Goal: Feedback & Contribution: Leave review/rating

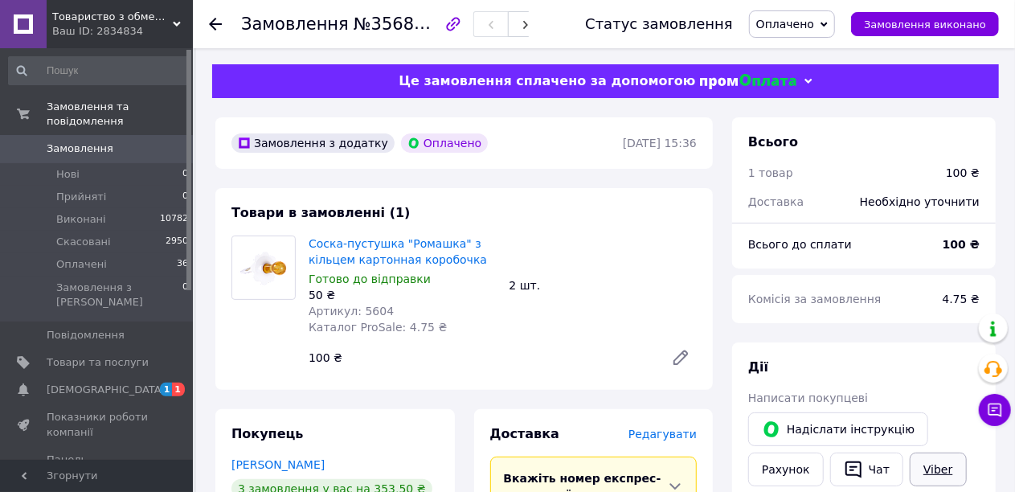
click at [930, 472] on link "Viber" at bounding box center [937, 469] width 56 height 34
click at [55, 382] on span "[DEMOGRAPHIC_DATA]" at bounding box center [106, 389] width 119 height 14
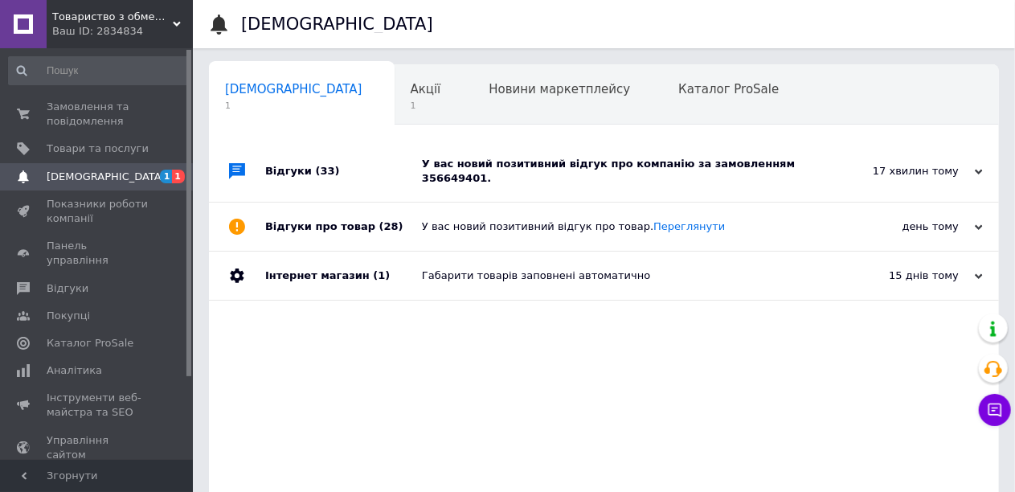
scroll to position [0, 6]
click at [582, 167] on div "У вас новий позитивний відгук про компанію за замовленням 356649401." at bounding box center [622, 171] width 400 height 29
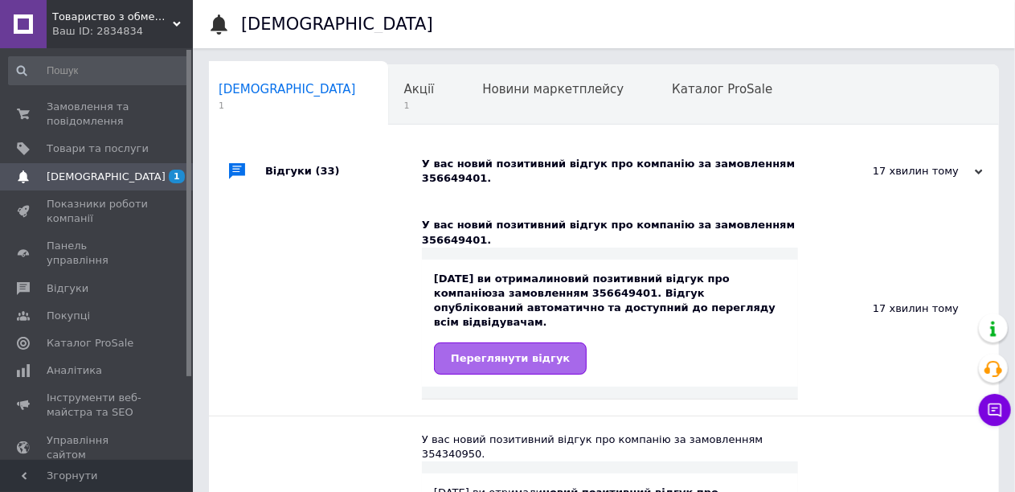
click at [534, 342] on link "Переглянути відгук" at bounding box center [510, 358] width 153 height 32
click at [67, 281] on span "Відгуки" at bounding box center [68, 288] width 42 height 14
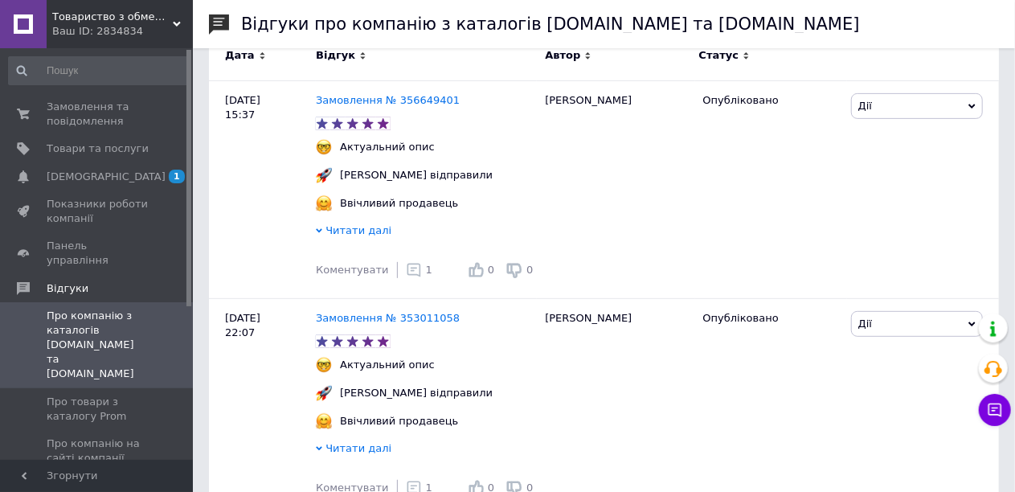
scroll to position [241, 0]
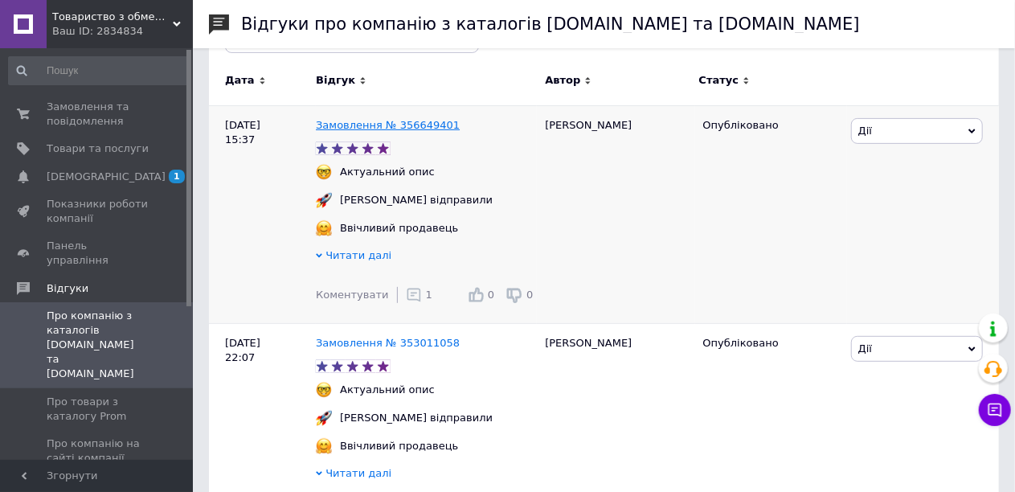
click at [396, 125] on link "Замовлення № 356649401" at bounding box center [388, 125] width 144 height 12
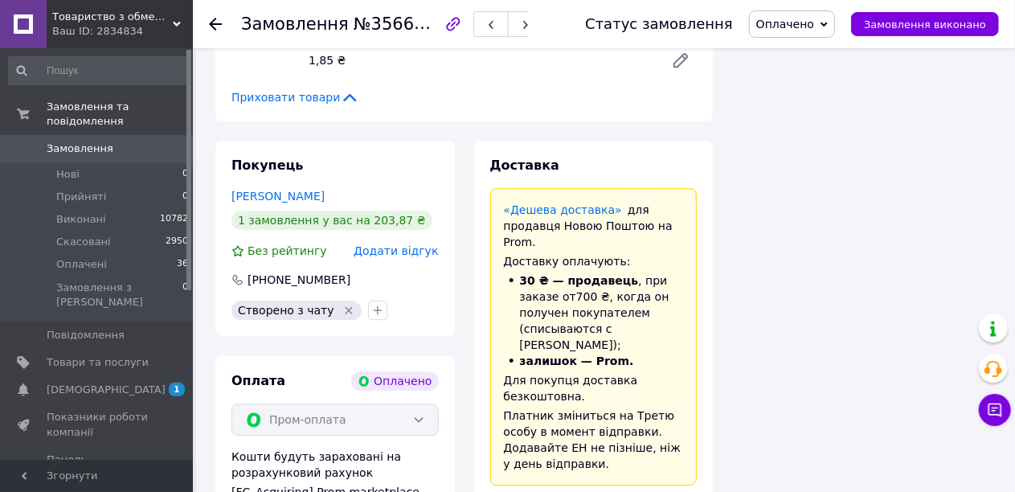
scroll to position [2008, 0]
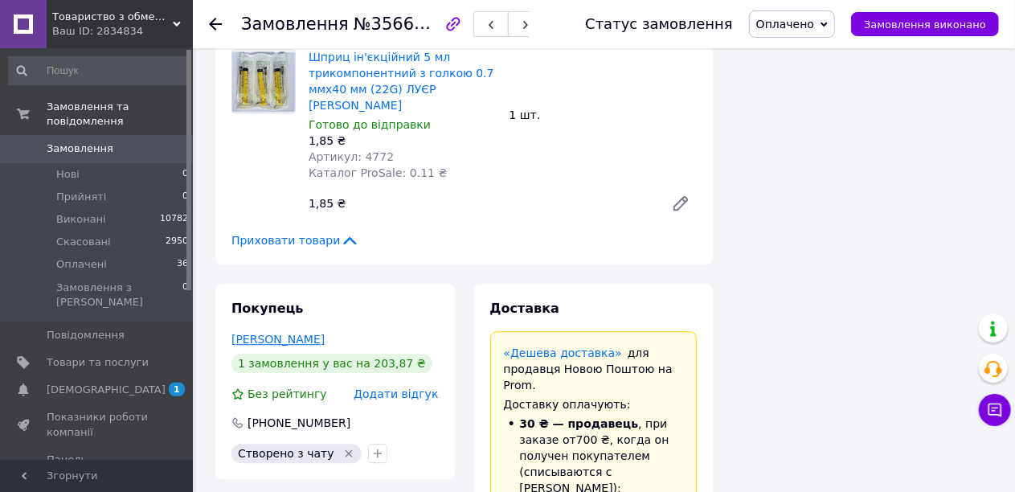
click at [288, 333] on link "Лаврова Татьяна" at bounding box center [277, 339] width 93 height 13
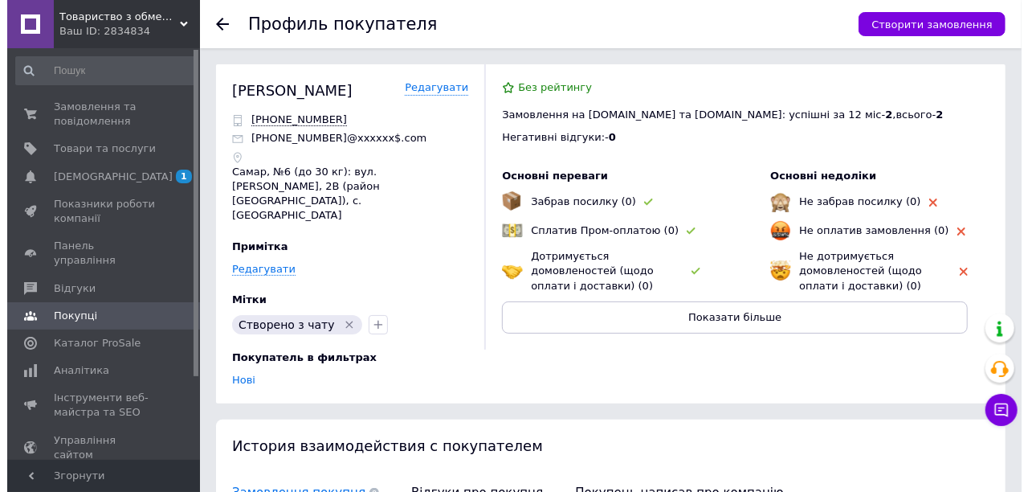
scroll to position [241, 0]
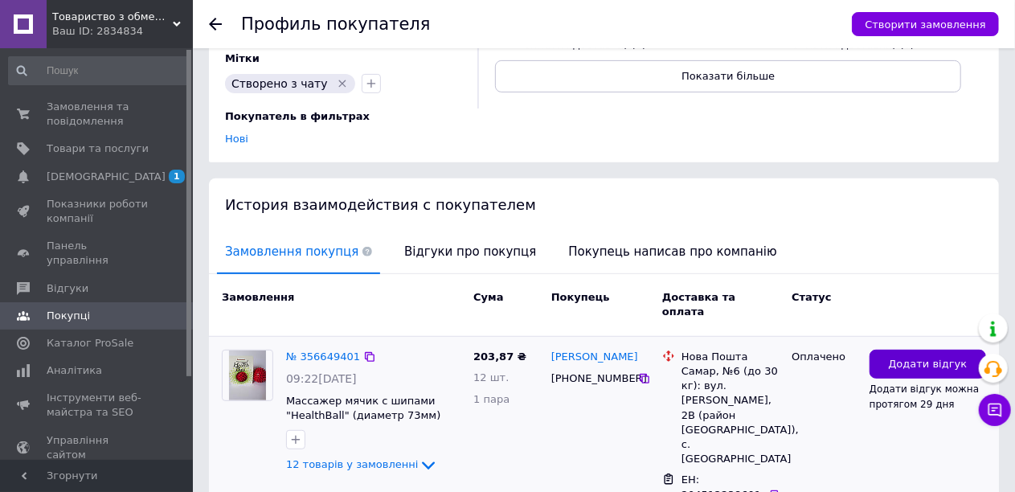
click at [917, 357] on span "Додати відгук" at bounding box center [927, 364] width 79 height 15
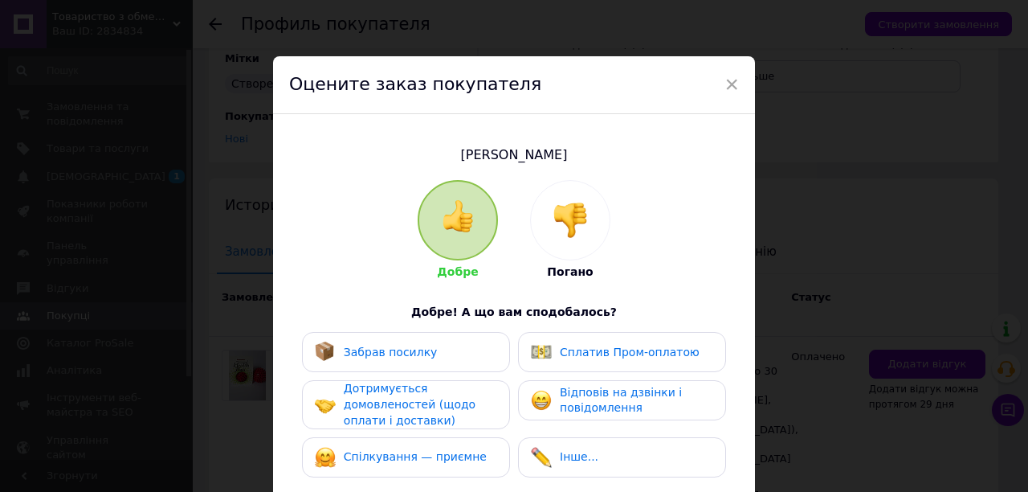
click at [315, 351] on img at bounding box center [324, 350] width 19 height 19
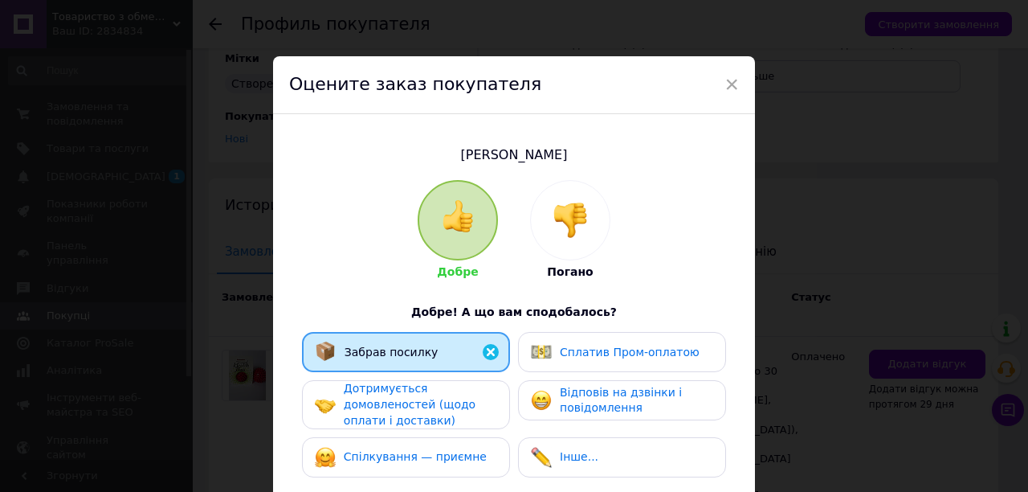
click at [533, 354] on img at bounding box center [541, 351] width 21 height 21
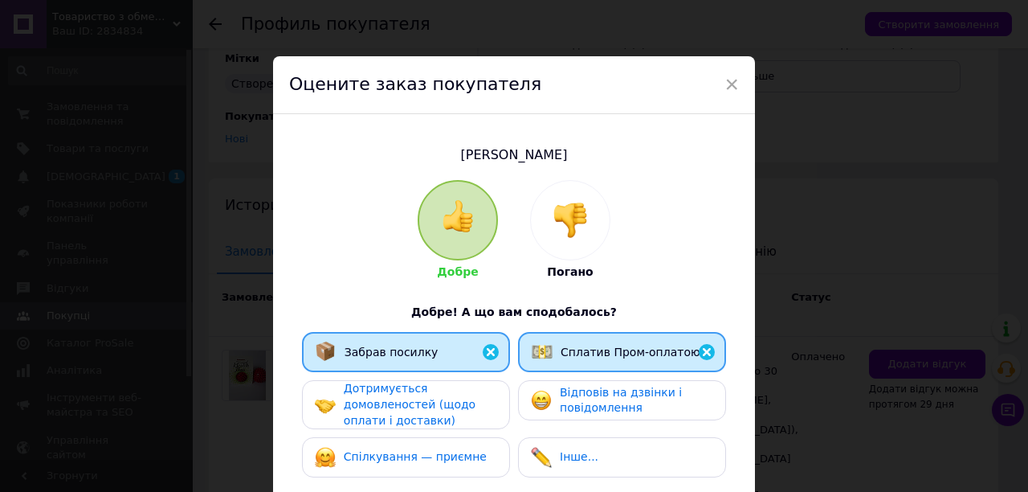
click at [533, 399] on img at bounding box center [541, 400] width 21 height 21
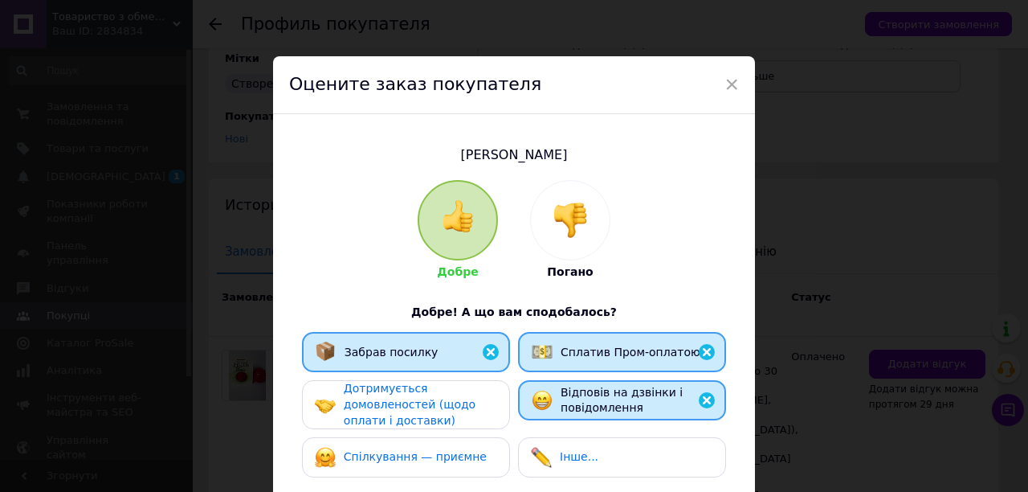
click at [464, 399] on div "Дотримується домовленостей (щодо оплати і доставки)" at bounding box center [420, 404] width 153 height 47
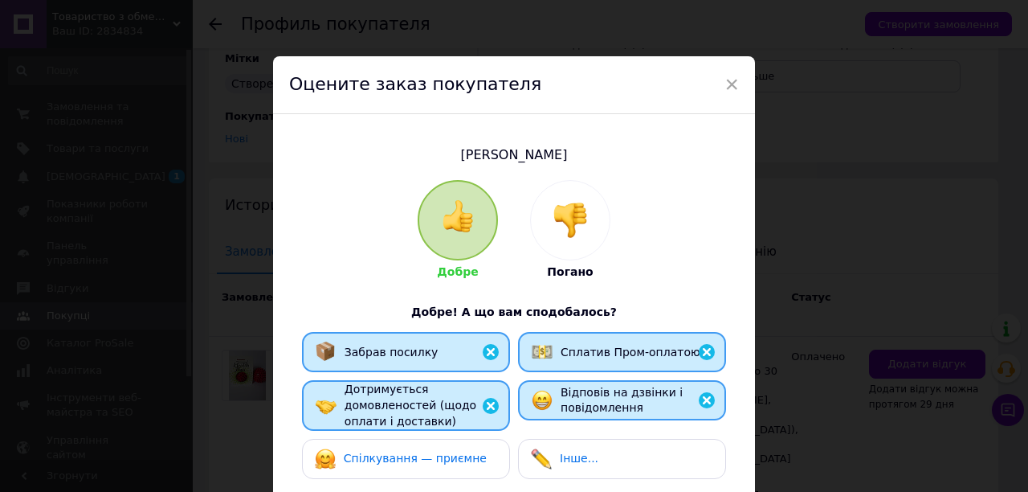
click at [456, 457] on span "Спілкування — приємне" at bounding box center [415, 457] width 143 height 13
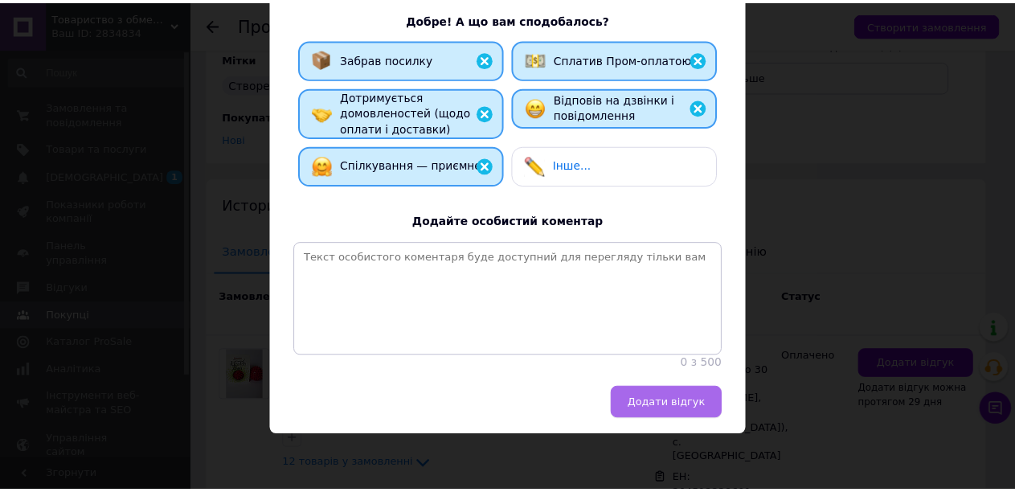
scroll to position [312, 0]
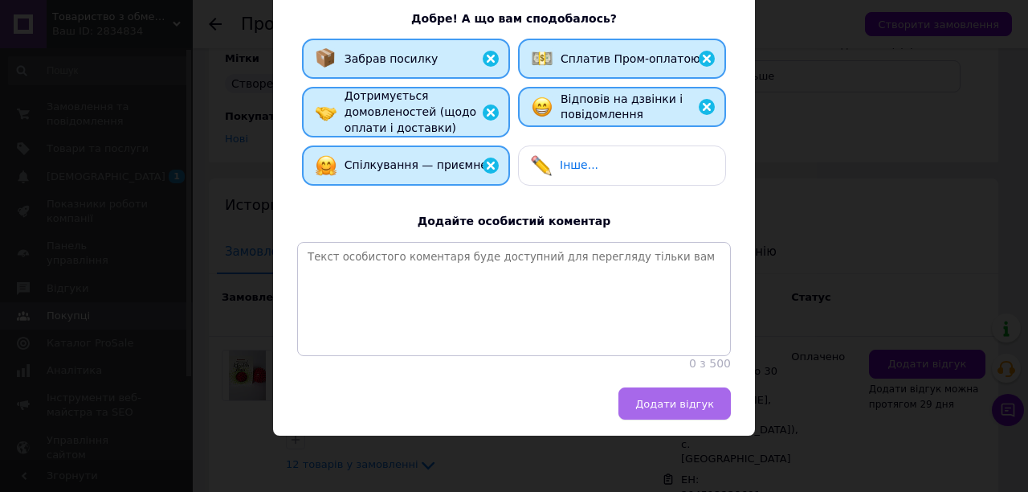
click at [662, 416] on button "Додати відгук" at bounding box center [675, 403] width 112 height 32
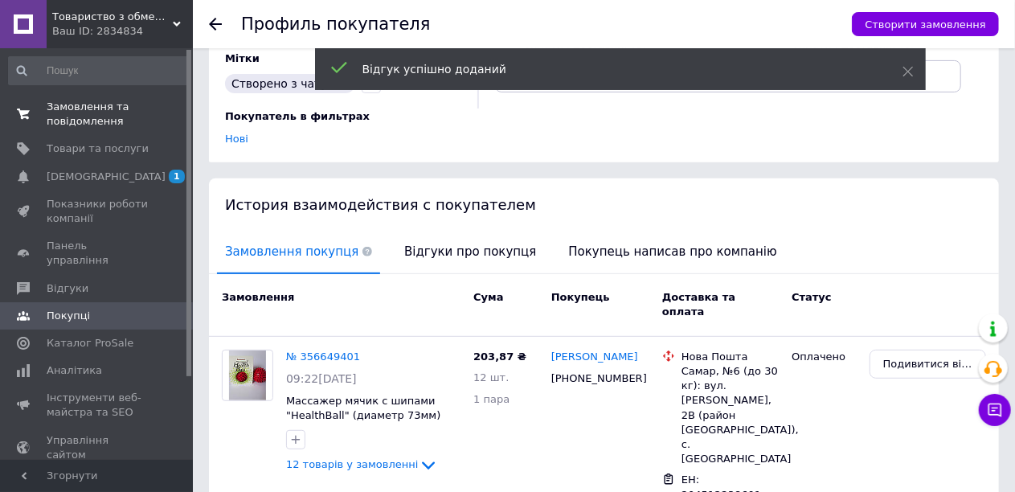
click at [51, 120] on span "Замовлення та повідомлення" at bounding box center [98, 114] width 102 height 29
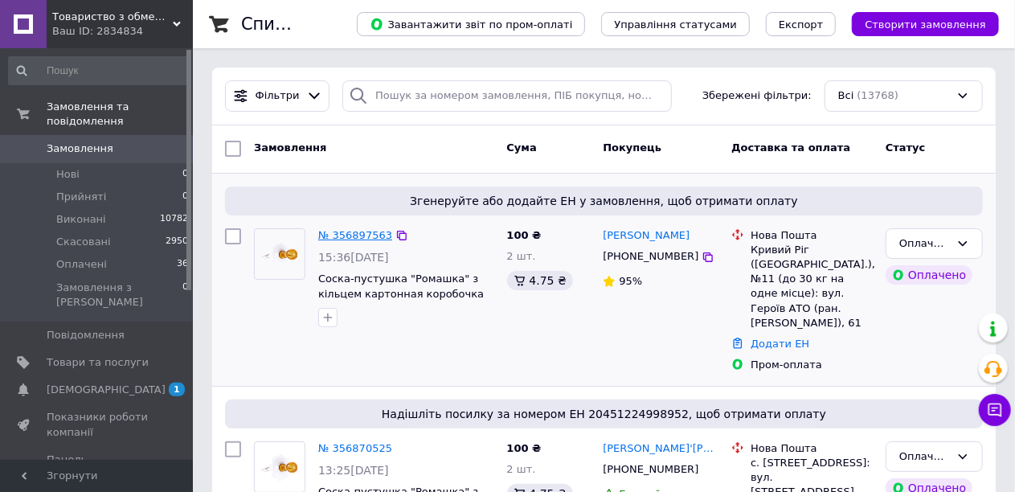
click at [370, 233] on link "№ 356897563" at bounding box center [355, 235] width 74 height 12
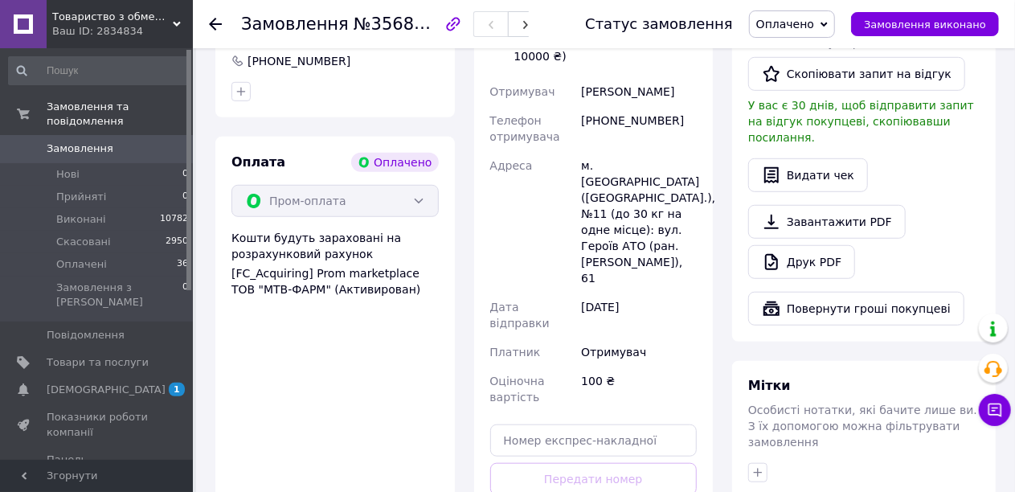
scroll to position [562, 0]
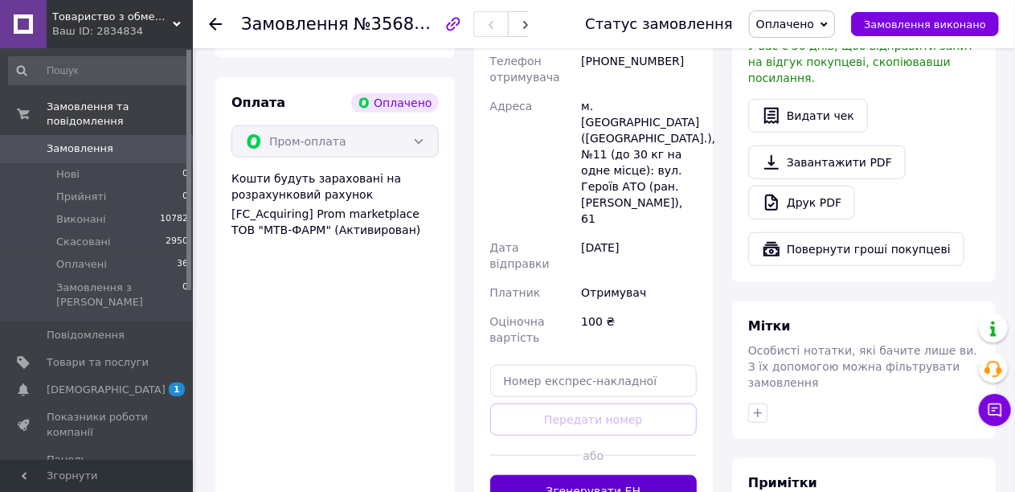
click at [603, 475] on button "Згенерувати ЕН" at bounding box center [593, 491] width 207 height 32
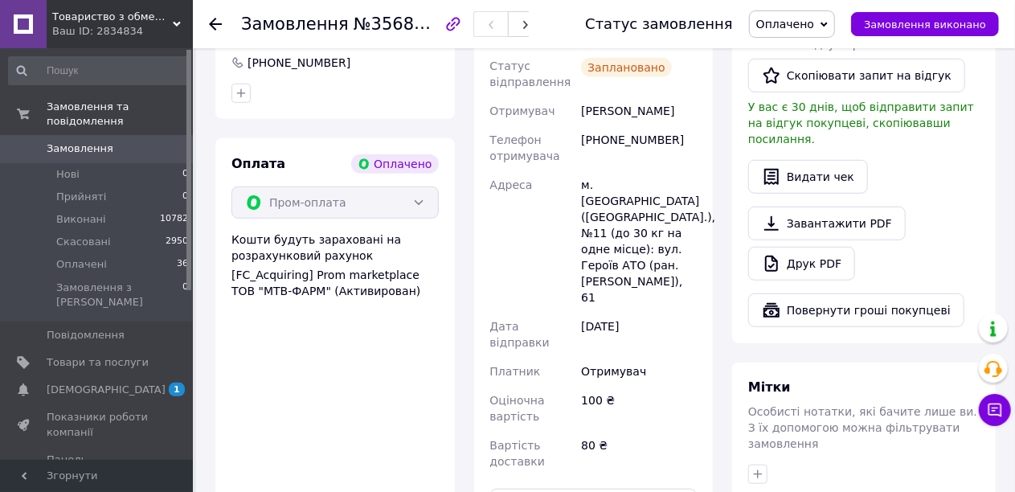
scroll to position [402, 0]
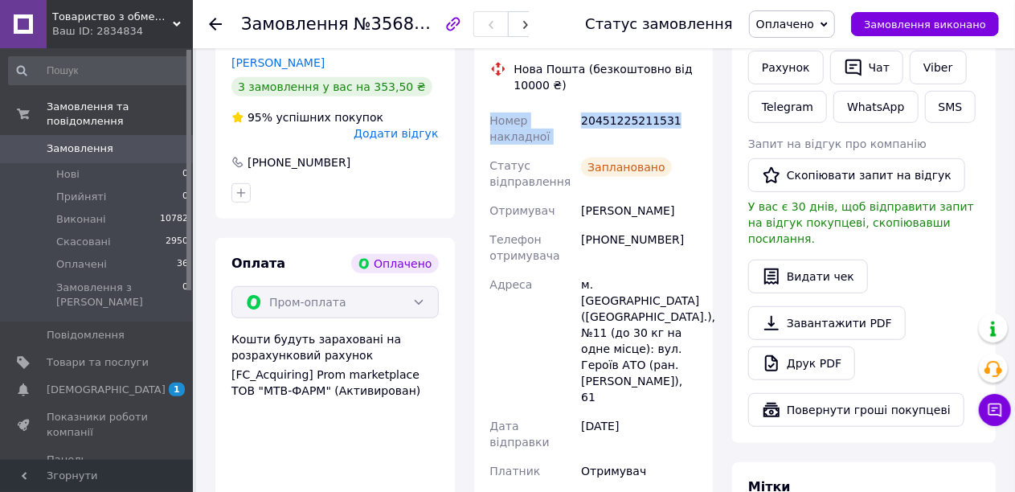
drag, startPoint x: 669, startPoint y: 124, endPoint x: 492, endPoint y: 120, distance: 177.6
click at [492, 120] on div "Номер накладної 20451225211531 Статус відправлення Заплановано Отримувач Привал…" at bounding box center [594, 340] width 214 height 469
copy div "Номер накладної 20451225211531"
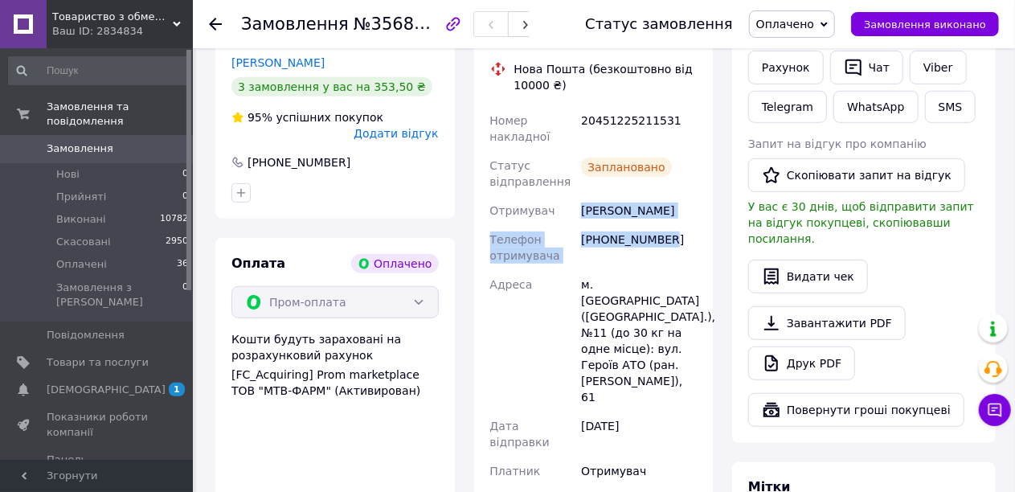
drag, startPoint x: 679, startPoint y: 248, endPoint x: 583, endPoint y: 206, distance: 104.7
click at [583, 206] on div "Номер накладної 20451225211531 Статус відправлення Заплановано Отримувач Привал…" at bounding box center [594, 340] width 214 height 469
copy div "Привалова ЕВгения Телефон отримувача +380634253643"
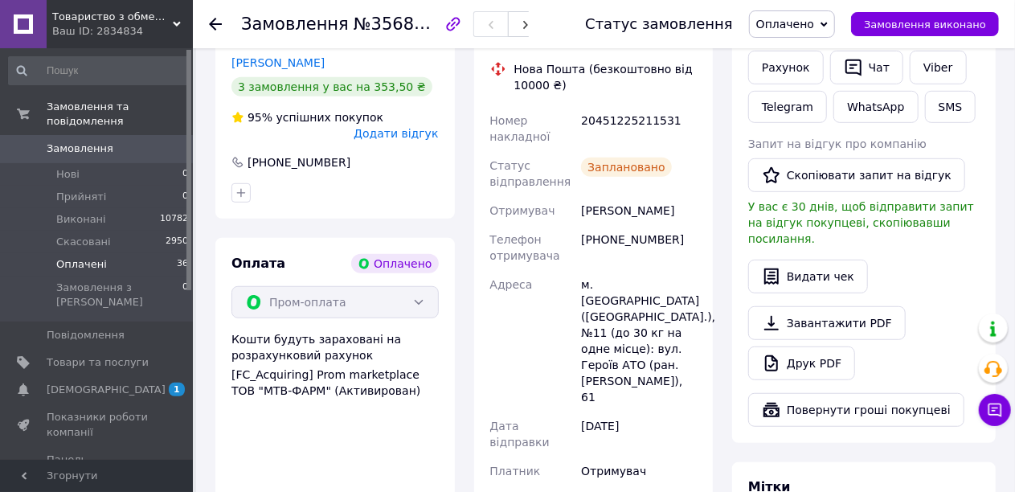
click at [84, 257] on span "Оплачені" at bounding box center [81, 264] width 51 height 14
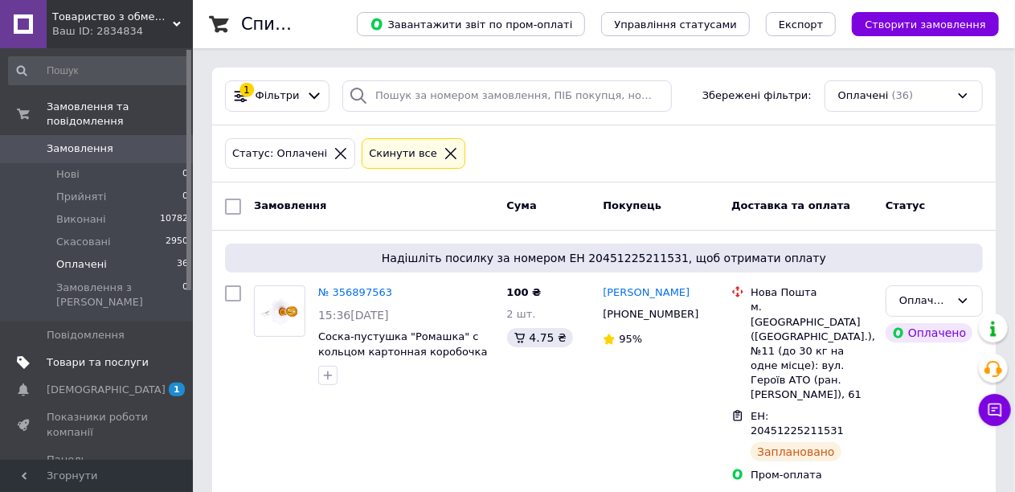
click at [72, 355] on span "Товари та послуги" at bounding box center [98, 362] width 102 height 14
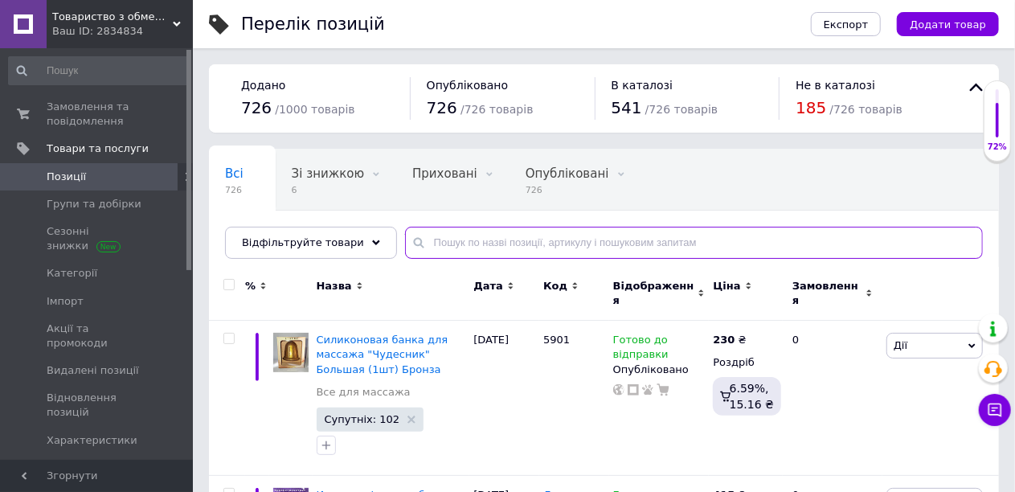
click at [453, 247] on input "text" at bounding box center [694, 243] width 578 height 32
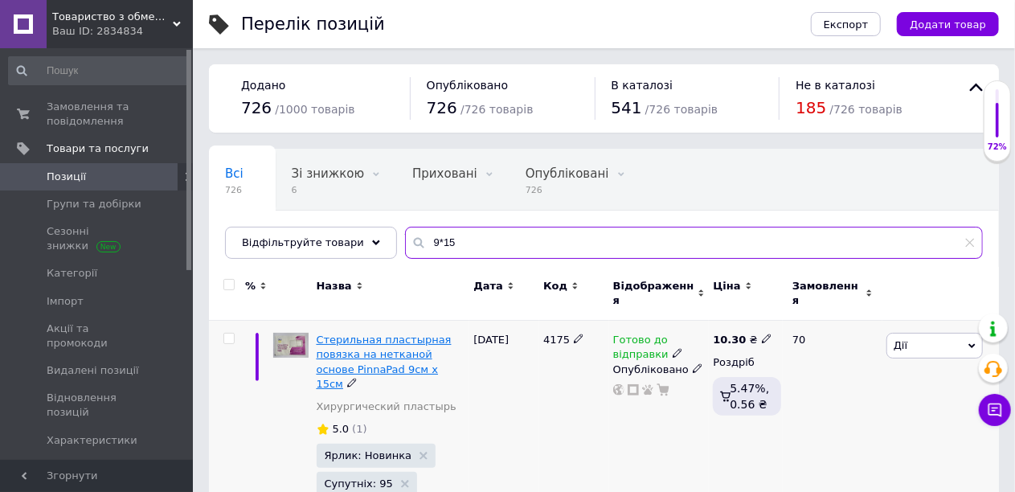
type input "9*15"
click at [399, 341] on span "Стерильная пластырная повязка на нетканой основе PinnaPad 9см х 15см" at bounding box center [384, 361] width 135 height 56
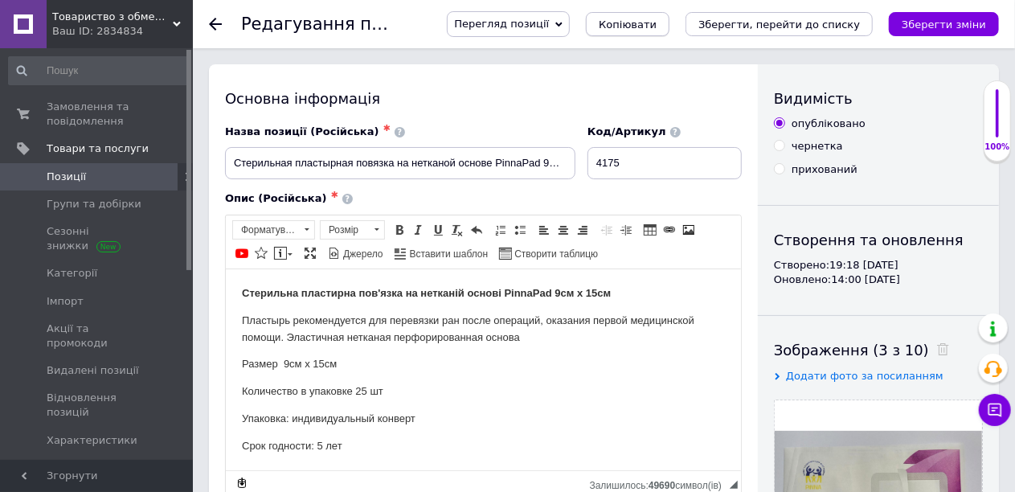
click at [656, 27] on span "Копіювати" at bounding box center [628, 24] width 58 height 12
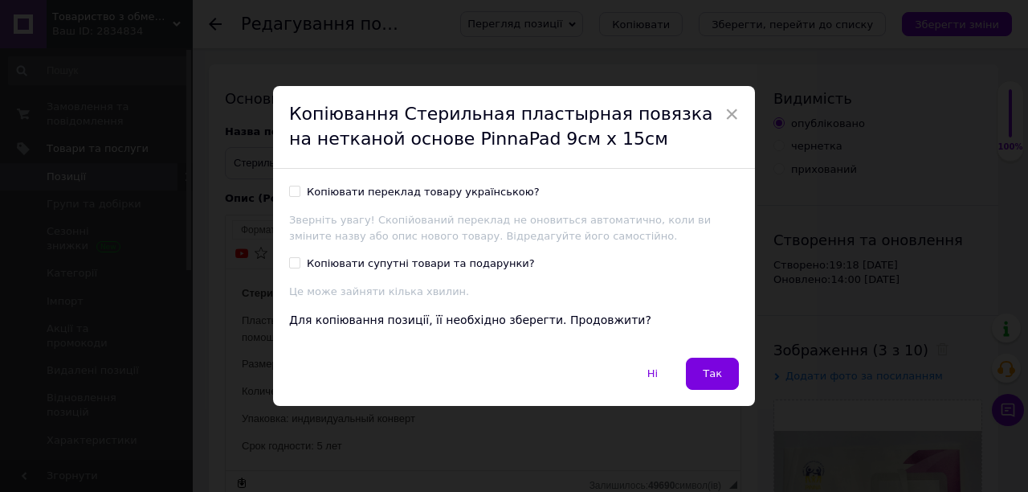
click at [289, 196] on span at bounding box center [294, 191] width 11 height 11
click at [289, 196] on input "Копіювати переклад товару українською?" at bounding box center [294, 191] width 10 height 10
checkbox input "true"
click at [704, 373] on button "Так" at bounding box center [712, 373] width 53 height 32
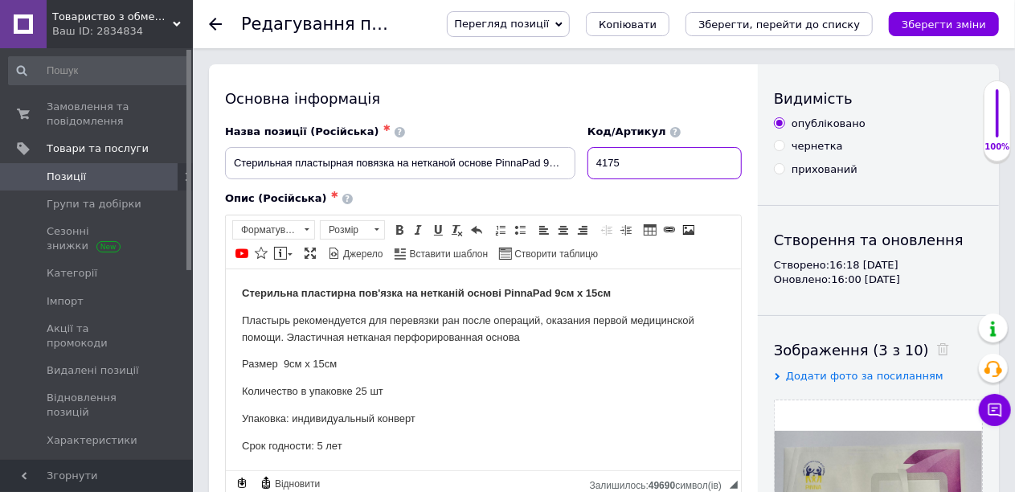
drag, startPoint x: 648, startPoint y: 161, endPoint x: 583, endPoint y: 165, distance: 64.4
click at [583, 165] on div "Назва позиції (Російська) ✱ Стерильная пластырная повязка на нетканой основе Pi…" at bounding box center [483, 152] width 529 height 67
type input "5908"
click at [398, 157] on input "Стерильная пластырная повязка на нетканой основе PinnaPad 9см х 15см" at bounding box center [400, 163] width 350 height 32
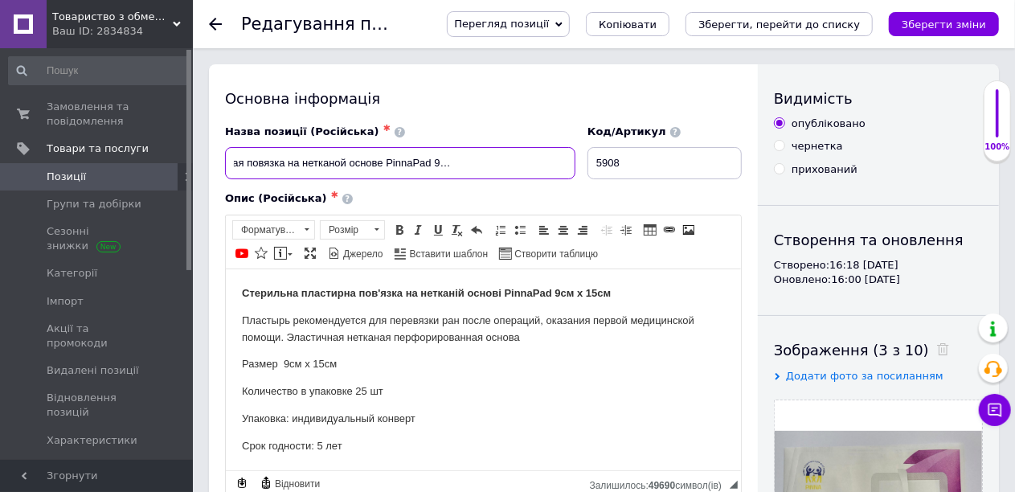
scroll to position [0, 115]
type input "Стерильная пластырная повязка на нетканой основе PinnaPad 9см х 15см с ионами с…"
click at [647, 291] on p "Стерильна пластирна пов'язка на нетканій основі PinnaPad 9см х 15см" at bounding box center [482, 292] width 483 height 17
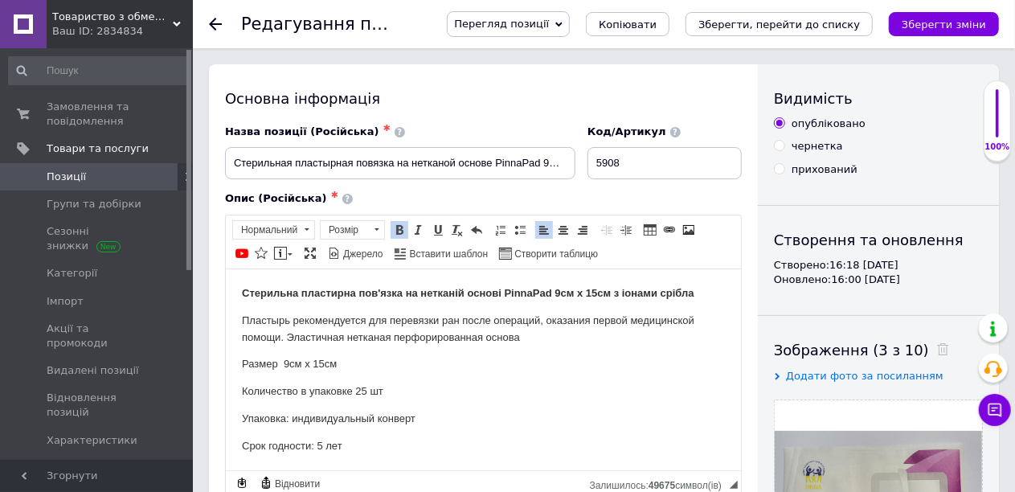
click at [521, 333] on p "Пластырь рекомендуется для перевязки ран после операций, оказания первой медици…" at bounding box center [482, 329] width 483 height 34
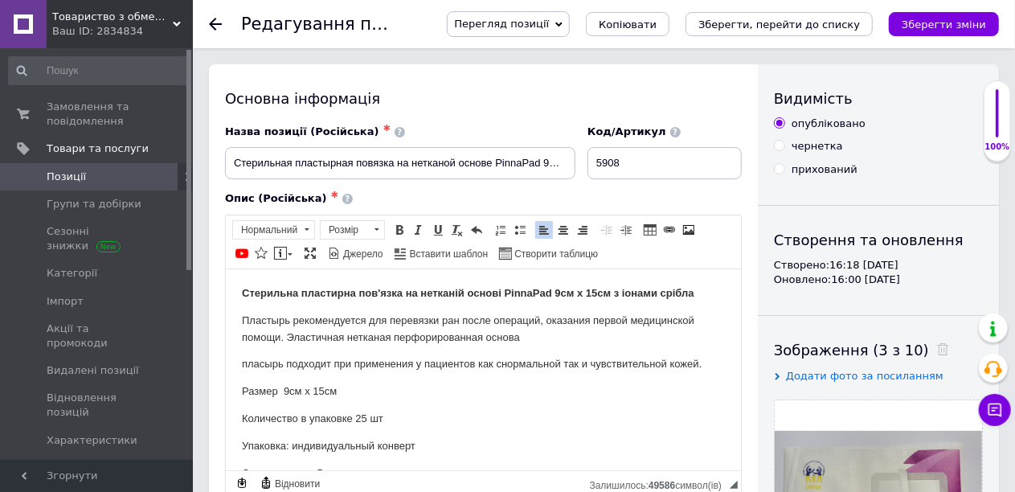
click at [502, 369] on p "пласырь подходит при применения у пациентов как снормальной так и чувствительно…" at bounding box center [482, 363] width 483 height 17
click at [244, 367] on p "пласырь подходит при применения у пациентов как с нормальной так и чувствительн…" at bounding box center [482, 363] width 483 height 17
drag, startPoint x: 268, startPoint y: 365, endPoint x: 267, endPoint y: 383, distance: 18.5
click at [267, 365] on p "Пласырь подходит при применения у пациентов как с нормальной так и чувствительн…" at bounding box center [482, 363] width 483 height 17
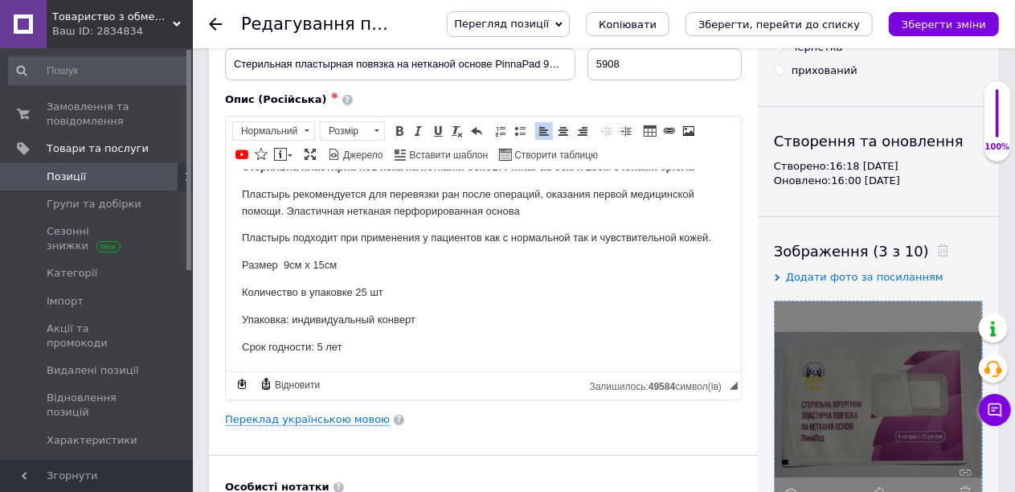
scroll to position [241, 0]
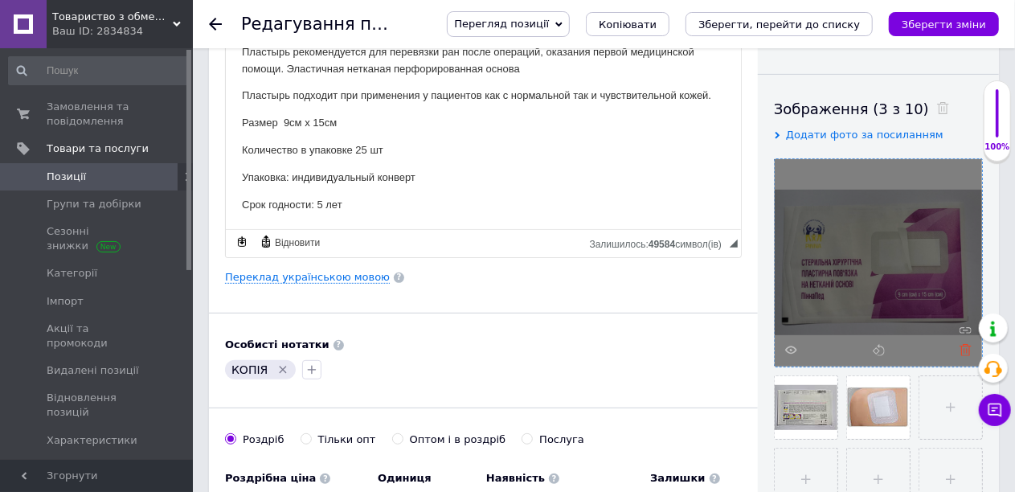
click at [966, 348] on use at bounding box center [965, 350] width 12 height 12
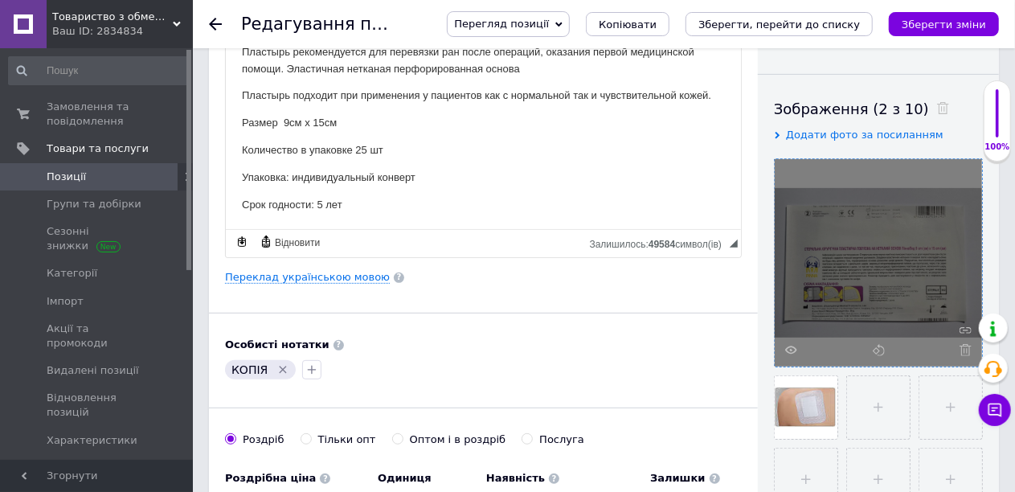
click at [966, 348] on use at bounding box center [965, 350] width 12 height 12
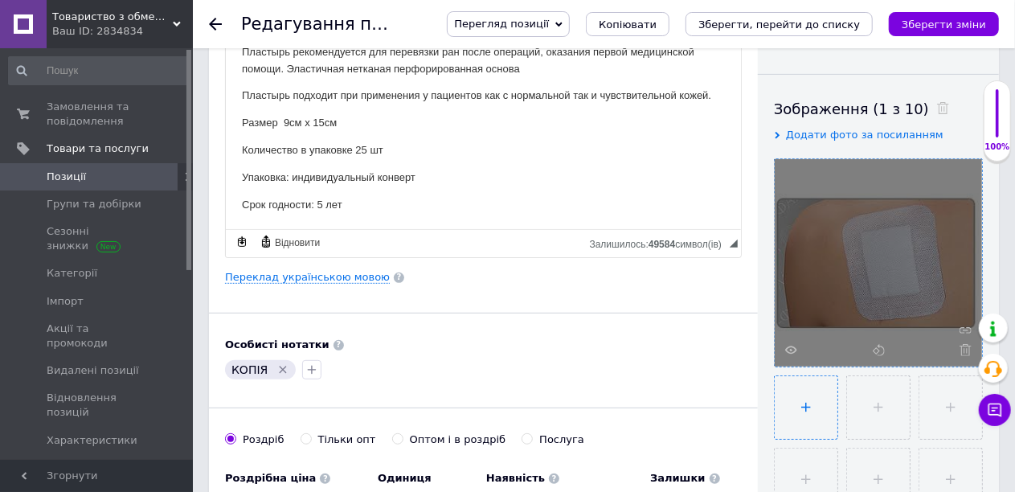
click at [808, 407] on input "file" at bounding box center [805, 407] width 63 height 63
type input "C:\fakepath\изображение_viber_2025-08-12_16-18-09-762.jpg"
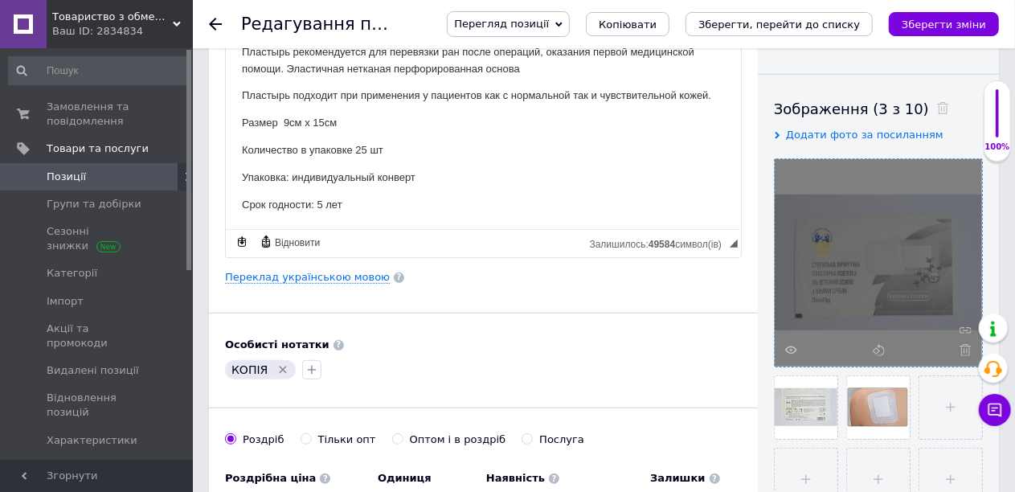
click at [280, 366] on icon "Видалити мітку" at bounding box center [283, 369] width 7 height 7
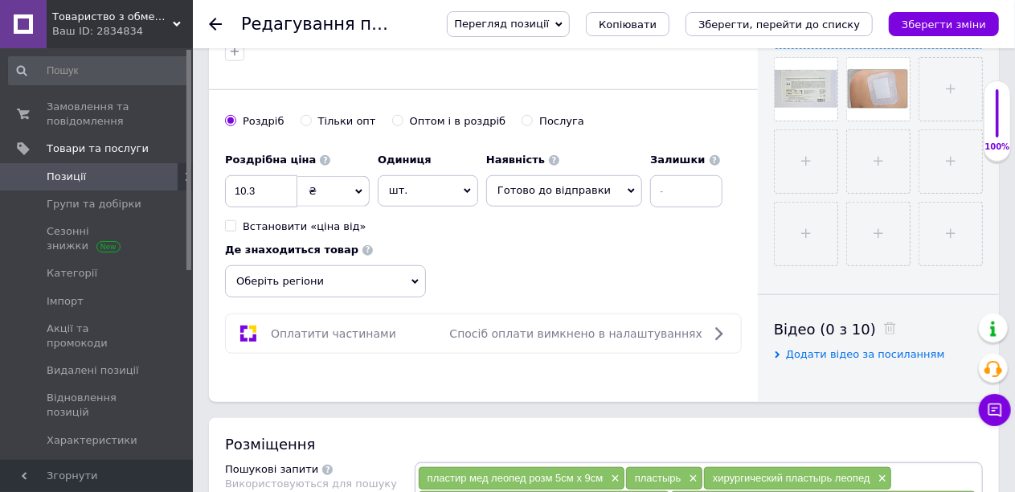
scroll to position [562, 0]
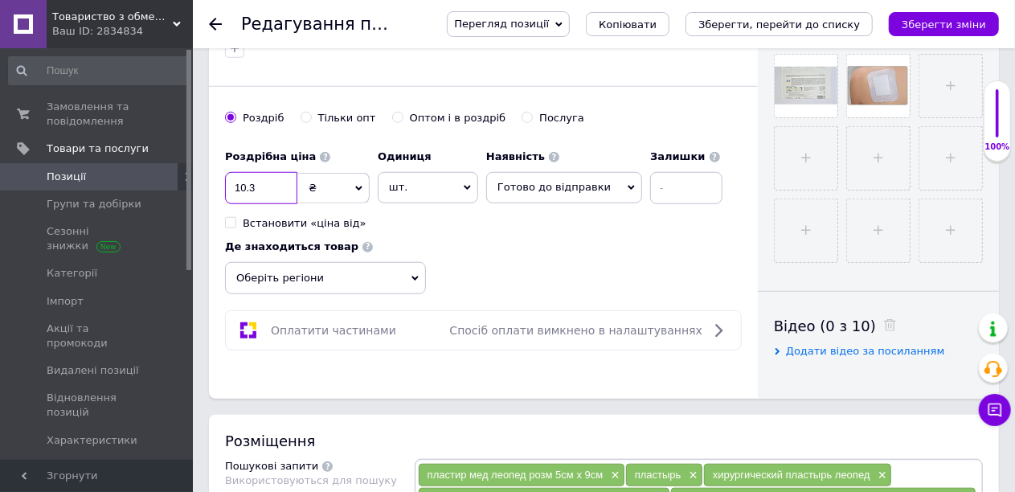
drag, startPoint x: 258, startPoint y: 183, endPoint x: 223, endPoint y: 179, distance: 34.8
type input "12.30"
click at [498, 220] on div "Роздрібна ціна 12.30 ₴ $ EUR CHF GBP ¥ PLN ₸ MDL HUF KGS CNY TRY KRW lei Встано…" at bounding box center [477, 185] width 505 height 89
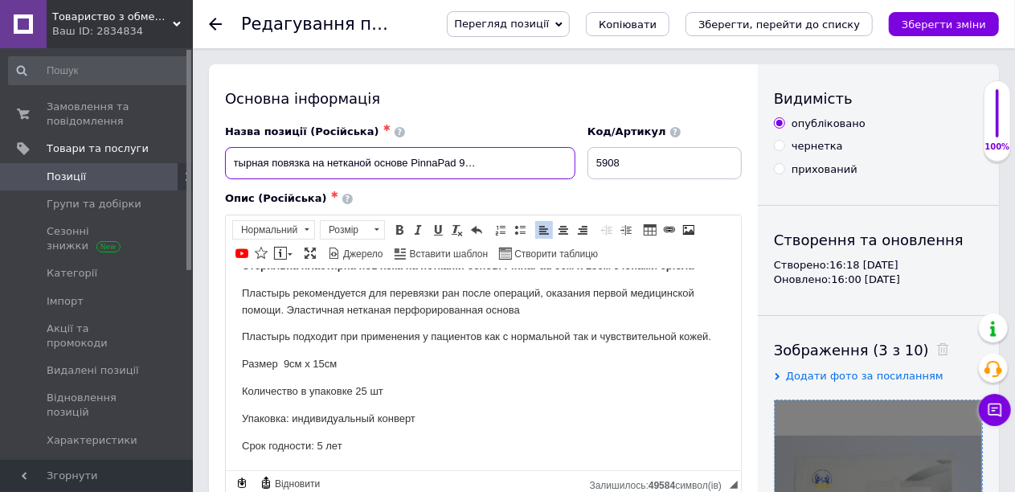
scroll to position [0, 115]
drag, startPoint x: 231, startPoint y: 161, endPoint x: 603, endPoint y: 170, distance: 371.3
click at [603, 170] on div "Назва позиції (Російська) ✱ Стерильная пластырная повязка на нетканой основе Pi…" at bounding box center [483, 152] width 529 height 67
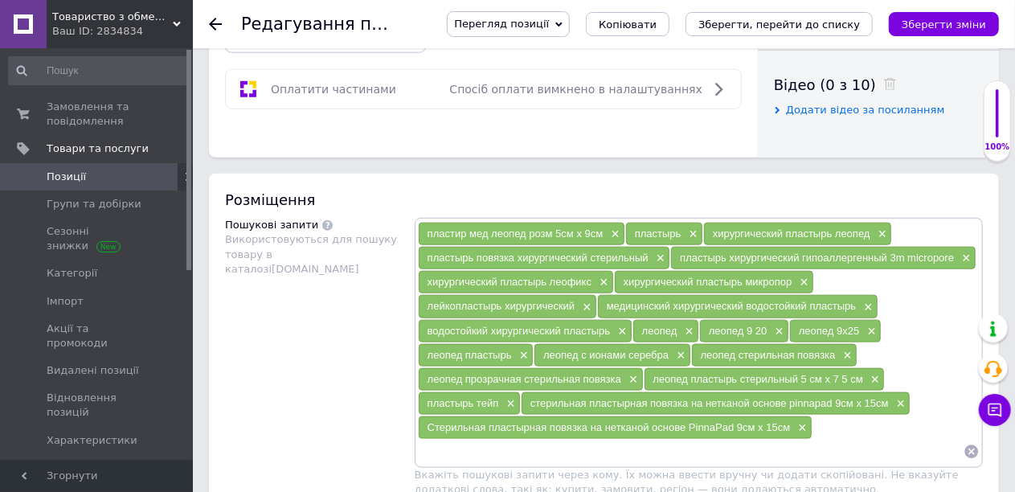
scroll to position [0, 0]
click at [464, 439] on input at bounding box center [690, 451] width 545 height 24
paste input "Стерильная пластырная повязка на нетканой основе PinnaPad 9см х 15см с ионами с…"
type input "Стерильная пластырная повязка на нетканой основе PinnaPad 9см х 15см с ионами с…"
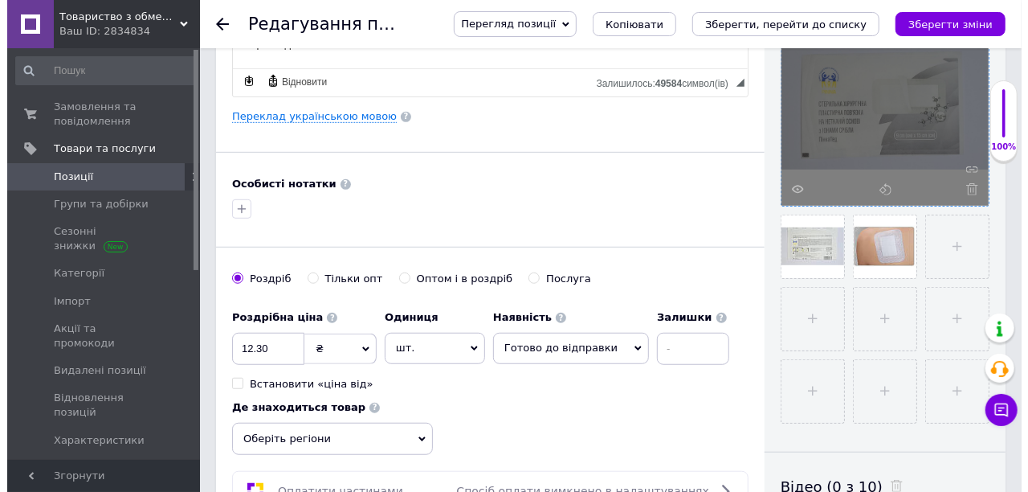
scroll to position [321, 0]
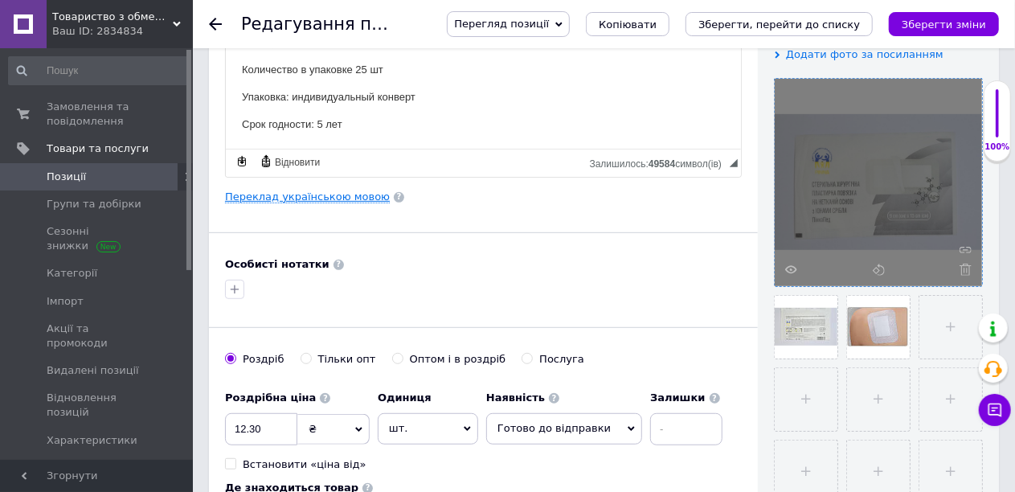
click at [303, 193] on link "Переклад українською мовою" at bounding box center [307, 196] width 165 height 13
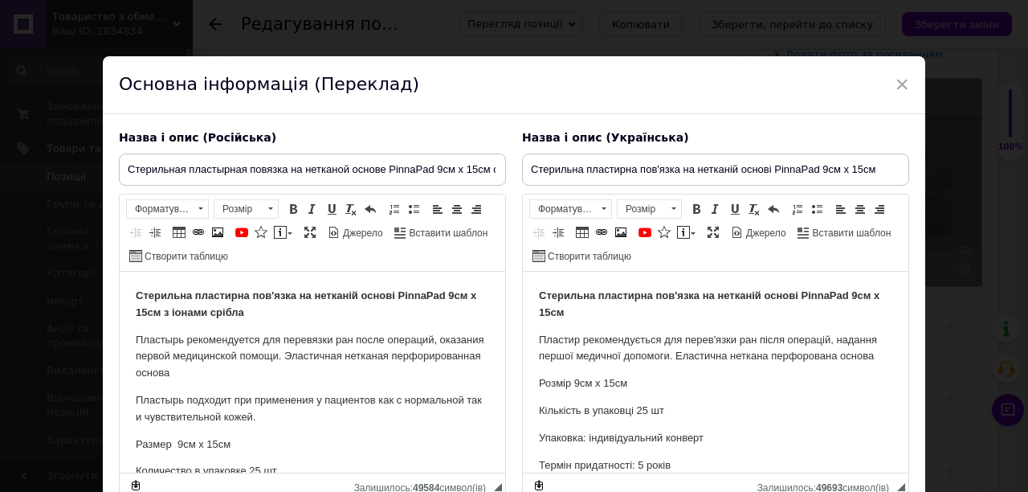
scroll to position [0, 0]
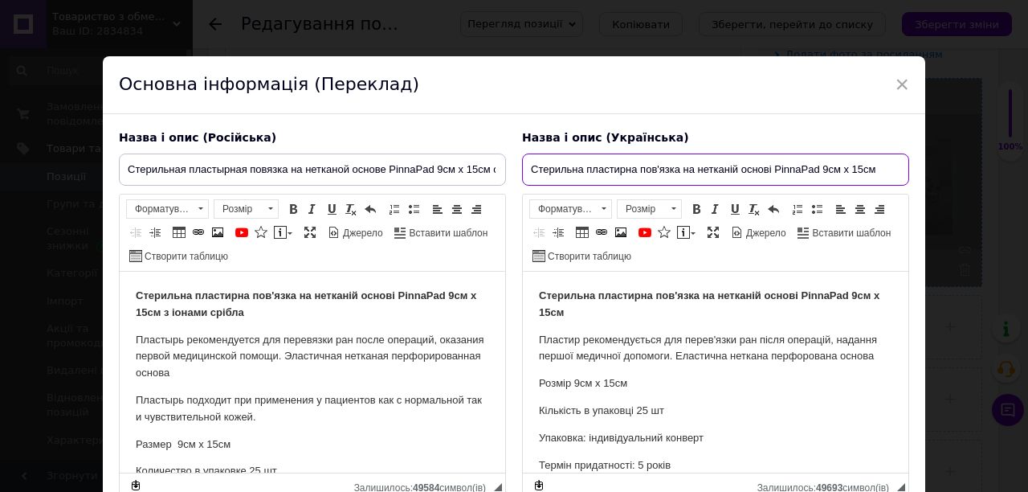
click at [884, 165] on input "Стерильна пластирна пов'язка на нетканій основі PinnaPad 9см х 15см" at bounding box center [715, 169] width 387 height 32
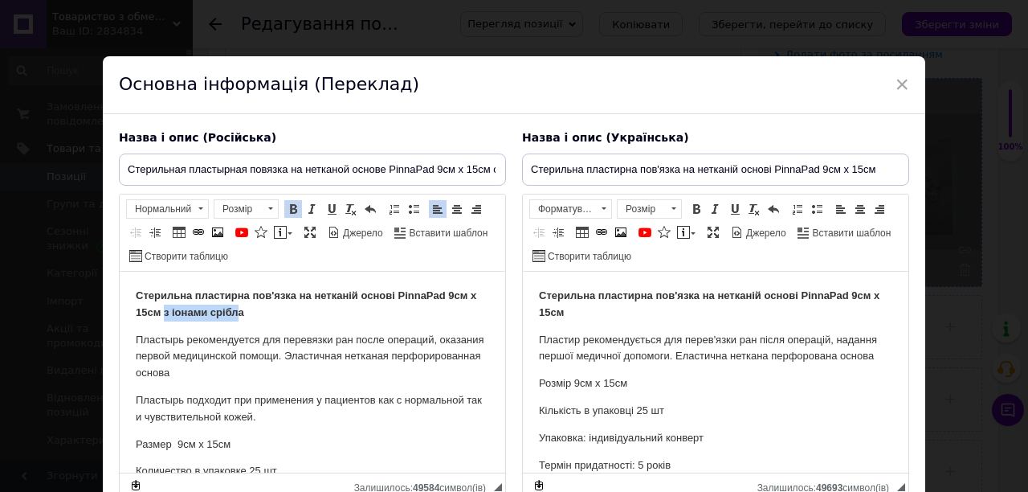
drag, startPoint x: 173, startPoint y: 309, endPoint x: 248, endPoint y: 311, distance: 75.5
click at [248, 311] on strong "Стерильна пластирна пов'язка на нетканій основі PinnaPad 9см х 15см з іонами ср…" at bounding box center [306, 303] width 341 height 29
drag, startPoint x: 321, startPoint y: 321, endPoint x: 273, endPoint y: 324, distance: 48.3
click at [322, 322] on body "Стерильна пластирна пов'язка на нетканій основі PinnaPad 9см х 15см з іонами ср…" at bounding box center [312, 411] width 353 height 247
drag, startPoint x: 172, startPoint y: 311, endPoint x: 259, endPoint y: 311, distance: 86.8
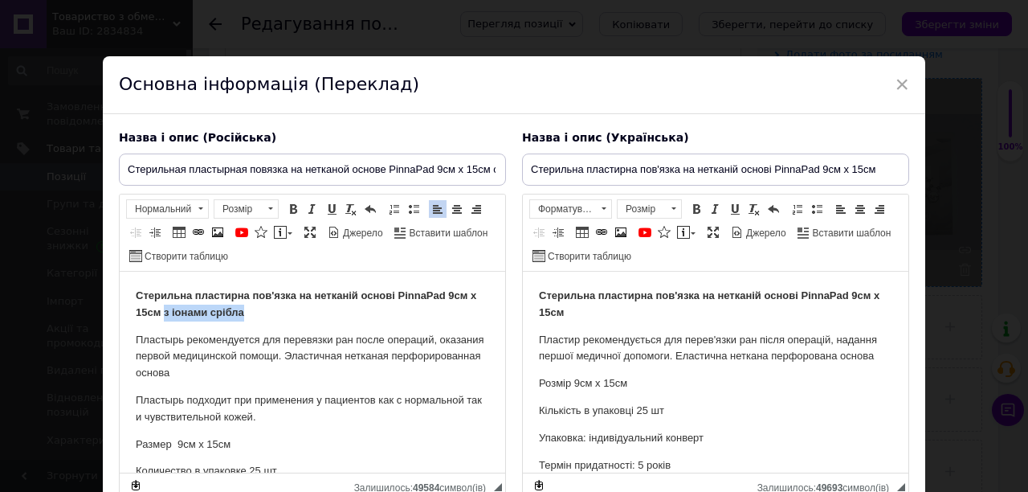
click at [259, 311] on p "Стерильна пластирна пов'язка на нетканій основі PinnaPad 9см х 15см з іонами ср…" at bounding box center [312, 305] width 353 height 34
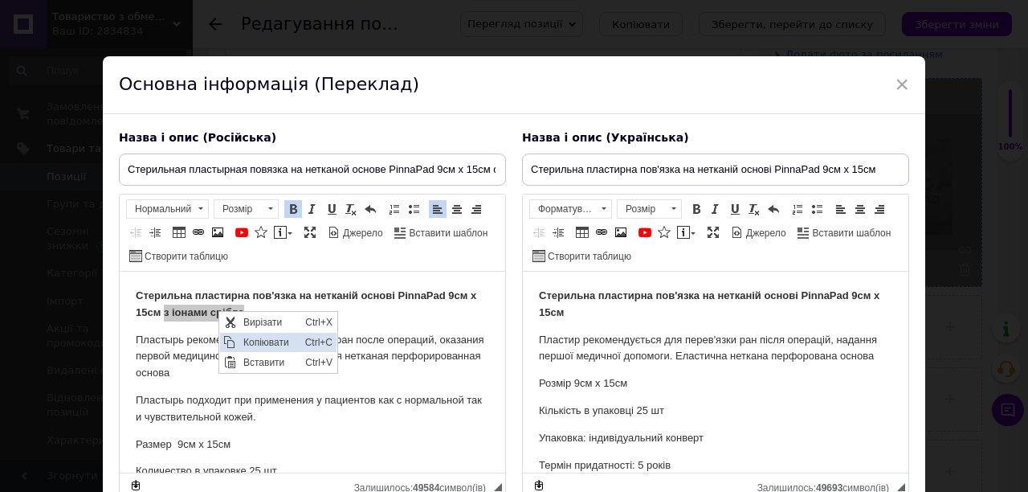
click at [272, 337] on span "Копіювати" at bounding box center [270, 341] width 62 height 19
copy strong "з іонами срібла"
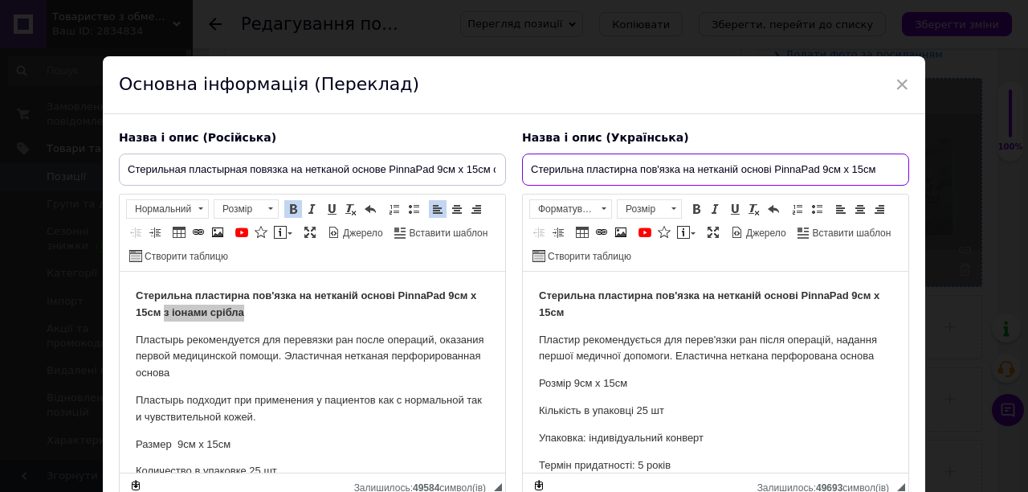
click at [883, 169] on input "Стерильна пластирна пов'язка на нетканій основі PinnaPad 9см х 15см" at bounding box center [715, 169] width 387 height 32
paste input "з іонами срібла"
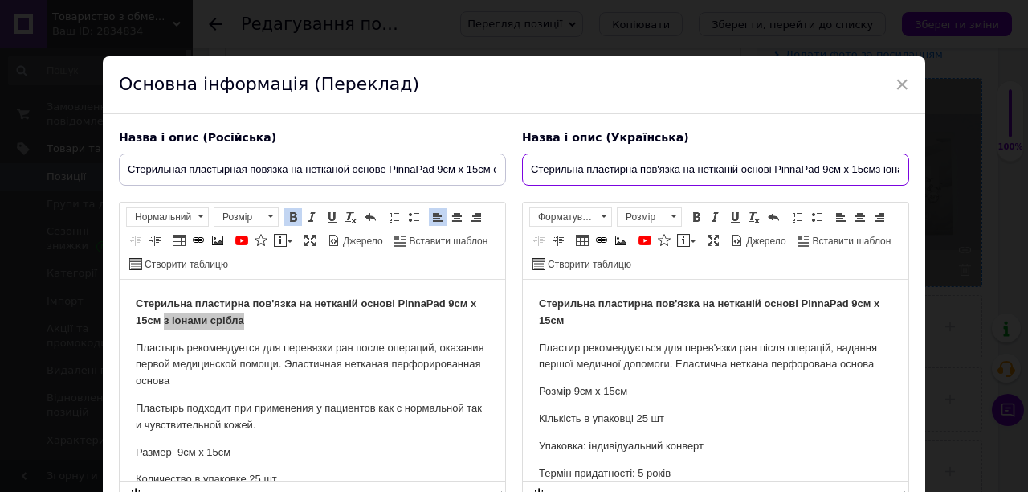
scroll to position [0, 51]
click at [823, 169] on input "Стерильна пластирна пов'язка на нетканій основі PinnaPad 9см х 15смз іонами срі…" at bounding box center [715, 169] width 387 height 32
click at [752, 239] on span "Джерело" at bounding box center [765, 242] width 43 height 14
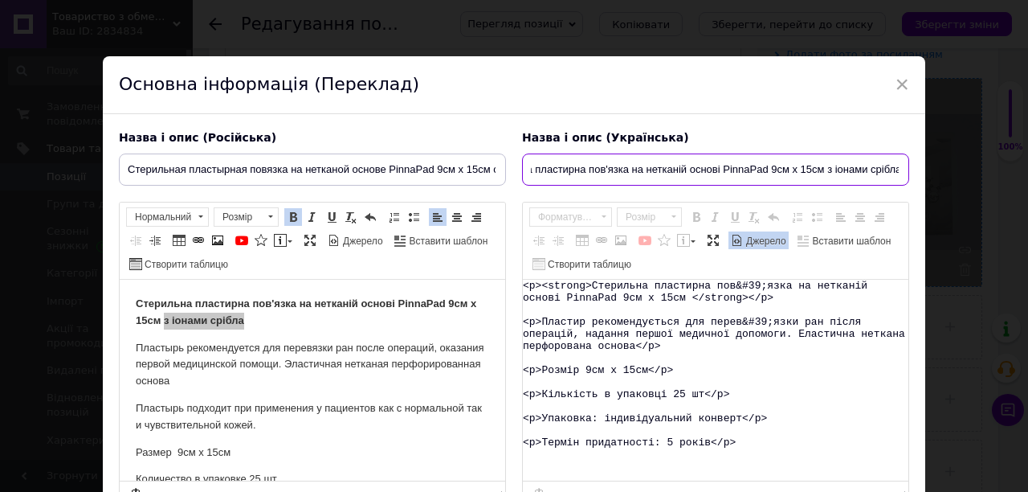
type input "Стерильна пластирна пов'язка на нетканій основі PinnaPad 9см х 15см з іонами ср…"
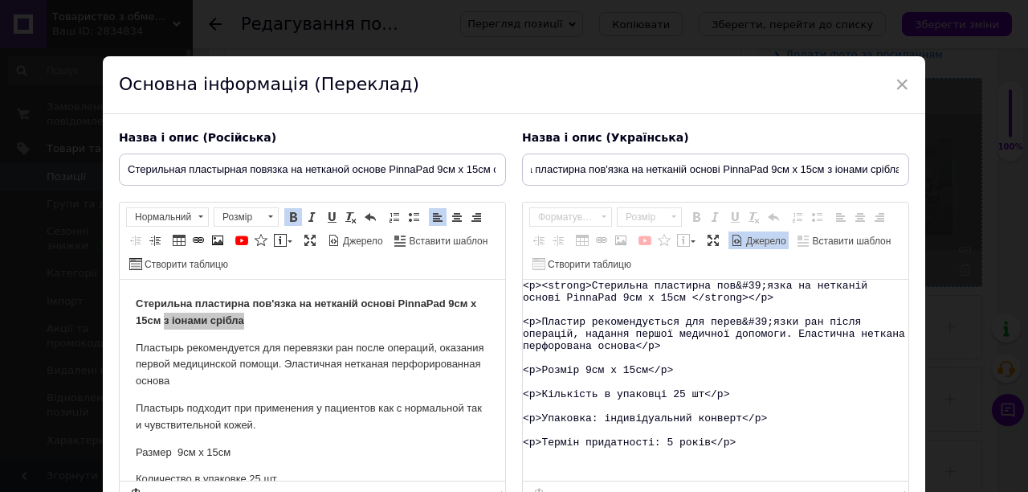
scroll to position [0, 0]
click at [689, 294] on textarea "<p><strong>Стерильна пластирна пов&#39;язка на нетканій основі PinnaPad 9см х 1…" at bounding box center [716, 380] width 386 height 201
paste textarea "з іонами срібла"
type textarea "<p><strong>Стерильна пластирна пов&#39;язка на нетканій основі PinnaPad 9см х 1…"
click at [744, 235] on span "Джерело" at bounding box center [765, 242] width 43 height 14
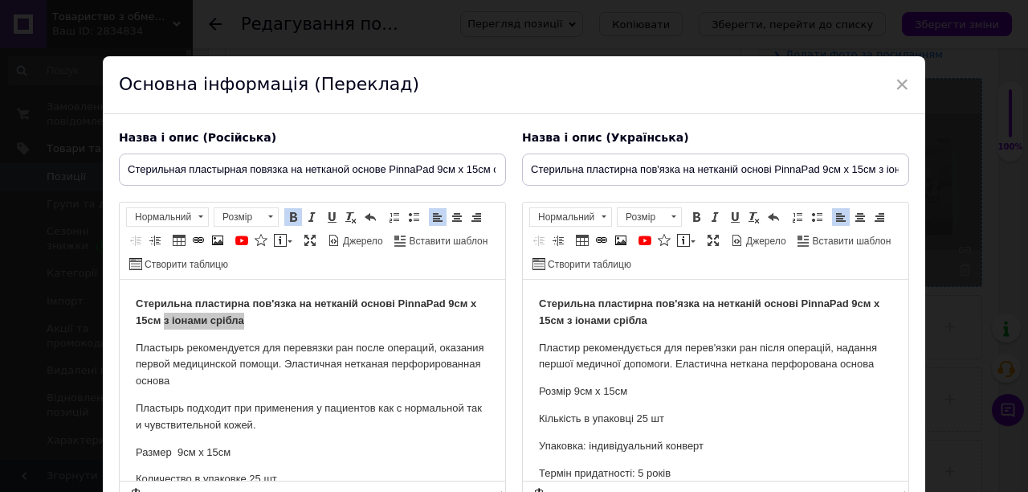
click at [879, 364] on html "Стерильна пластирна пов'язка на нетканій основі PinnaPad 9см х 15см з іонами ср…" at bounding box center [716, 389] width 386 height 218
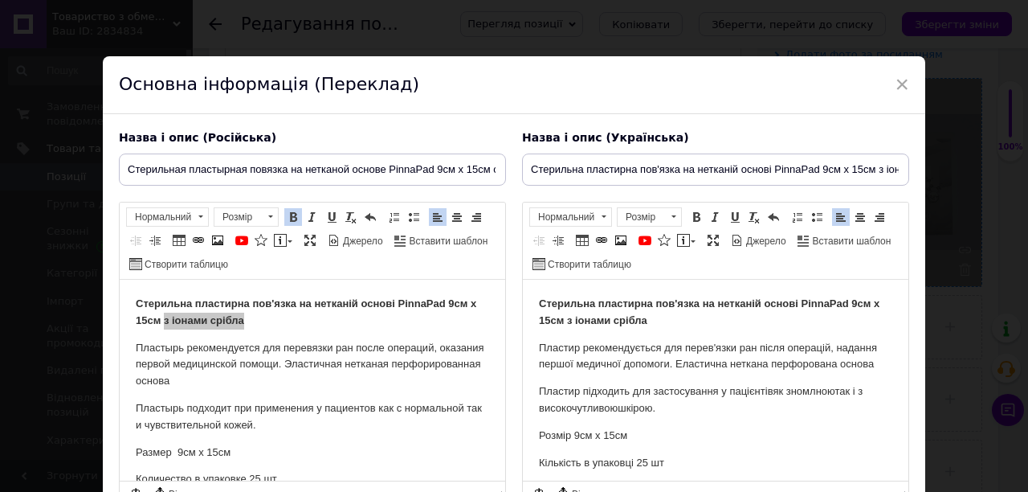
click at [771, 390] on p "Пластир підходить для застосування у пацієнтівяк зномлноютак і з високочутливою…" at bounding box center [715, 400] width 353 height 34
drag, startPoint x: 794, startPoint y: 388, endPoint x: 802, endPoint y: 411, distance: 24.6
click at [795, 388] on p "Пластир підходить для застосування у пацієнтів як зномлноютак і з високочутливо…" at bounding box center [715, 400] width 353 height 34
click at [808, 392] on p "Пластир підходить для застосування у пацієнтів як з номлноютак і з високочутлив…" at bounding box center [715, 400] width 353 height 34
click at [819, 390] on p "Пластир підходить для застосування у пацієнтів як з нормлноютак і з високочутли…" at bounding box center [715, 400] width 353 height 34
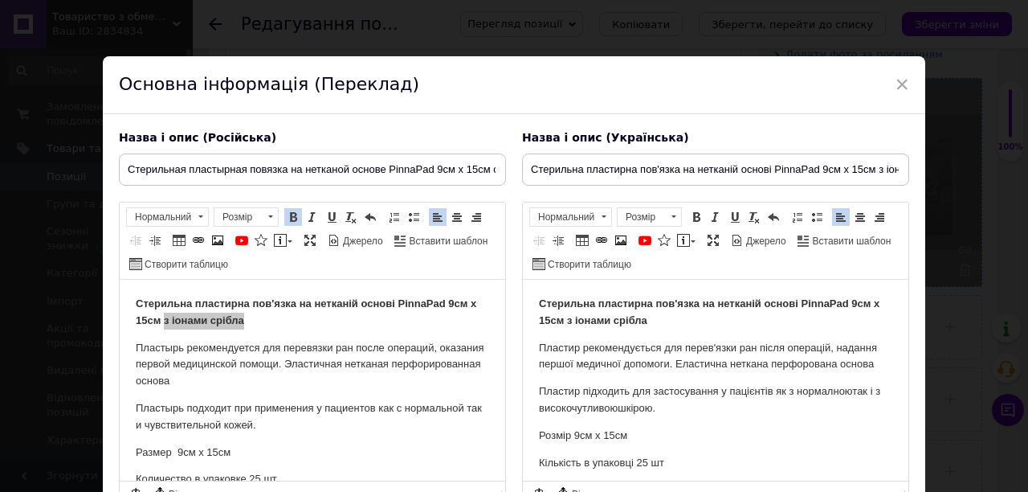
drag, startPoint x: 840, startPoint y: 388, endPoint x: 833, endPoint y: 423, distance: 35.9
click at [840, 390] on p "Пластир підходить для застосування у пацієнтів як з нормалноютак і з високочутл…" at bounding box center [715, 400] width 353 height 34
click at [847, 390] on p "Пластир підходить для застосування у пацієнтів як з нормальоютак і з високочутл…" at bounding box center [715, 400] width 353 height 34
click at [861, 388] on p "Пластир підходить для застосування у пацієнтів як з нормальноютак і з високочут…" at bounding box center [715, 400] width 353 height 34
click at [858, 390] on p "Пластир підходить для застосування у пацієнтів як з нормальноютак і з високочут…" at bounding box center [715, 400] width 353 height 34
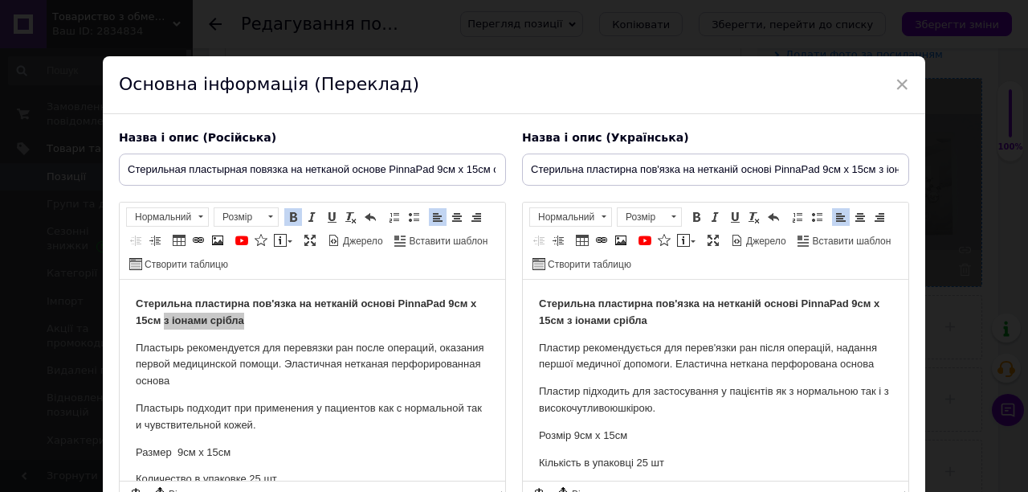
click at [633, 407] on p "Пластир підходить для застосування у пацієнтів як з нормальною так і з високочу…" at bounding box center [715, 400] width 353 height 34
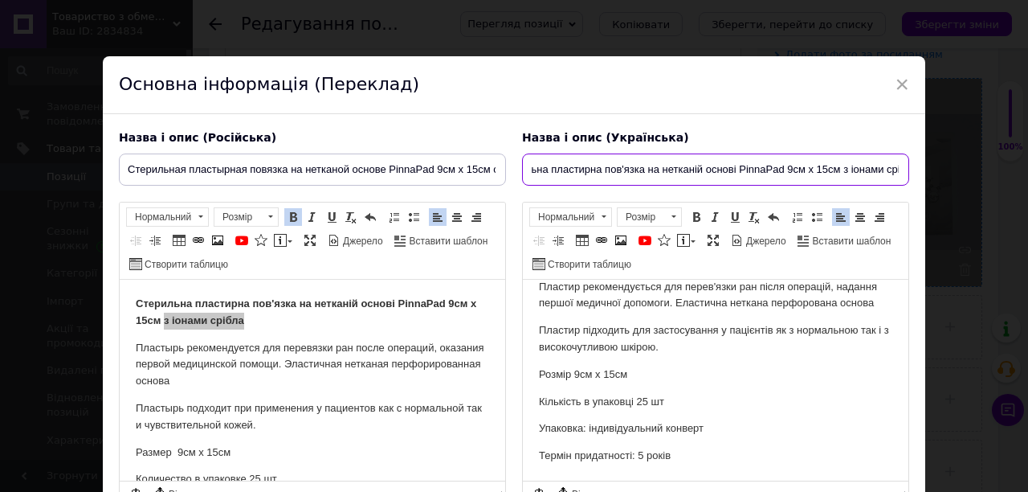
scroll to position [0, 55]
drag, startPoint x: 529, startPoint y: 165, endPoint x: 860, endPoint y: 167, distance: 331.8
click at [895, 164] on input "Стерильна пластирна пов'язка на нетканій основі PinnaPad 9см х 15см з іонами ср…" at bounding box center [715, 169] width 387 height 32
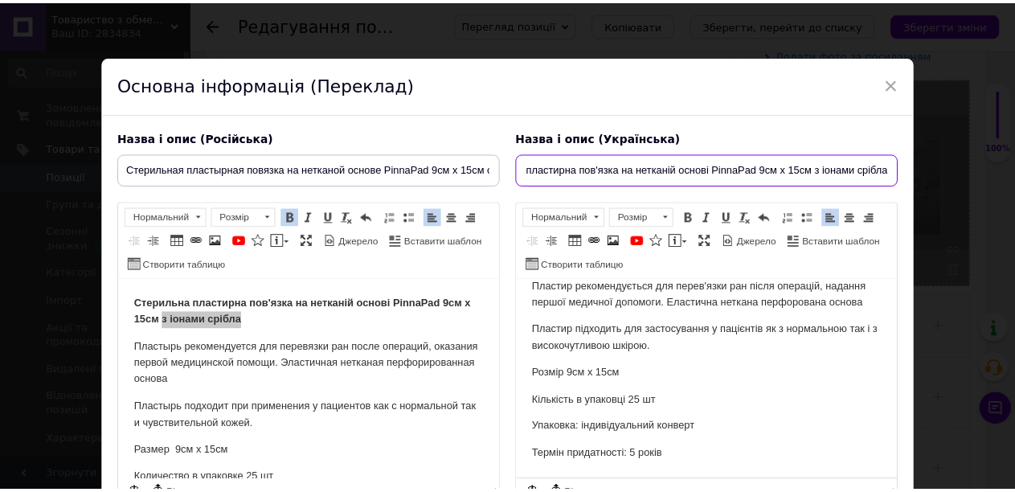
scroll to position [146, 0]
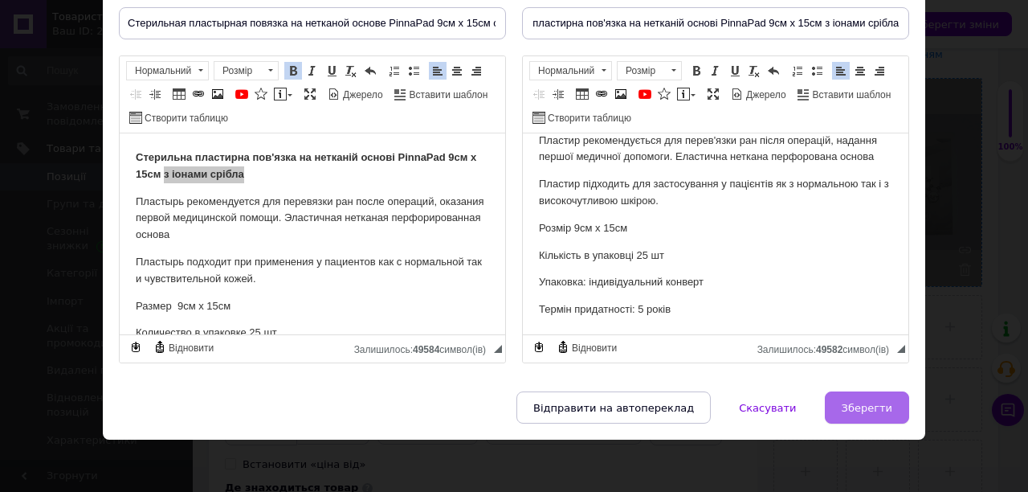
click at [855, 402] on span "Зберегти" at bounding box center [867, 408] width 51 height 12
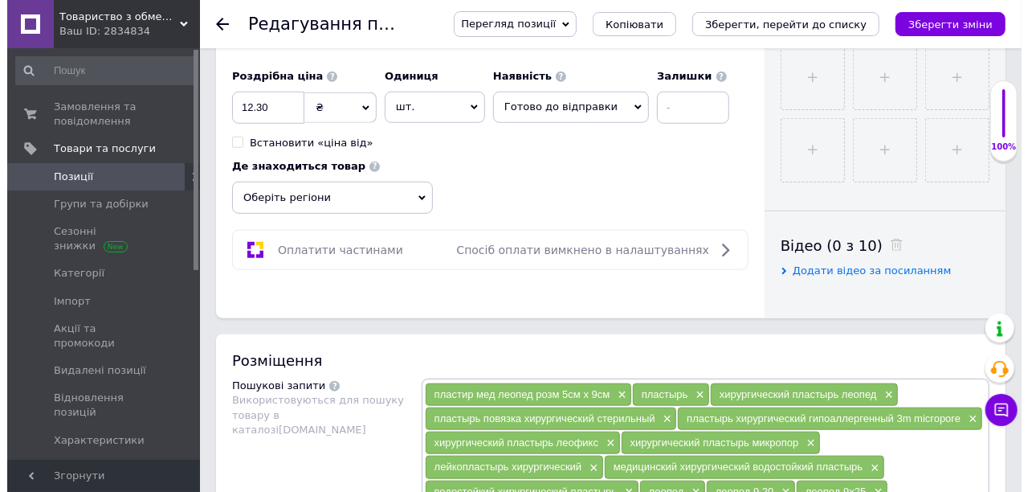
scroll to position [1125, 0]
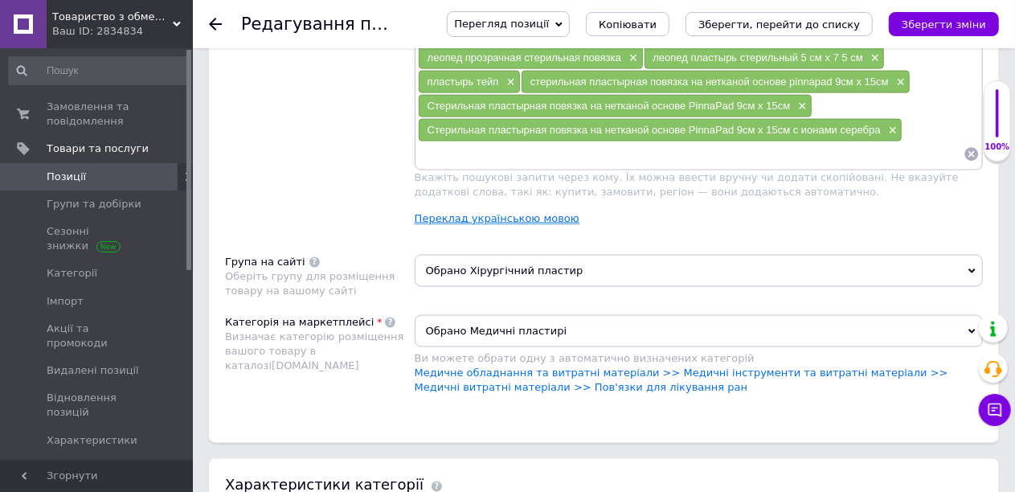
click at [445, 212] on link "Переклад українською мовою" at bounding box center [497, 218] width 165 height 13
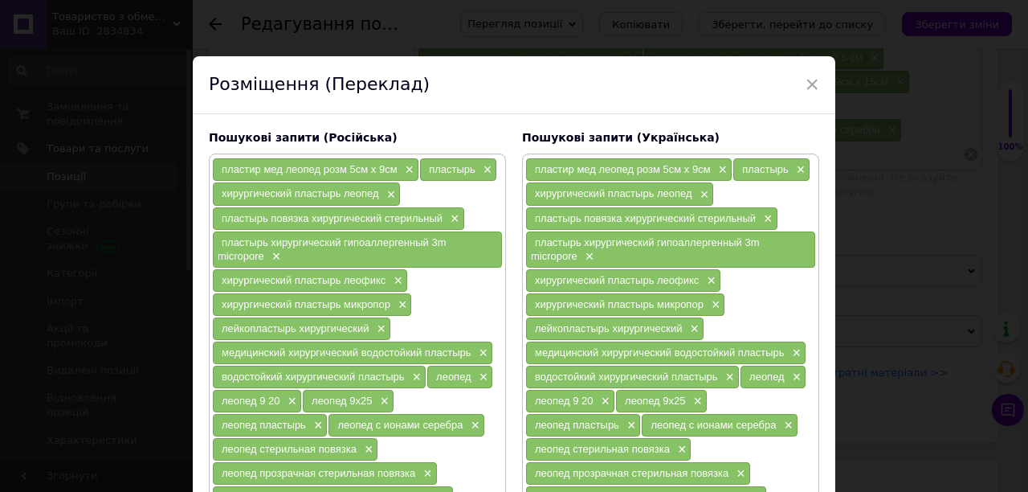
scroll to position [301, 0]
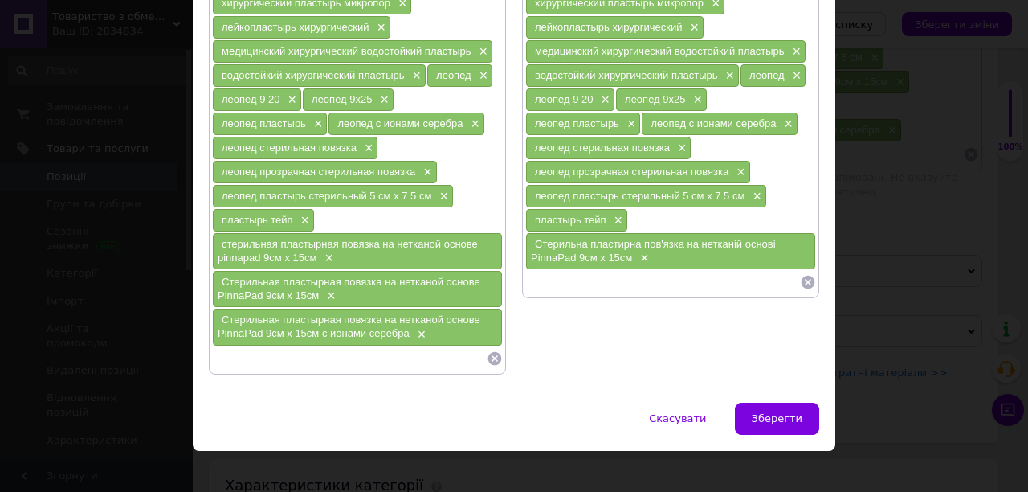
click at [553, 270] on input at bounding box center [662, 282] width 275 height 24
paste input "Стерильна пластирна пов'язка на нетканій основі PinnaPad 9см х 15см з іонами ср…"
type input "Стерильна пластирна пов'язка на нетканій основі PinnaPad 9см х 15см з іонами ср…"
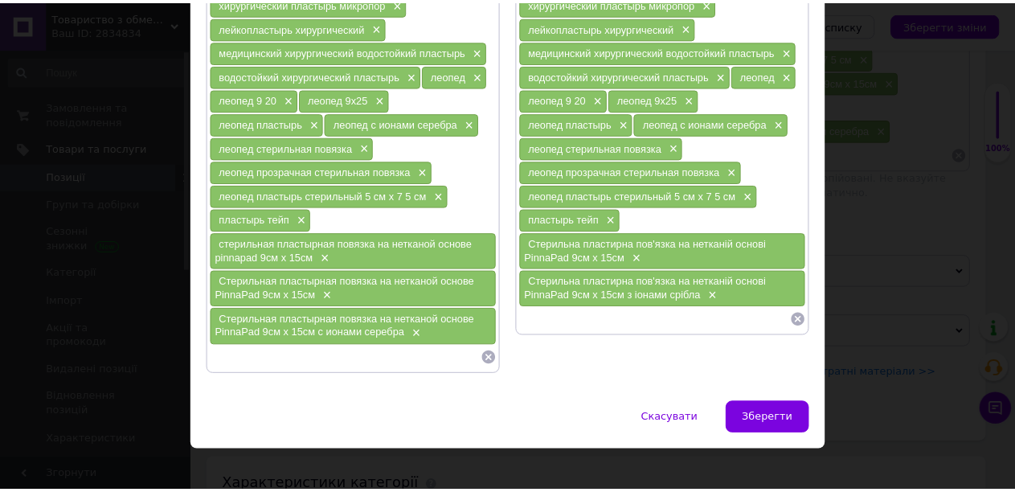
scroll to position [0, 0]
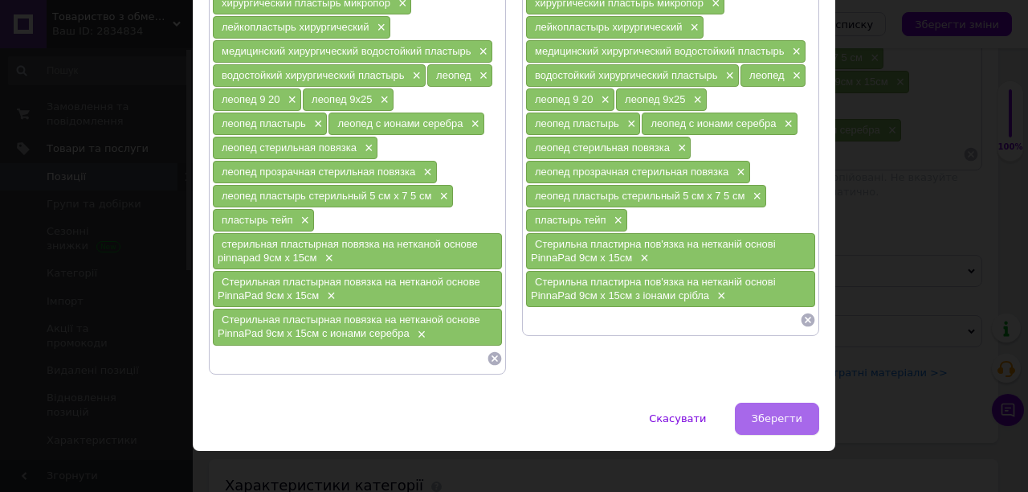
click at [786, 412] on span "Зберегти" at bounding box center [777, 418] width 51 height 12
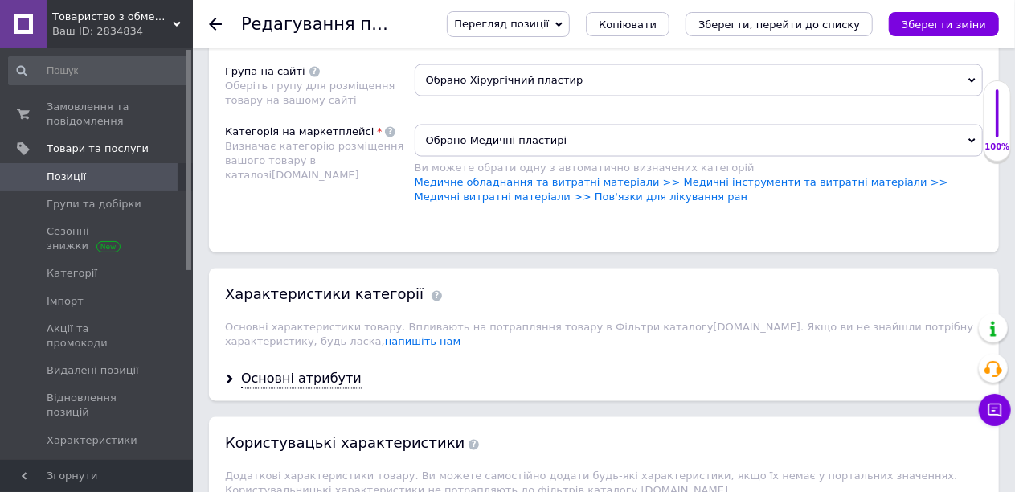
scroll to position [1366, 0]
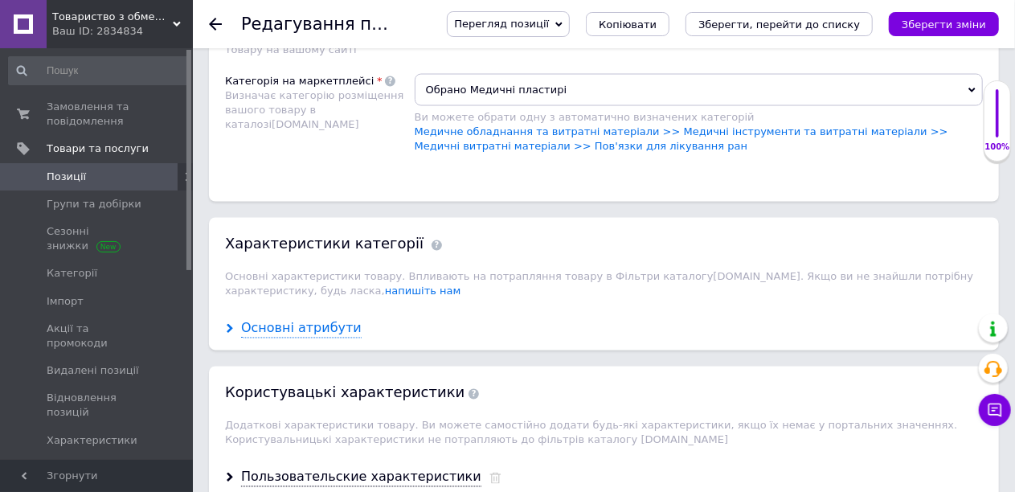
click at [328, 320] on div "Основні атрибути" at bounding box center [301, 329] width 121 height 18
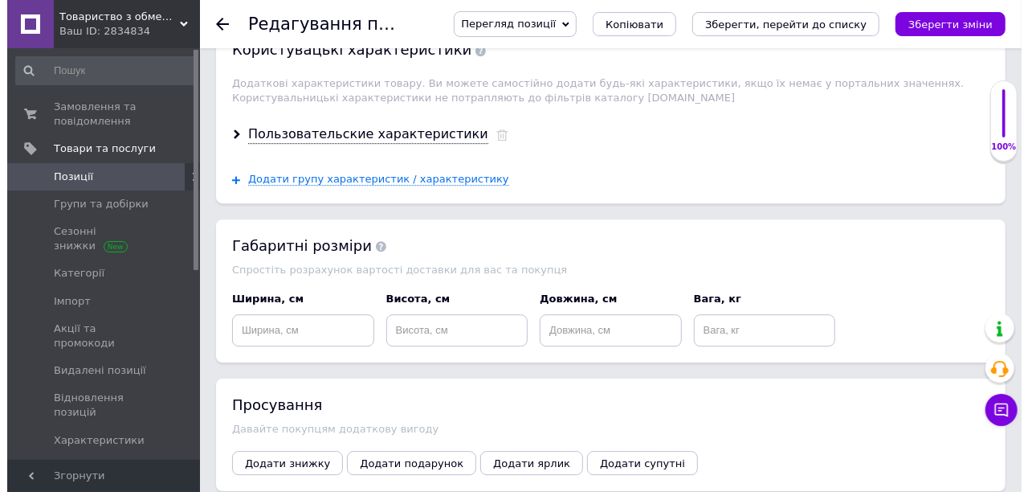
scroll to position [2410, 0]
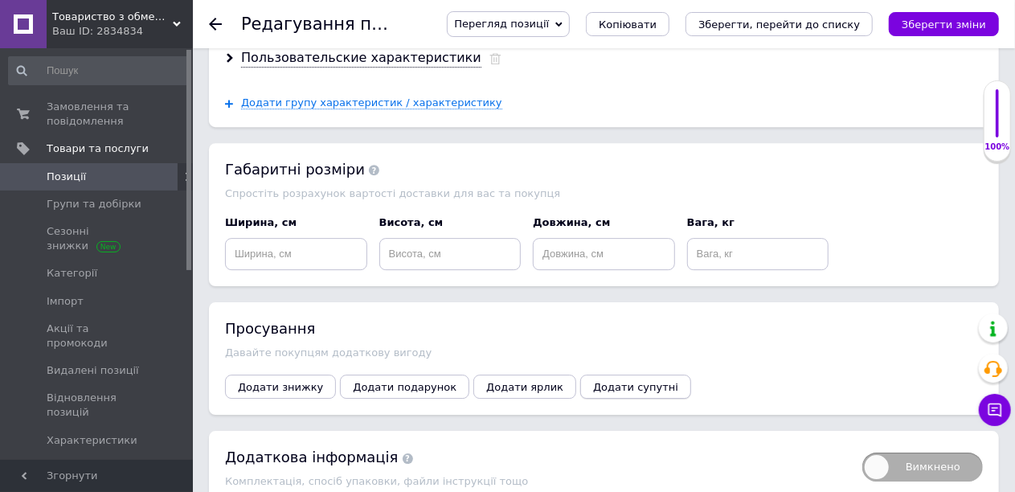
click at [606, 381] on span "Додати супутні" at bounding box center [635, 387] width 85 height 12
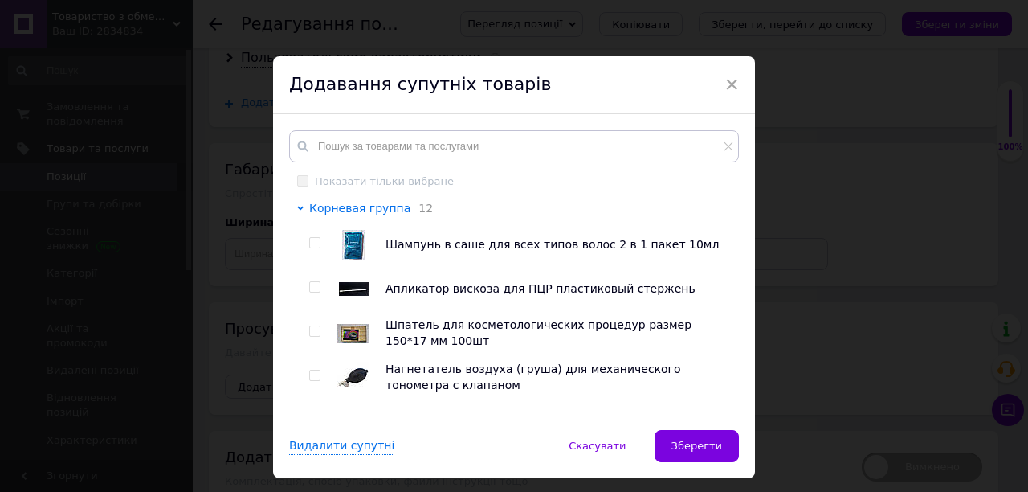
click at [312, 239] on input "checkbox" at bounding box center [314, 243] width 10 height 10
checkbox input "true"
click at [309, 329] on input "checkbox" at bounding box center [314, 331] width 10 height 10
checkbox input "true"
click at [312, 376] on input "checkbox" at bounding box center [314, 375] width 10 height 10
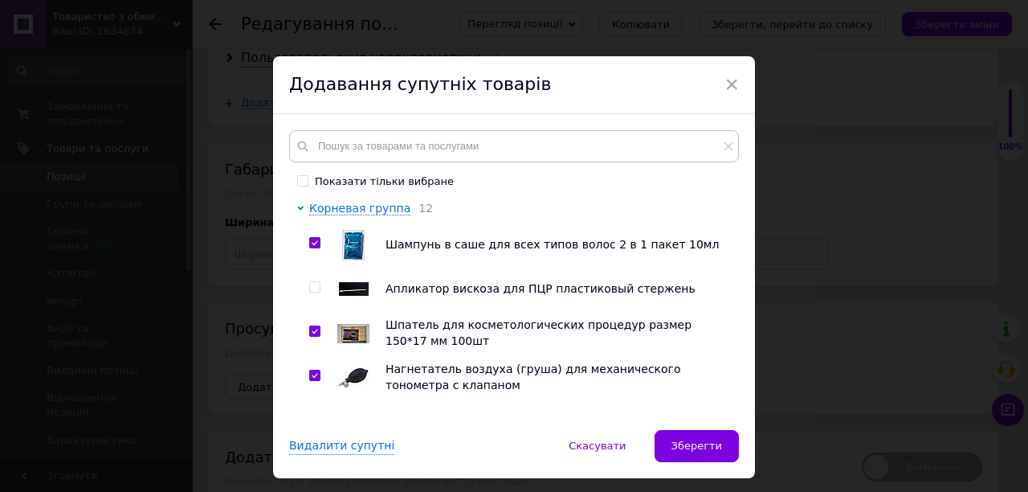
checkbox input "true"
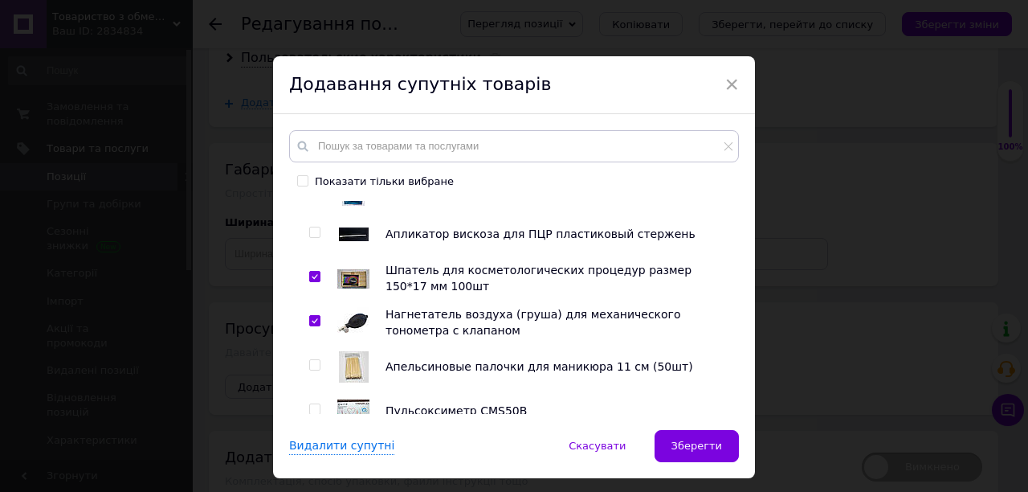
scroll to position [161, 0]
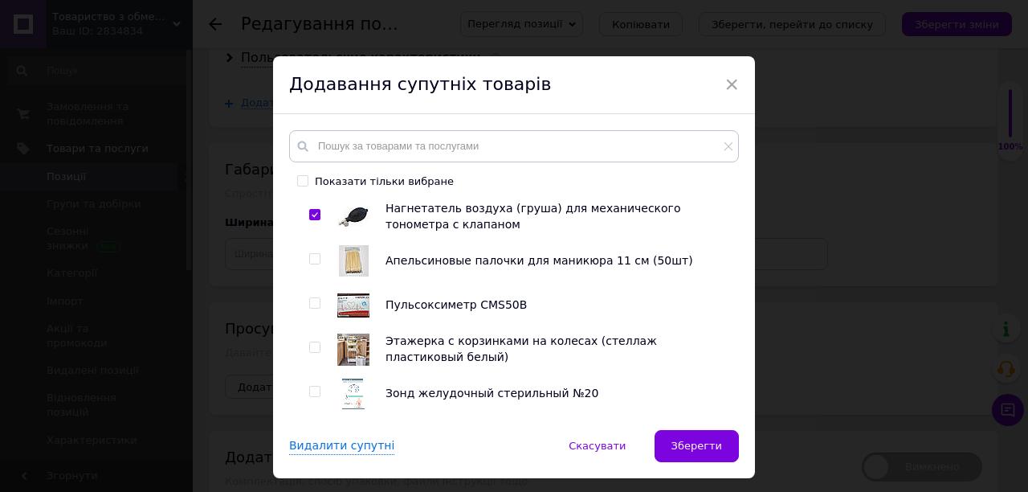
click at [309, 346] on input "checkbox" at bounding box center [314, 347] width 10 height 10
checkbox input "true"
click at [315, 393] on input "checkbox" at bounding box center [314, 391] width 10 height 10
checkbox input "true"
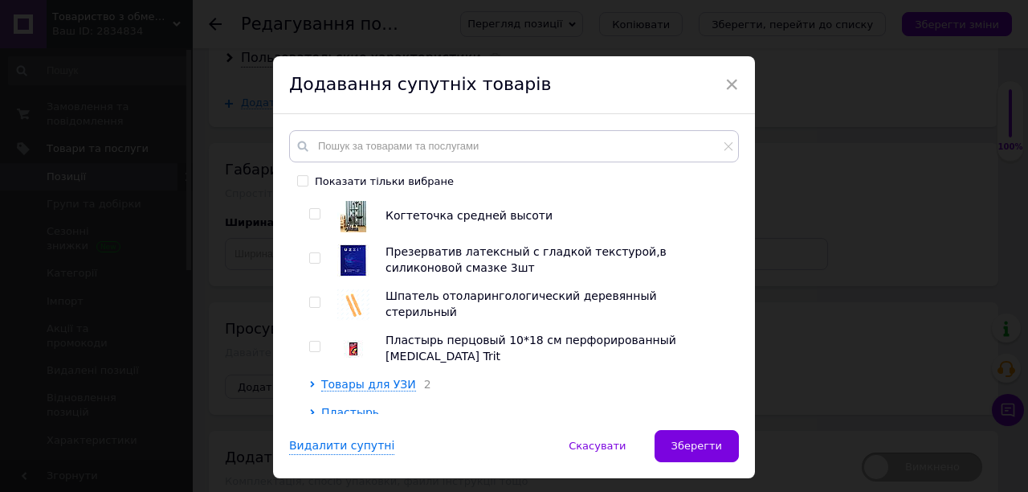
scroll to position [402, 0]
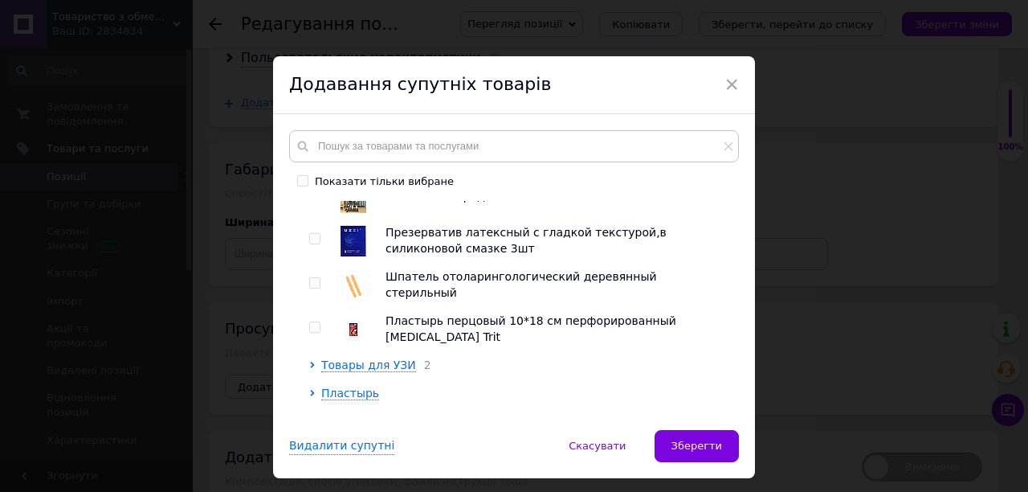
click at [312, 284] on input "checkbox" at bounding box center [314, 283] width 10 height 10
checkbox input "true"
click at [313, 325] on input "checkbox" at bounding box center [314, 327] width 10 height 10
checkbox input "true"
click at [314, 241] on input "checkbox" at bounding box center [314, 239] width 10 height 10
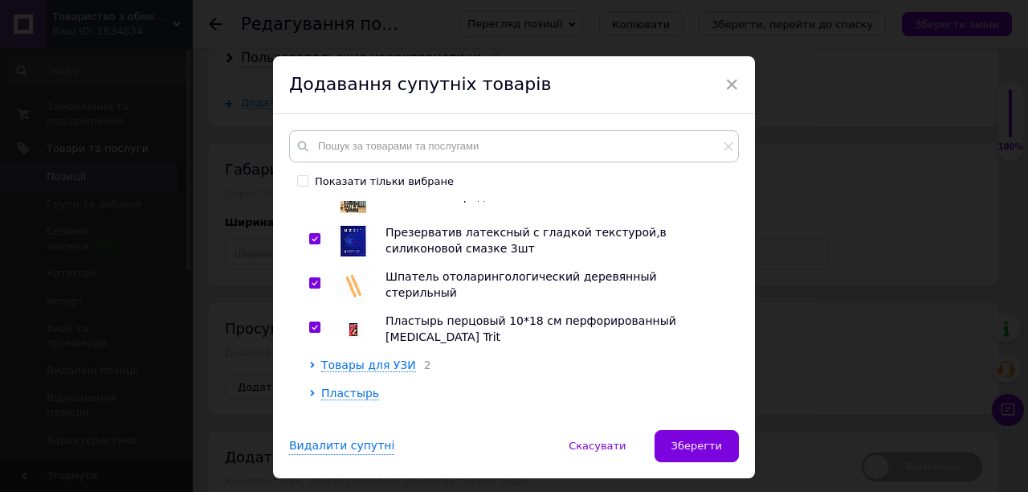
checkbox input "true"
click at [352, 150] on input "text" at bounding box center [514, 146] width 450 height 32
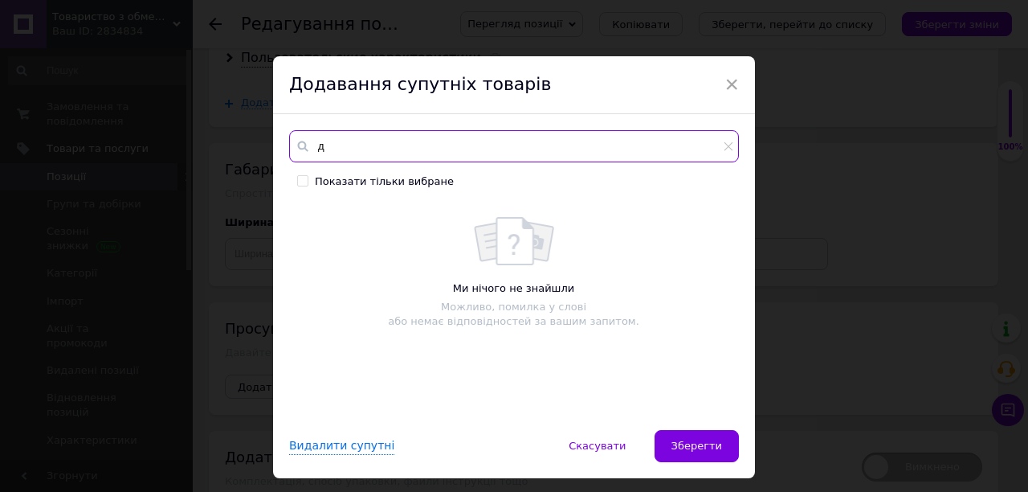
scroll to position [0, 0]
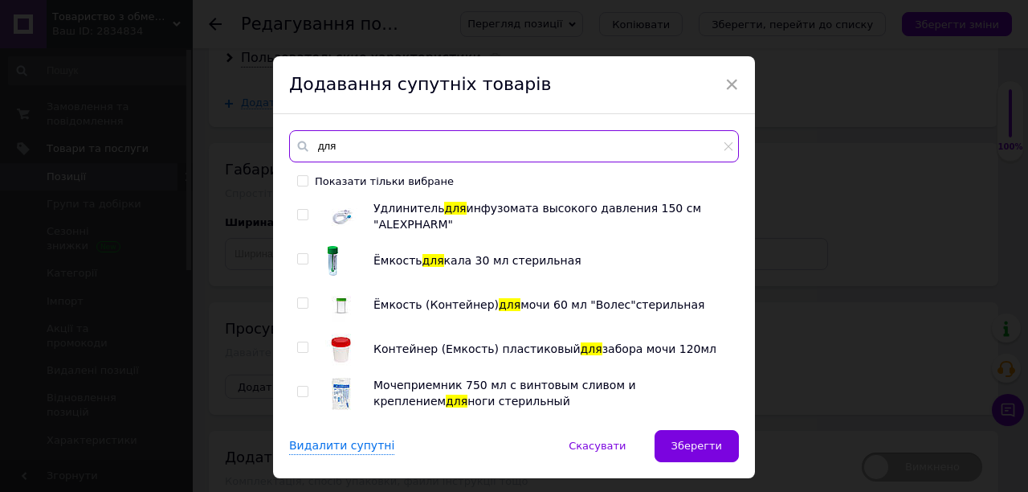
type input "для"
click at [300, 210] on input "checkbox" at bounding box center [302, 215] width 10 height 10
checkbox input "true"
click at [300, 259] on input "checkbox" at bounding box center [302, 259] width 10 height 10
checkbox input "true"
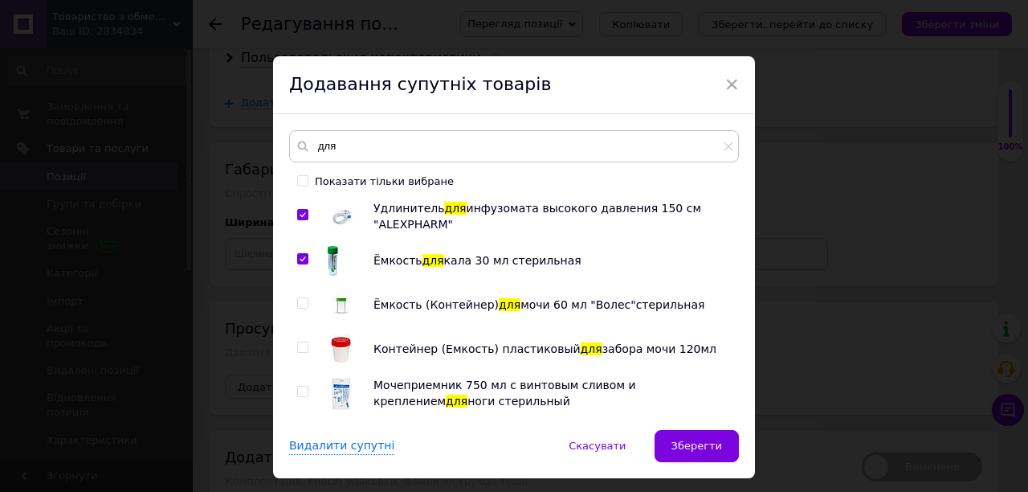
click at [304, 300] on input "checkbox" at bounding box center [302, 303] width 10 height 10
checkbox input "true"
drag, startPoint x: 300, startPoint y: 345, endPoint x: 306, endPoint y: 384, distance: 39.0
click at [300, 347] on input "checkbox" at bounding box center [302, 347] width 10 height 10
checkbox input "true"
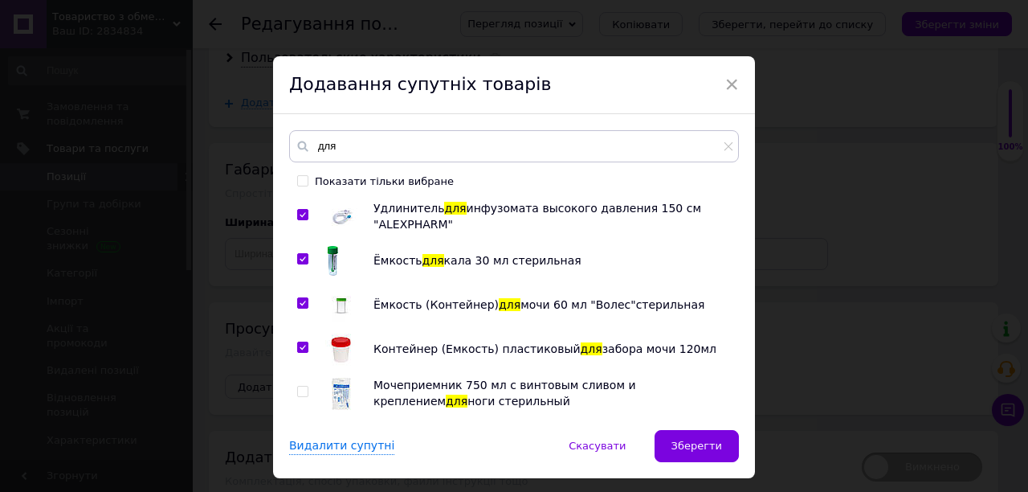
click at [304, 389] on input "checkbox" at bounding box center [302, 391] width 10 height 10
checkbox input "true"
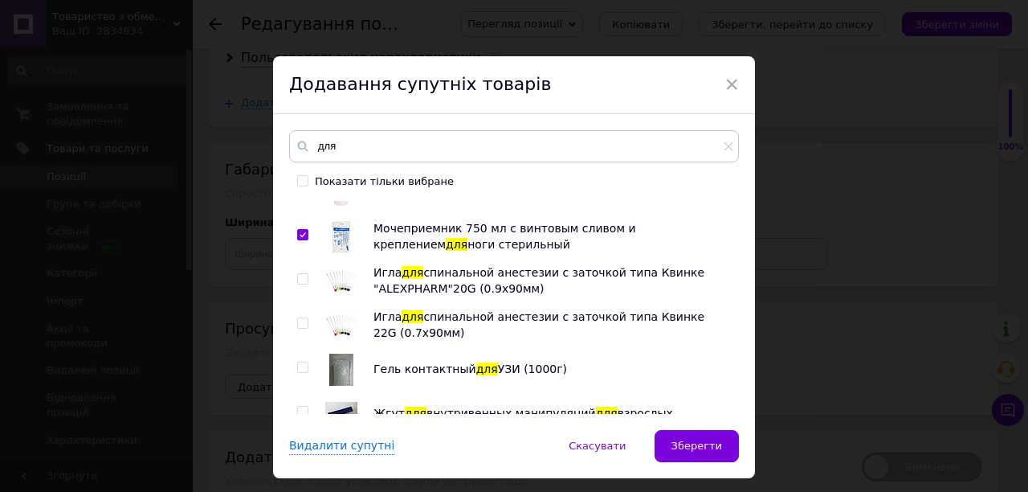
scroll to position [161, 0]
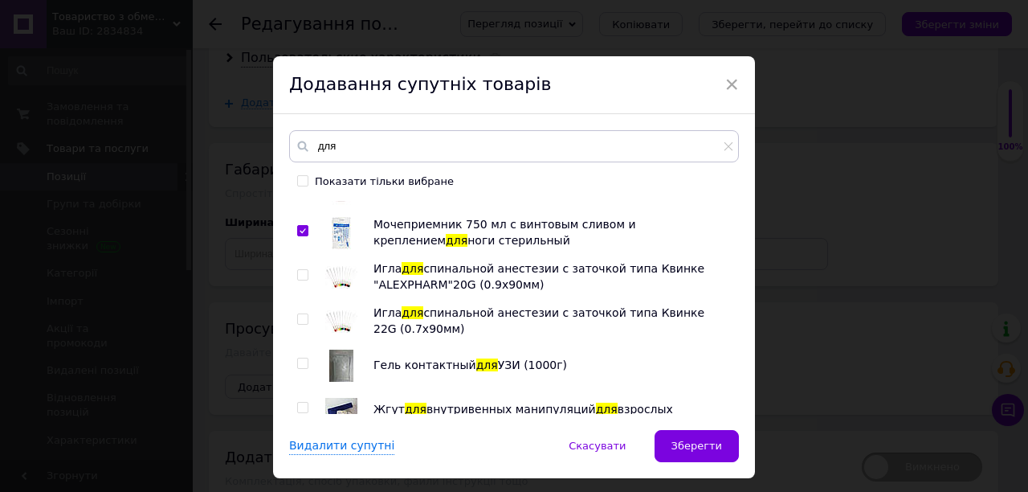
click at [304, 273] on input "checkbox" at bounding box center [302, 275] width 10 height 10
checkbox input "true"
click at [303, 316] on input "checkbox" at bounding box center [302, 319] width 10 height 10
checkbox input "true"
click at [300, 362] on input "checkbox" at bounding box center [302, 363] width 10 height 10
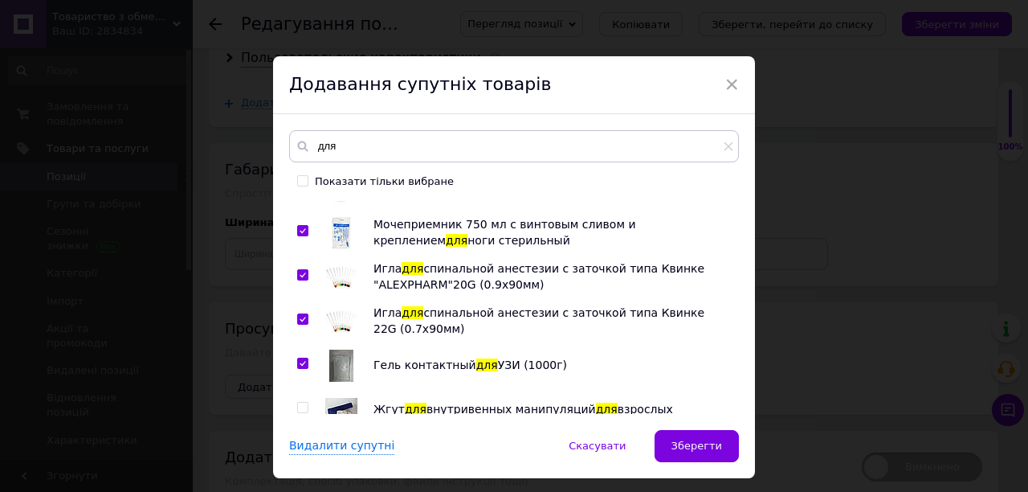
checkbox input "true"
click at [299, 408] on input "checkbox" at bounding box center [302, 407] width 10 height 10
checkbox input "true"
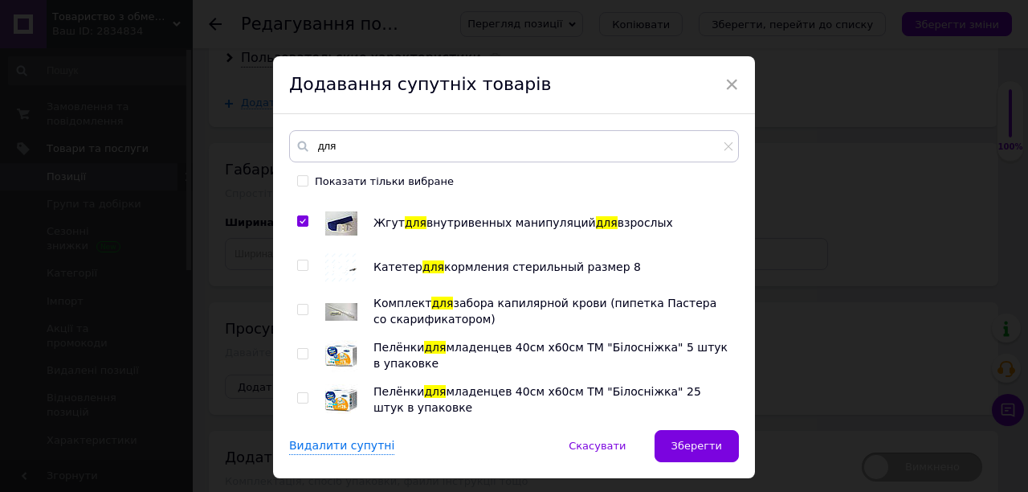
scroll to position [321, 0]
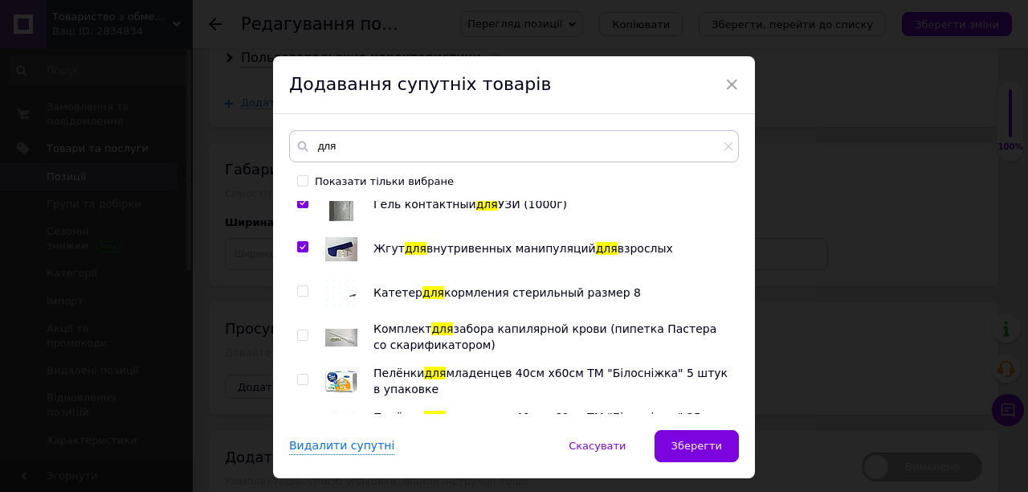
click at [300, 292] on input "checkbox" at bounding box center [302, 291] width 10 height 10
checkbox input "true"
click at [300, 335] on input "checkbox" at bounding box center [302, 335] width 10 height 10
checkbox input "true"
click at [298, 377] on input "checkbox" at bounding box center [302, 379] width 10 height 10
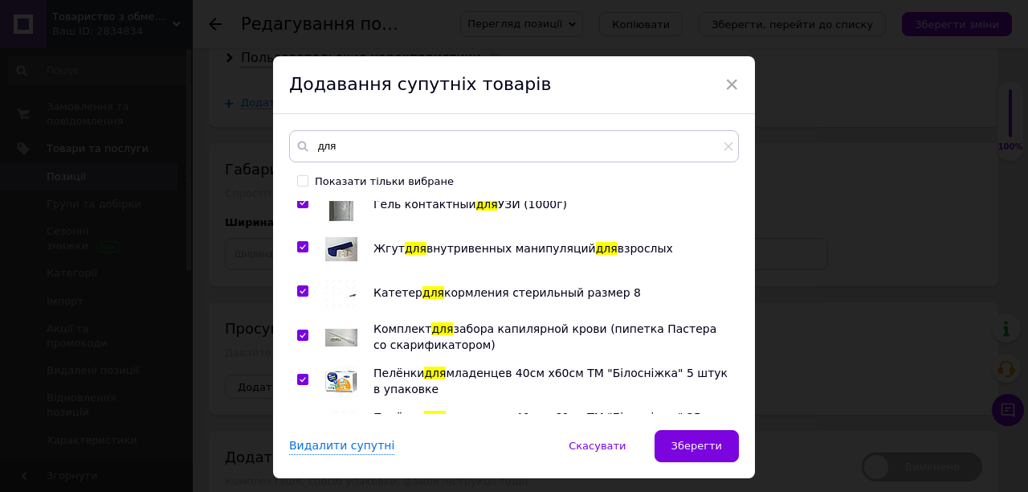
checkbox input "true"
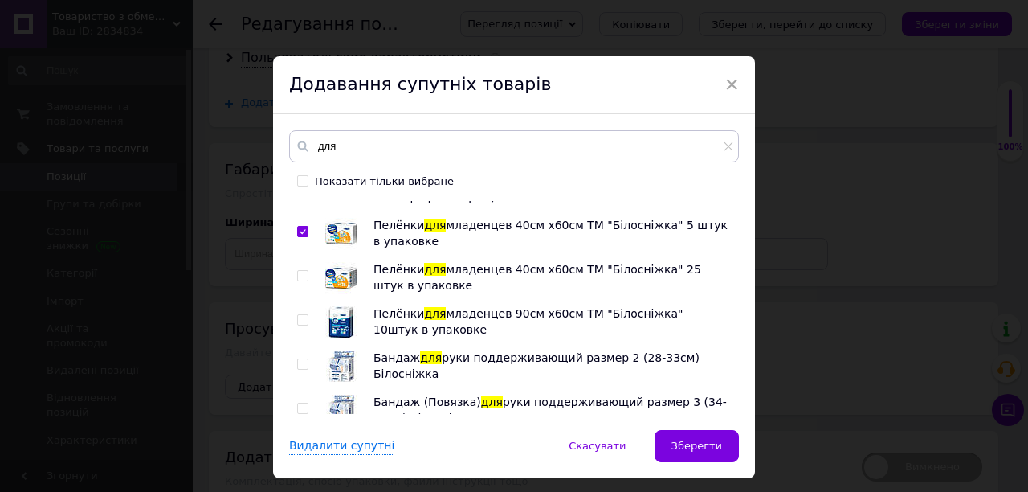
scroll to position [482, 0]
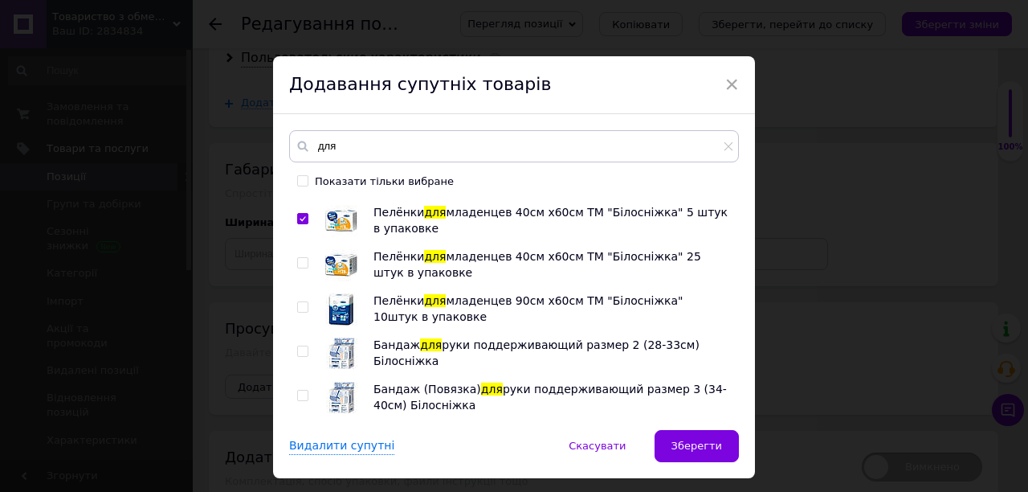
click at [300, 260] on input "checkbox" at bounding box center [302, 263] width 10 height 10
checkbox input "true"
click at [300, 302] on input "checkbox" at bounding box center [302, 307] width 10 height 10
checkbox input "true"
click at [300, 345] on span at bounding box center [302, 350] width 11 height 11
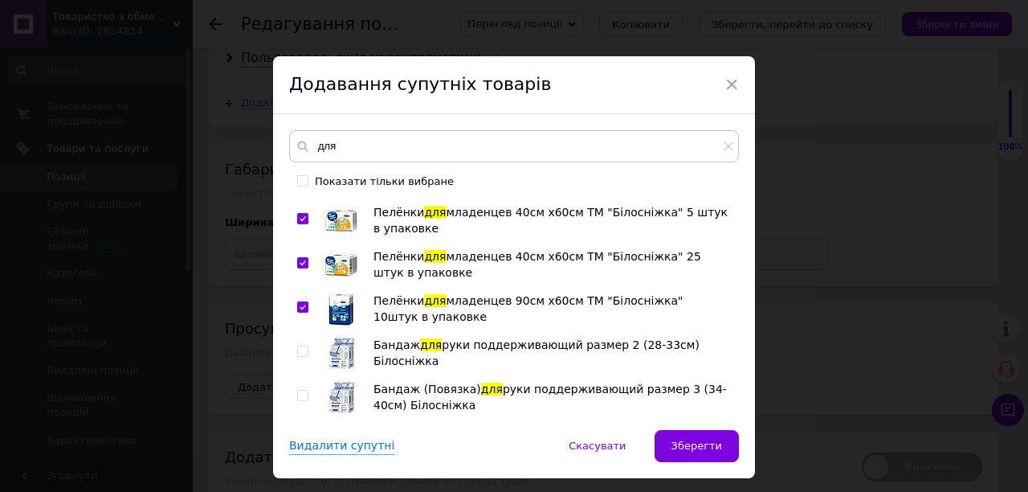
click at [300, 346] on input "checkbox" at bounding box center [302, 351] width 10 height 10
click at [297, 352] on input "checkbox" at bounding box center [302, 351] width 10 height 10
checkbox input "false"
click at [298, 393] on input "checkbox" at bounding box center [302, 395] width 10 height 10
checkbox input "true"
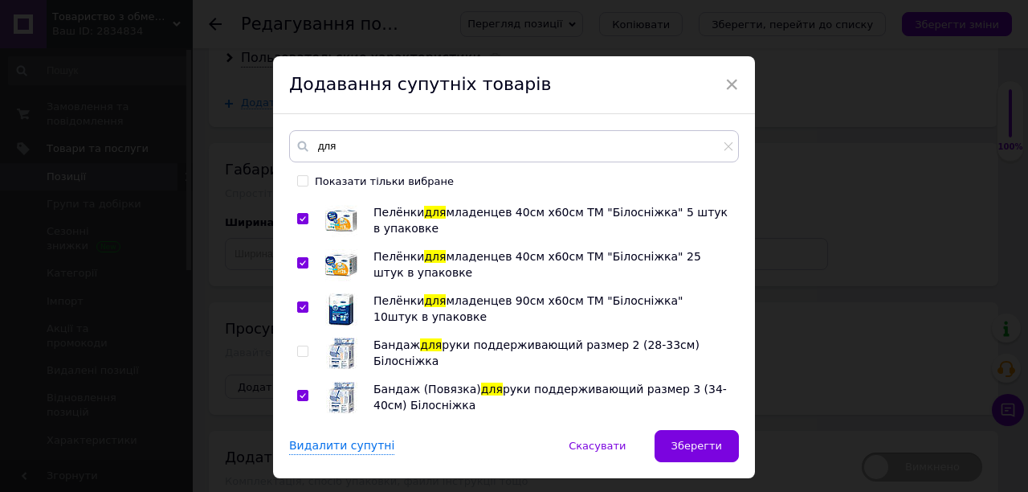
click at [304, 353] on input "checkbox" at bounding box center [302, 351] width 10 height 10
checkbox input "true"
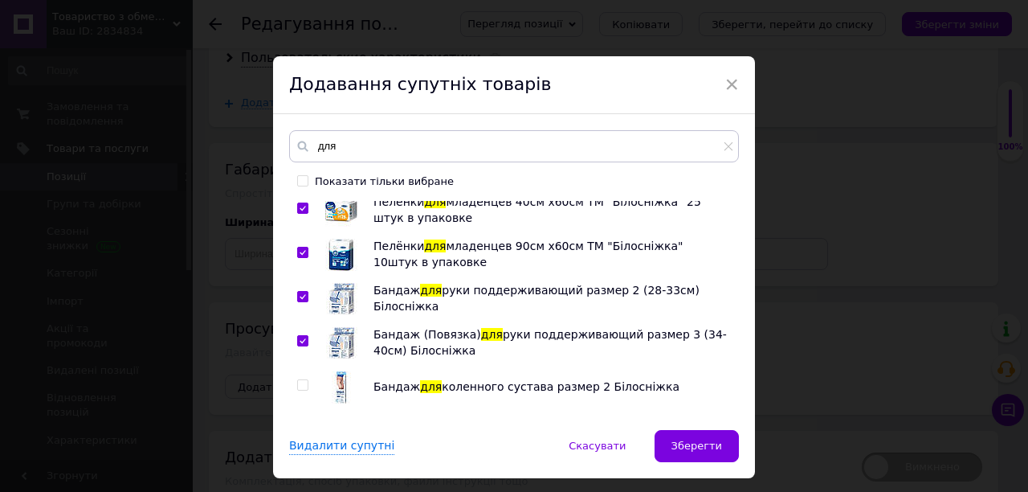
scroll to position [643, 0]
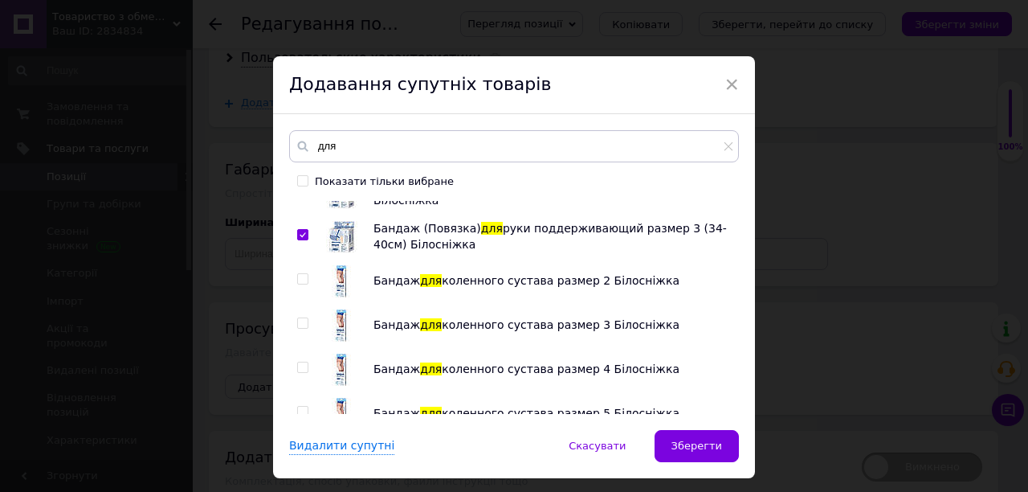
click at [300, 276] on input "checkbox" at bounding box center [302, 279] width 10 height 10
checkbox input "true"
click at [299, 325] on input "checkbox" at bounding box center [302, 323] width 10 height 10
checkbox input "true"
click at [299, 366] on input "checkbox" at bounding box center [302, 367] width 10 height 10
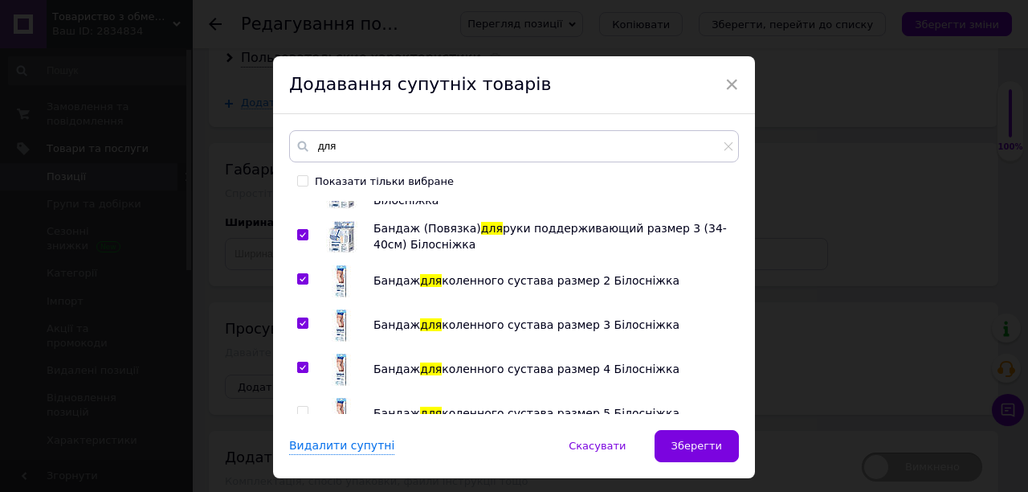
checkbox input "true"
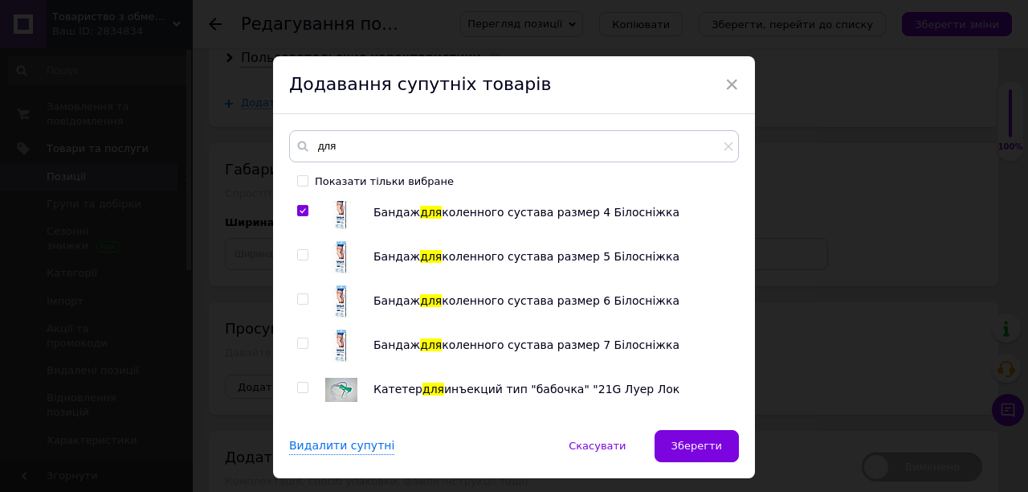
scroll to position [803, 0]
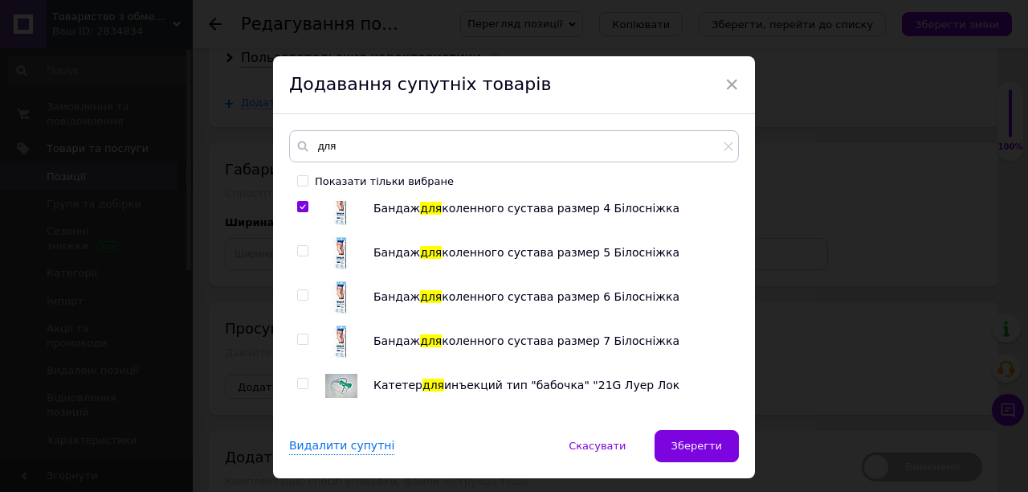
click at [300, 252] on input "checkbox" at bounding box center [302, 251] width 10 height 10
checkbox input "true"
click at [297, 296] on input "checkbox" at bounding box center [302, 295] width 10 height 10
checkbox input "true"
click at [300, 336] on input "checkbox" at bounding box center [302, 339] width 10 height 10
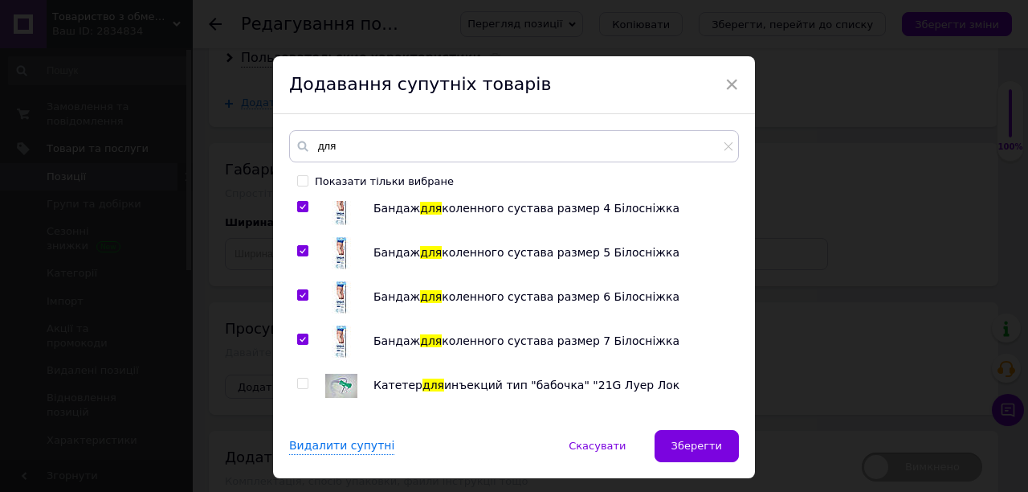
checkbox input "true"
click at [299, 381] on input "checkbox" at bounding box center [302, 383] width 10 height 10
checkbox input "true"
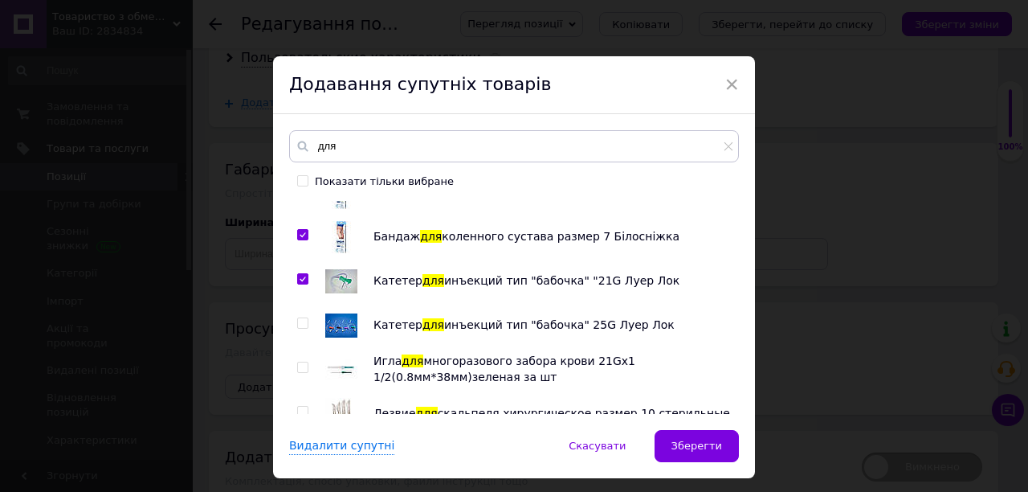
scroll to position [964, 0]
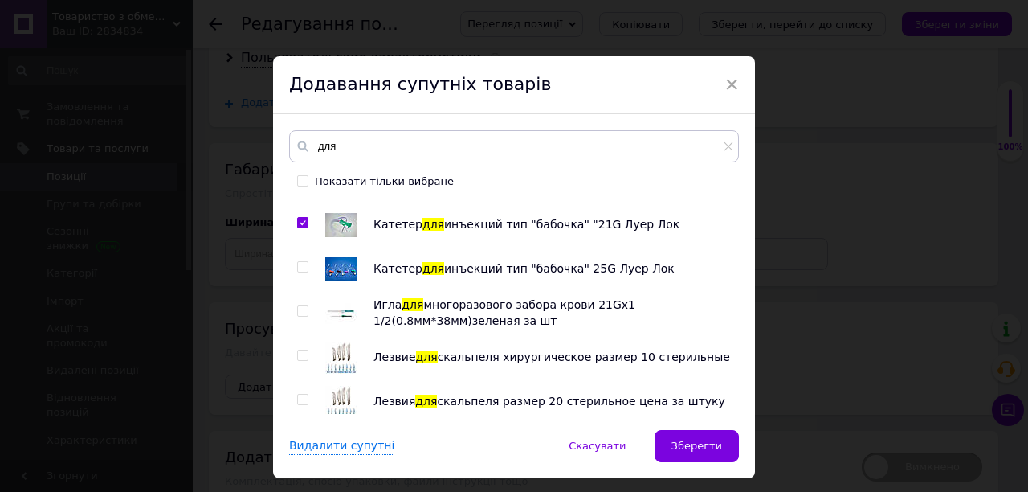
click at [297, 265] on input "checkbox" at bounding box center [302, 267] width 10 height 10
checkbox input "true"
click at [298, 309] on input "checkbox" at bounding box center [302, 311] width 10 height 10
checkbox input "true"
click at [298, 357] on input "checkbox" at bounding box center [302, 355] width 10 height 10
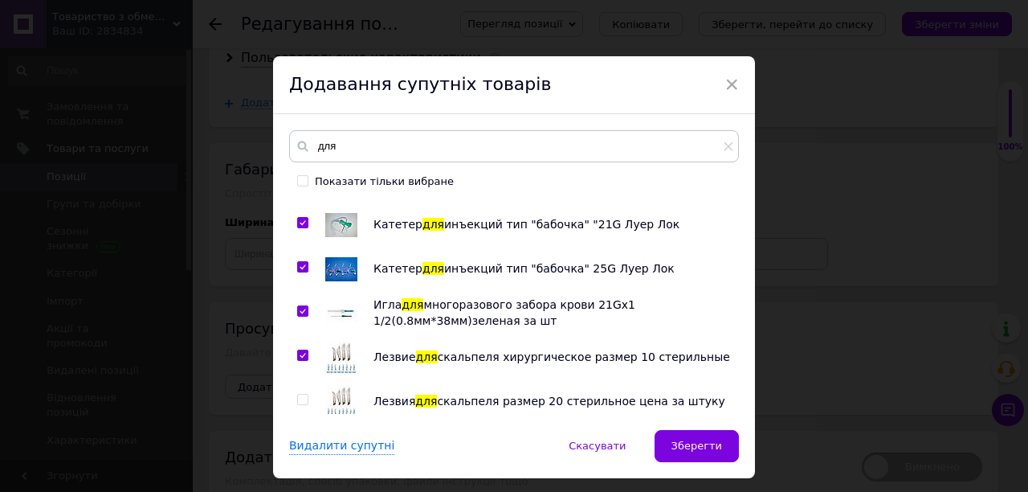
checkbox input "true"
click at [301, 394] on input "checkbox" at bounding box center [302, 399] width 10 height 10
checkbox input "true"
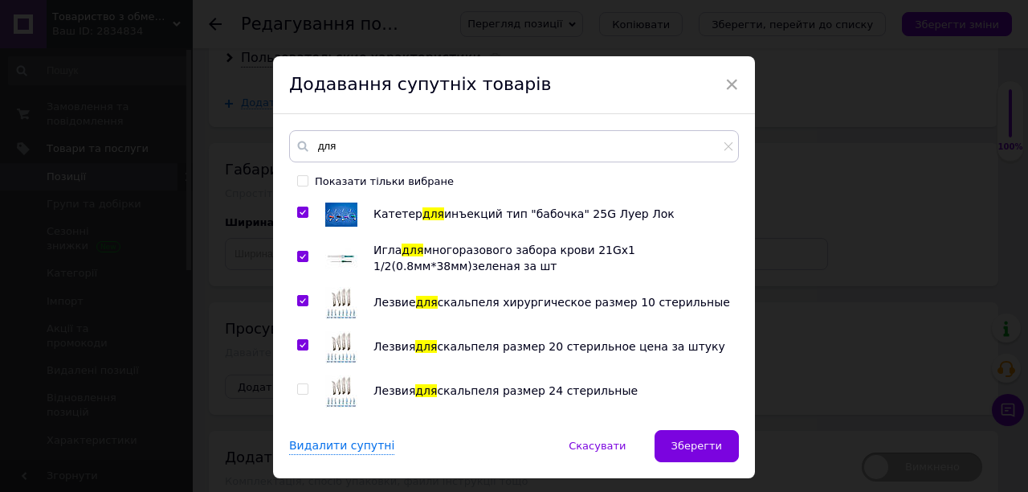
scroll to position [1125, 0]
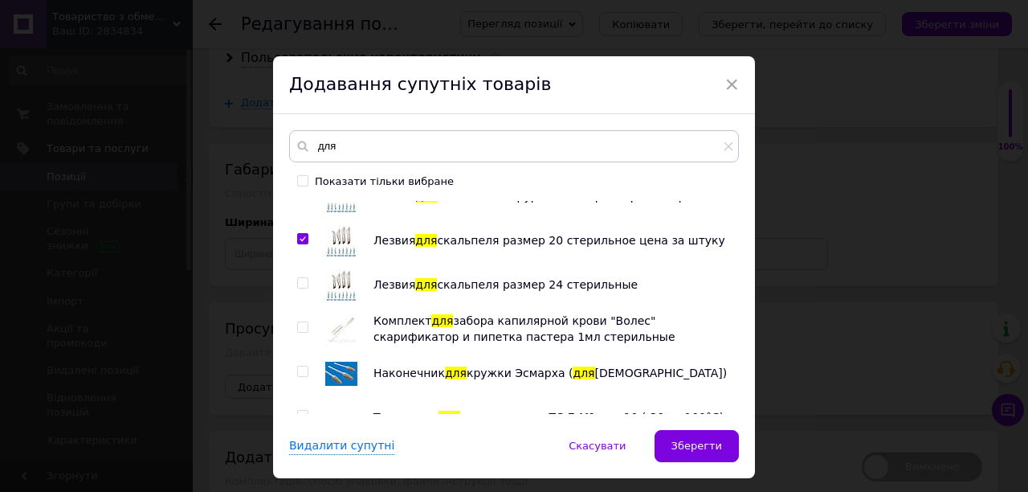
click at [300, 284] on input "checkbox" at bounding box center [302, 283] width 10 height 10
checkbox input "true"
click at [300, 325] on input "checkbox" at bounding box center [302, 327] width 10 height 10
checkbox input "true"
click at [297, 368] on input "checkbox" at bounding box center [302, 371] width 10 height 10
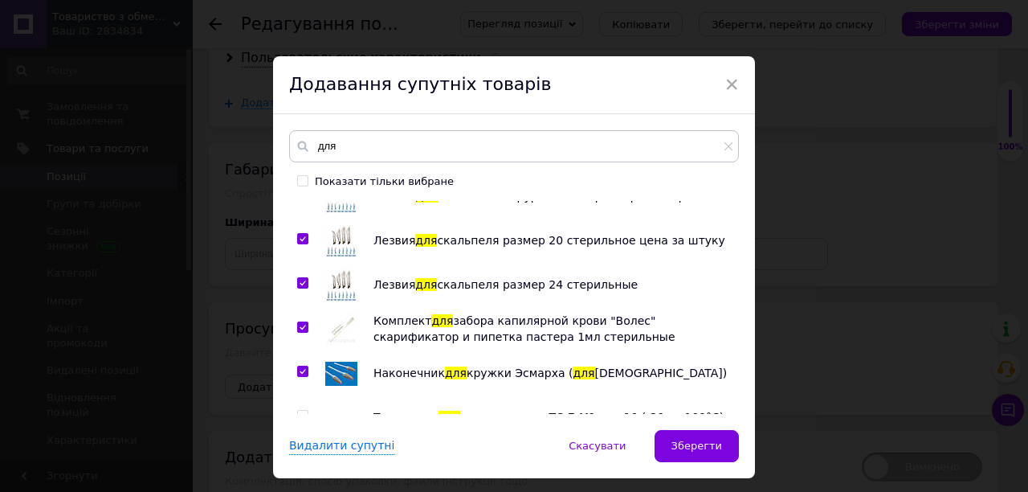
checkbox input "true"
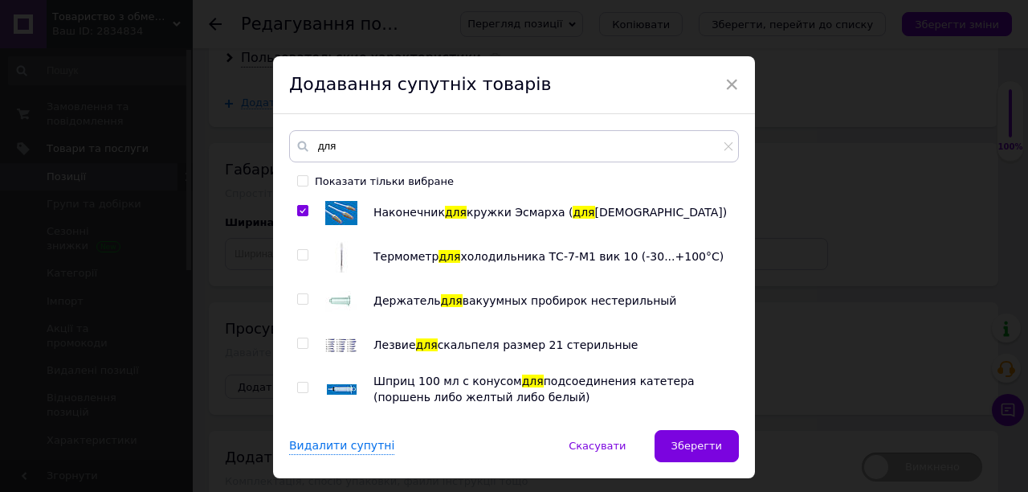
click at [302, 254] on input "checkbox" at bounding box center [302, 255] width 10 height 10
checkbox input "true"
click at [297, 298] on input "checkbox" at bounding box center [302, 299] width 10 height 10
checkbox input "true"
click at [302, 340] on input "checkbox" at bounding box center [302, 343] width 10 height 10
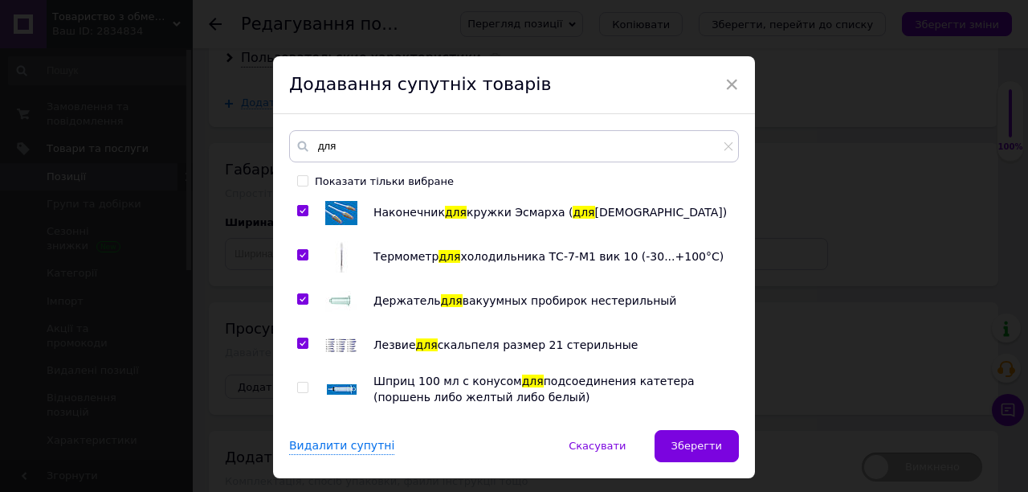
checkbox input "true"
click at [299, 383] on input "checkbox" at bounding box center [302, 387] width 10 height 10
checkbox input "true"
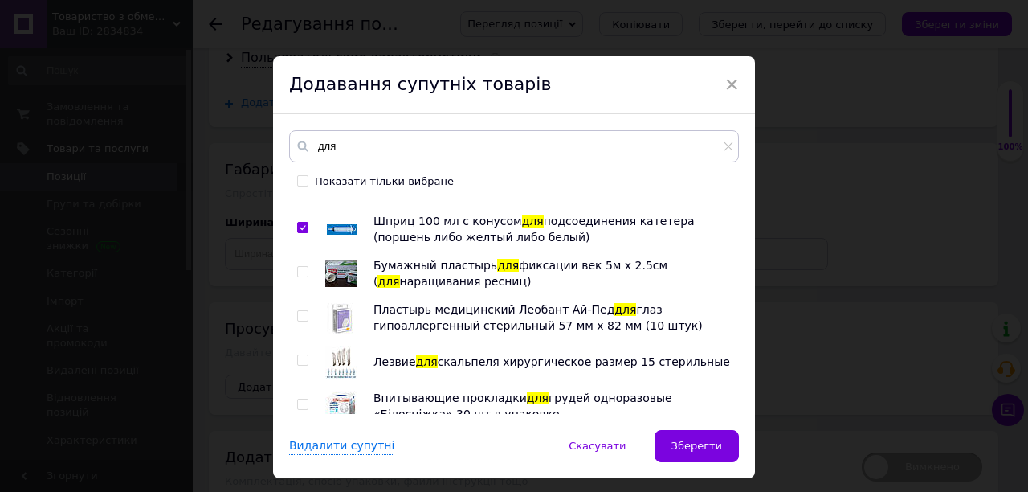
scroll to position [1446, 0]
click at [299, 268] on input "checkbox" at bounding box center [302, 271] width 10 height 10
checkbox input "true"
click at [299, 317] on input "checkbox" at bounding box center [302, 315] width 10 height 10
checkbox input "true"
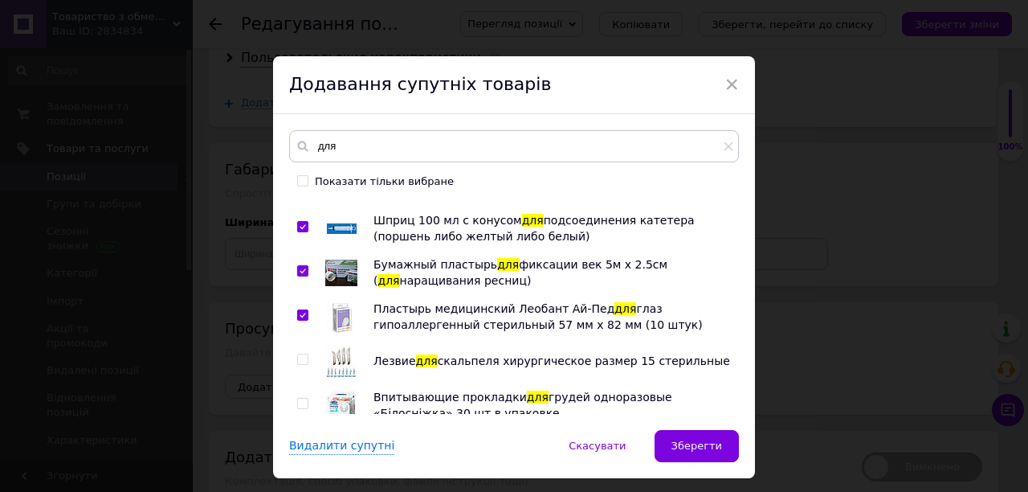
click at [297, 355] on input "checkbox" at bounding box center [302, 359] width 10 height 10
checkbox input "true"
click at [299, 398] on input "checkbox" at bounding box center [302, 403] width 10 height 10
checkbox input "true"
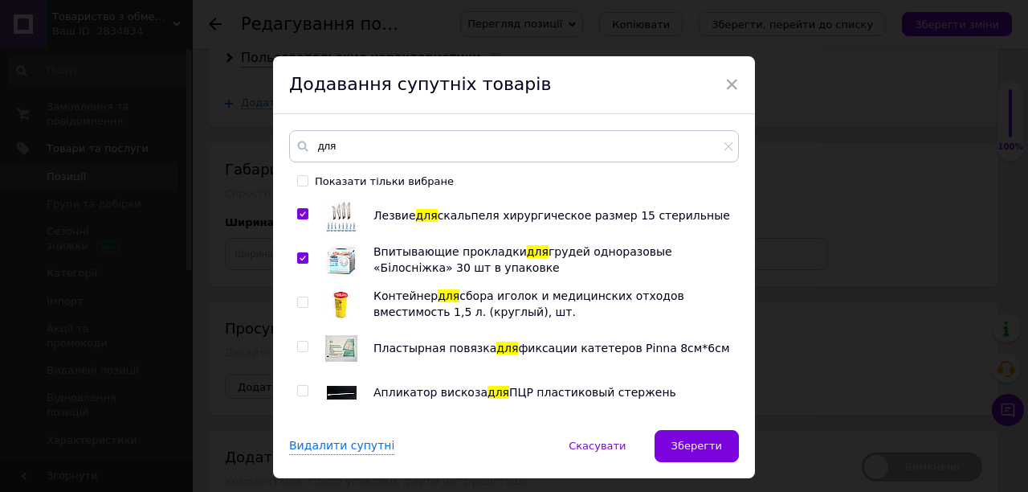
scroll to position [1607, 0]
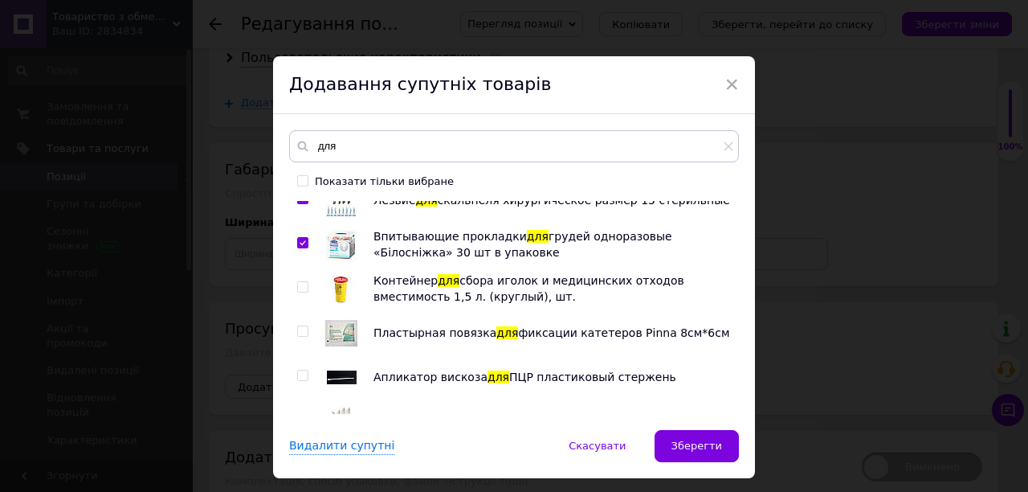
click at [302, 286] on input "checkbox" at bounding box center [302, 287] width 10 height 10
checkbox input "true"
click at [300, 326] on input "checkbox" at bounding box center [302, 331] width 10 height 10
checkbox input "true"
click at [297, 374] on input "checkbox" at bounding box center [302, 375] width 10 height 10
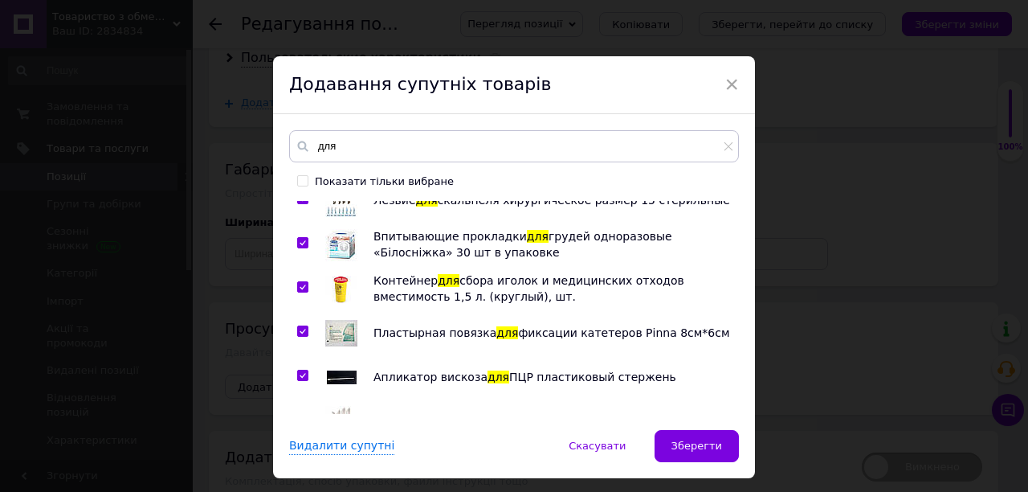
checkbox input "true"
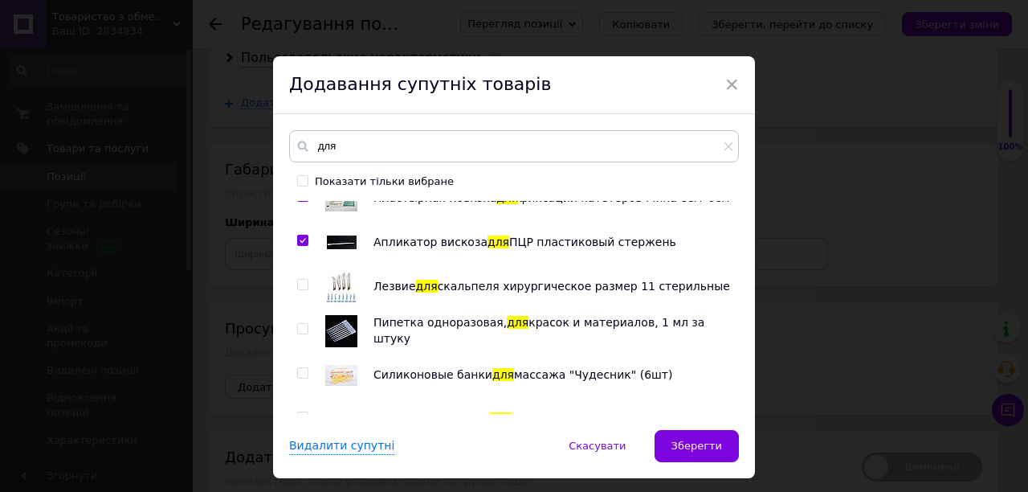
scroll to position [1767, 0]
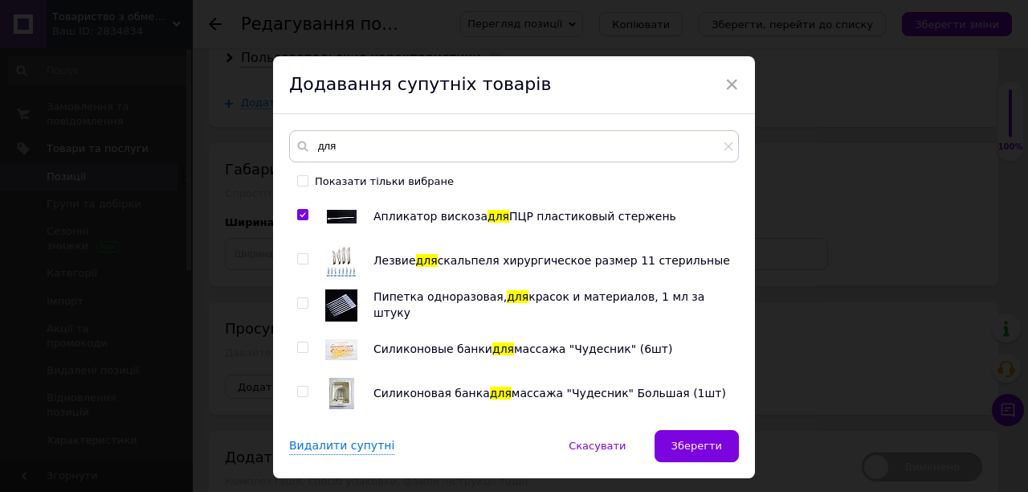
click at [303, 255] on input "checkbox" at bounding box center [302, 259] width 10 height 10
checkbox input "true"
click at [305, 300] on span at bounding box center [302, 302] width 11 height 11
click at [305, 300] on input "checkbox" at bounding box center [302, 303] width 10 height 10
checkbox input "true"
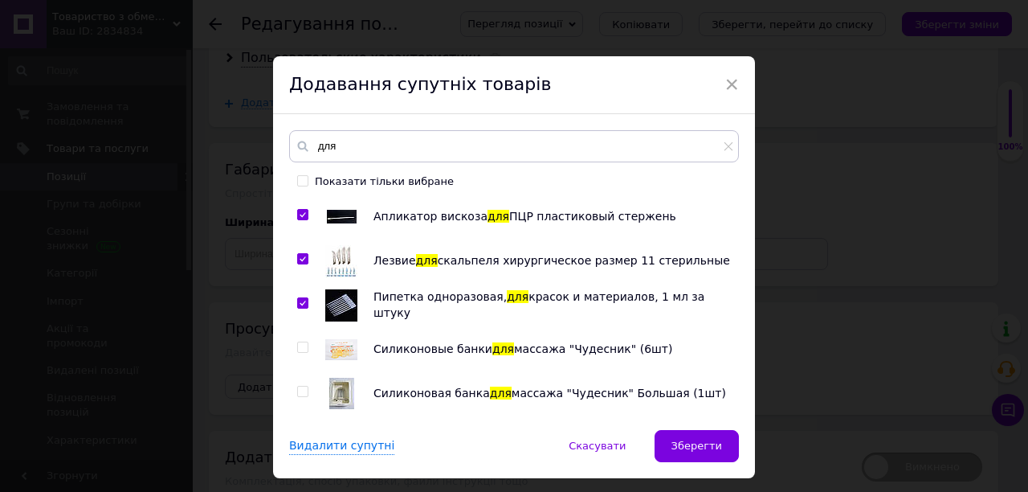
click at [299, 348] on input "checkbox" at bounding box center [302, 347] width 10 height 10
checkbox input "true"
click at [300, 390] on input "checkbox" at bounding box center [302, 391] width 10 height 10
checkbox input "true"
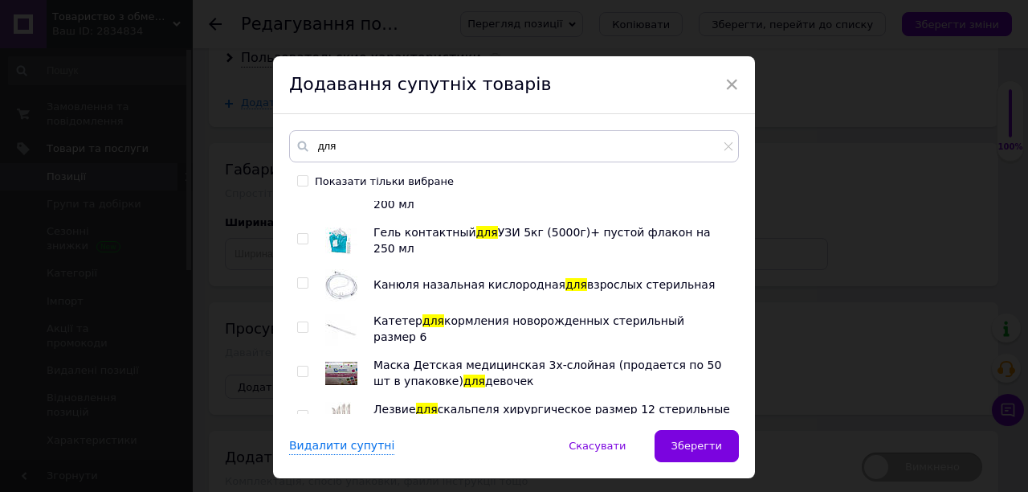
click at [300, 280] on input "checkbox" at bounding box center [302, 283] width 10 height 10
checkbox input "true"
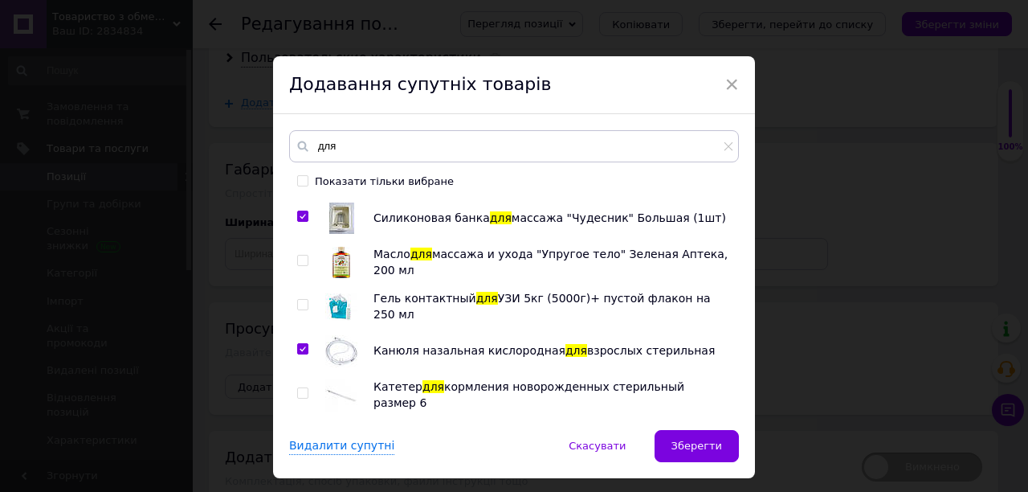
scroll to position [1928, 0]
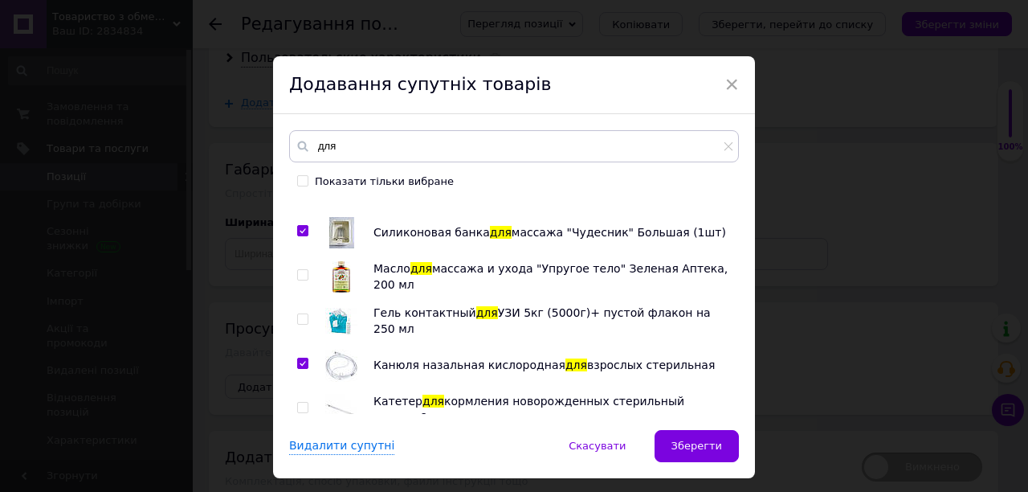
click at [300, 270] on input "checkbox" at bounding box center [302, 275] width 10 height 10
checkbox input "true"
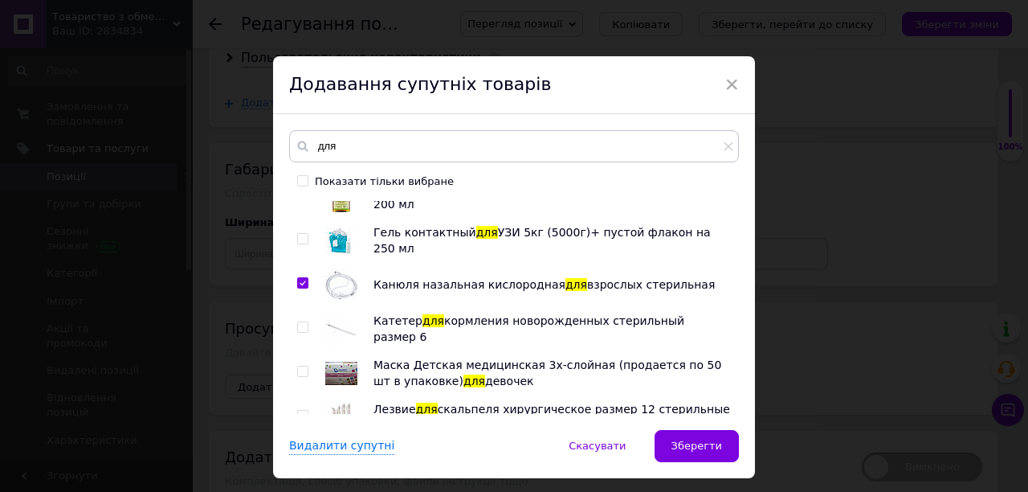
click at [302, 322] on input "checkbox" at bounding box center [302, 327] width 10 height 10
checkbox input "true"
click at [302, 370] on input "checkbox" at bounding box center [302, 371] width 10 height 10
checkbox input "true"
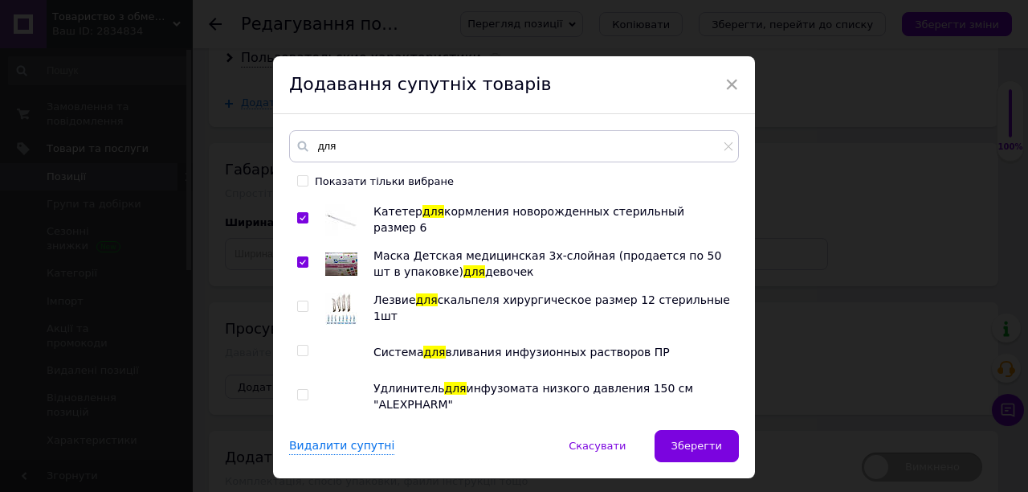
scroll to position [2169, 0]
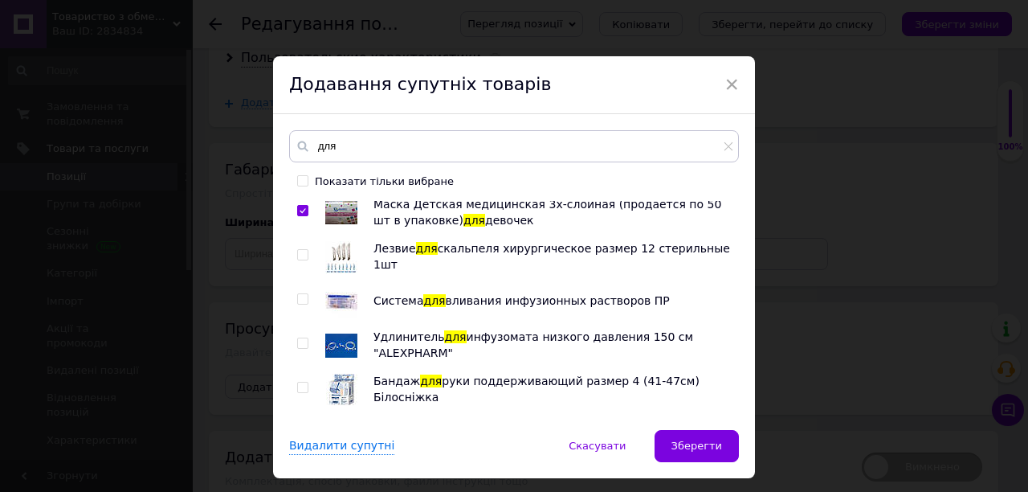
click at [301, 255] on input "checkbox" at bounding box center [302, 255] width 10 height 10
checkbox input "true"
click at [300, 296] on input "checkbox" at bounding box center [302, 299] width 10 height 10
checkbox input "true"
click at [299, 338] on input "checkbox" at bounding box center [302, 343] width 10 height 10
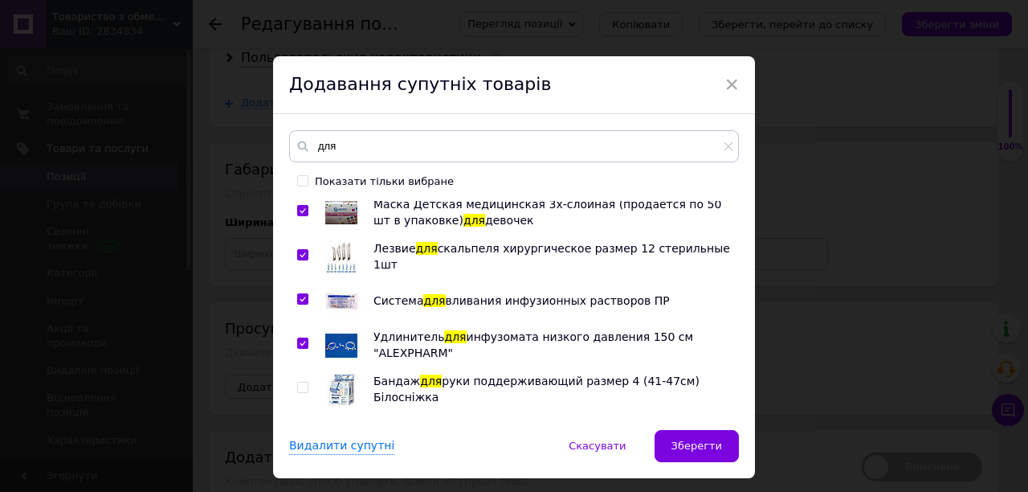
checkbox input "true"
drag, startPoint x: 303, startPoint y: 386, endPoint x: 357, endPoint y: 380, distance: 54.1
click at [304, 386] on input "checkbox" at bounding box center [302, 387] width 10 height 10
checkbox input "true"
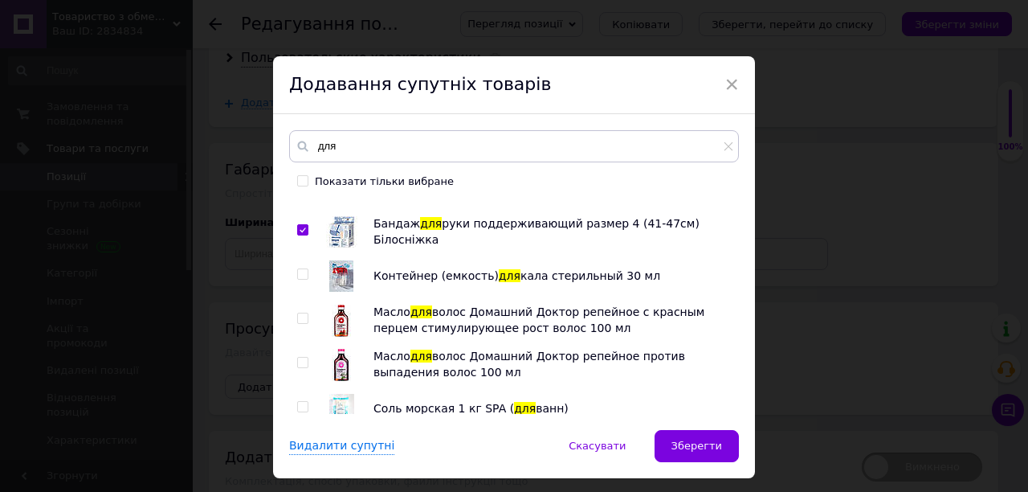
scroll to position [2330, 0]
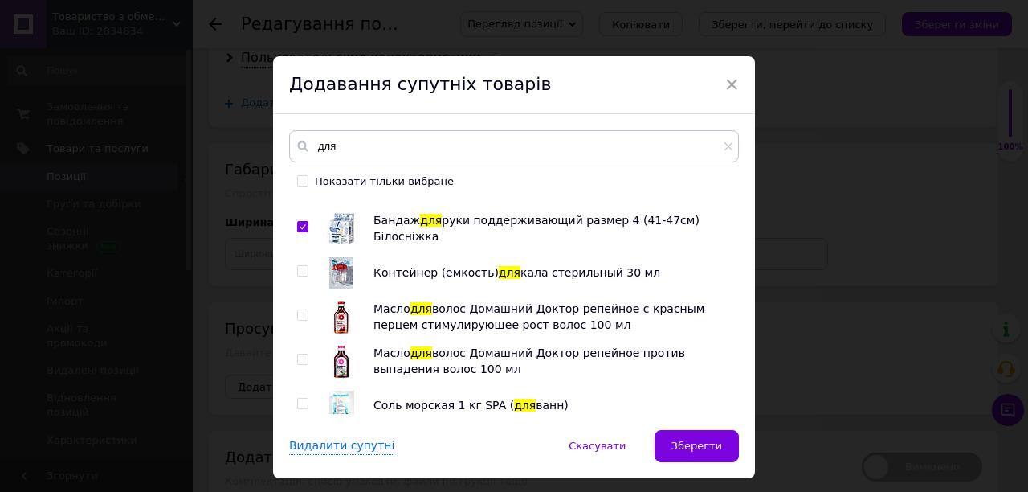
click at [301, 269] on input "checkbox" at bounding box center [302, 271] width 10 height 10
checkbox input "true"
click at [300, 317] on input "checkbox" at bounding box center [302, 315] width 10 height 10
checkbox input "true"
click at [300, 362] on input "checkbox" at bounding box center [302, 359] width 10 height 10
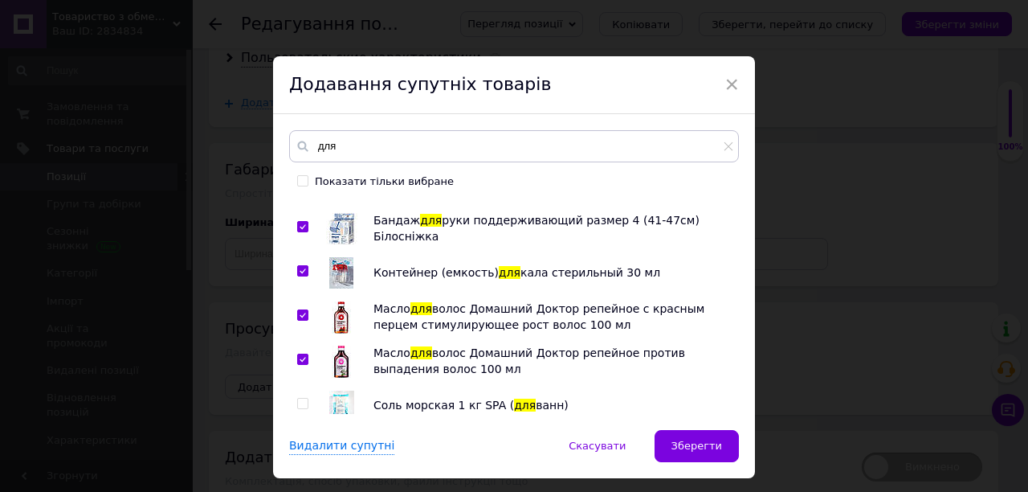
checkbox input "true"
click at [300, 402] on input "checkbox" at bounding box center [302, 403] width 10 height 10
checkbox input "true"
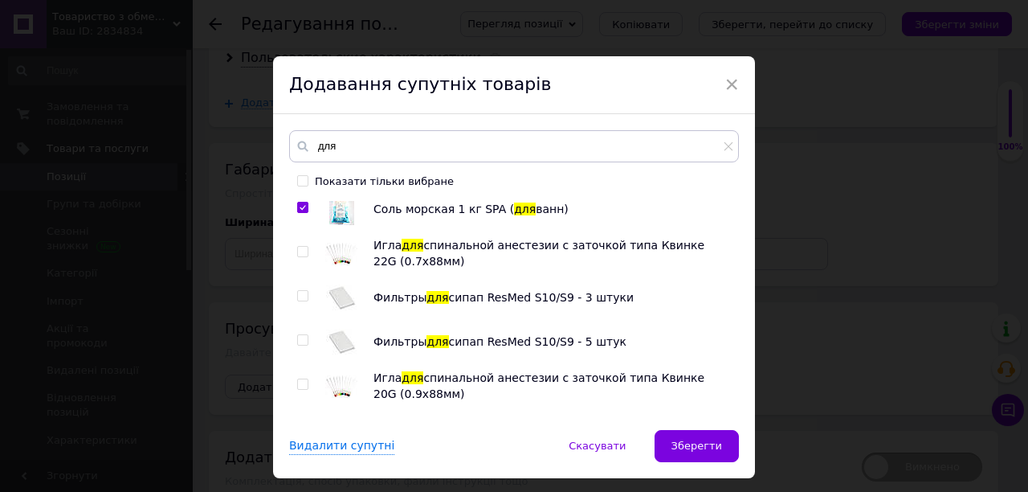
scroll to position [2571, 0]
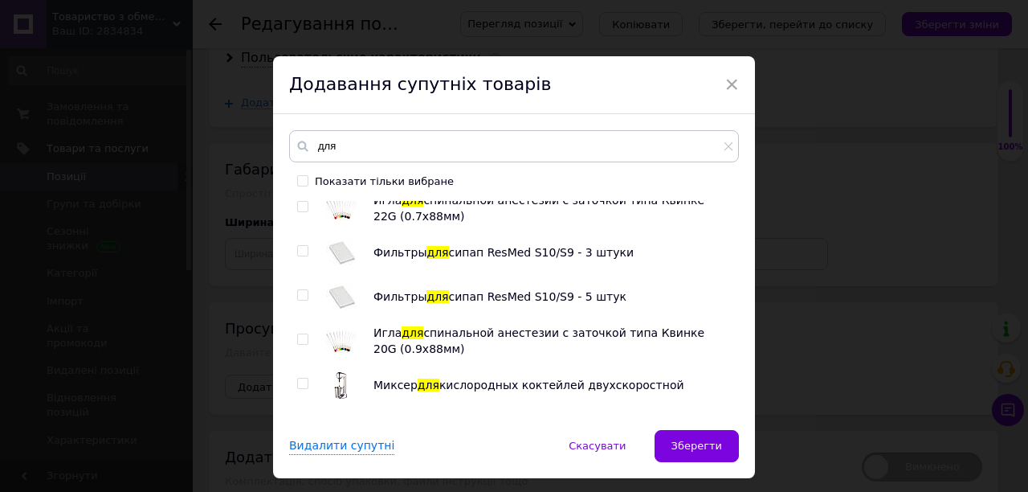
click at [297, 204] on input "checkbox" at bounding box center [302, 207] width 10 height 10
checkbox input "true"
click at [305, 336] on span at bounding box center [302, 338] width 11 height 11
click at [305, 336] on input "checkbox" at bounding box center [302, 339] width 10 height 10
checkbox input "true"
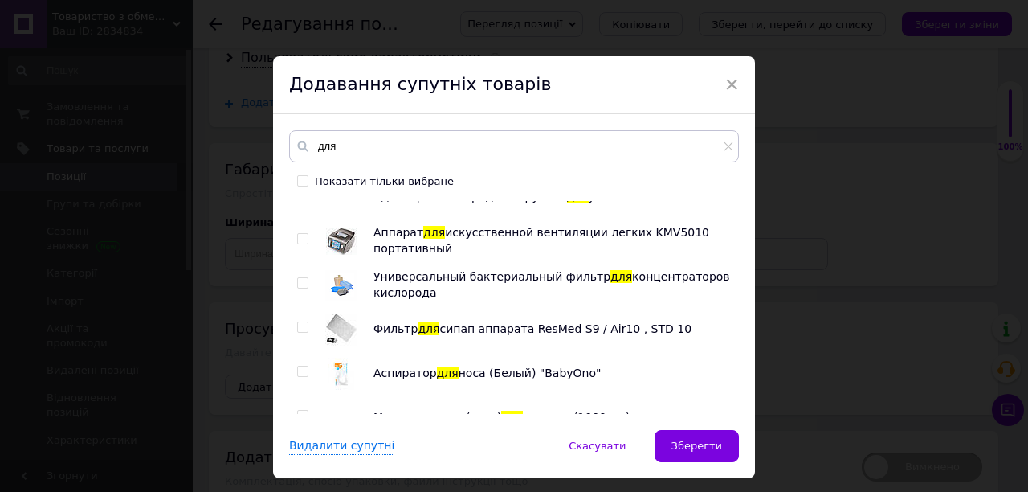
scroll to position [2972, 0]
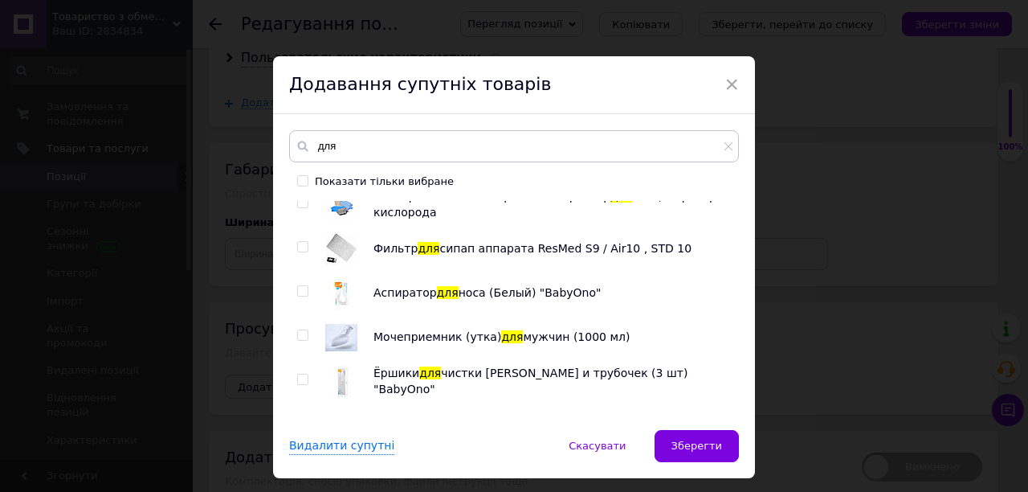
click at [301, 288] on input "checkbox" at bounding box center [302, 291] width 10 height 10
checkbox input "true"
click at [303, 329] on span at bounding box center [302, 334] width 11 height 11
click at [303, 330] on input "checkbox" at bounding box center [302, 335] width 10 height 10
checkbox input "true"
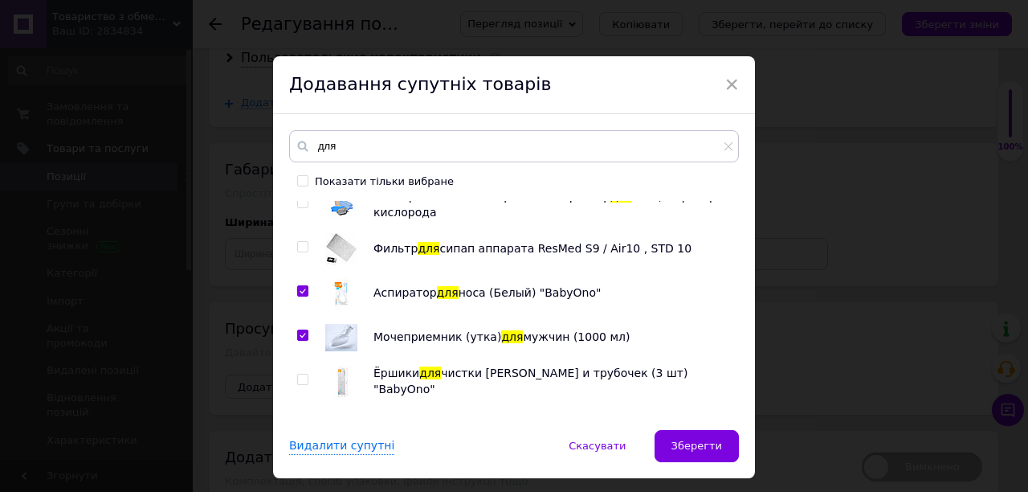
click at [303, 381] on input "checkbox" at bounding box center [302, 379] width 10 height 10
checkbox input "true"
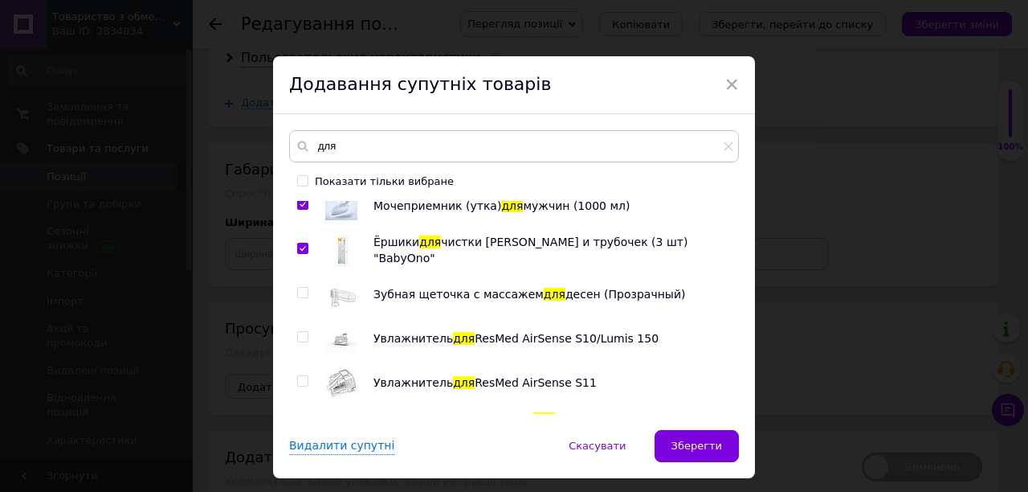
scroll to position [3133, 0]
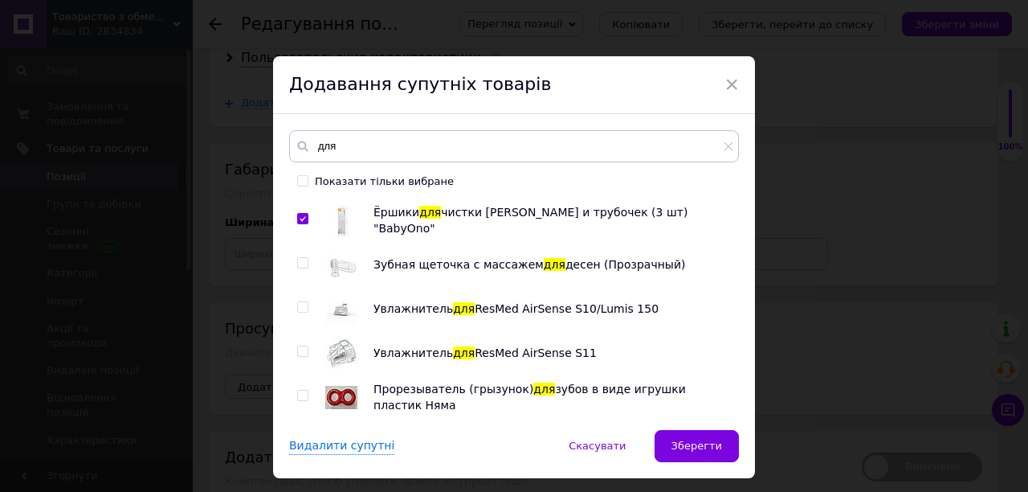
click at [297, 259] on input "checkbox" at bounding box center [302, 263] width 10 height 10
checkbox input "true"
click at [299, 394] on input "checkbox" at bounding box center [302, 395] width 10 height 10
checkbox input "true"
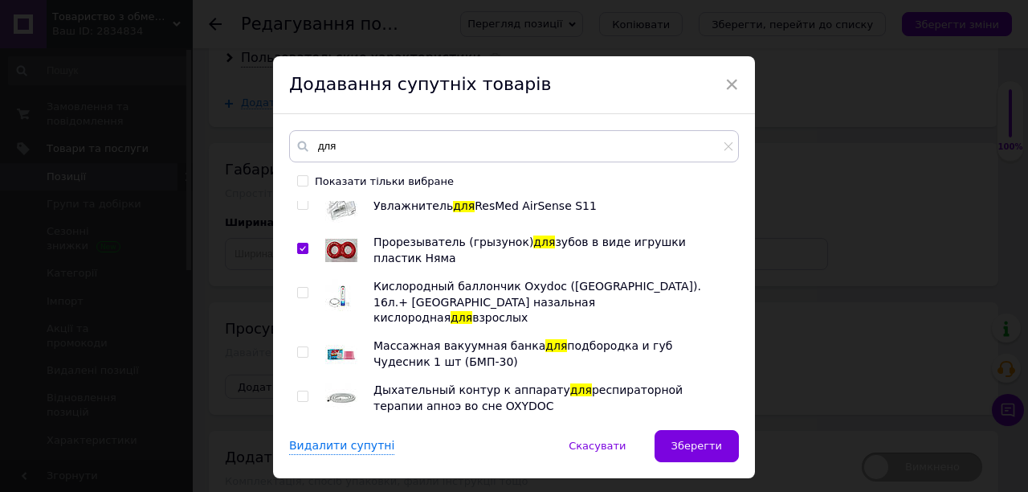
scroll to position [3294, 0]
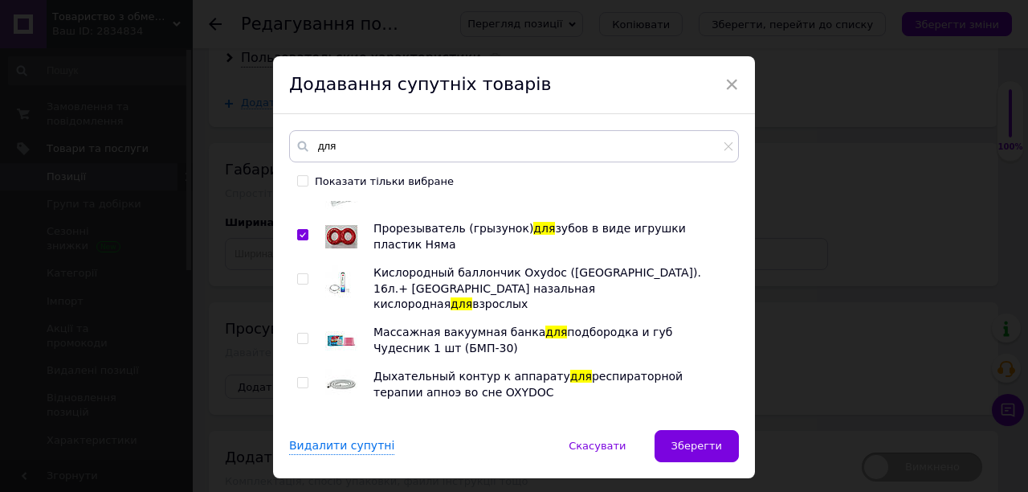
click at [297, 333] on input "checkbox" at bounding box center [302, 338] width 10 height 10
checkbox input "true"
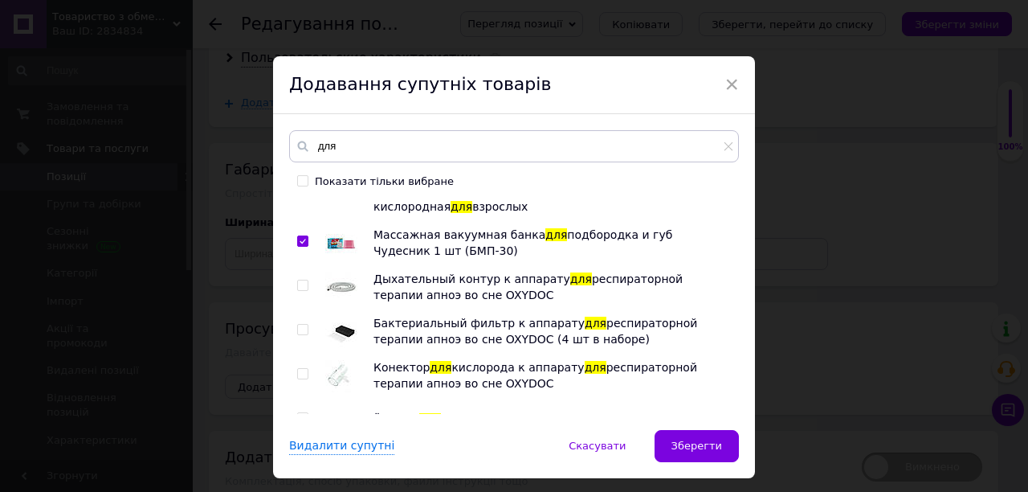
scroll to position [3454, 0]
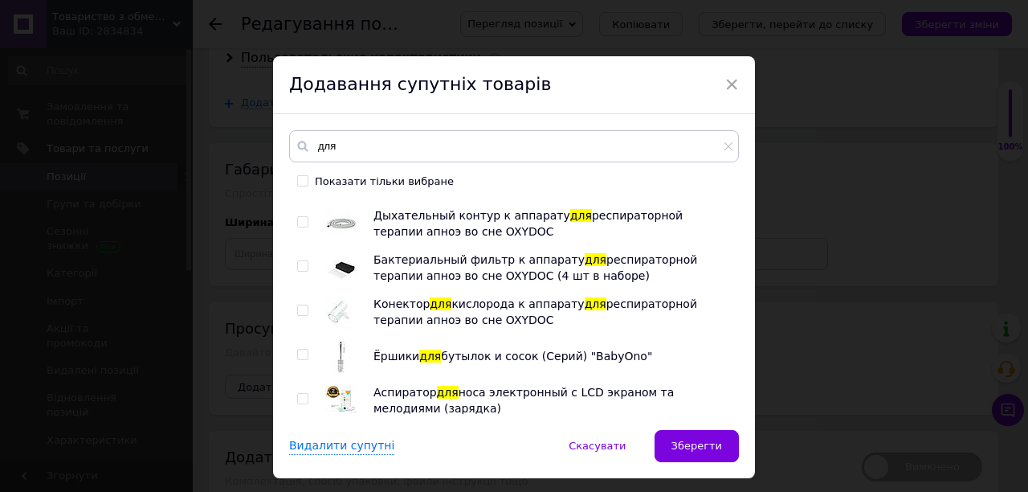
click at [304, 349] on input "checkbox" at bounding box center [302, 354] width 10 height 10
checkbox input "true"
click at [299, 394] on input "checkbox" at bounding box center [302, 399] width 10 height 10
checkbox input "true"
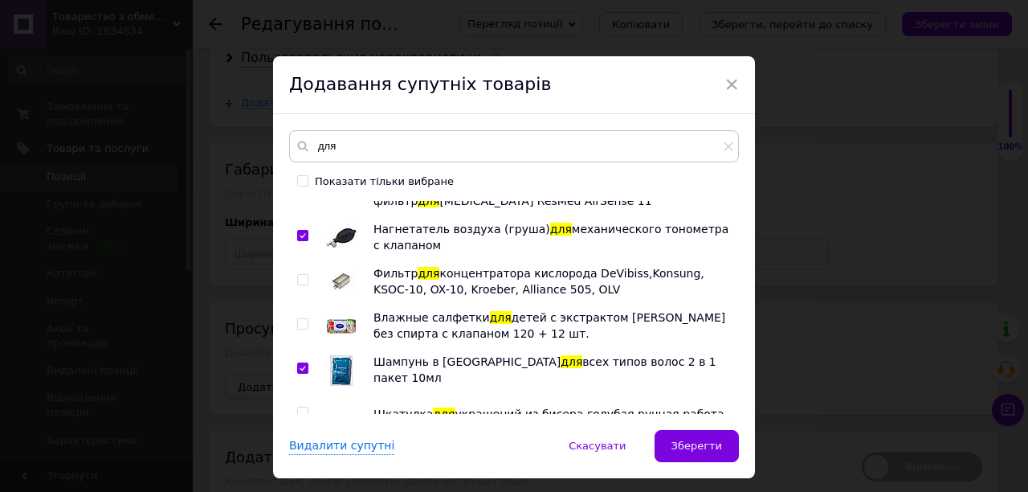
scroll to position [3776, 0]
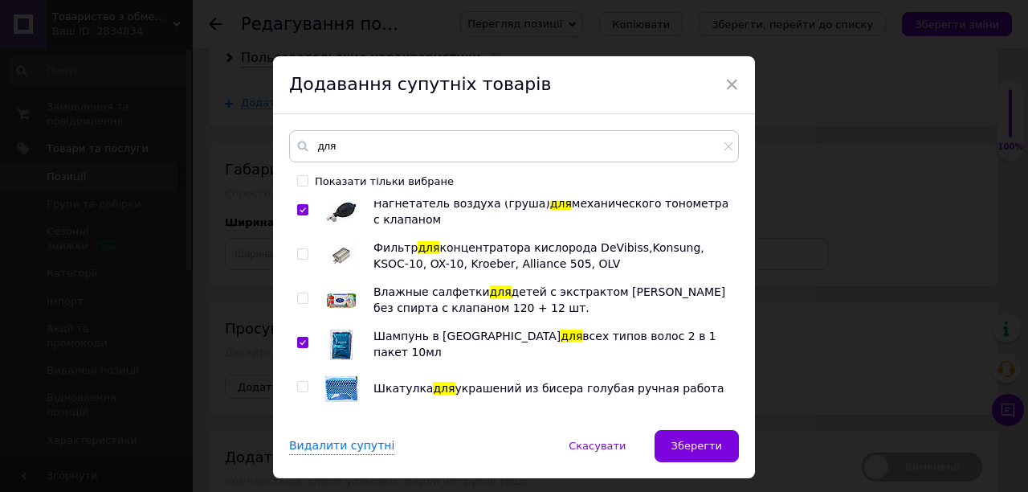
click at [300, 293] on input "checkbox" at bounding box center [302, 298] width 10 height 10
checkbox input "true"
click at [300, 382] on input "checkbox" at bounding box center [302, 387] width 10 height 10
checkbox input "true"
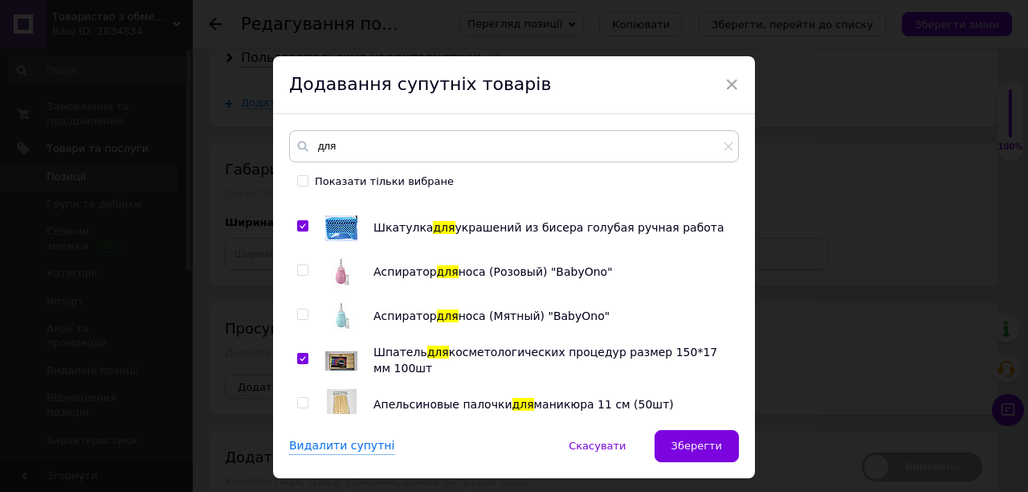
click at [304, 265] on input "checkbox" at bounding box center [302, 270] width 10 height 10
checkbox input "true"
click at [297, 309] on input "checkbox" at bounding box center [302, 314] width 10 height 10
checkbox input "true"
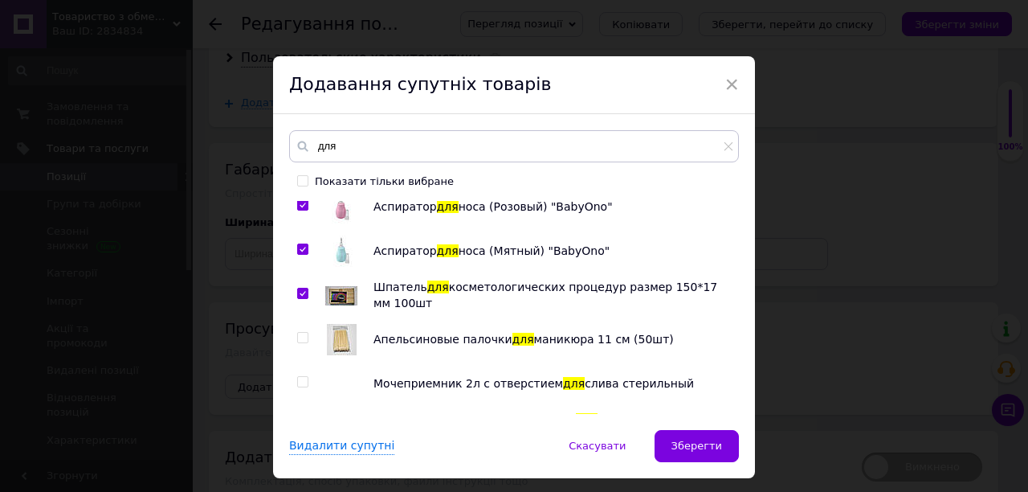
scroll to position [4097, 0]
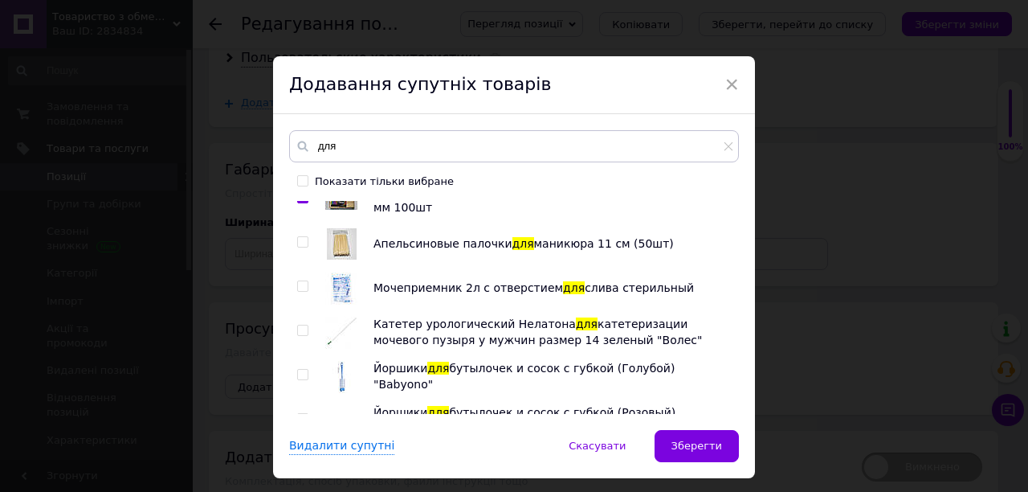
click at [302, 281] on input "checkbox" at bounding box center [302, 286] width 10 height 10
checkbox input "true"
click at [304, 325] on input "checkbox" at bounding box center [302, 330] width 10 height 10
checkbox input "true"
click at [297, 370] on input "checkbox" at bounding box center [302, 375] width 10 height 10
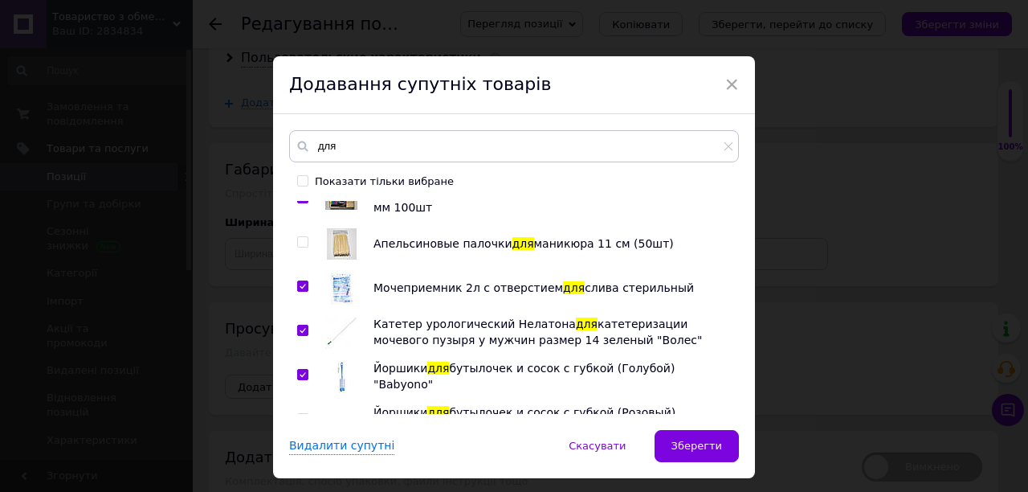
checkbox input "true"
click at [298, 414] on input "checkbox" at bounding box center [302, 419] width 10 height 10
checkbox input "true"
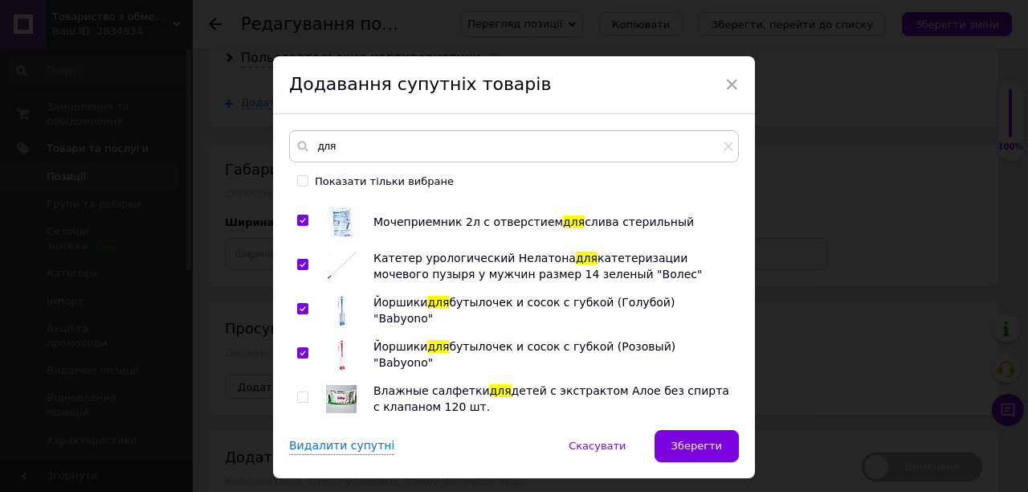
scroll to position [4194, 0]
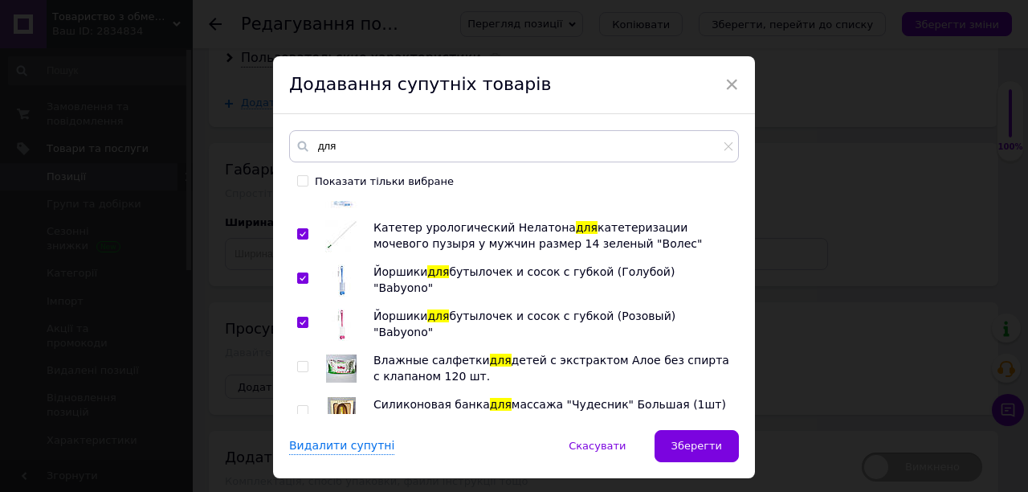
click at [297, 362] on input "checkbox" at bounding box center [302, 367] width 10 height 10
checkbox input "true"
click at [299, 406] on input "checkbox" at bounding box center [302, 411] width 10 height 10
checkbox input "true"
click at [345, 149] on input "для" at bounding box center [514, 146] width 450 height 32
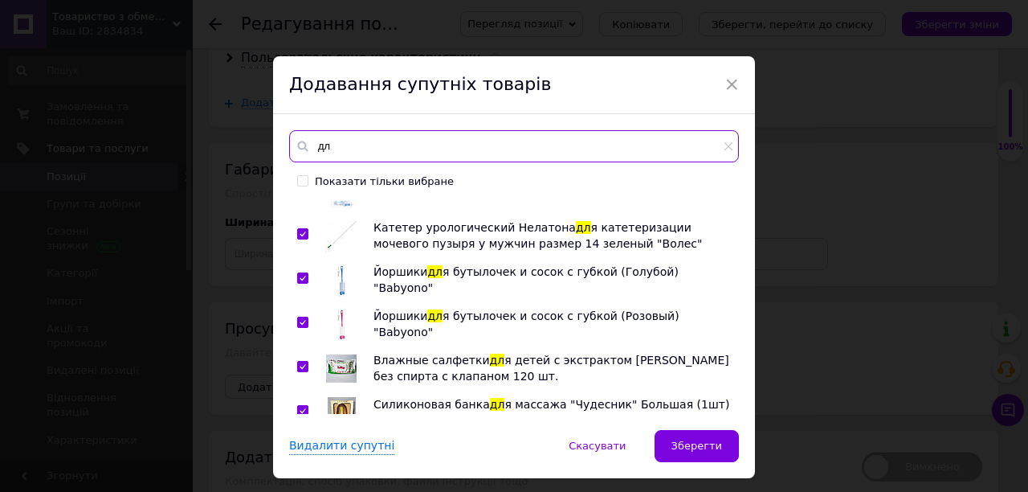
type input "д"
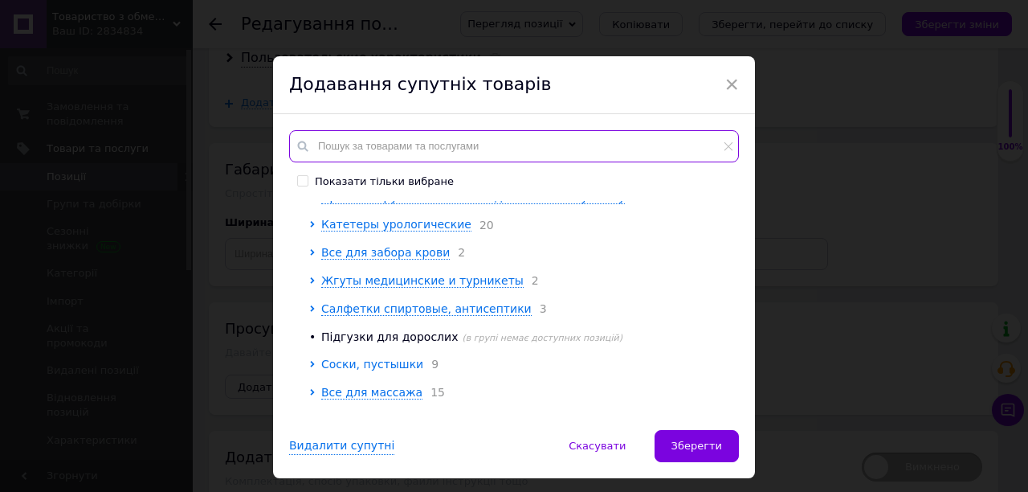
scroll to position [1048, 0]
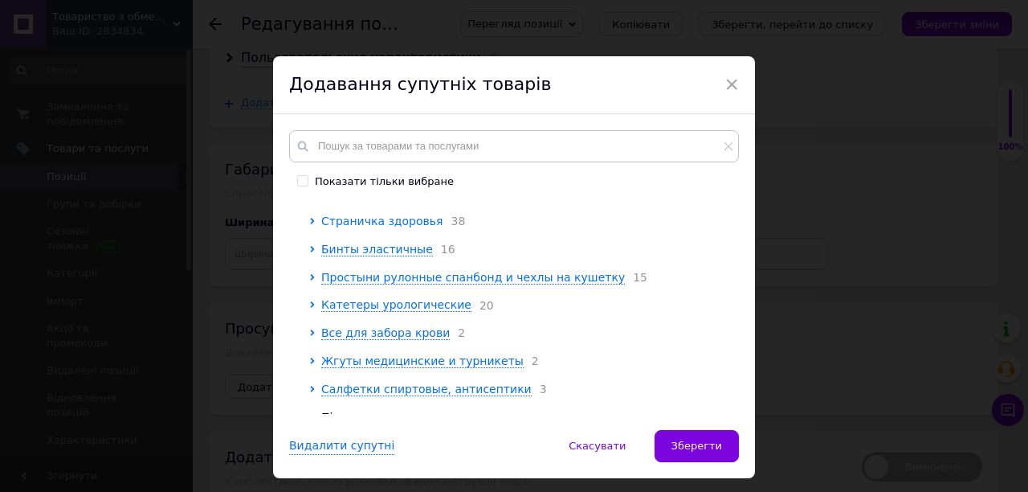
click at [336, 227] on span "Страничка здоровья" at bounding box center [381, 220] width 121 height 13
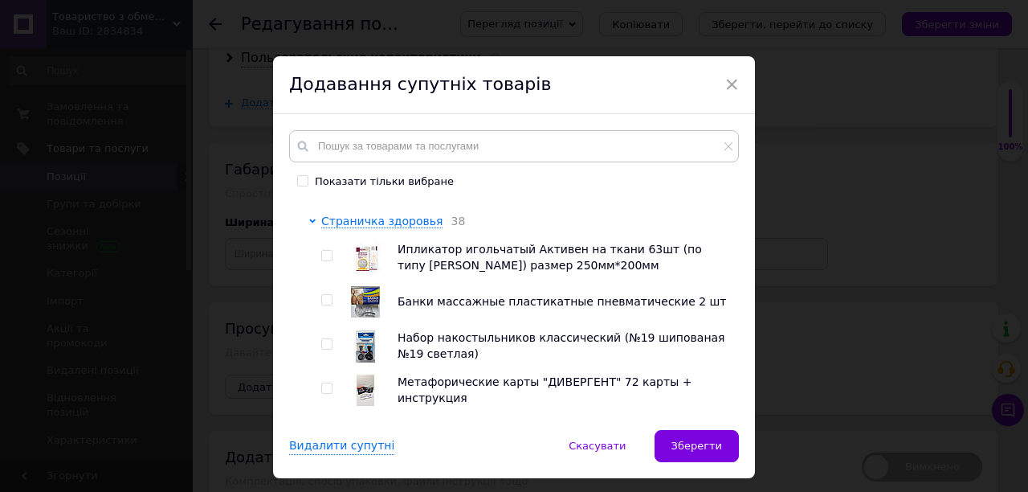
click at [325, 261] on input "checkbox" at bounding box center [326, 256] width 10 height 10
checkbox input "true"
click at [322, 305] on input "checkbox" at bounding box center [326, 300] width 10 height 10
checkbox input "true"
click at [322, 349] on input "checkbox" at bounding box center [326, 344] width 10 height 10
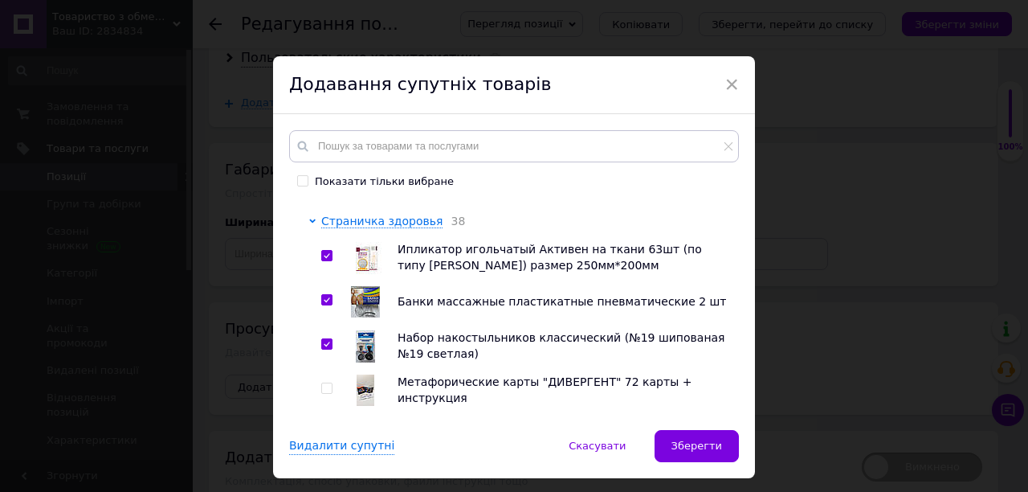
checkbox input "true"
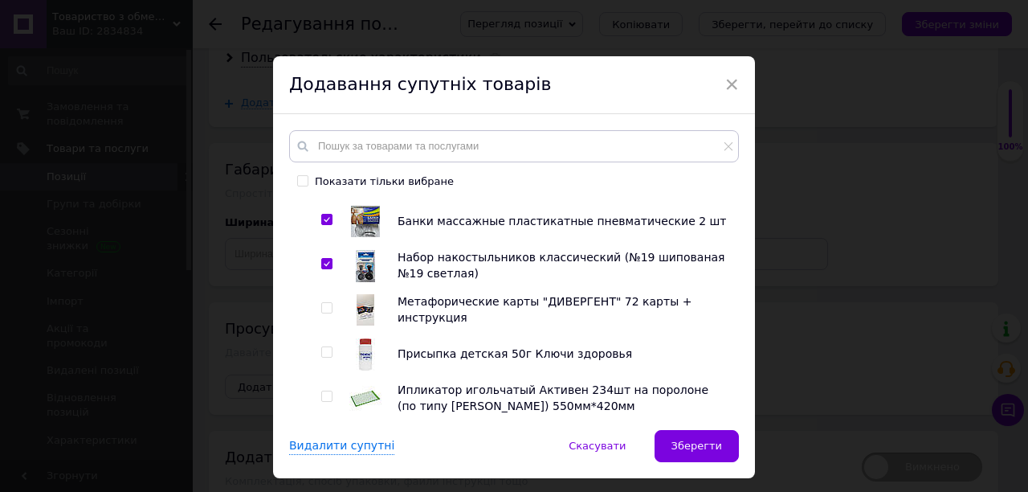
click at [321, 313] on input "checkbox" at bounding box center [326, 308] width 10 height 10
checkbox input "true"
drag, startPoint x: 323, startPoint y: 379, endPoint x: 350, endPoint y: 382, distance: 27.5
click at [322, 357] on input "checkbox" at bounding box center [326, 352] width 10 height 10
checkbox input "true"
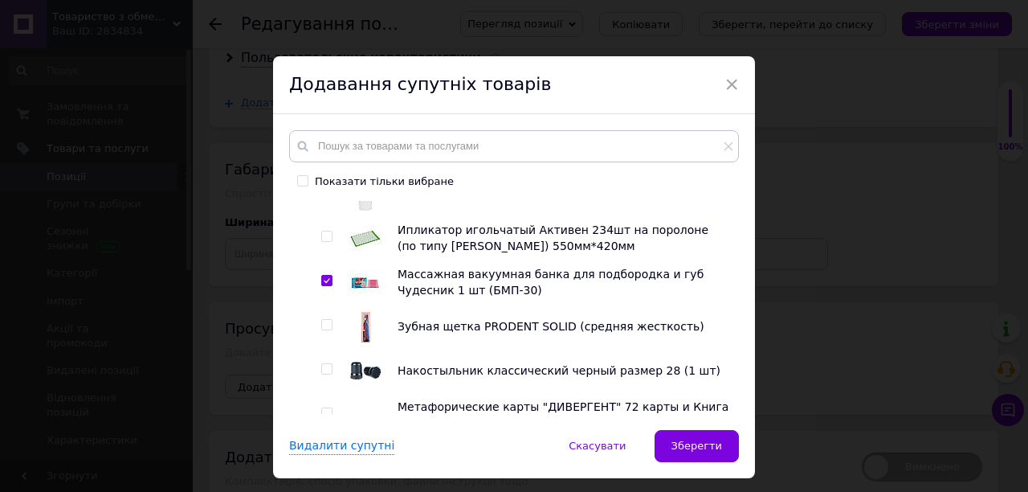
scroll to position [1289, 0]
click at [321, 241] on input "checkbox" at bounding box center [326, 236] width 10 height 10
checkbox input "true"
click at [325, 329] on input "checkbox" at bounding box center [326, 324] width 10 height 10
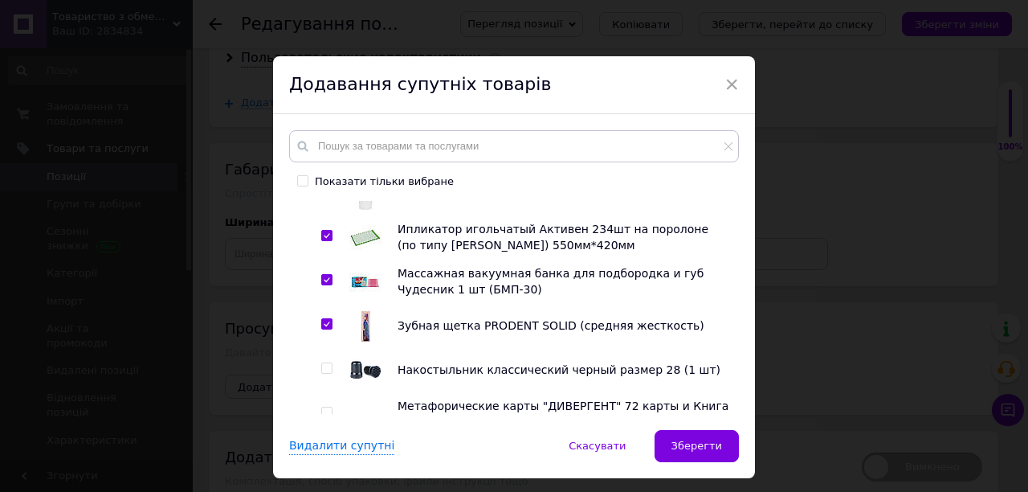
checkbox input "true"
click at [327, 374] on input "checkbox" at bounding box center [326, 368] width 10 height 10
checkbox input "true"
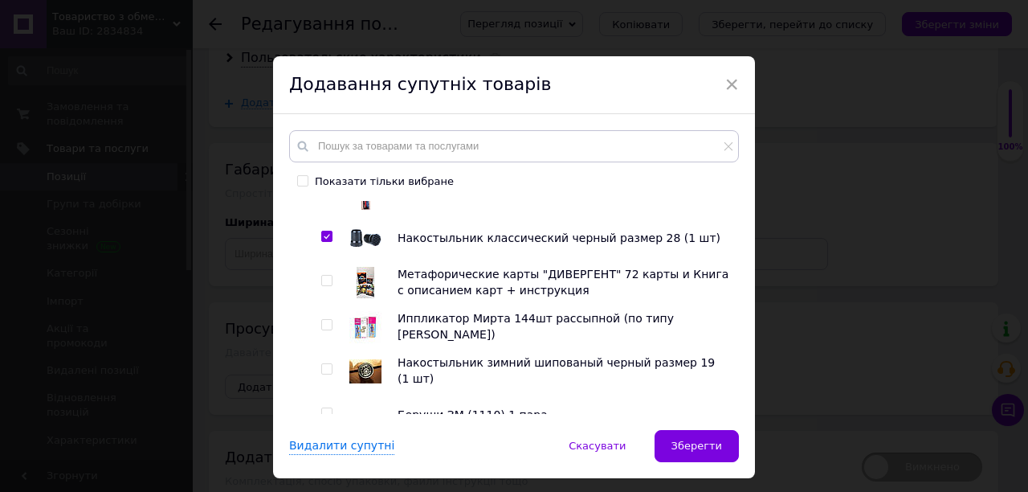
scroll to position [1450, 0]
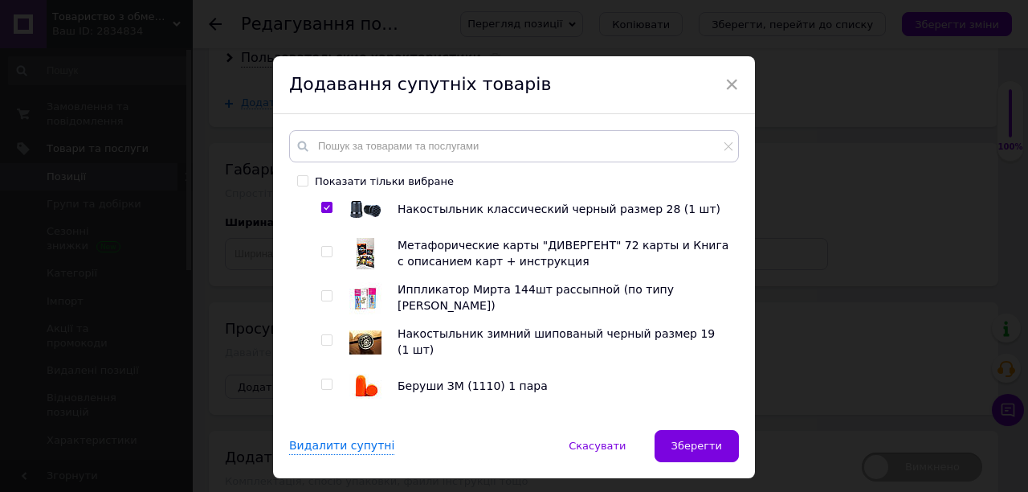
click at [326, 257] on input "checkbox" at bounding box center [326, 252] width 10 height 10
checkbox input "true"
click at [321, 301] on input "checkbox" at bounding box center [326, 296] width 10 height 10
checkbox input "true"
click at [327, 345] on input "checkbox" at bounding box center [326, 340] width 10 height 10
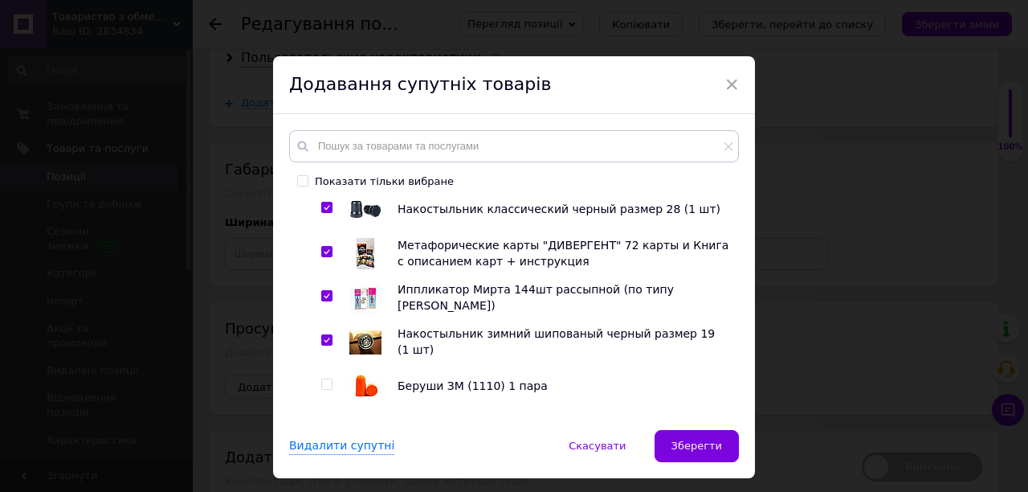
checkbox input "true"
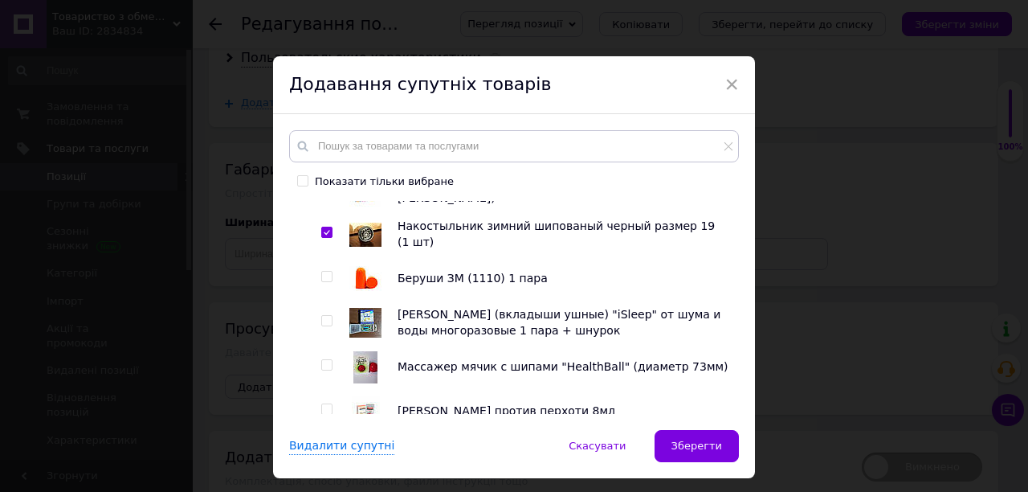
scroll to position [1611, 0]
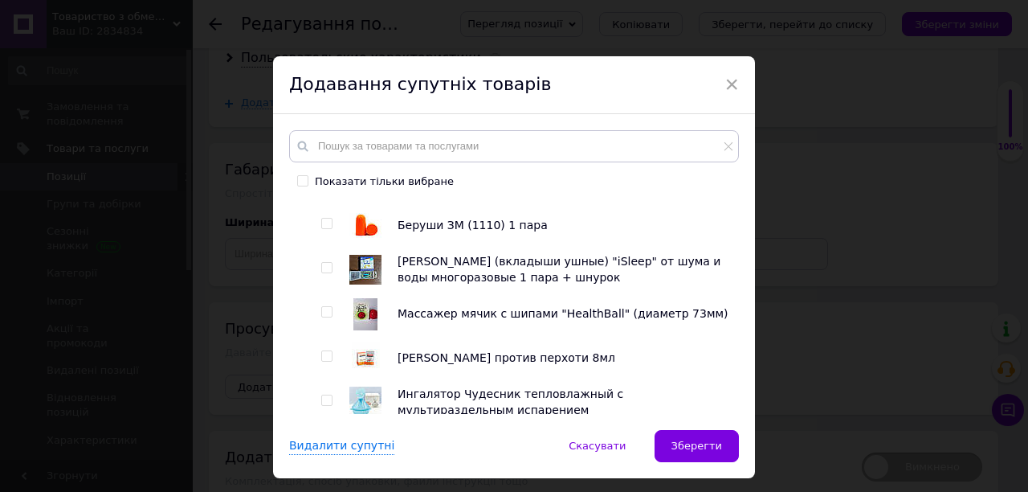
click at [321, 229] on input "checkbox" at bounding box center [326, 224] width 10 height 10
checkbox input "true"
drag, startPoint x: 327, startPoint y: 297, endPoint x: 328, endPoint y: 345, distance: 48.2
click at [328, 273] on input "checkbox" at bounding box center [326, 268] width 10 height 10
checkbox input "true"
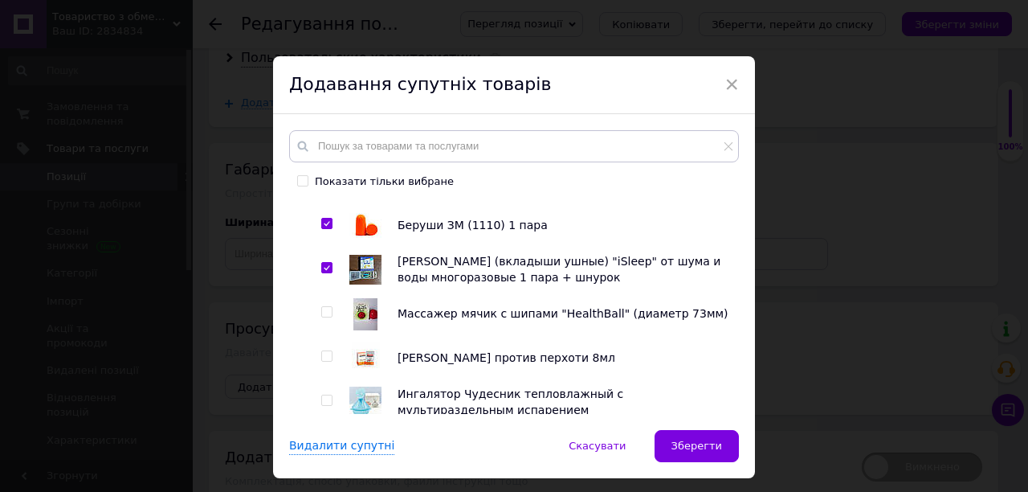
click at [326, 317] on input "checkbox" at bounding box center [326, 312] width 10 height 10
checkbox input "true"
click at [325, 362] on input "checkbox" at bounding box center [326, 356] width 10 height 10
checkbox input "true"
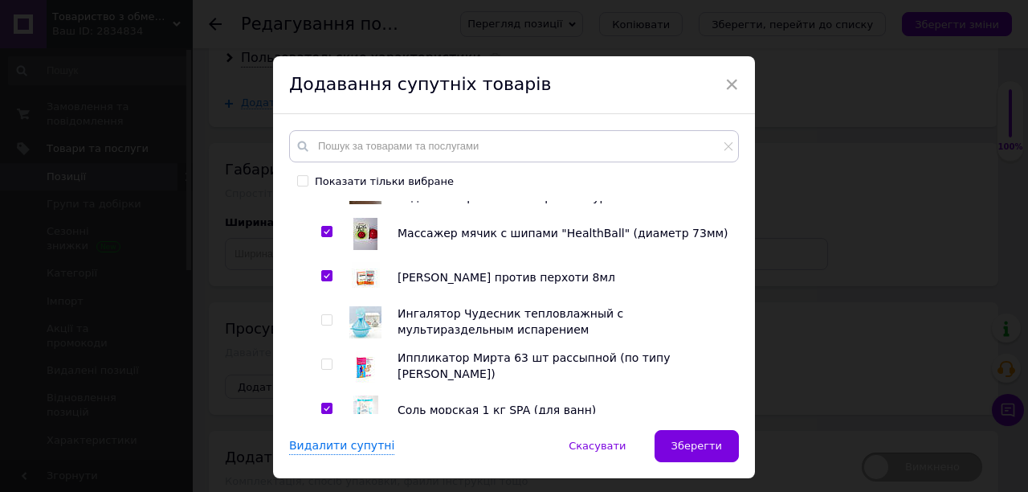
click at [325, 338] on div at bounding box center [329, 322] width 16 height 32
click at [325, 370] on input "checkbox" at bounding box center [326, 364] width 10 height 10
checkbox input "true"
click at [326, 325] on input "checkbox" at bounding box center [326, 320] width 10 height 10
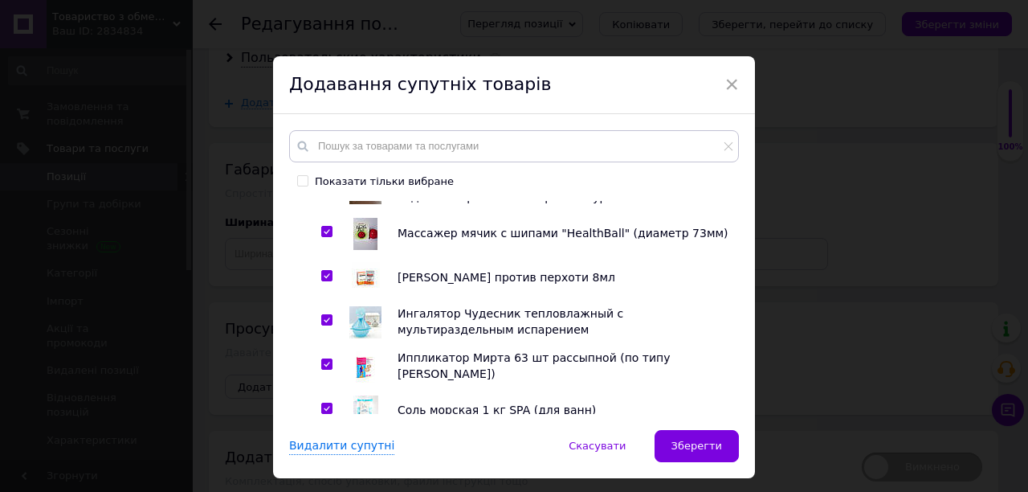
checkbox input "true"
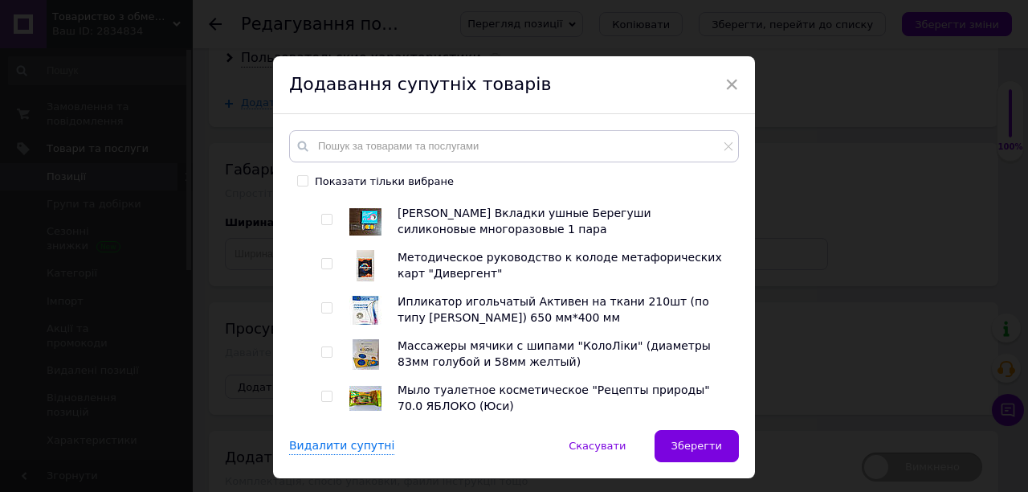
scroll to position [1932, 0]
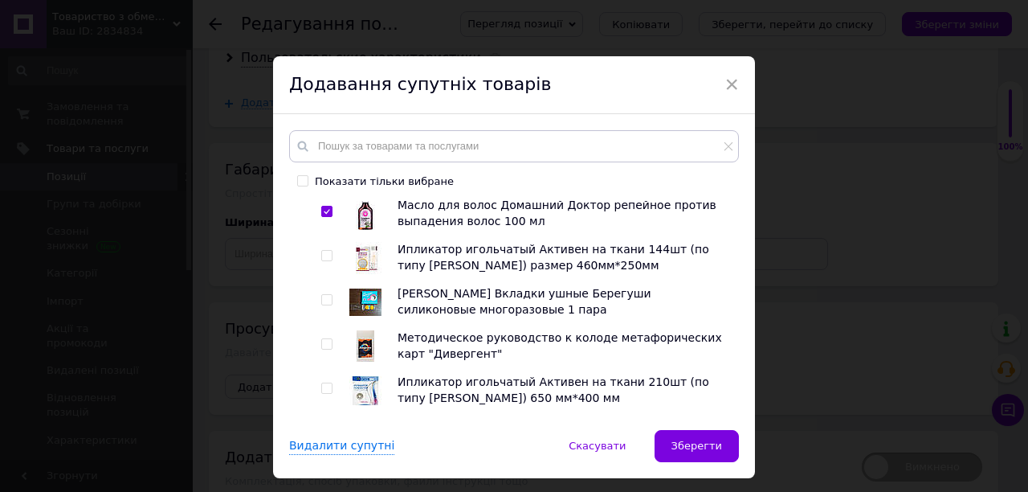
click at [329, 261] on span at bounding box center [326, 255] width 11 height 11
click at [329, 261] on input "checkbox" at bounding box center [326, 256] width 10 height 10
checkbox input "true"
click at [329, 305] on input "checkbox" at bounding box center [326, 300] width 10 height 10
checkbox input "true"
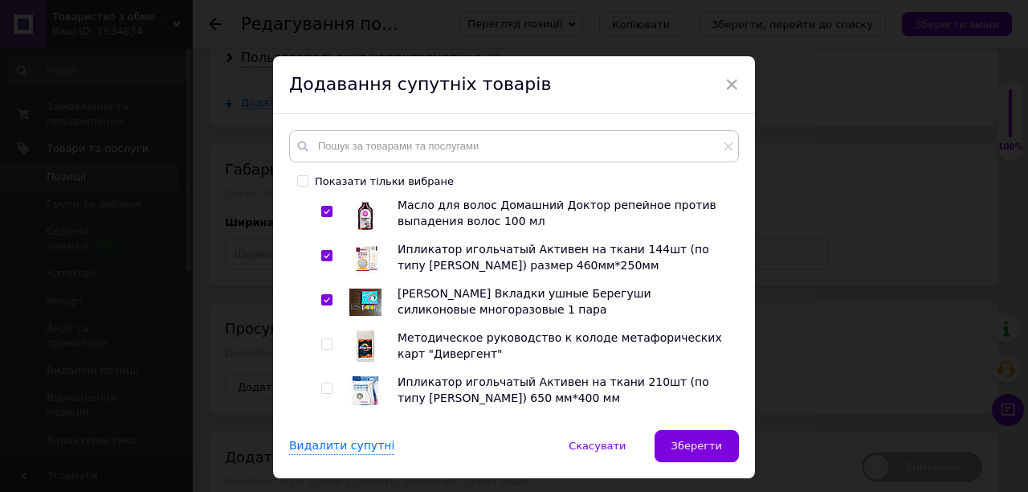
click at [325, 349] on input "checkbox" at bounding box center [326, 344] width 10 height 10
checkbox input "true"
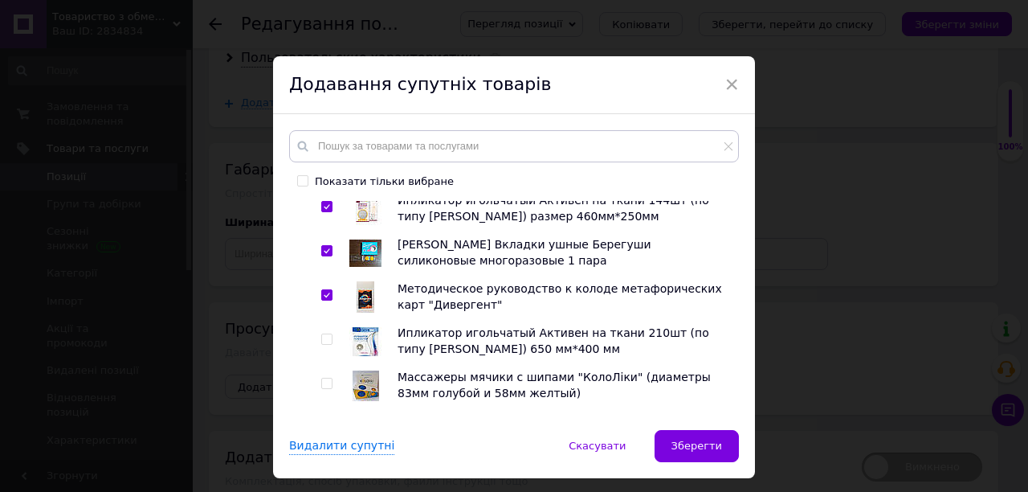
scroll to position [2093, 0]
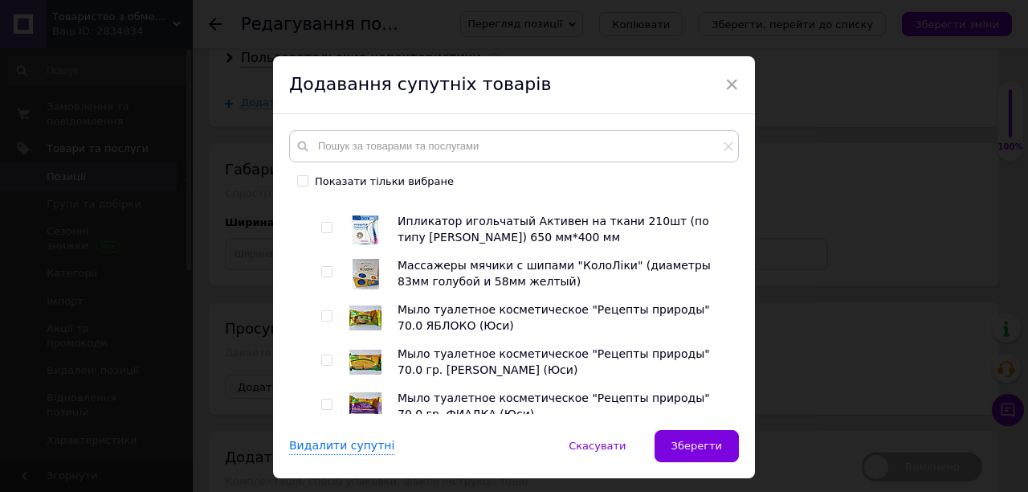
click at [328, 233] on input "checkbox" at bounding box center [326, 228] width 10 height 10
checkbox input "true"
click at [323, 277] on input "checkbox" at bounding box center [326, 272] width 10 height 10
checkbox input "true"
click at [325, 321] on input "checkbox" at bounding box center [326, 316] width 10 height 10
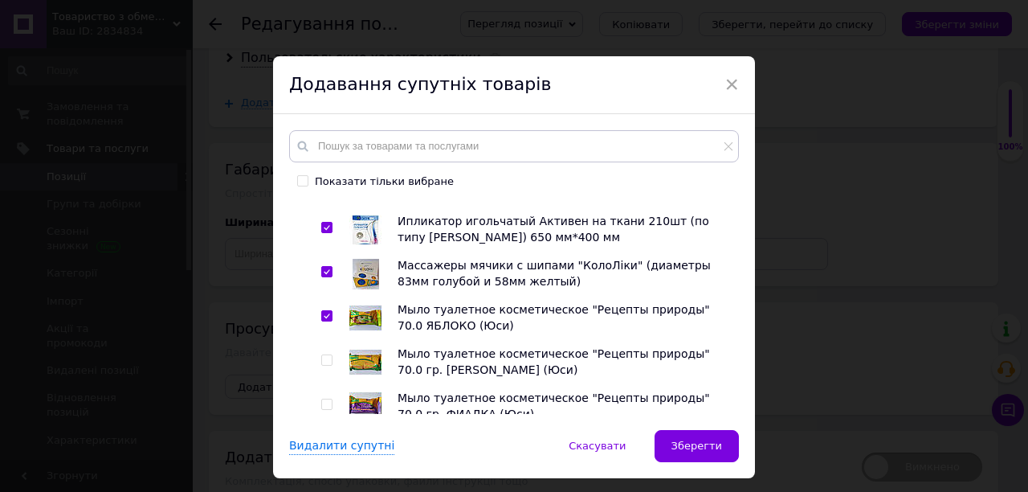
checkbox input "true"
click at [325, 366] on input "checkbox" at bounding box center [326, 360] width 10 height 10
checkbox input "true"
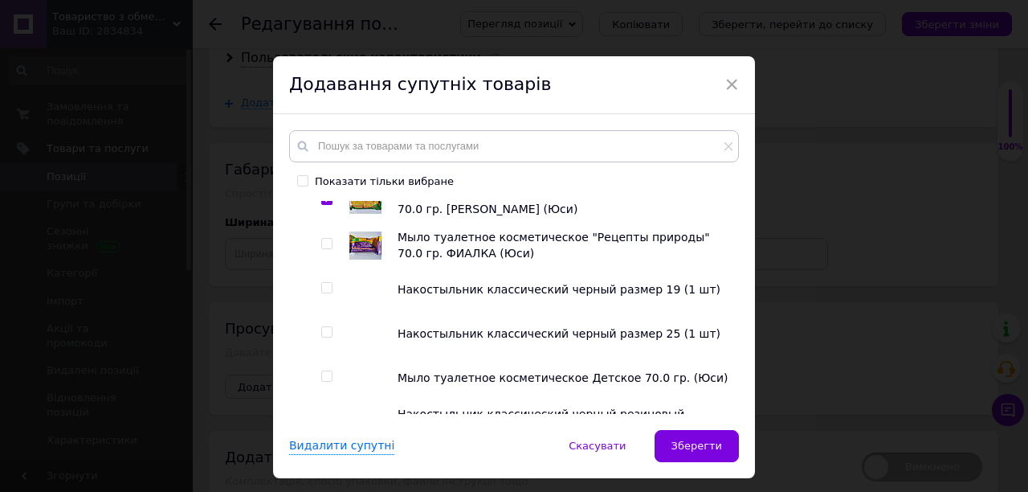
click at [325, 249] on input "checkbox" at bounding box center [326, 244] width 10 height 10
checkbox input "true"
click at [327, 293] on input "checkbox" at bounding box center [326, 288] width 10 height 10
checkbox input "true"
click at [325, 337] on input "checkbox" at bounding box center [326, 332] width 10 height 10
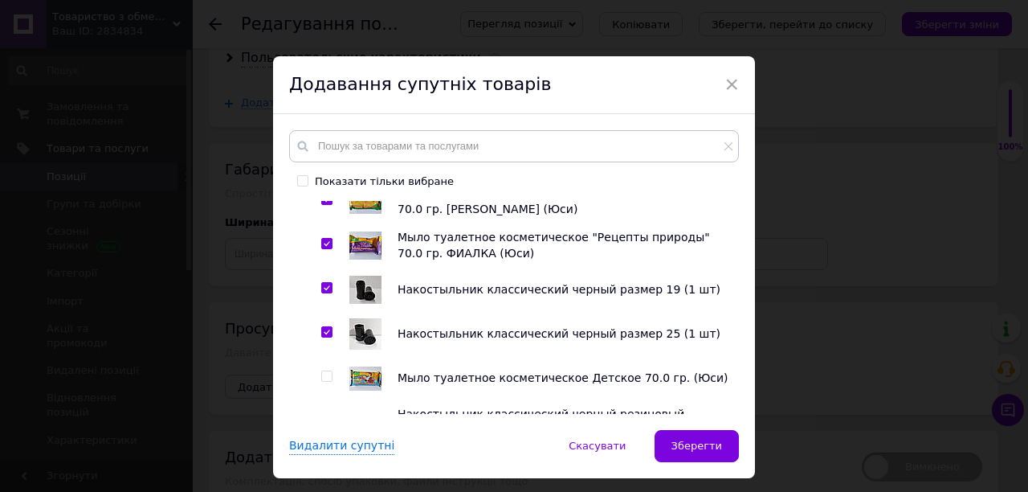
checkbox input "true"
click at [326, 382] on input "checkbox" at bounding box center [326, 376] width 10 height 10
checkbox input "true"
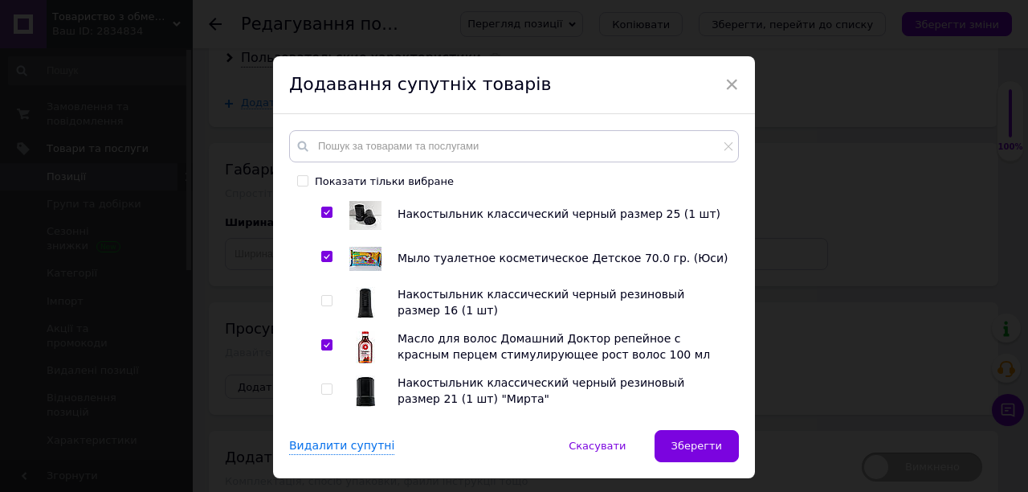
scroll to position [2414, 0]
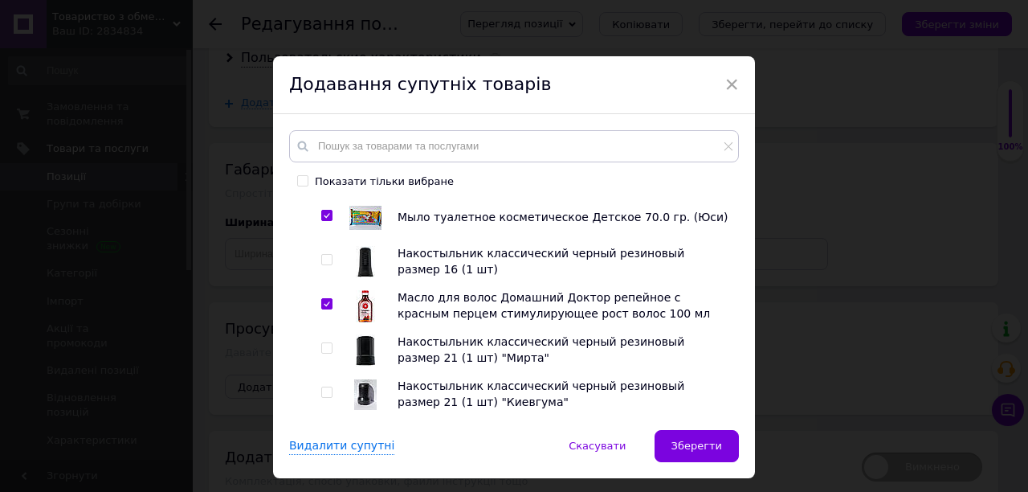
click at [325, 265] on input "checkbox" at bounding box center [326, 260] width 10 height 10
checkbox input "true"
click at [326, 353] on input "checkbox" at bounding box center [326, 348] width 10 height 10
checkbox input "true"
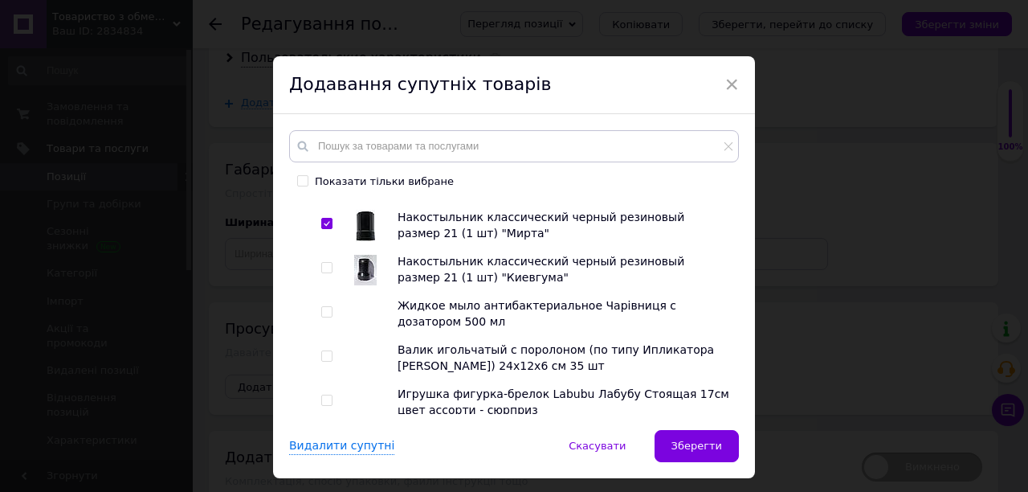
scroll to position [2575, 0]
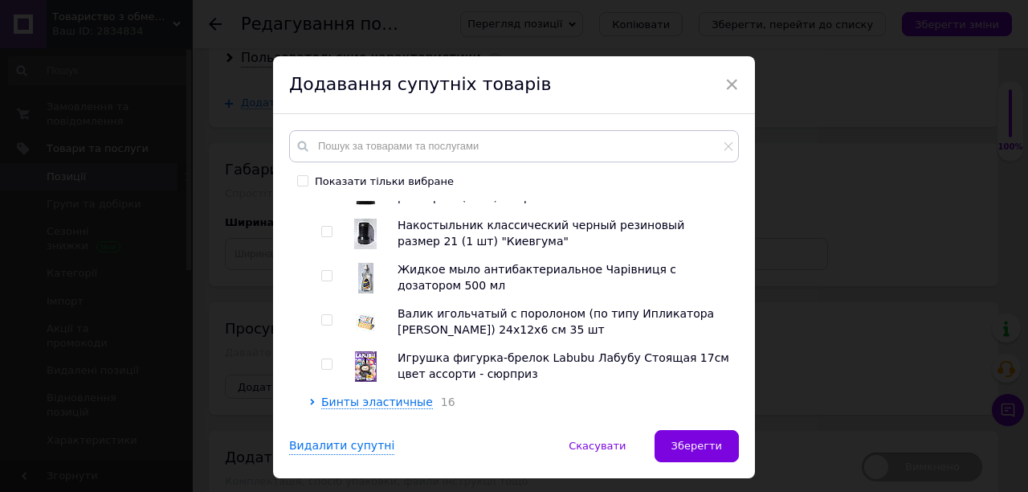
click at [326, 237] on input "checkbox" at bounding box center [326, 232] width 10 height 10
checkbox input "true"
click at [326, 281] on input "checkbox" at bounding box center [326, 276] width 10 height 10
checkbox input "true"
drag, startPoint x: 325, startPoint y: 345, endPoint x: 323, endPoint y: 368, distance: 22.6
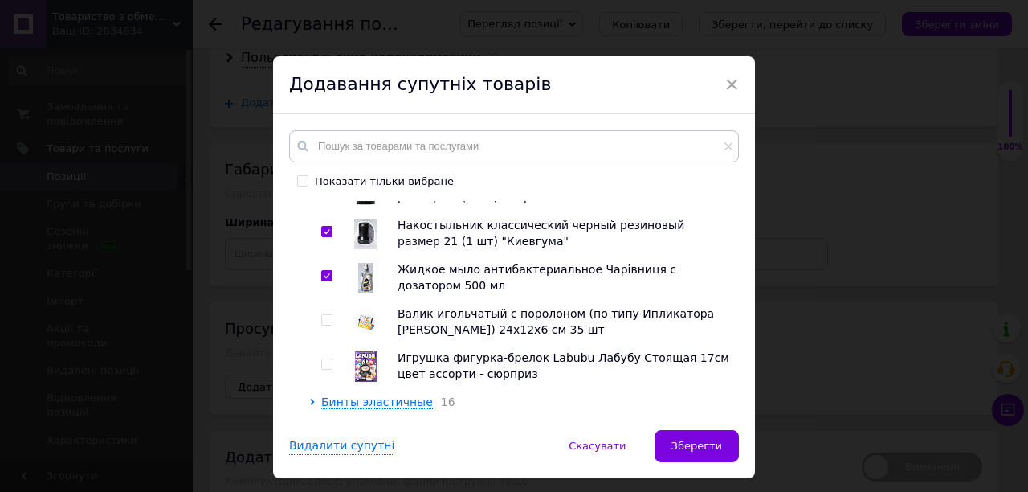
click at [324, 325] on input "checkbox" at bounding box center [326, 320] width 10 height 10
checkbox input "true"
click at [326, 370] on input "checkbox" at bounding box center [326, 364] width 10 height 10
checkbox input "true"
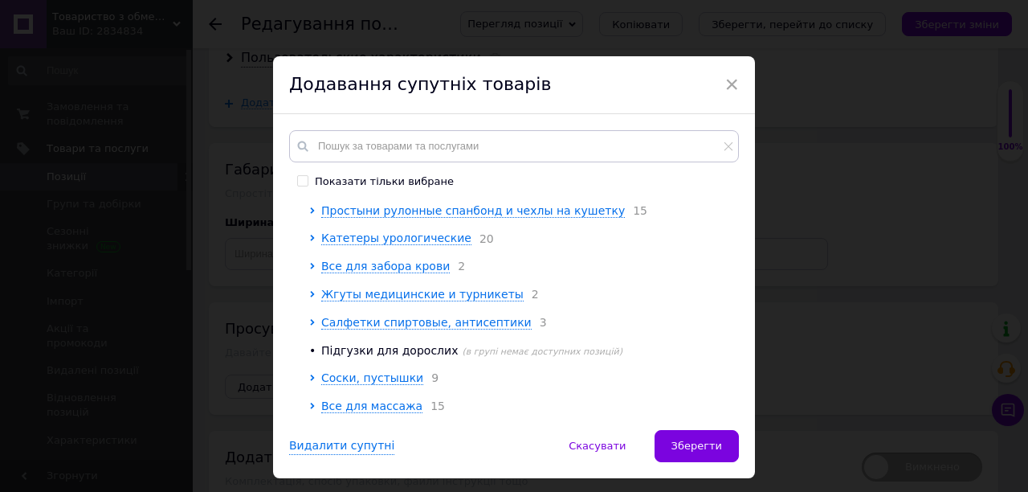
scroll to position [2816, 0]
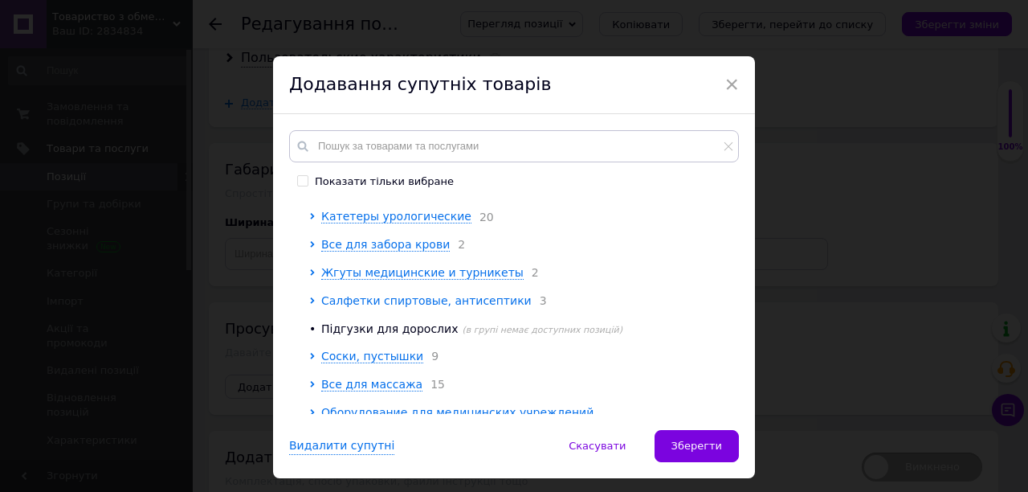
click at [419, 307] on span "Салфетки спиртовые, антисептики" at bounding box center [426, 300] width 210 height 13
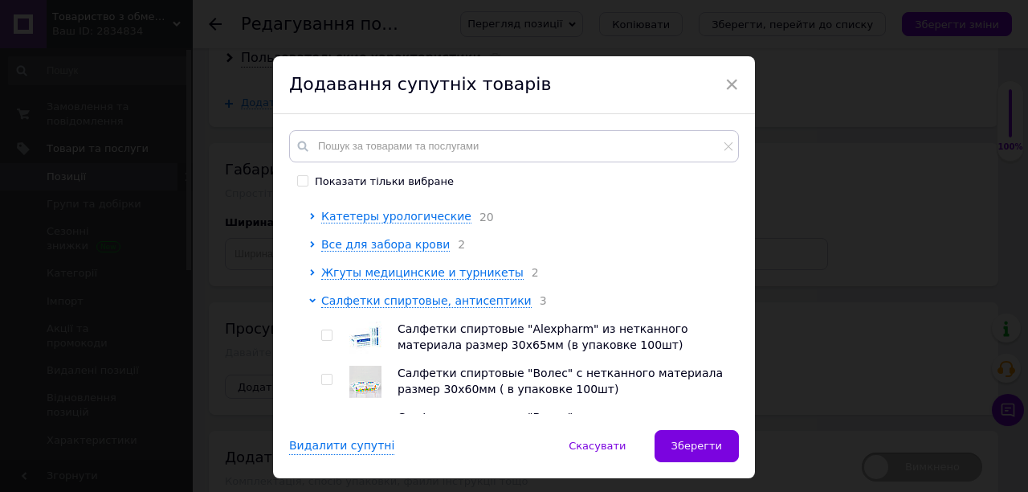
click at [321, 341] on input "checkbox" at bounding box center [326, 335] width 10 height 10
checkbox input "true"
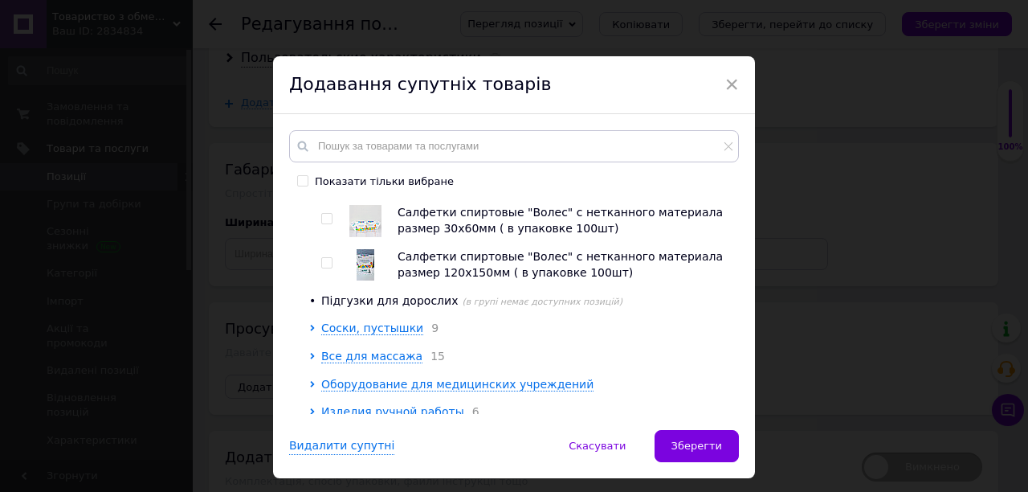
click at [323, 224] on input "checkbox" at bounding box center [326, 219] width 10 height 10
checkbox input "true"
click at [394, 334] on span "Соски, пустышки" at bounding box center [372, 327] width 102 height 13
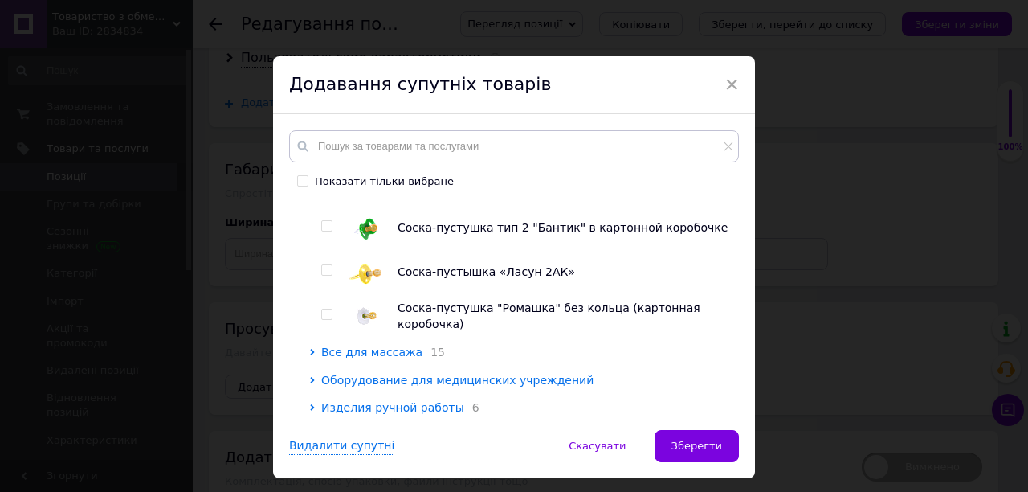
scroll to position [3458, 0]
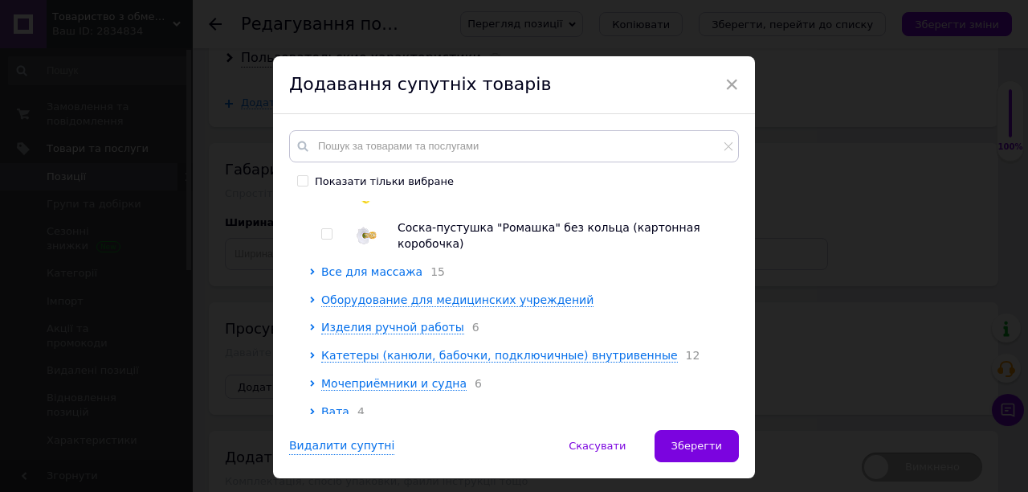
click at [377, 278] on span "Все для массажа" at bounding box center [371, 271] width 101 height 13
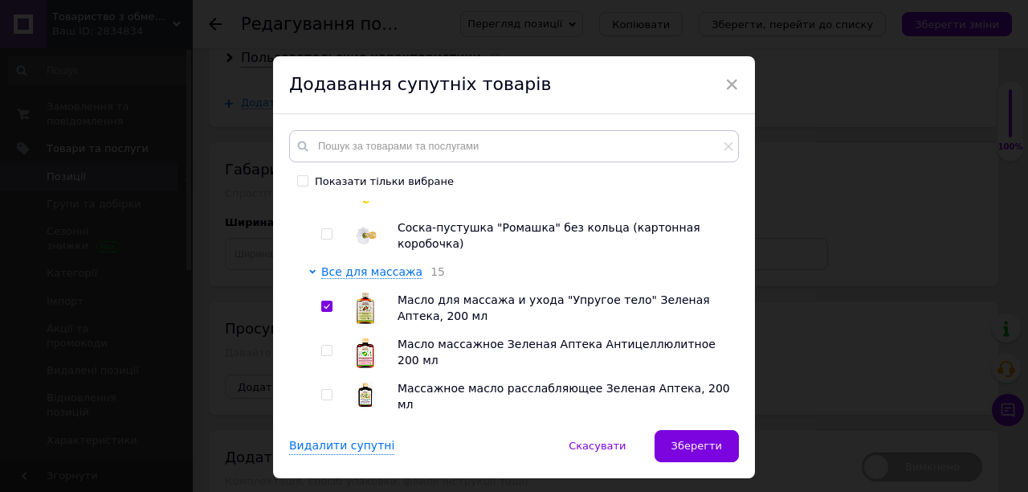
click at [326, 356] on input "checkbox" at bounding box center [326, 350] width 10 height 10
checkbox input "true"
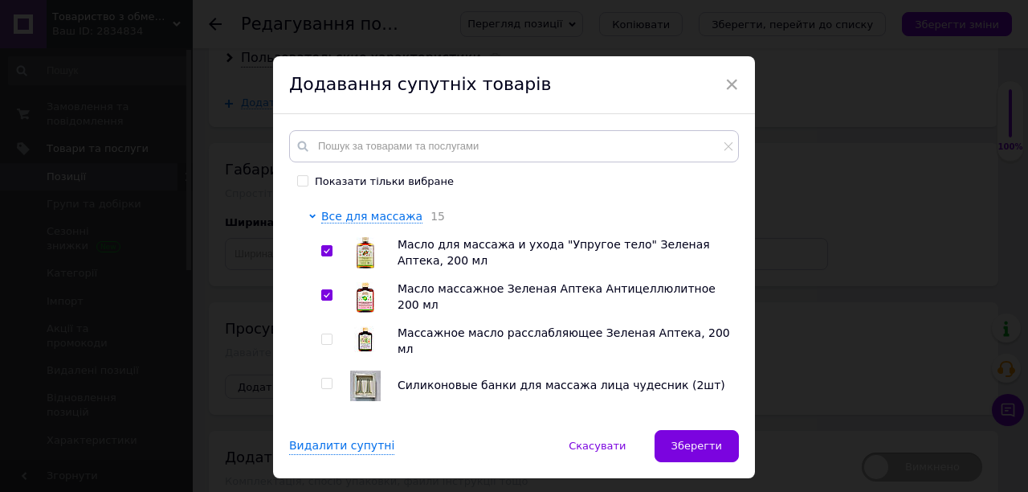
scroll to position [3539, 0]
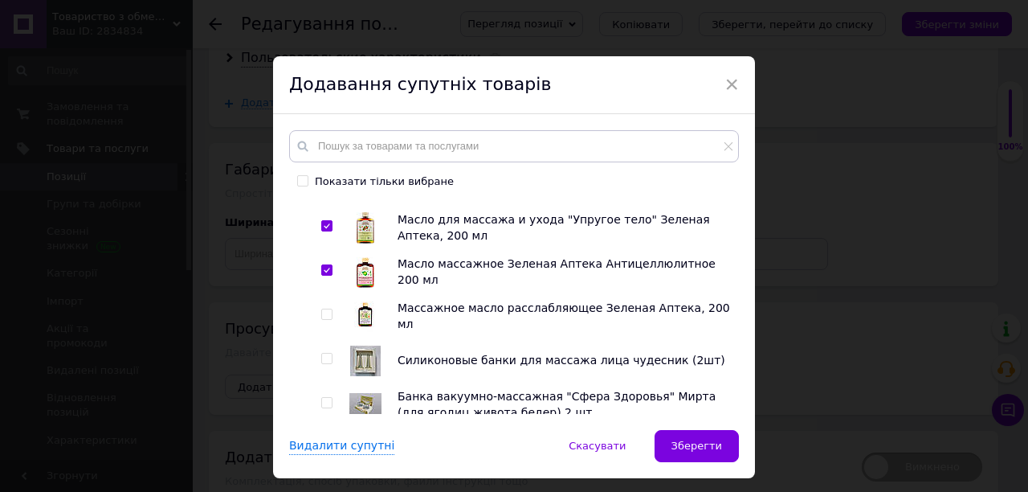
click at [327, 320] on input "checkbox" at bounding box center [326, 314] width 10 height 10
checkbox input "true"
click at [326, 364] on input "checkbox" at bounding box center [326, 358] width 10 height 10
checkbox input "true"
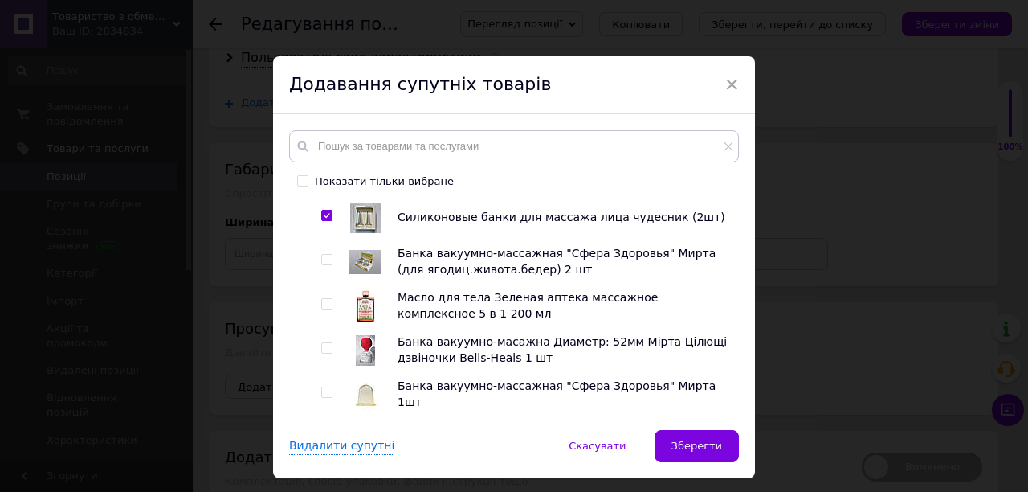
scroll to position [3699, 0]
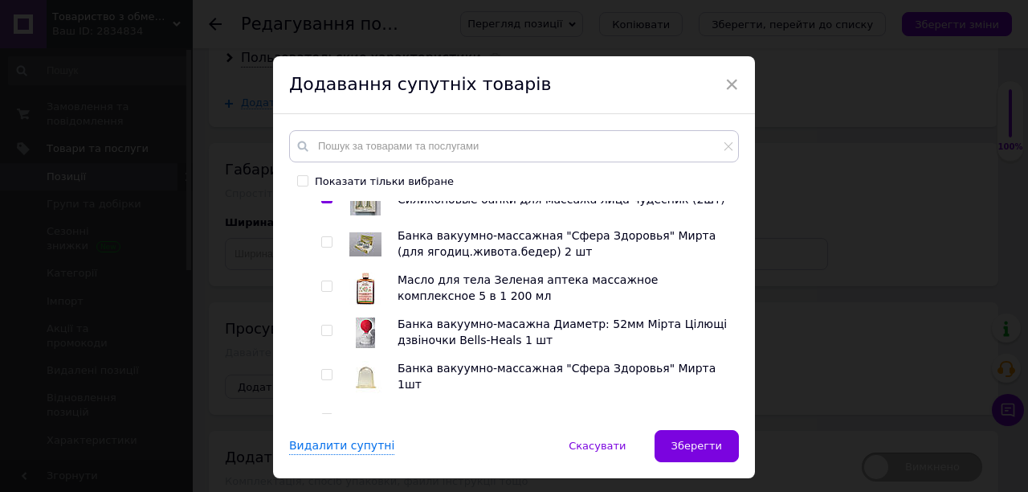
click at [325, 247] on input "checkbox" at bounding box center [326, 242] width 10 height 10
checkbox input "true"
click at [326, 292] on input "checkbox" at bounding box center [326, 286] width 10 height 10
checkbox input "true"
click at [321, 336] on input "checkbox" at bounding box center [326, 330] width 10 height 10
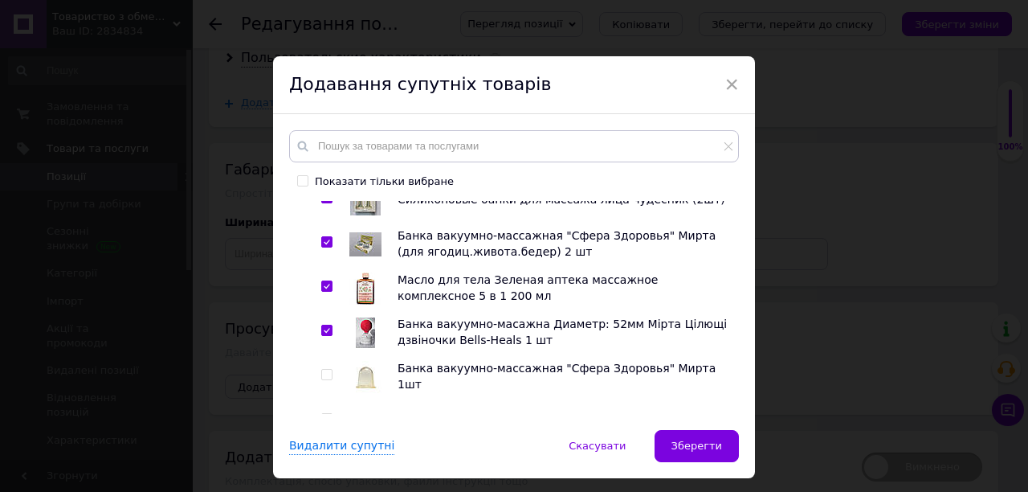
checkbox input "true"
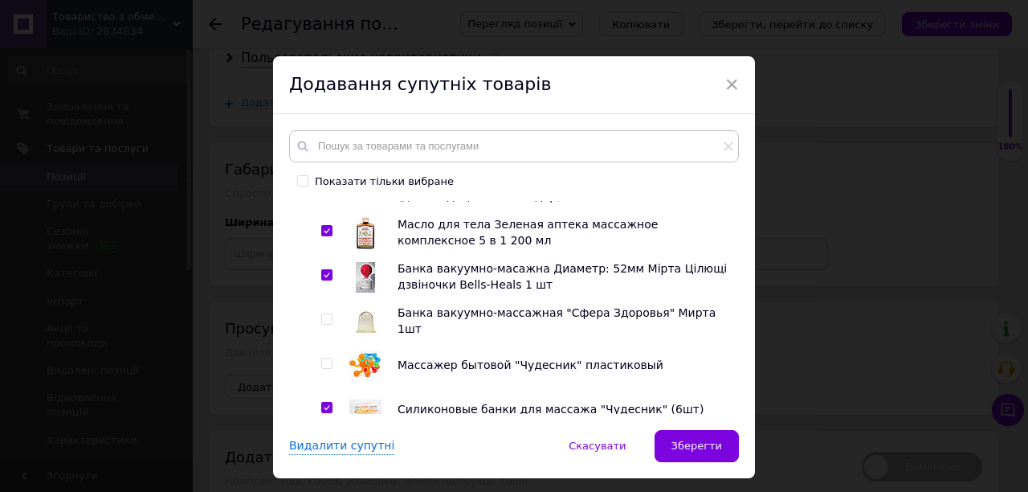
scroll to position [3860, 0]
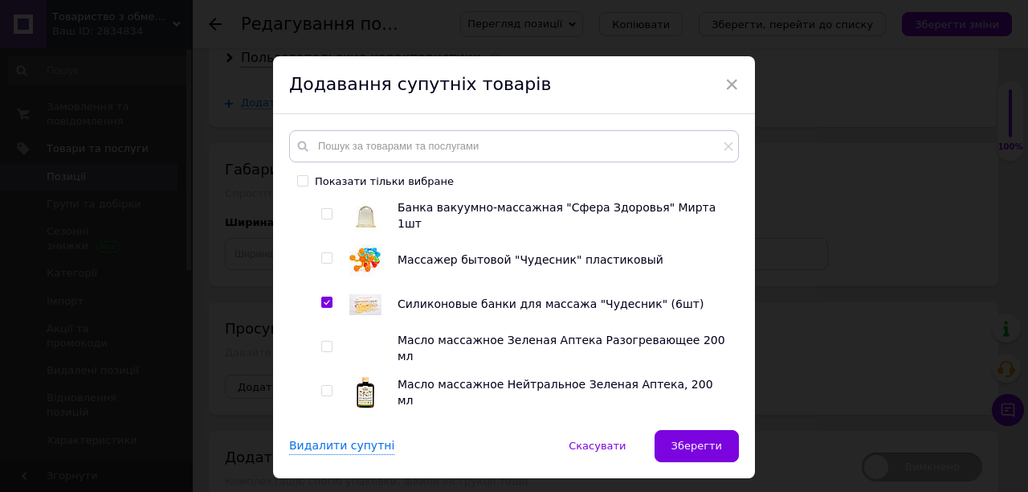
click at [325, 219] on input "checkbox" at bounding box center [326, 214] width 10 height 10
checkbox input "true"
click at [325, 264] on input "checkbox" at bounding box center [326, 258] width 10 height 10
checkbox input "true"
click at [323, 352] on input "checkbox" at bounding box center [326, 346] width 10 height 10
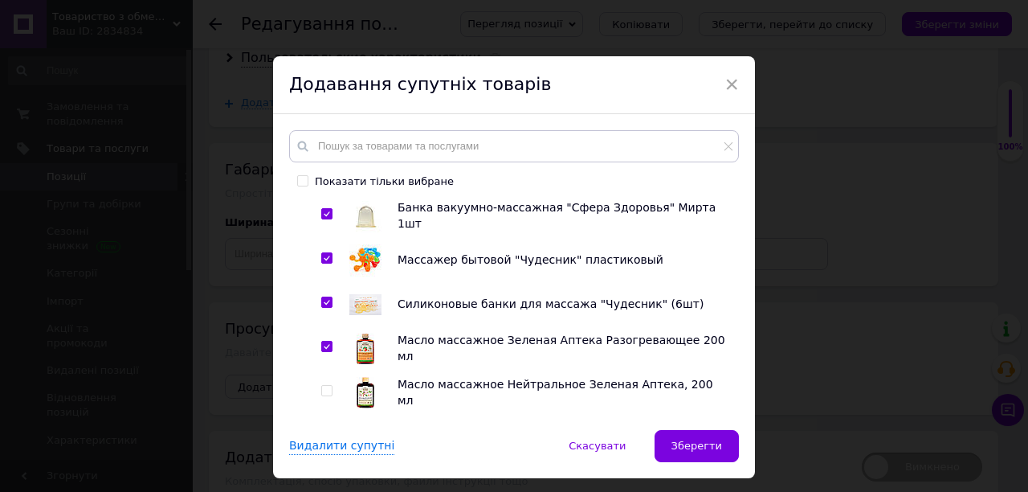
checkbox input "true"
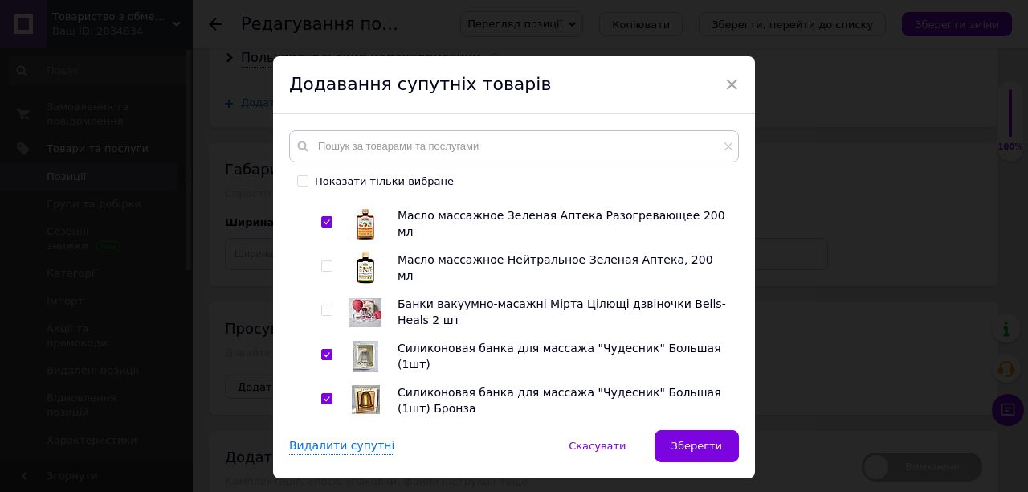
scroll to position [4021, 0]
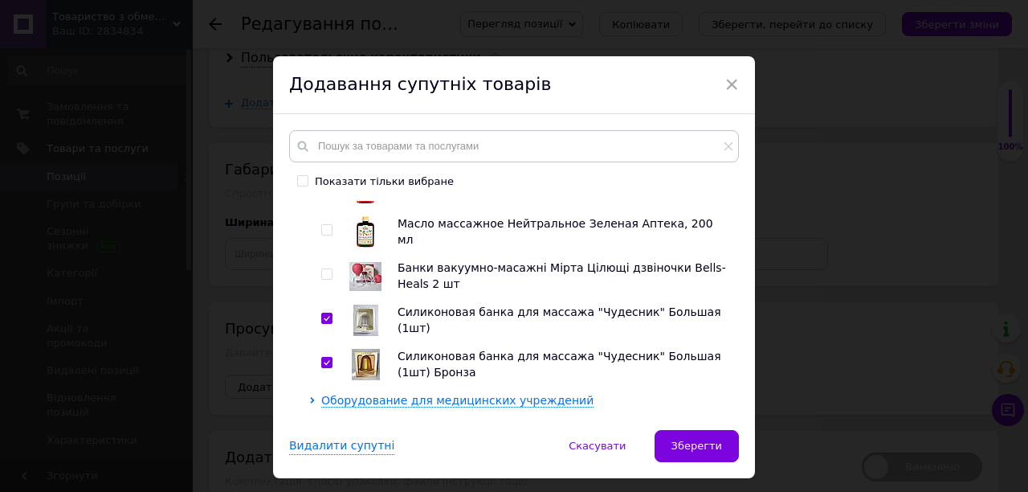
click at [327, 235] on input "checkbox" at bounding box center [326, 230] width 10 height 10
checkbox input "true"
click at [325, 280] on input "checkbox" at bounding box center [326, 274] width 10 height 10
checkbox input "true"
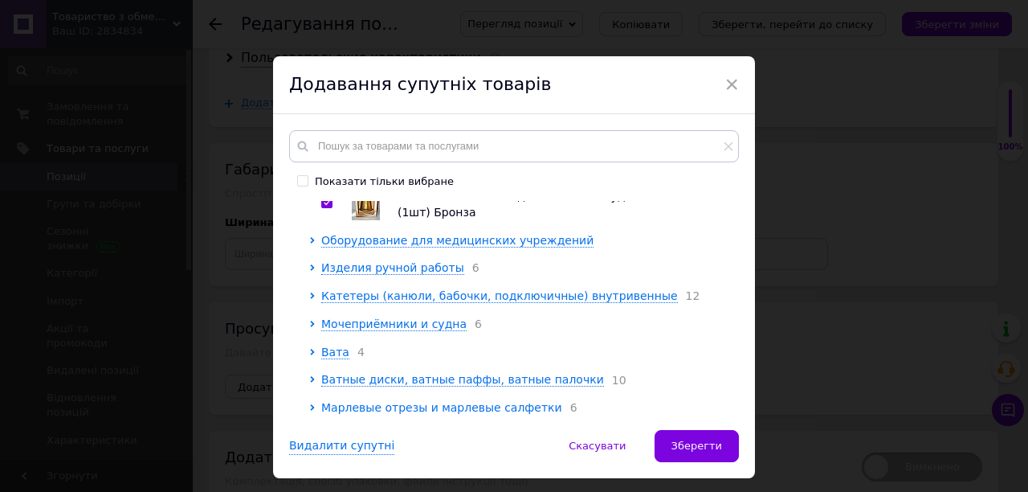
scroll to position [4182, 0]
click at [348, 146] on input "text" at bounding box center [514, 146] width 450 height 32
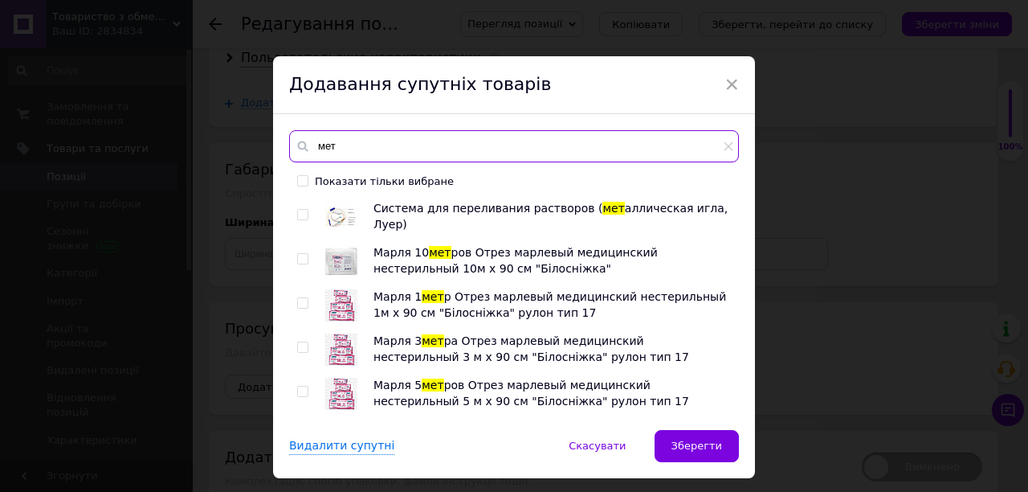
type input "мет"
click at [301, 210] on input "checkbox" at bounding box center [302, 215] width 10 height 10
checkbox input "true"
click at [299, 257] on input "checkbox" at bounding box center [302, 259] width 10 height 10
checkbox input "true"
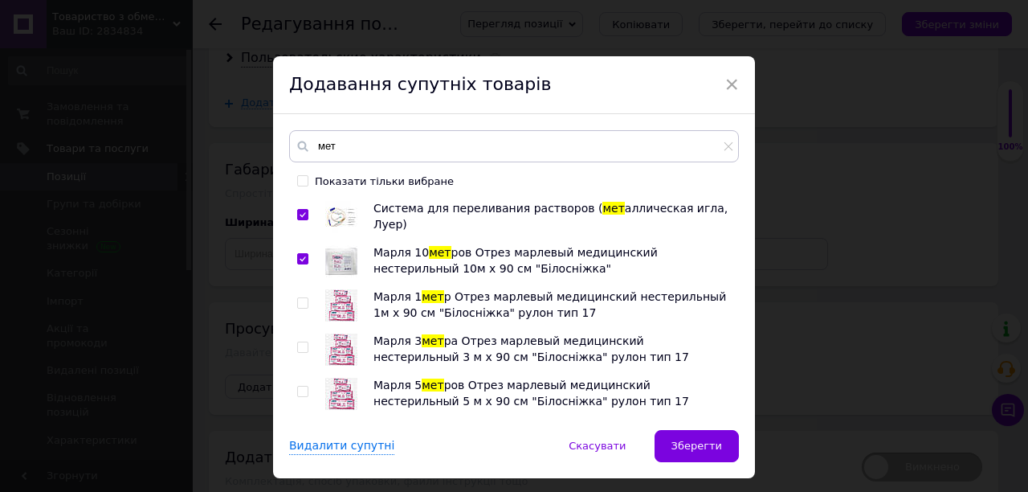
click at [299, 300] on input "checkbox" at bounding box center [302, 303] width 10 height 10
checkbox input "true"
drag, startPoint x: 297, startPoint y: 347, endPoint x: 297, endPoint y: 394, distance: 46.6
click at [297, 348] on input "checkbox" at bounding box center [302, 347] width 10 height 10
checkbox input "true"
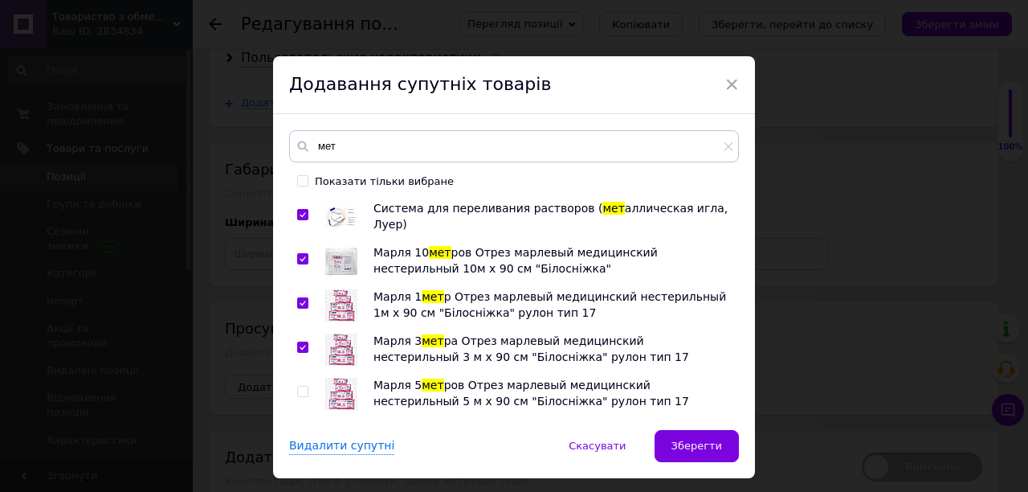
click at [297, 394] on input "checkbox" at bounding box center [302, 391] width 10 height 10
checkbox input "true"
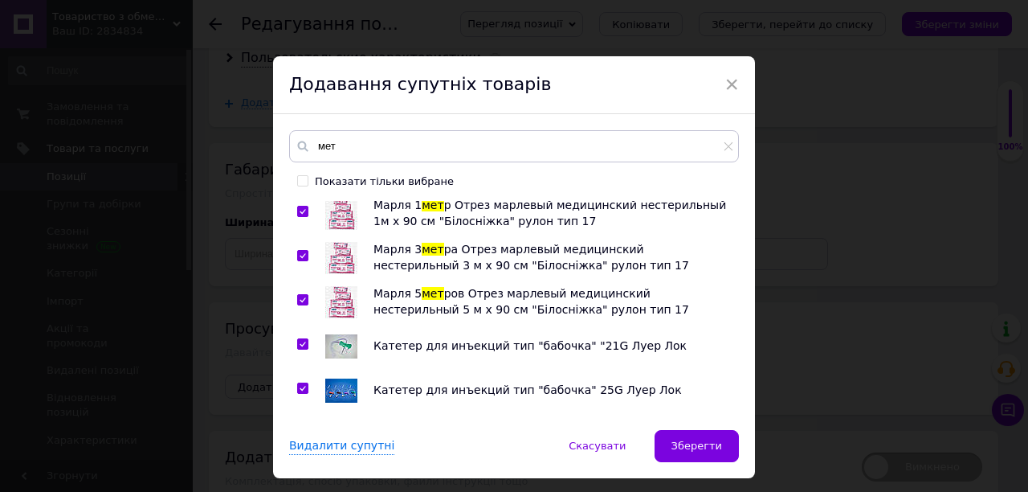
scroll to position [161, 0]
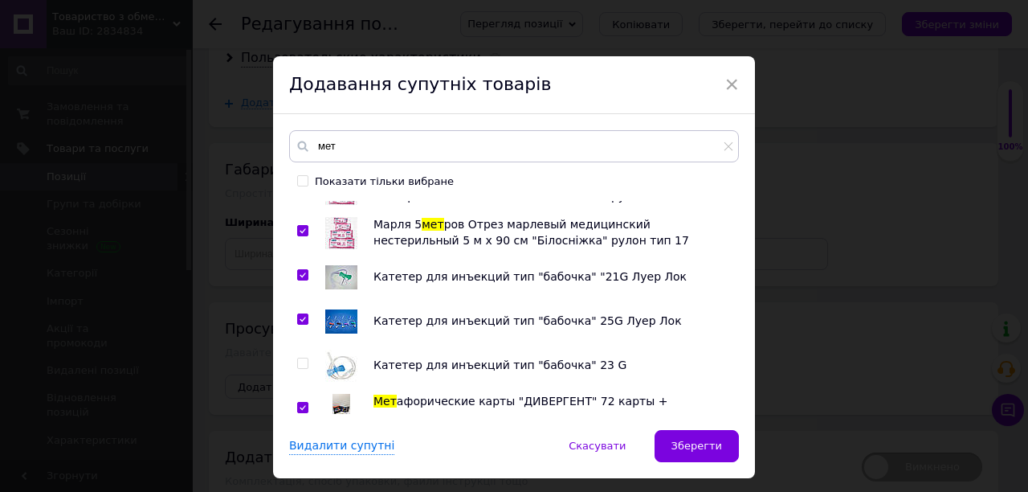
click at [301, 363] on input "checkbox" at bounding box center [302, 363] width 10 height 10
checkbox input "true"
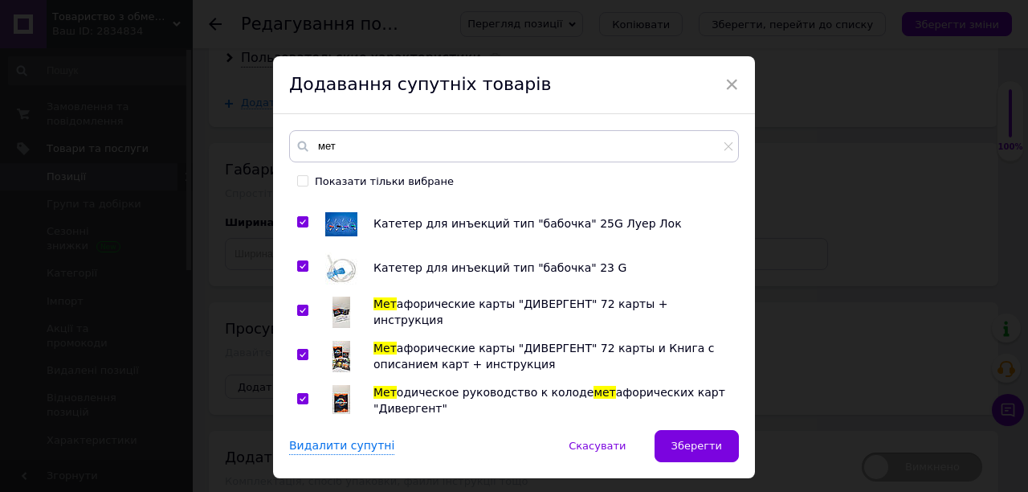
scroll to position [260, 0]
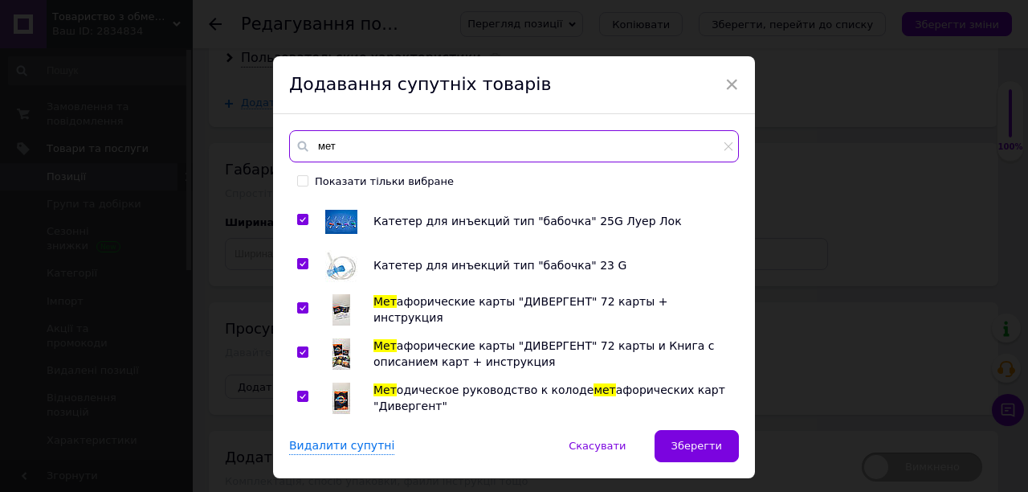
drag, startPoint x: 356, startPoint y: 149, endPoint x: 298, endPoint y: 149, distance: 57.8
click at [298, 149] on div "мет" at bounding box center [514, 146] width 450 height 32
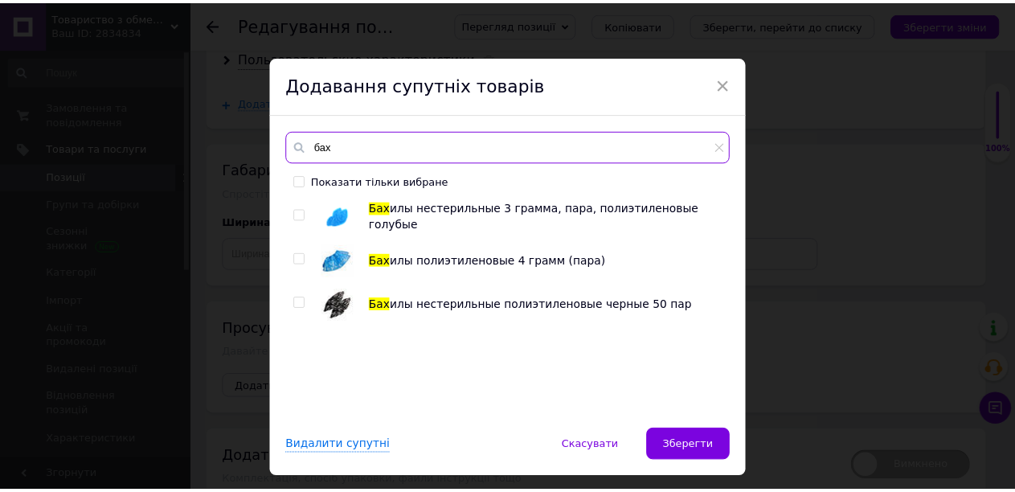
scroll to position [0, 0]
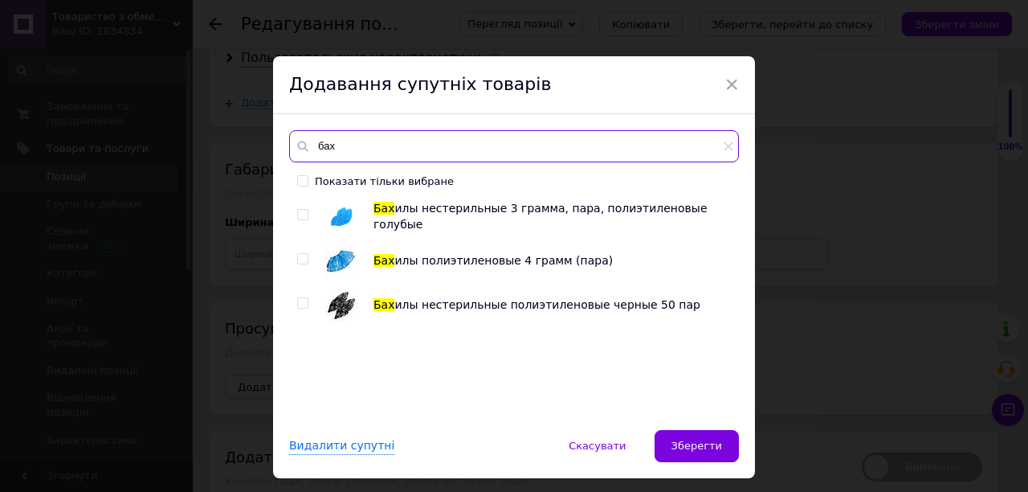
type input "бах"
drag, startPoint x: 299, startPoint y: 255, endPoint x: 299, endPoint y: 292, distance: 37.0
click at [299, 258] on input "checkbox" at bounding box center [302, 259] width 10 height 10
checkbox input "true"
click at [299, 300] on input "checkbox" at bounding box center [302, 303] width 10 height 10
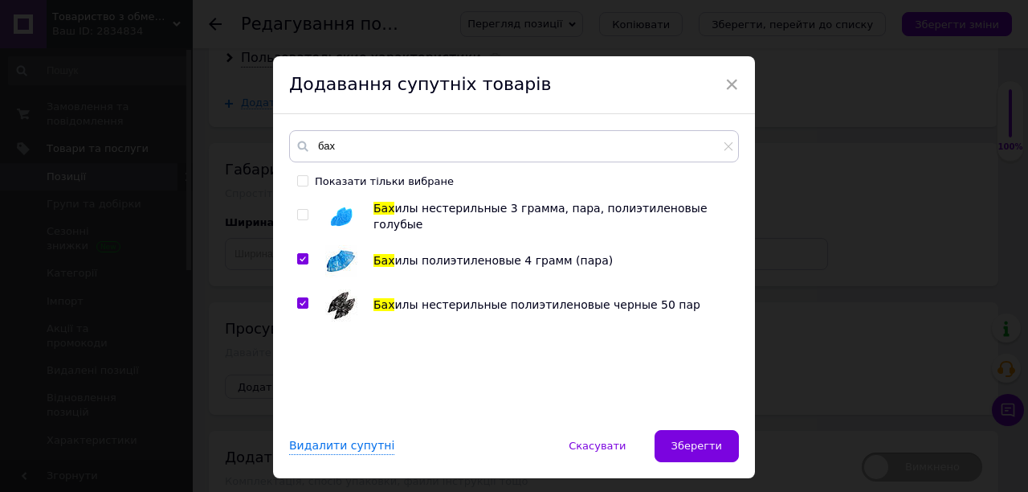
checkbox input "true"
click at [697, 447] on span "Зберегти" at bounding box center [697, 445] width 51 height 12
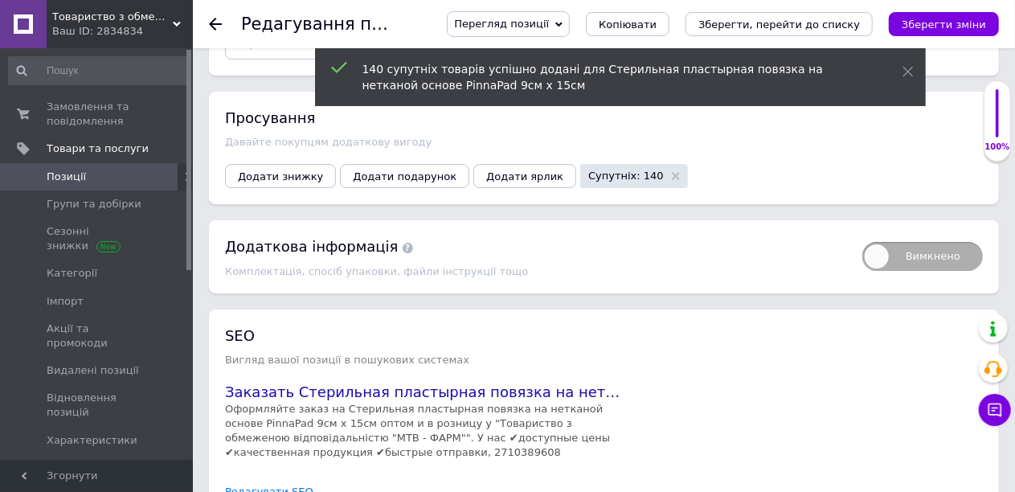
scroll to position [2705, 0]
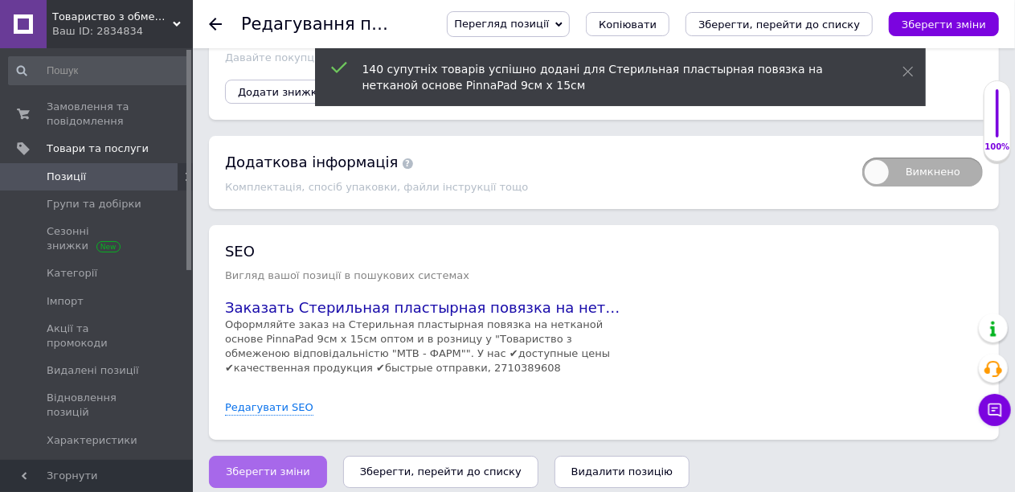
click at [235, 465] on span "Зберегти зміни" at bounding box center [268, 471] width 84 height 12
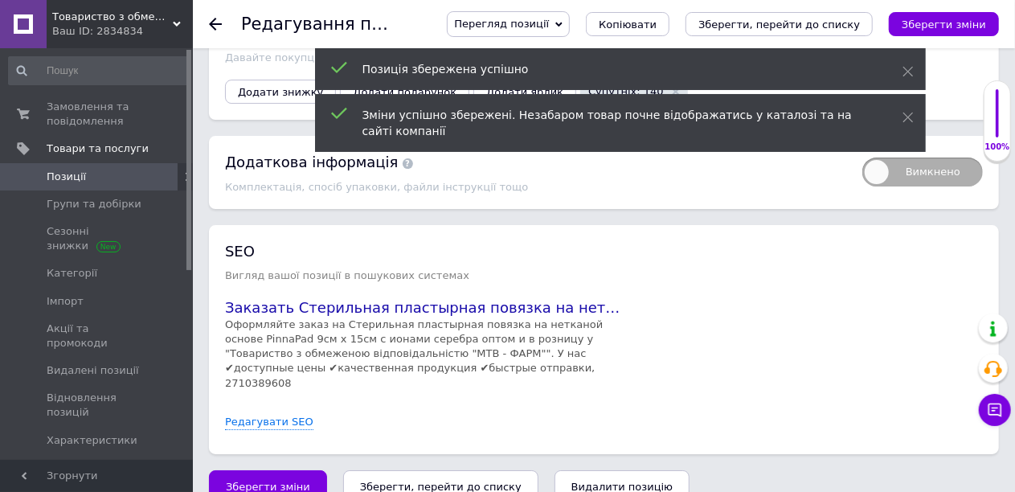
click at [82, 460] on span "[DEMOGRAPHIC_DATA]" at bounding box center [106, 467] width 119 height 14
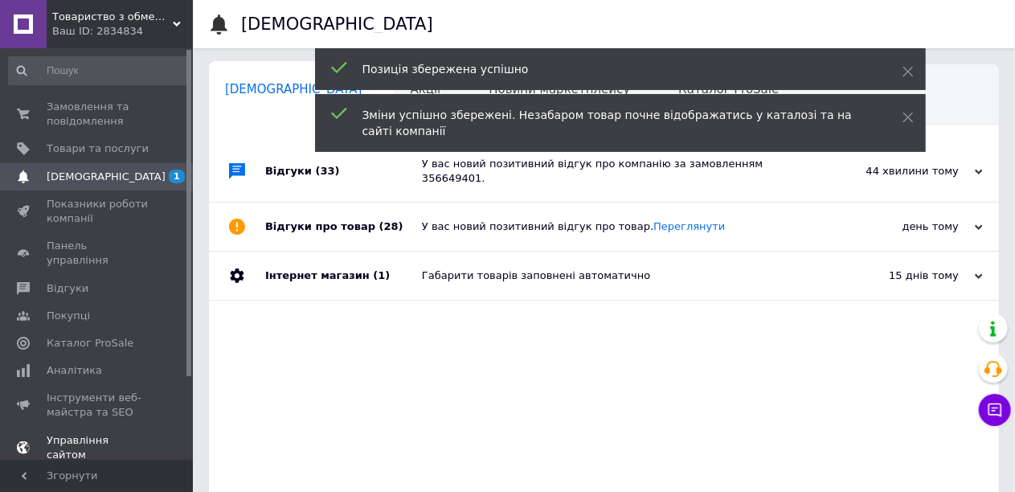
scroll to position [0, 6]
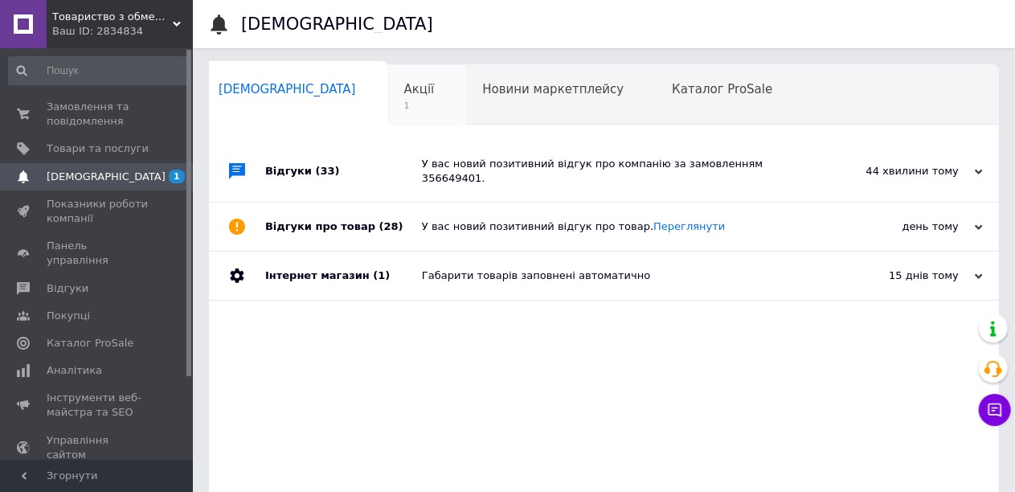
click at [388, 85] on div "Акції 1" at bounding box center [427, 95] width 79 height 61
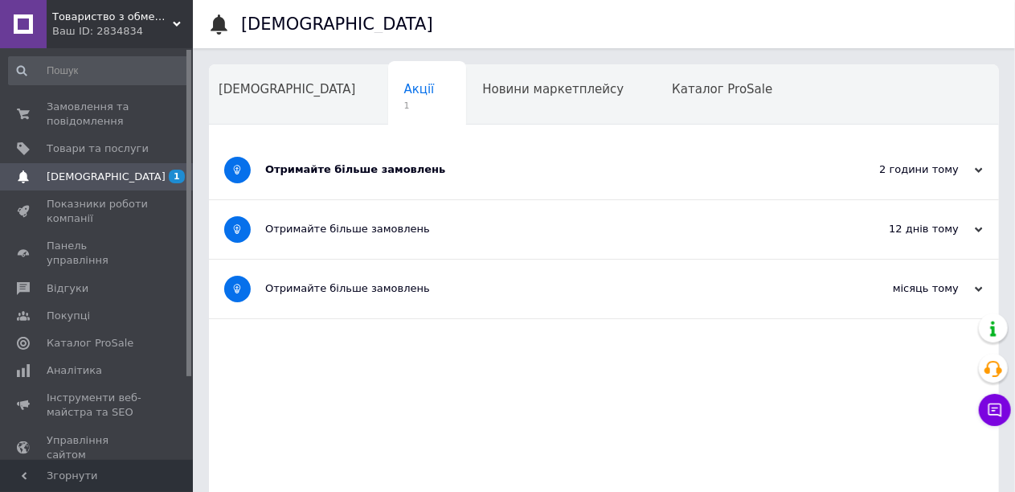
click at [344, 168] on div "Отримайте більше замовлень" at bounding box center [543, 169] width 557 height 14
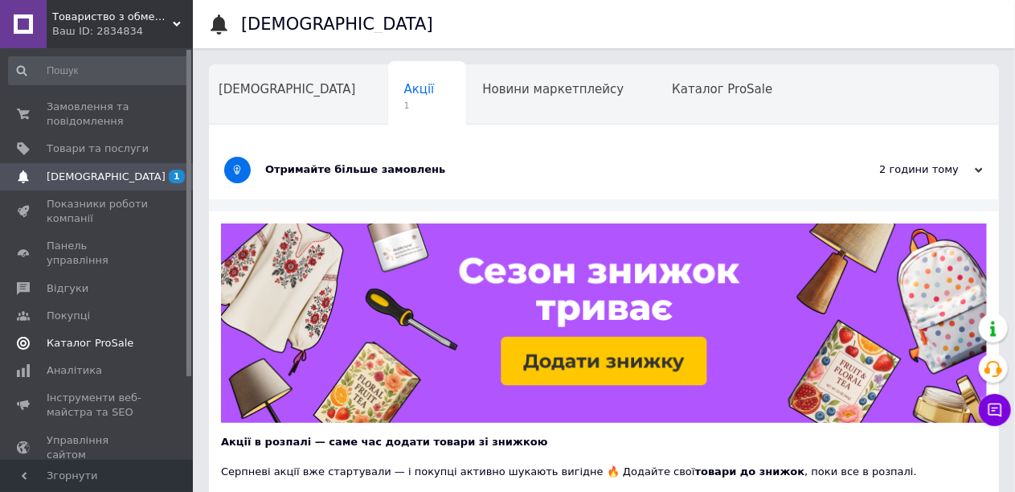
click at [71, 336] on span "Каталог ProSale" at bounding box center [90, 343] width 87 height 14
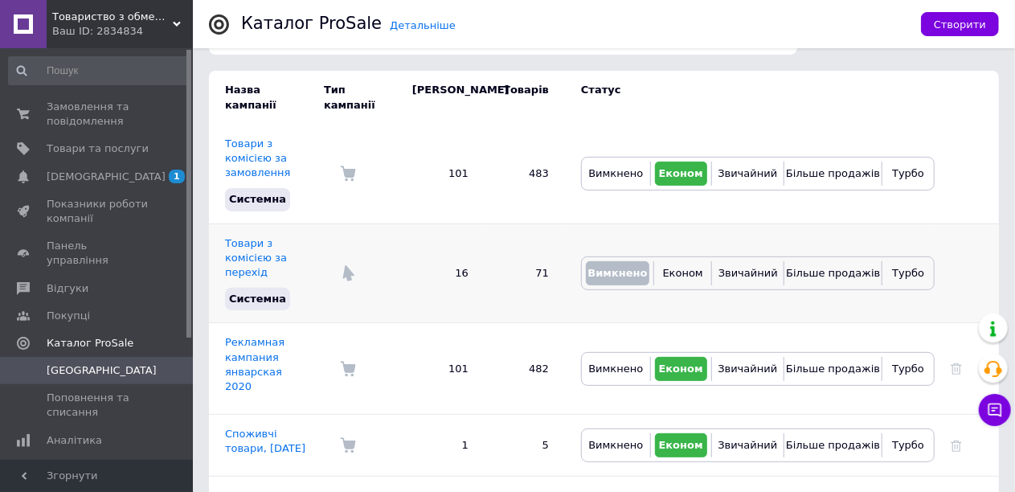
scroll to position [161, 0]
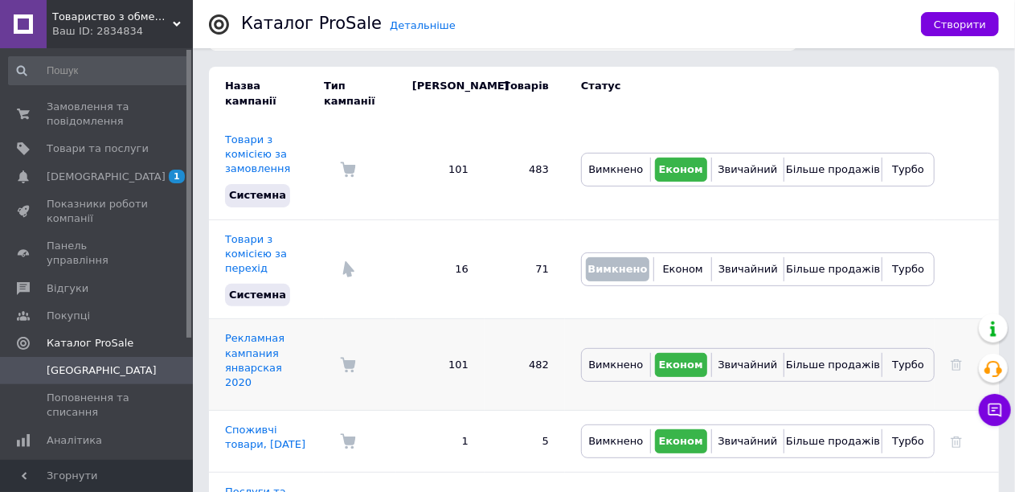
click at [238, 335] on td "Рекламная кампания январская 2020" at bounding box center [266, 365] width 115 height 92
click at [240, 332] on link "Рекламная кампания январская 2020" at bounding box center [254, 360] width 59 height 56
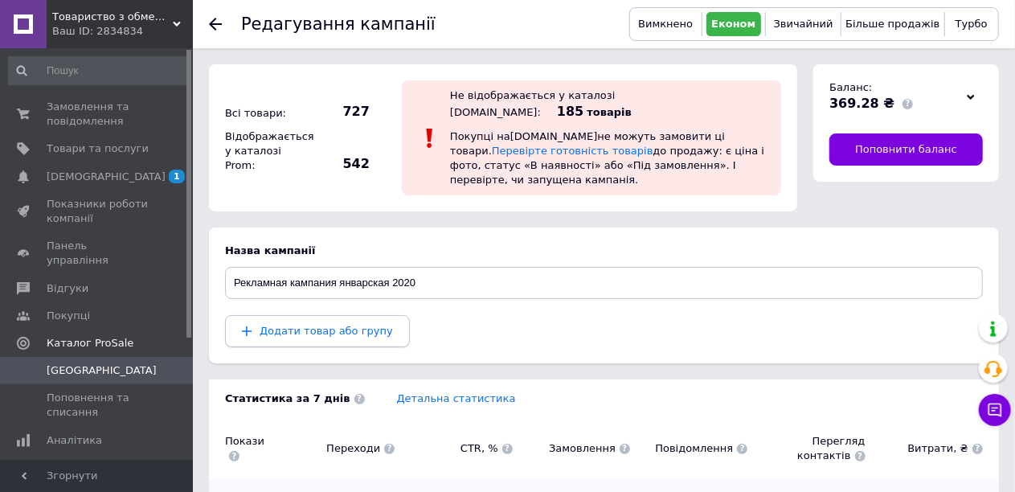
click at [342, 325] on span "Додати товар або групу" at bounding box center [325, 331] width 133 height 12
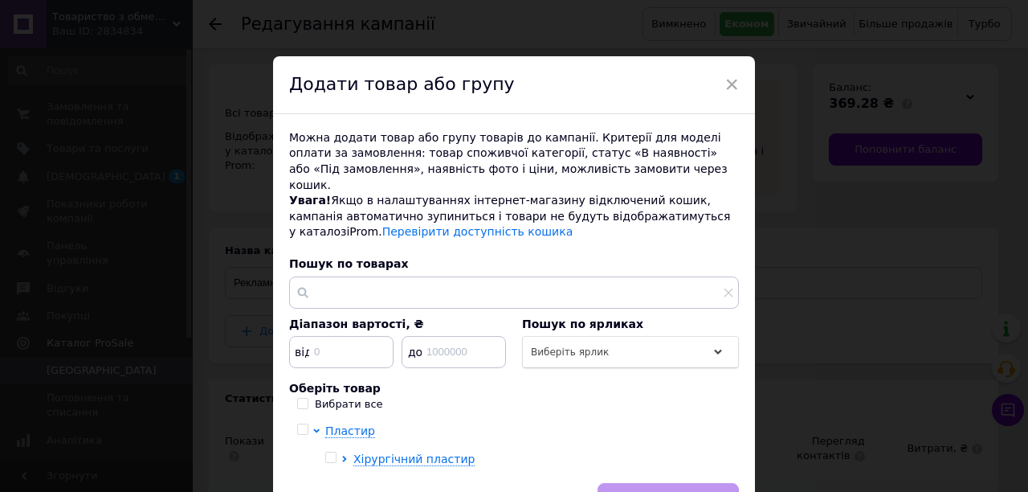
click at [297, 398] on input "Вибрати все" at bounding box center [302, 403] width 10 height 10
checkbox input "true"
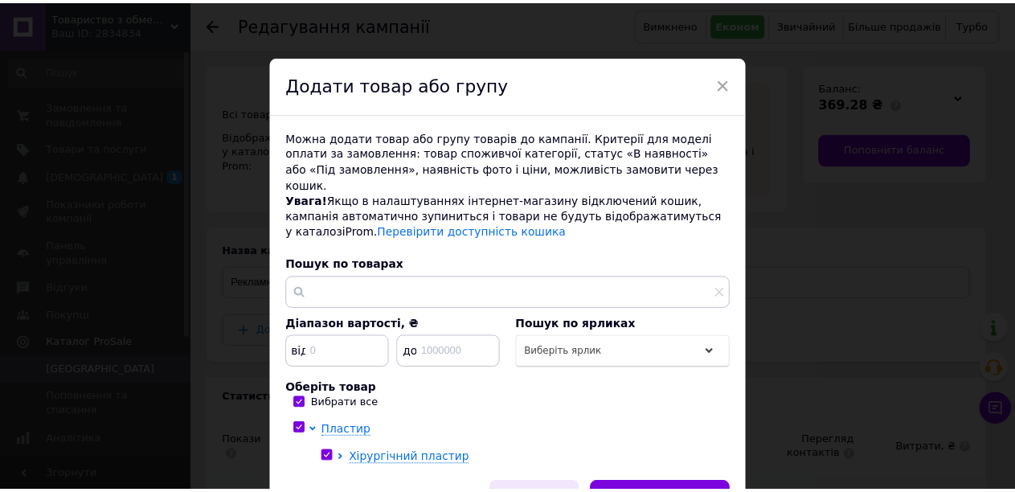
scroll to position [79, 0]
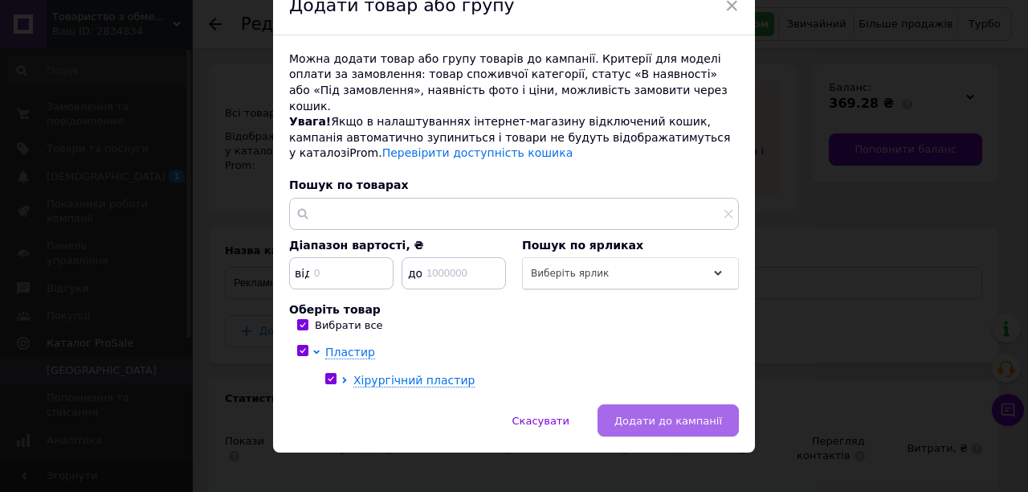
click at [636, 415] on span "Додати до кампанії" at bounding box center [669, 421] width 108 height 12
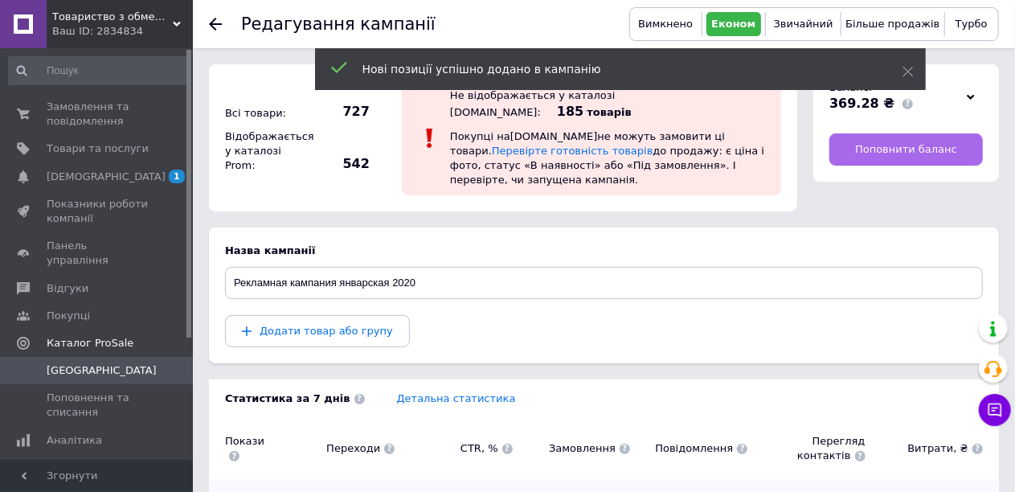
click at [898, 142] on span "Поповнити баланс" at bounding box center [906, 149] width 102 height 14
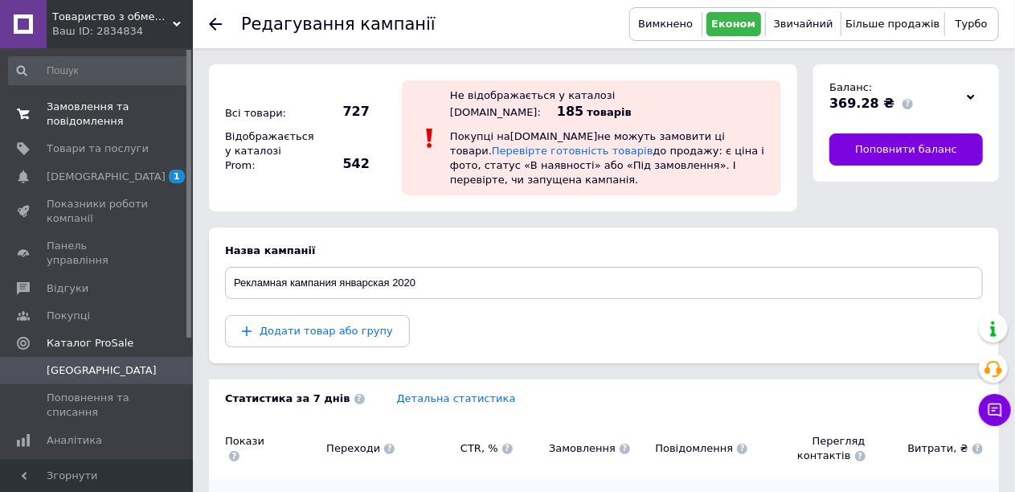
click at [55, 124] on span "Замовлення та повідомлення" at bounding box center [98, 114] width 102 height 29
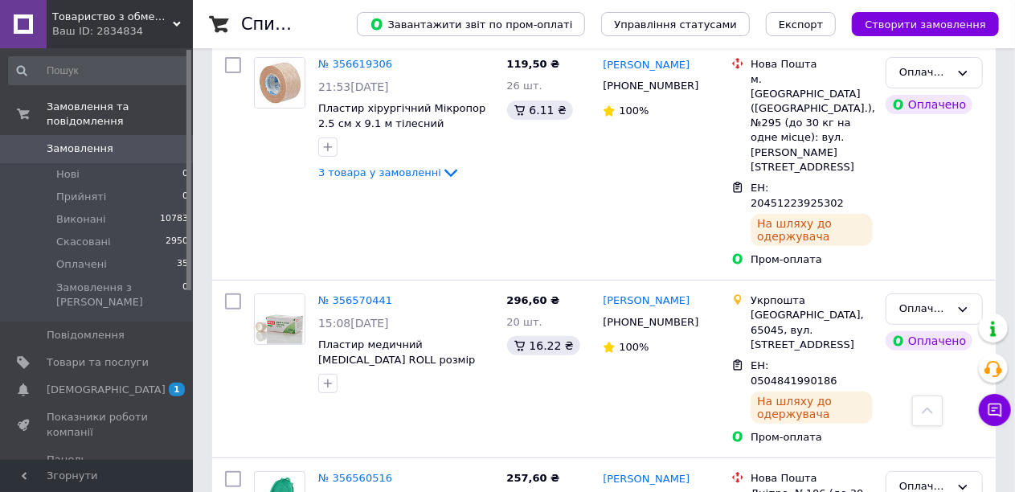
scroll to position [3239, 0]
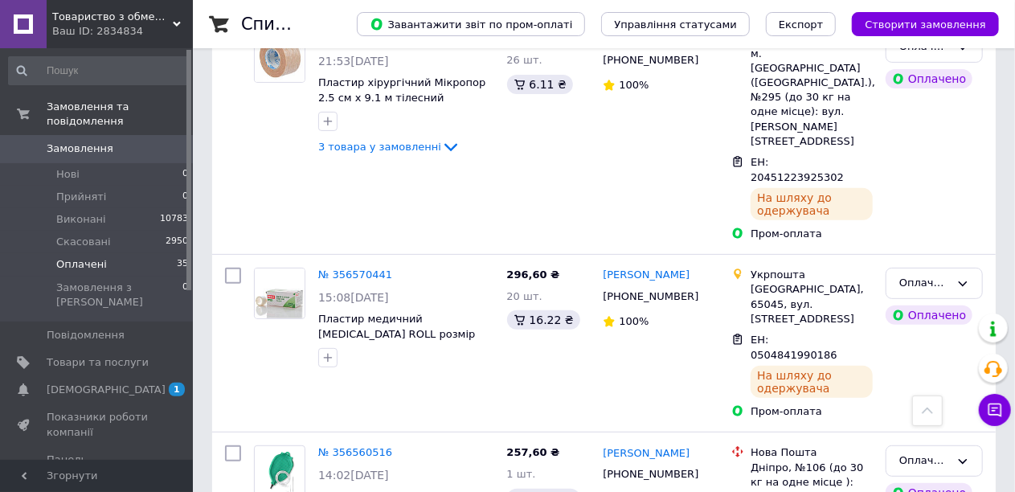
click at [64, 257] on span "Оплачені" at bounding box center [81, 264] width 51 height 14
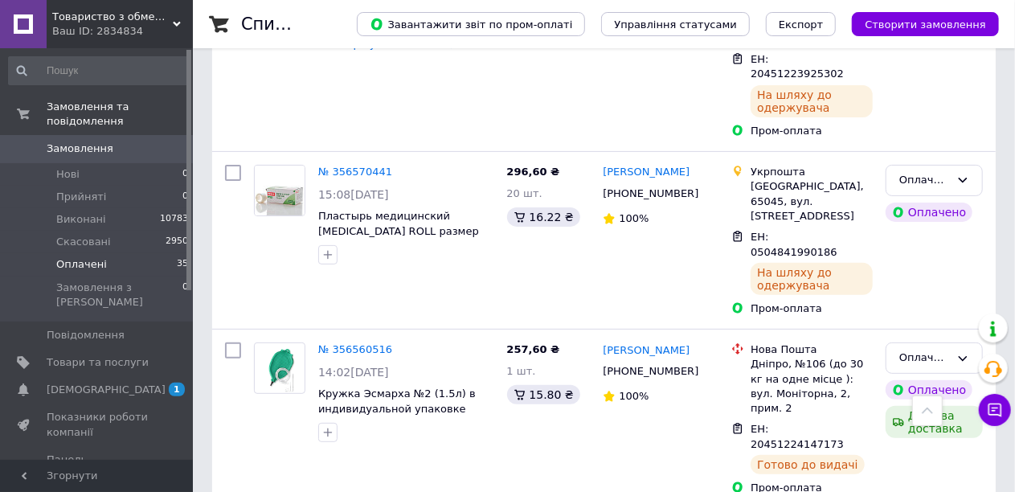
scroll to position [3292, 0]
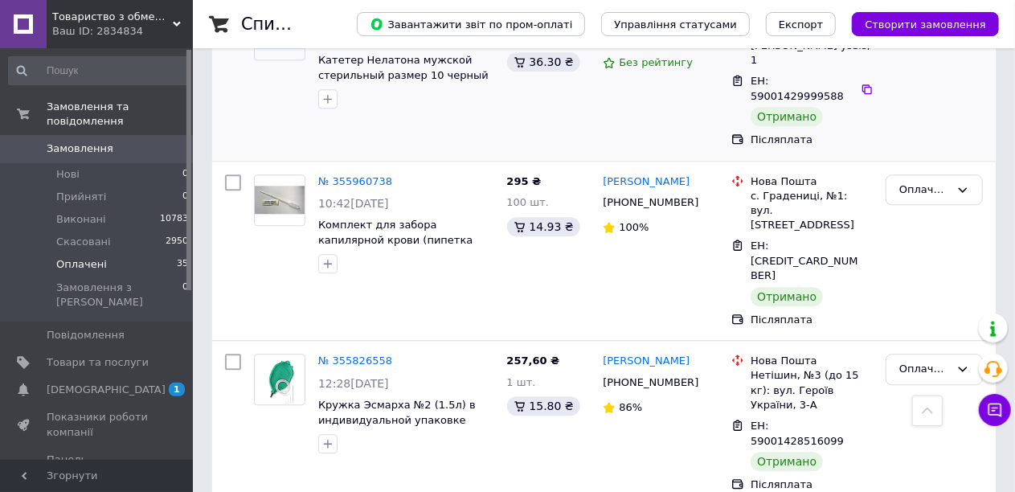
scroll to position [1928, 0]
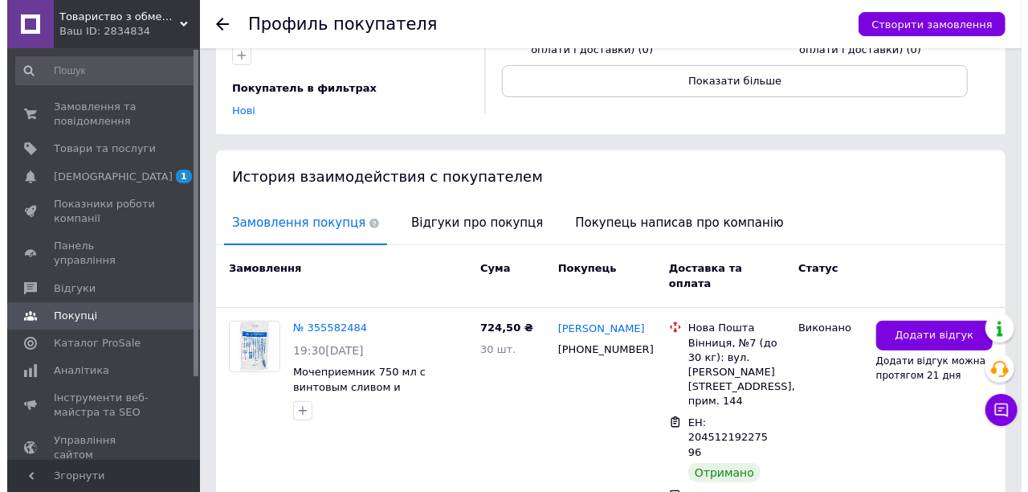
scroll to position [251, 0]
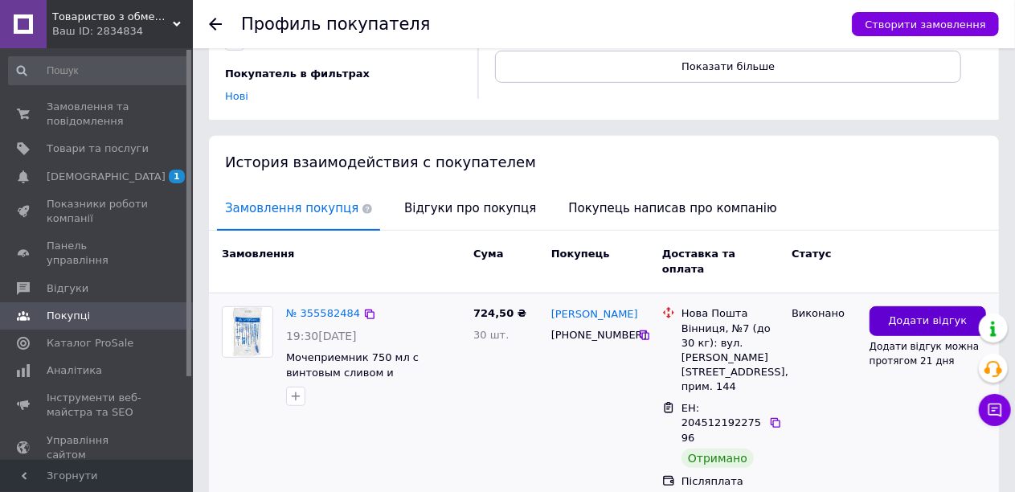
click at [894, 313] on span "Додати відгук" at bounding box center [927, 320] width 79 height 15
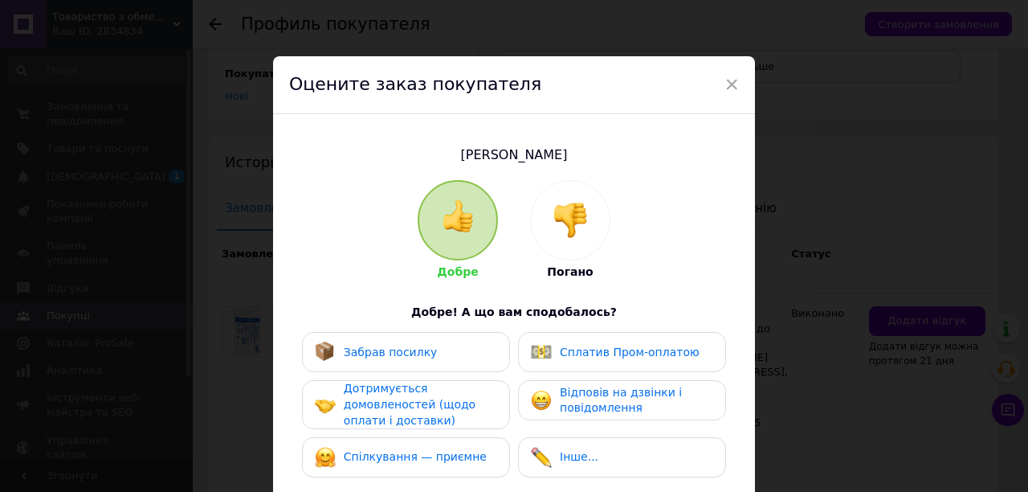
click at [427, 358] on div "Забрав посилку" at bounding box center [406, 351] width 182 height 21
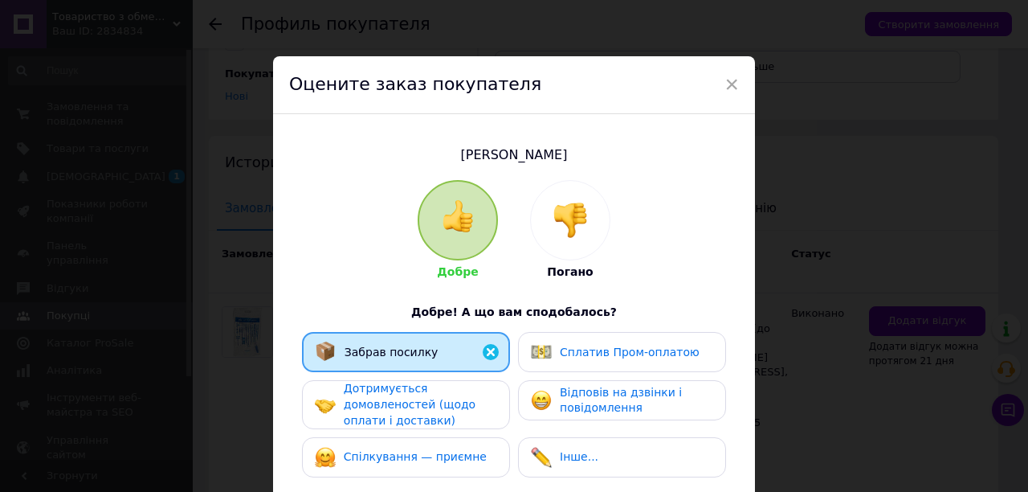
click at [427, 400] on span "Дотримується домовленостей (щодо оплати і доставки)" at bounding box center [410, 404] width 132 height 44
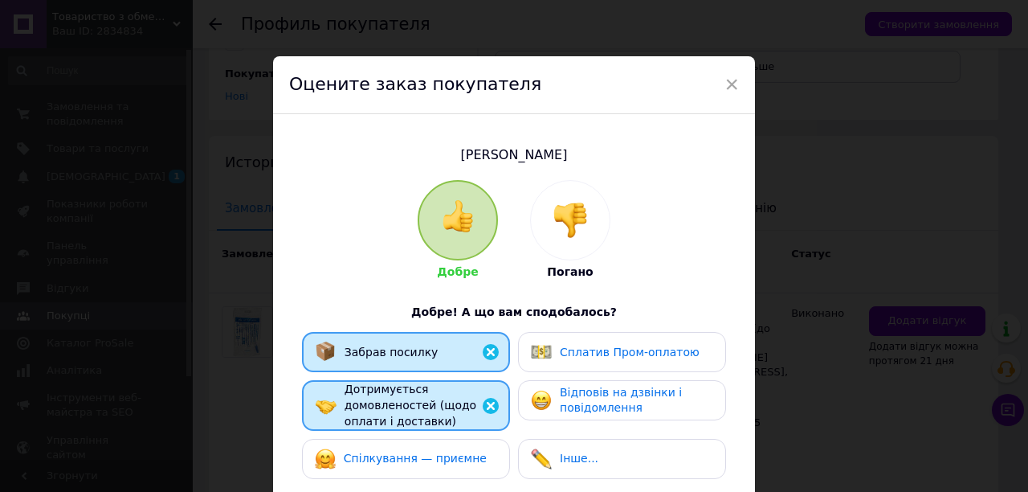
click at [421, 459] on span "Спілкування — приємне" at bounding box center [415, 457] width 143 height 13
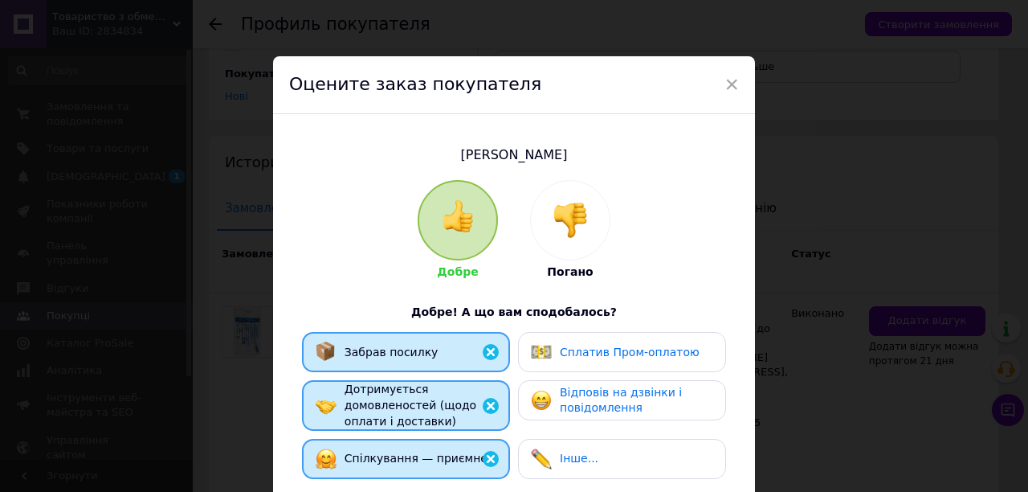
click at [548, 401] on img at bounding box center [541, 400] width 21 height 21
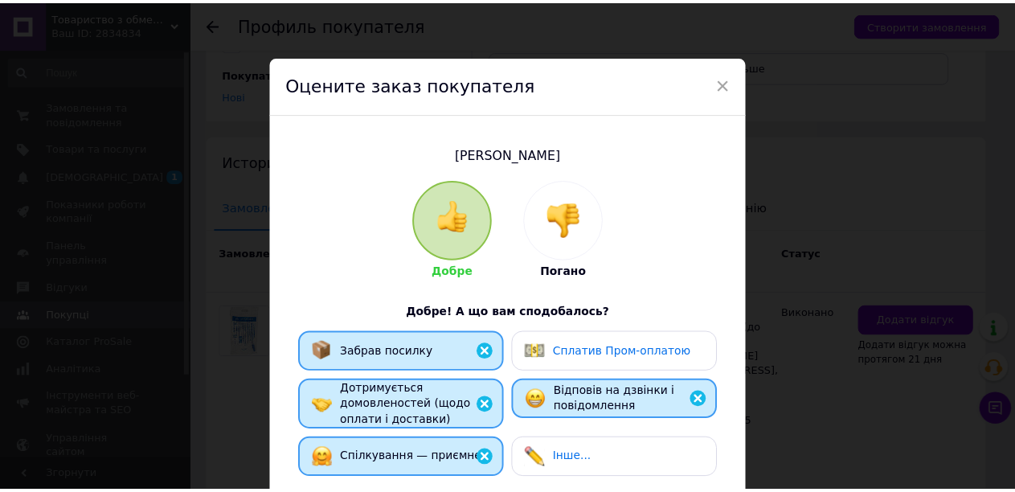
scroll to position [312, 0]
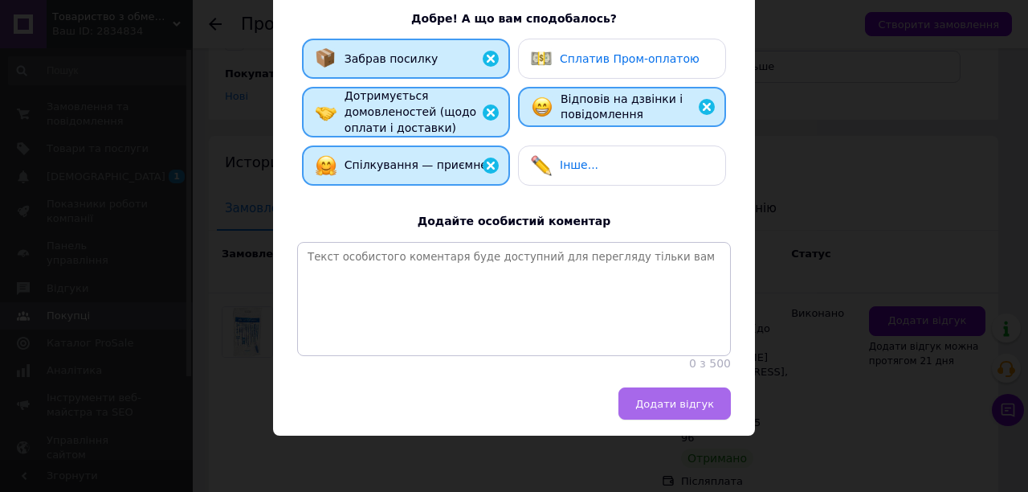
click at [648, 398] on span "Додати відгук" at bounding box center [674, 404] width 79 height 12
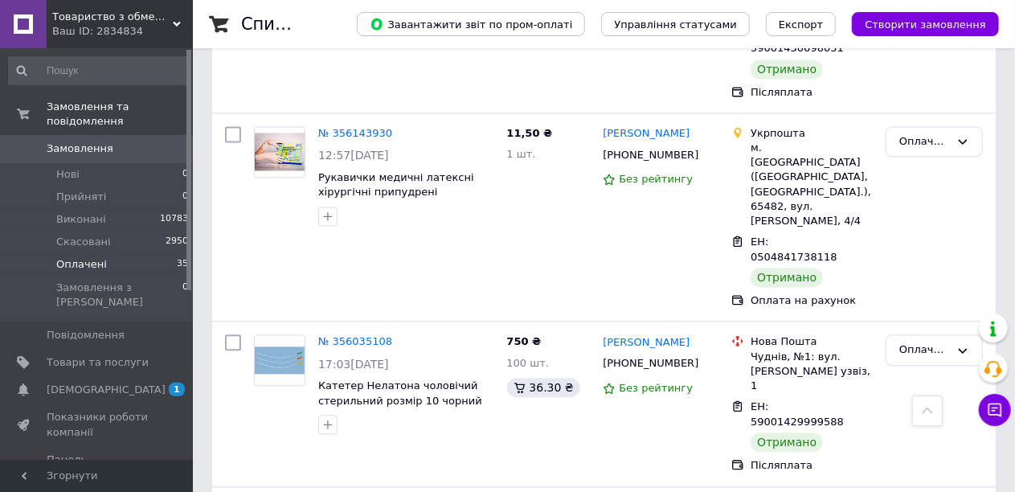
scroll to position [1607, 0]
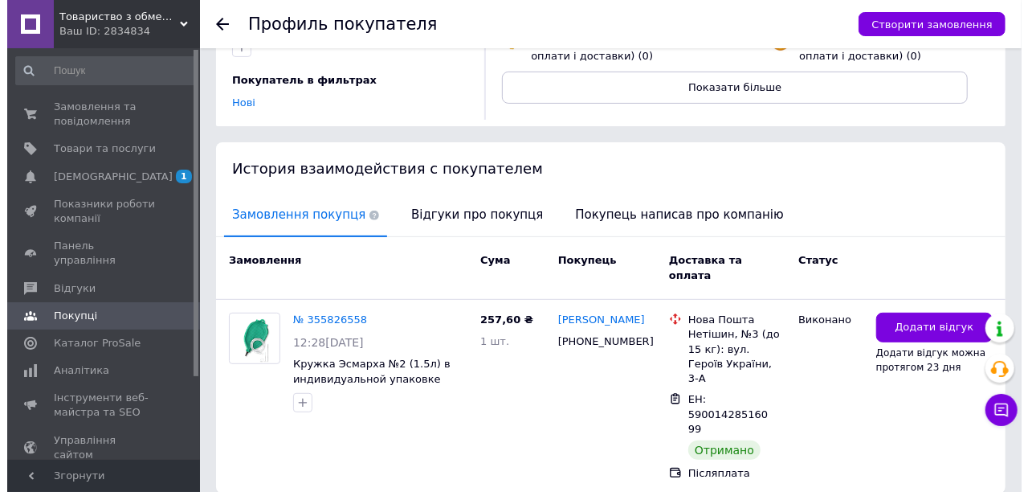
scroll to position [244, 0]
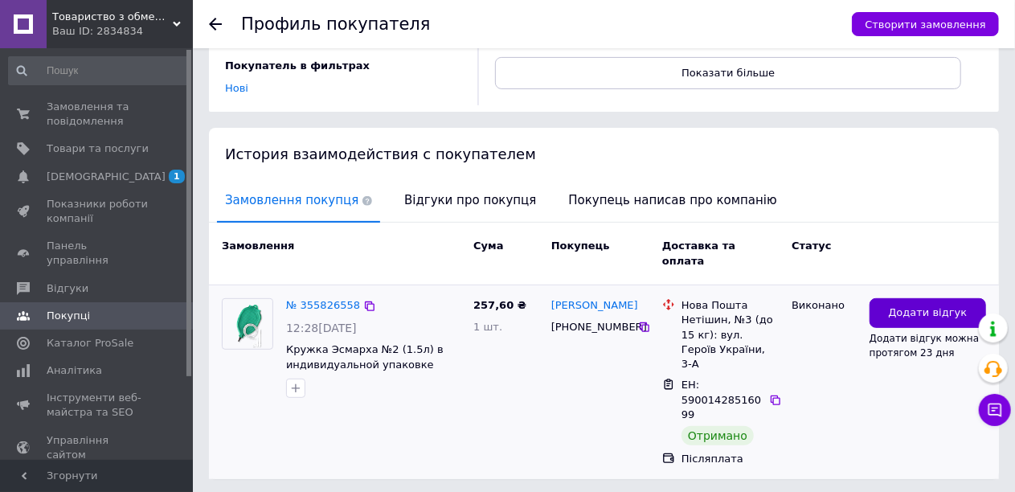
click at [893, 298] on button "Додати відгук" at bounding box center [927, 313] width 116 height 30
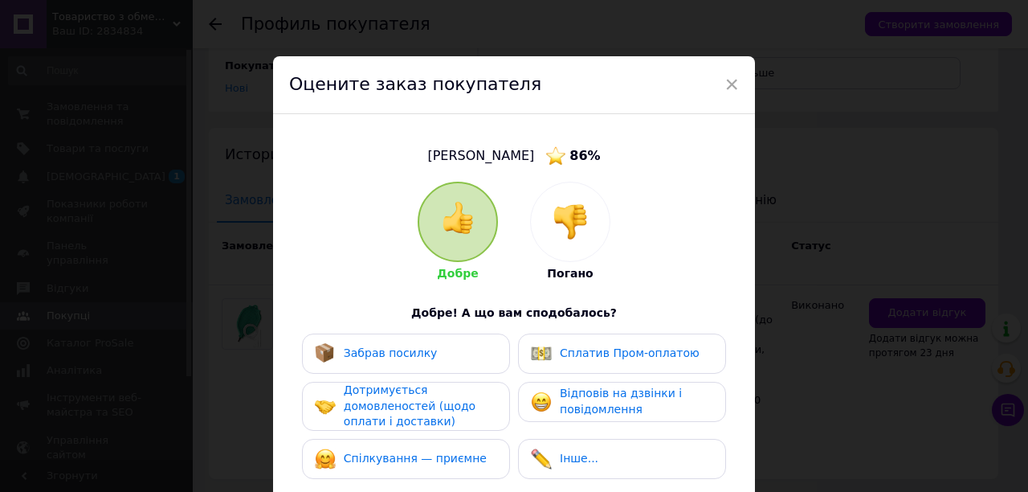
click at [415, 358] on span "Забрав посилку" at bounding box center [391, 352] width 94 height 13
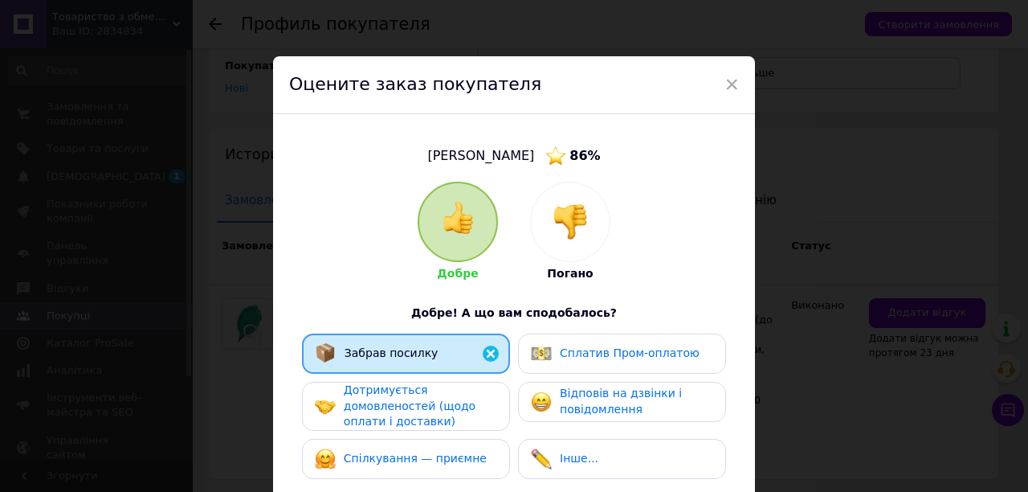
click at [415, 411] on span "Дотримується домовленостей (щодо оплати і доставки)" at bounding box center [410, 405] width 132 height 44
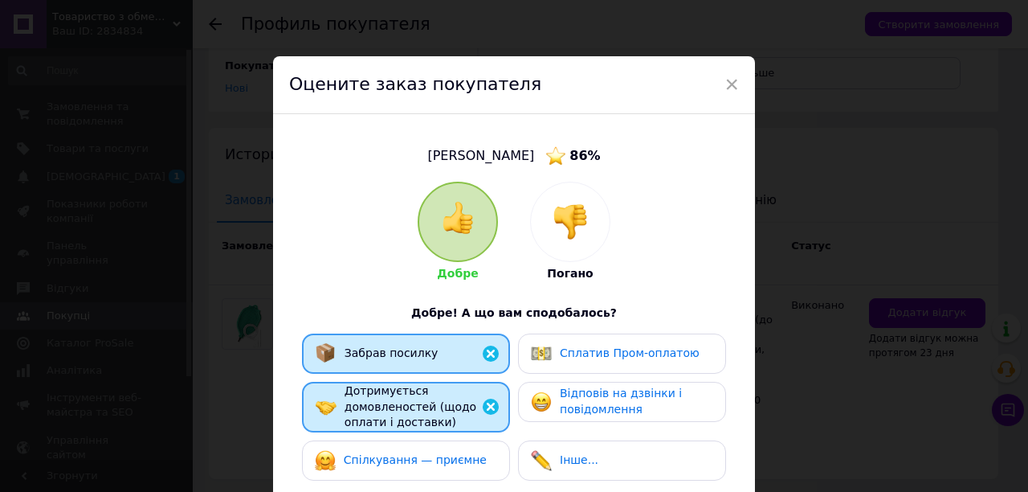
drag, startPoint x: 426, startPoint y: 453, endPoint x: 460, endPoint y: 447, distance: 35.1
click at [427, 453] on span "Спілкування — приємне" at bounding box center [415, 459] width 143 height 13
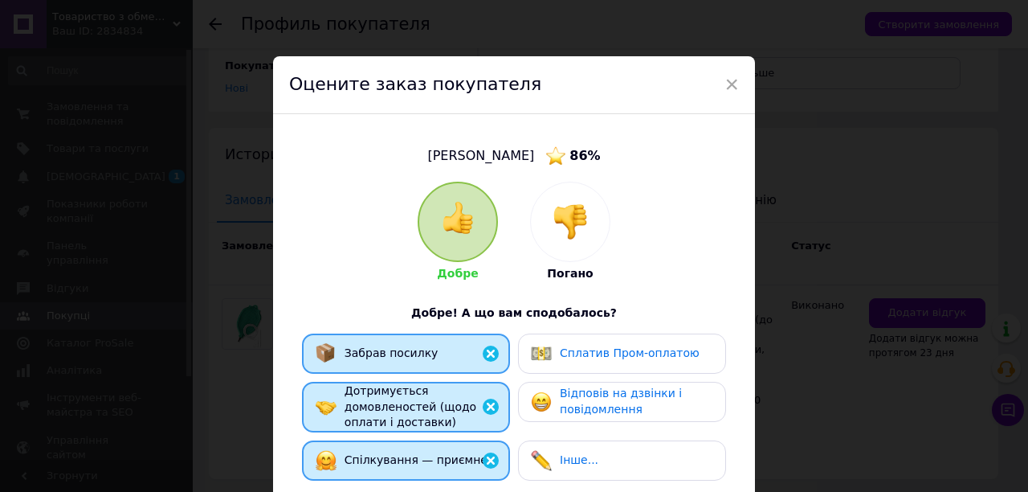
click at [547, 401] on img at bounding box center [541, 401] width 21 height 21
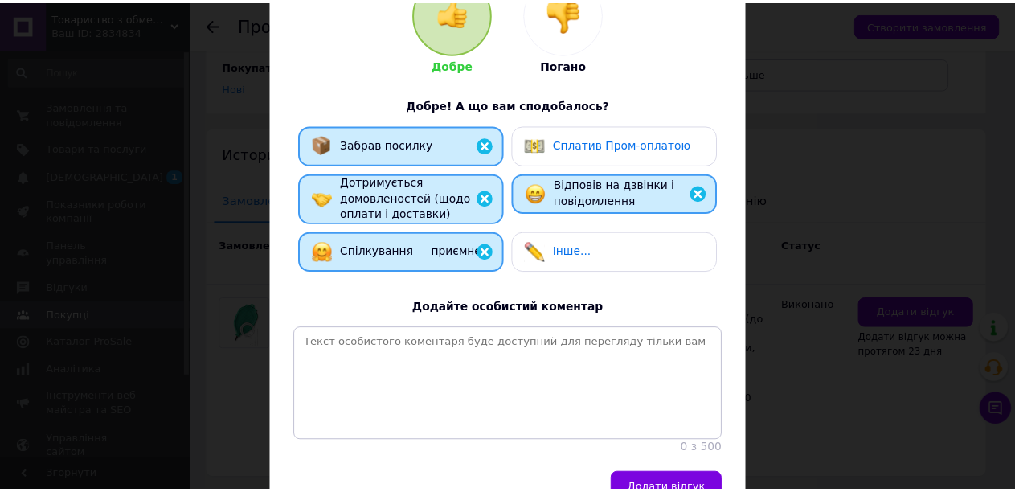
scroll to position [313, 0]
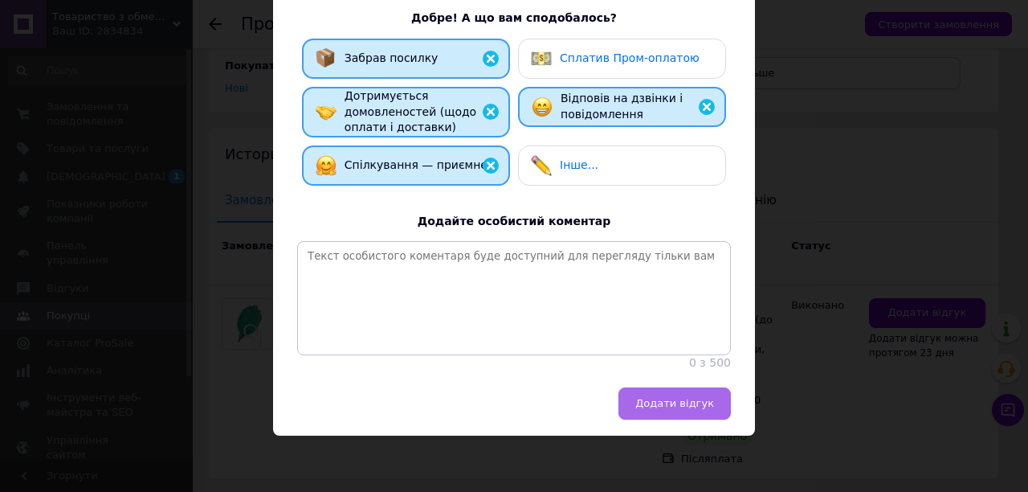
click at [634, 398] on button "Додати відгук" at bounding box center [675, 403] width 112 height 32
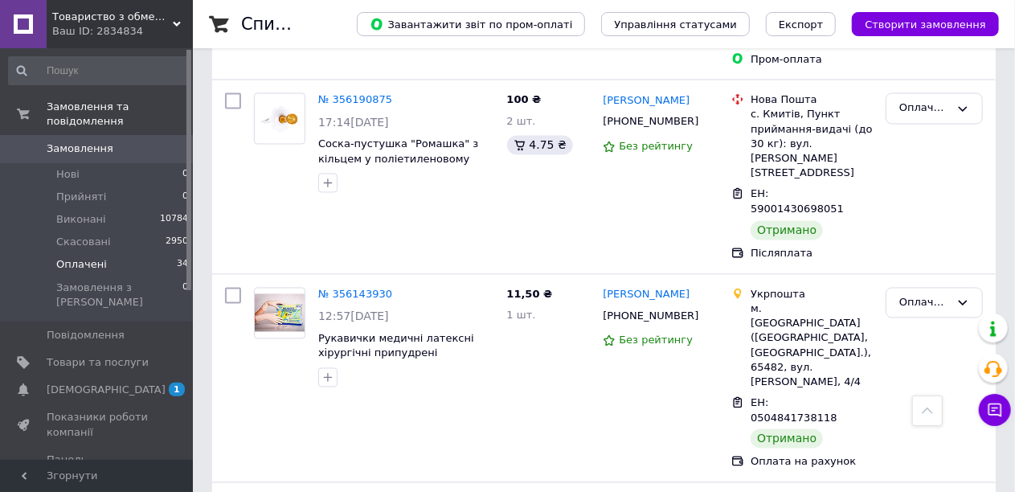
scroll to position [1438, 0]
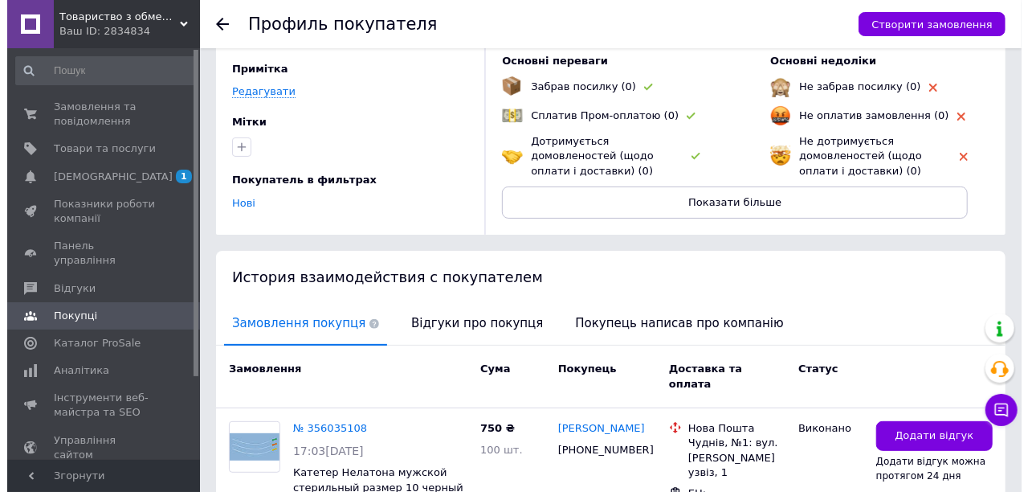
scroll to position [230, 0]
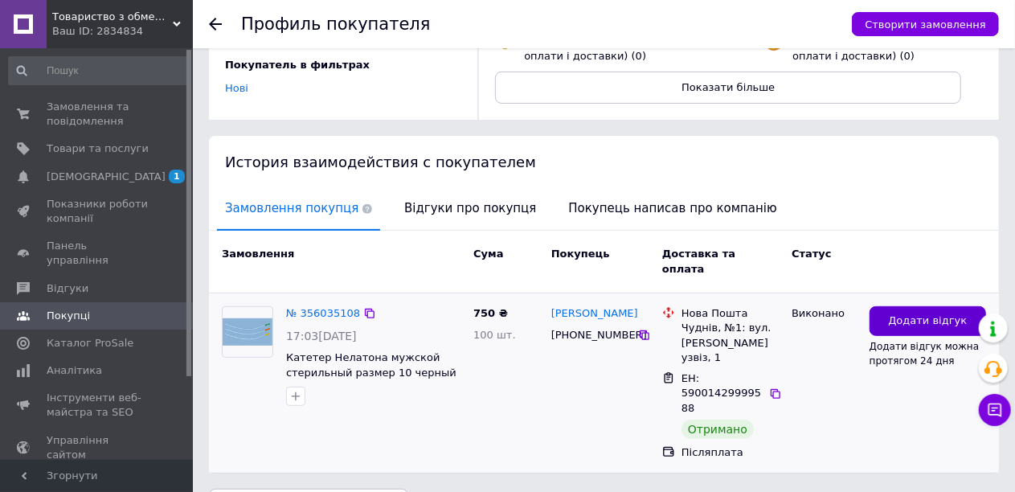
click at [890, 306] on button "Додати відгук" at bounding box center [927, 321] width 116 height 30
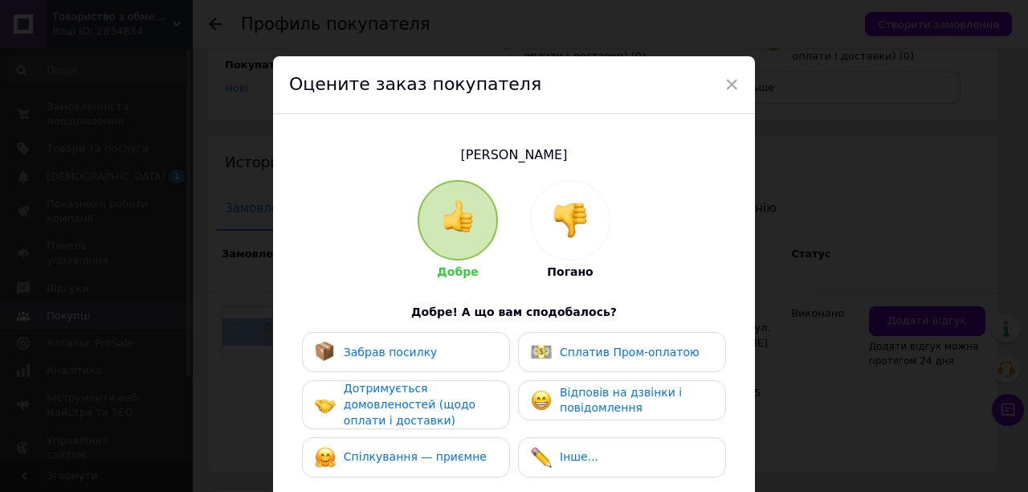
click at [398, 355] on span "Забрав посилку" at bounding box center [391, 351] width 94 height 13
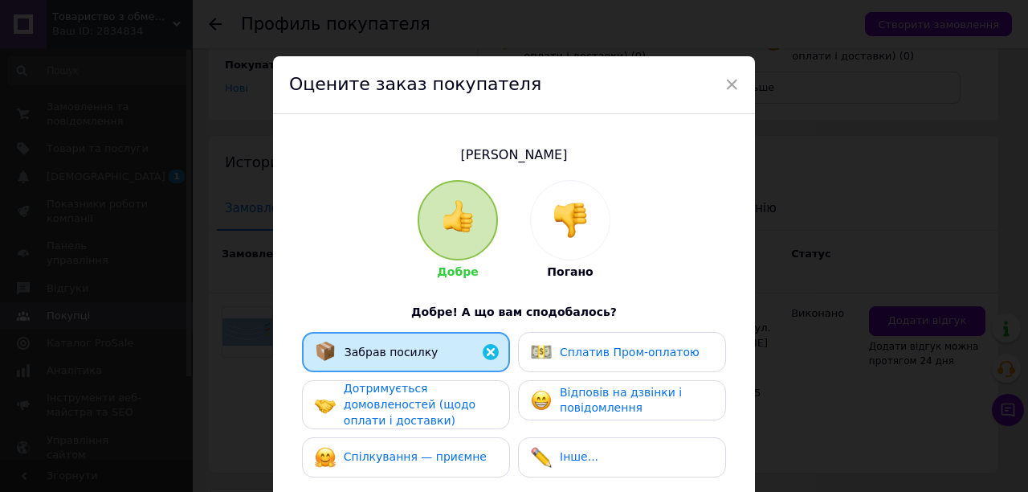
click at [398, 390] on span "Дотримується домовленостей (щодо оплати і доставки)" at bounding box center [410, 404] width 132 height 44
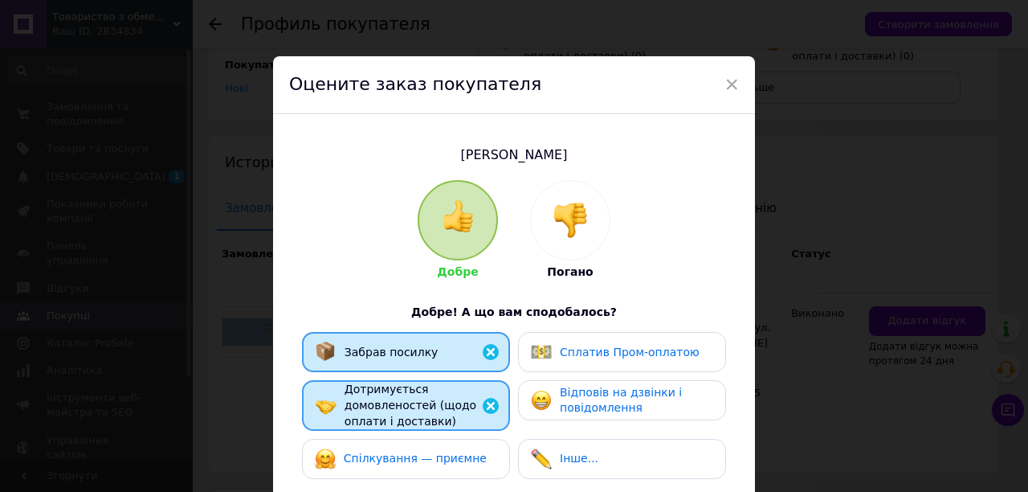
click at [414, 464] on span "Спілкування — приємне" at bounding box center [415, 457] width 143 height 13
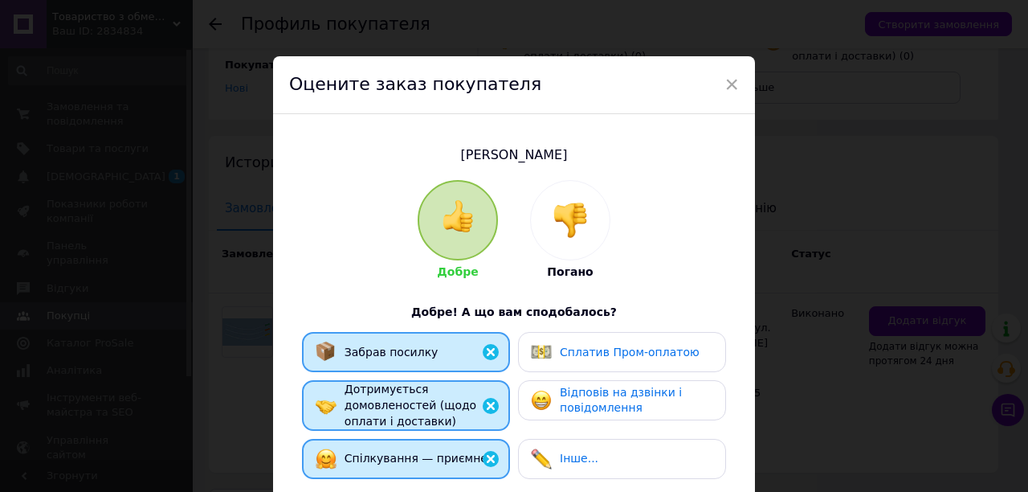
click at [604, 398] on span "Відповів на дзвінки і повідомлення" at bounding box center [621, 400] width 122 height 29
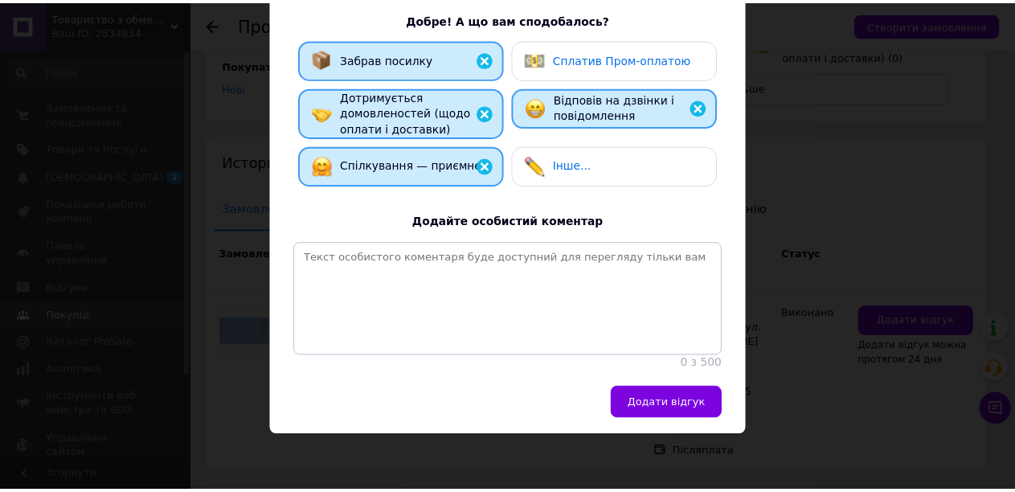
scroll to position [312, 0]
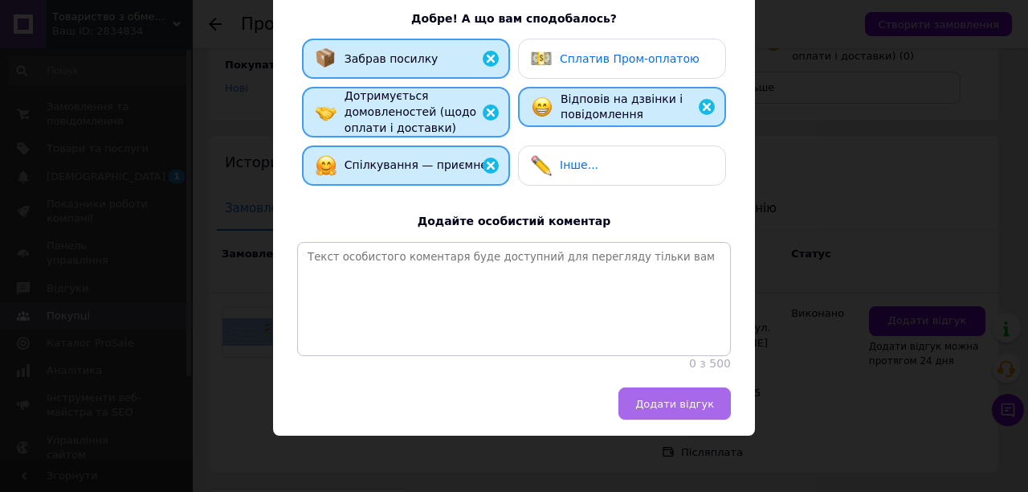
click at [662, 402] on span "Додати відгук" at bounding box center [674, 404] width 79 height 12
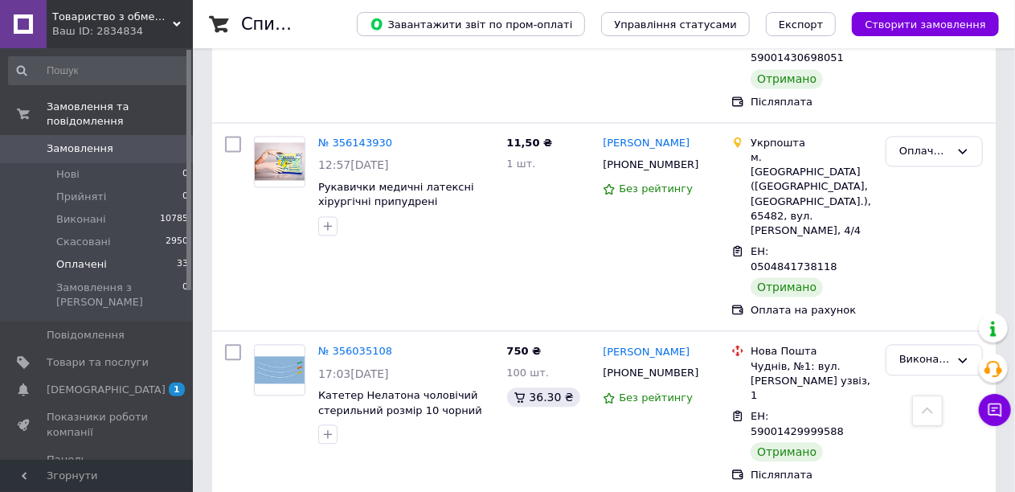
scroll to position [1687, 0]
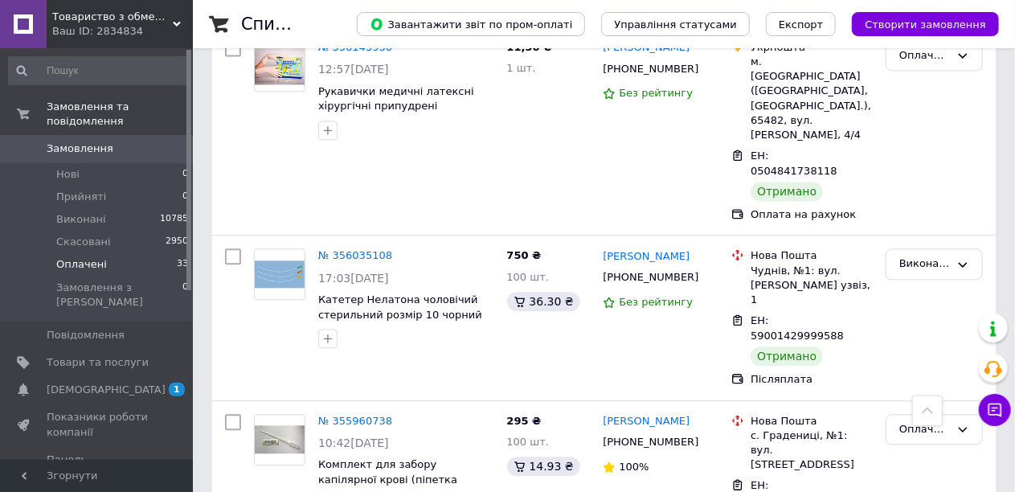
click at [80, 257] on span "Оплачені" at bounding box center [81, 264] width 51 height 14
click at [67, 212] on span "Виконані" at bounding box center [81, 219] width 50 height 14
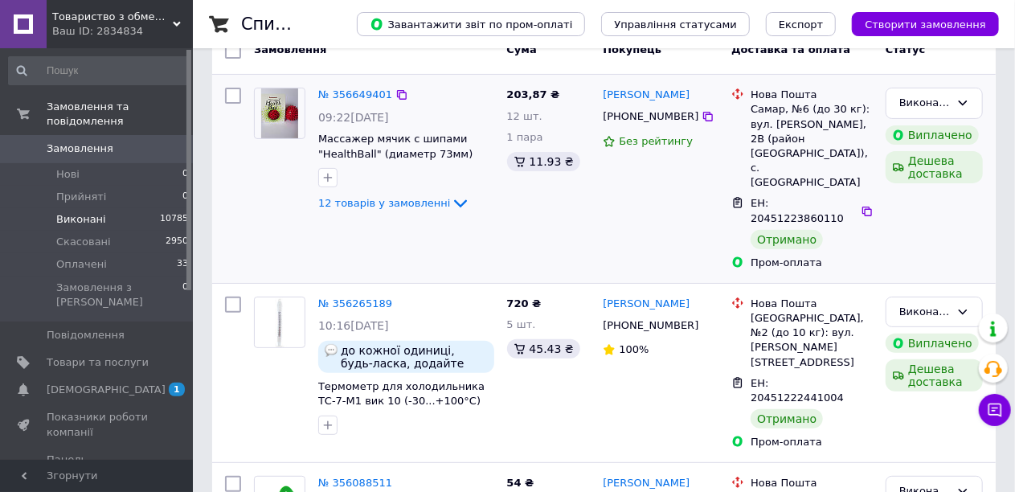
scroll to position [161, 0]
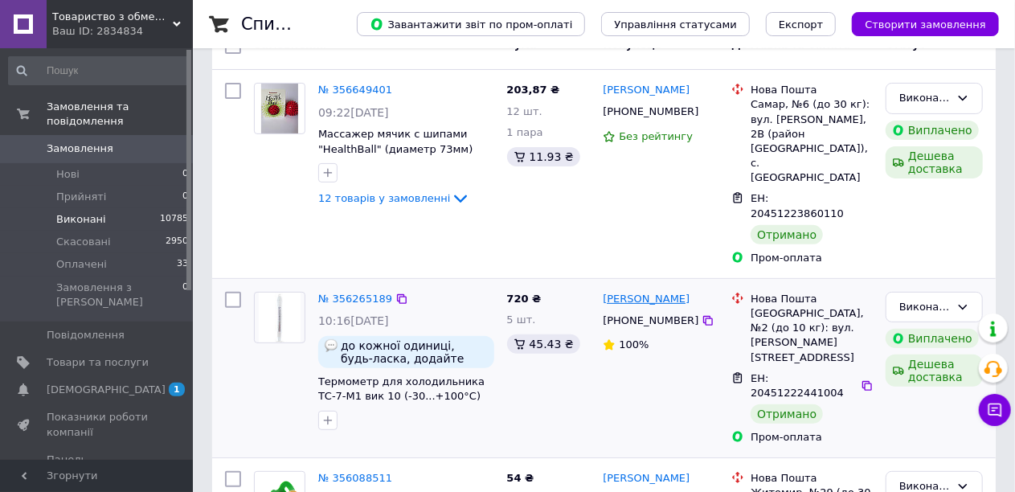
click at [633, 292] on link "Алена Гайфер" at bounding box center [646, 299] width 87 height 15
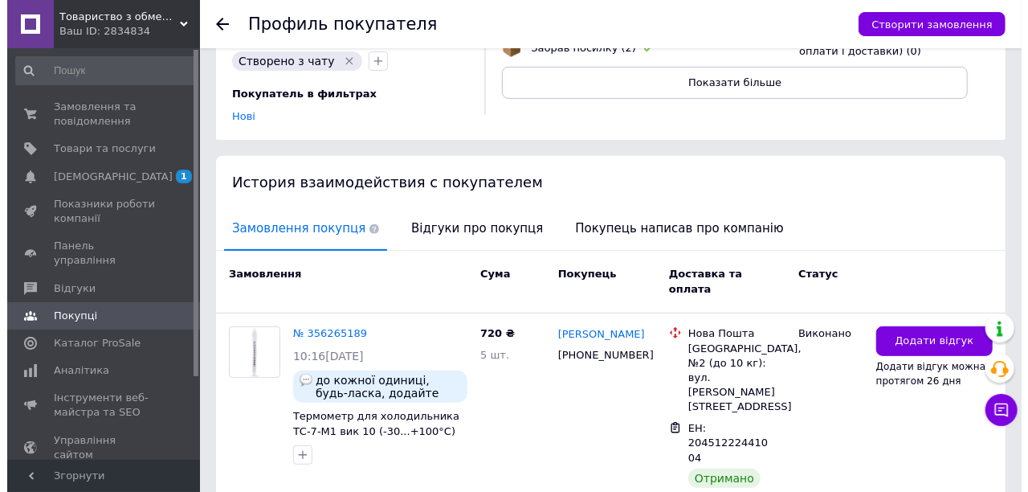
scroll to position [244, 0]
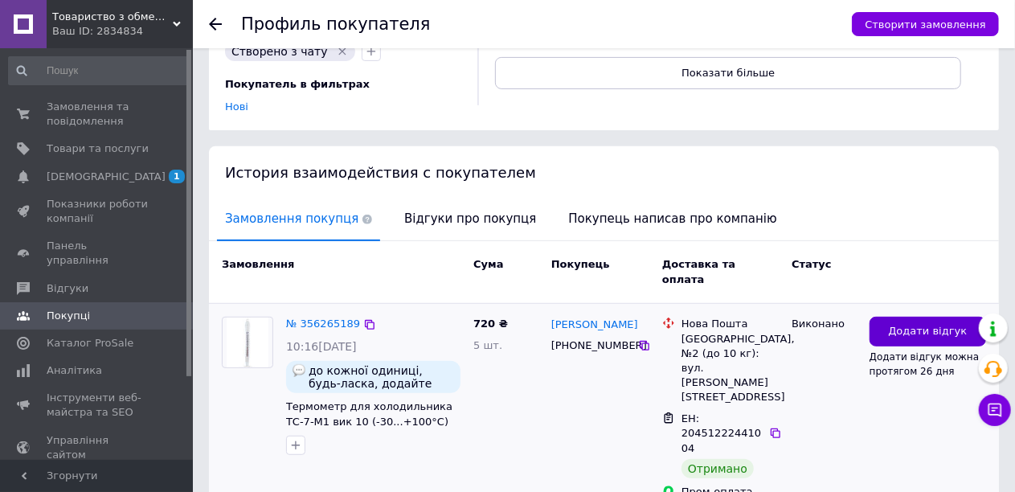
click at [897, 324] on span "Додати відгук" at bounding box center [927, 331] width 79 height 15
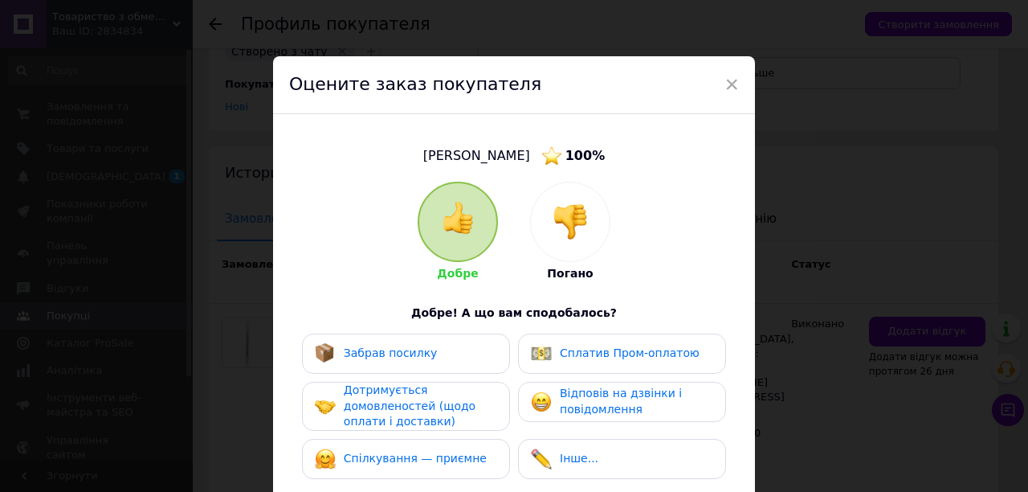
drag, startPoint x: 363, startPoint y: 348, endPoint x: 570, endPoint y: 360, distance: 207.6
click at [366, 348] on span "Забрав посилку" at bounding box center [391, 352] width 94 height 13
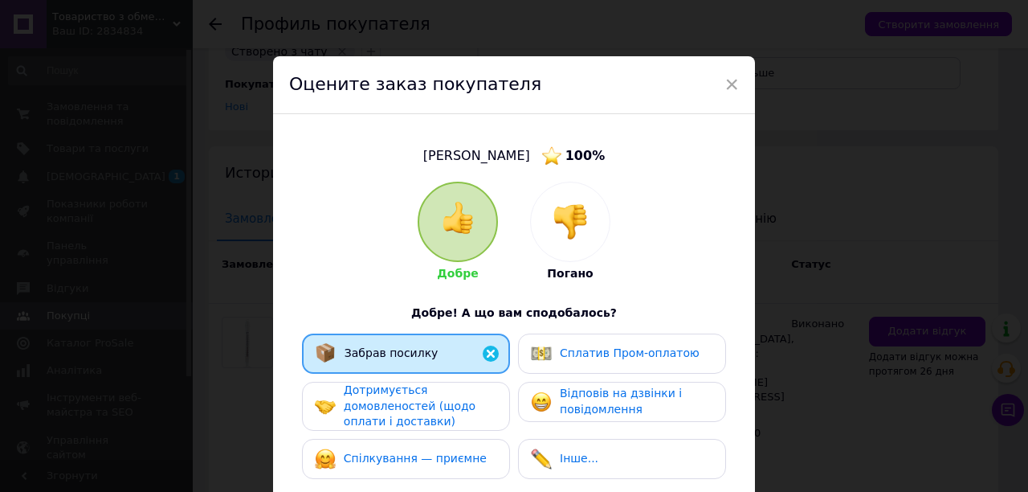
drag, startPoint x: 574, startPoint y: 360, endPoint x: 574, endPoint y: 387, distance: 27.3
click at [574, 361] on div "Сплатив Пром-оплатою" at bounding box center [630, 353] width 140 height 16
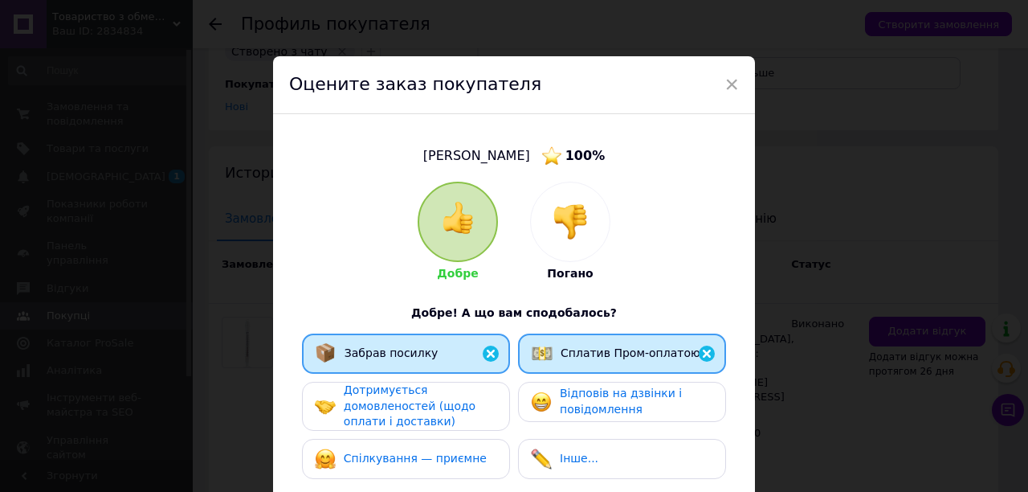
click at [574, 389] on span "Відповів на дзвінки і повідомлення" at bounding box center [621, 400] width 122 height 29
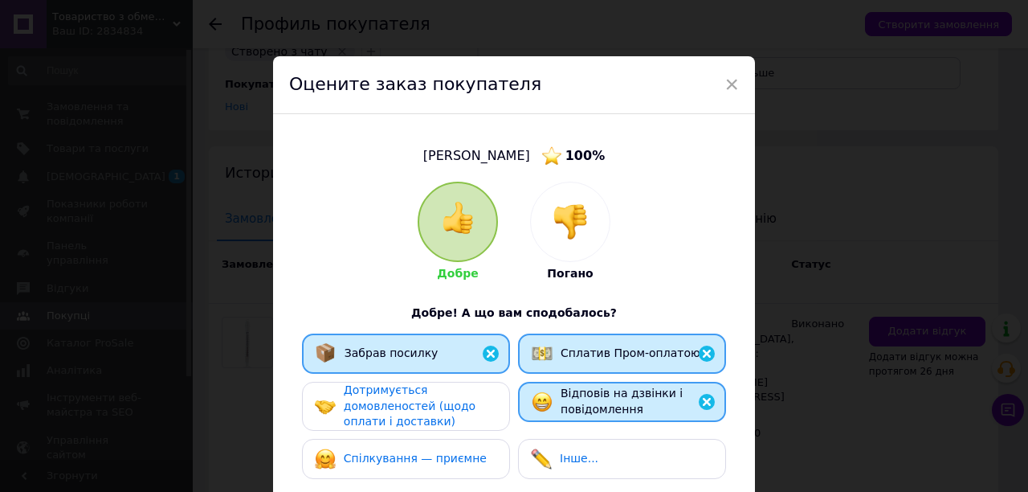
click at [450, 398] on span "Дотримується домовленостей (щодо оплати і доставки)" at bounding box center [410, 405] width 132 height 44
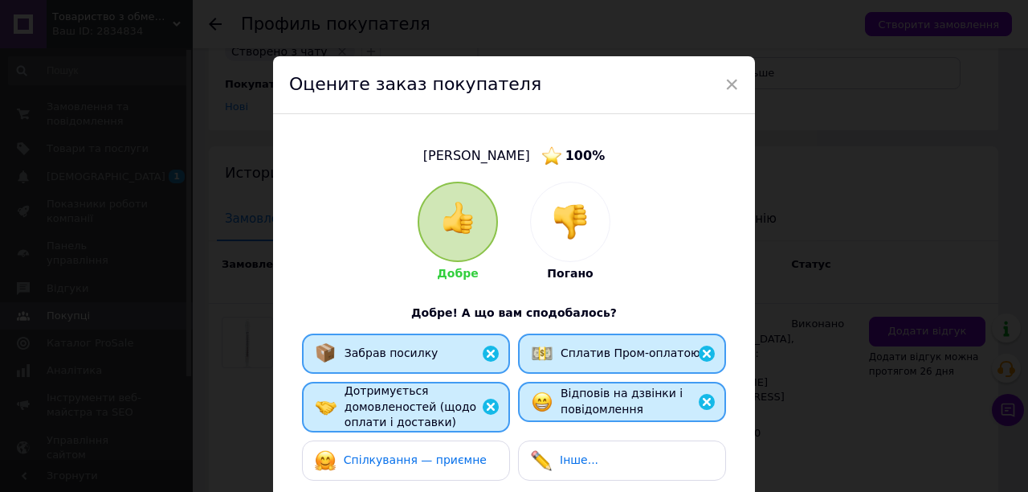
click at [462, 456] on span "Спілкування — приємне" at bounding box center [415, 459] width 143 height 13
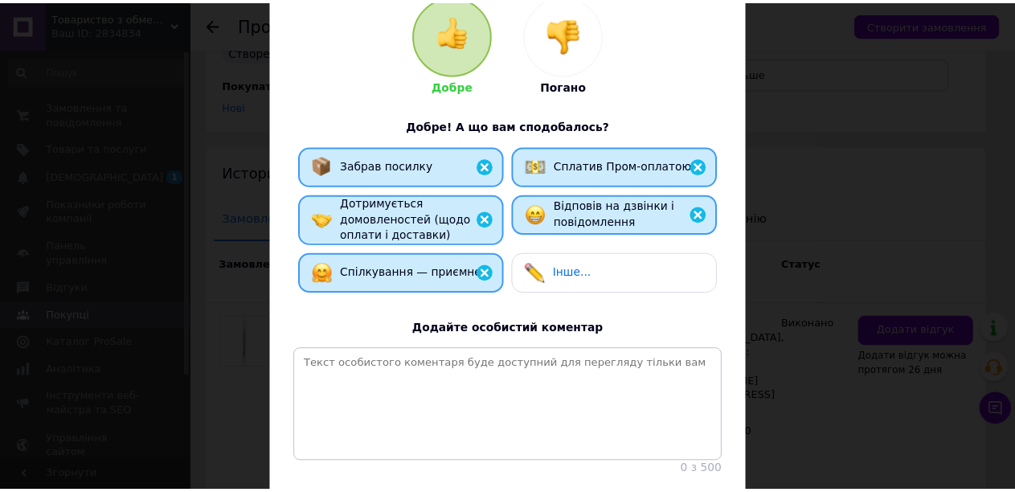
scroll to position [313, 0]
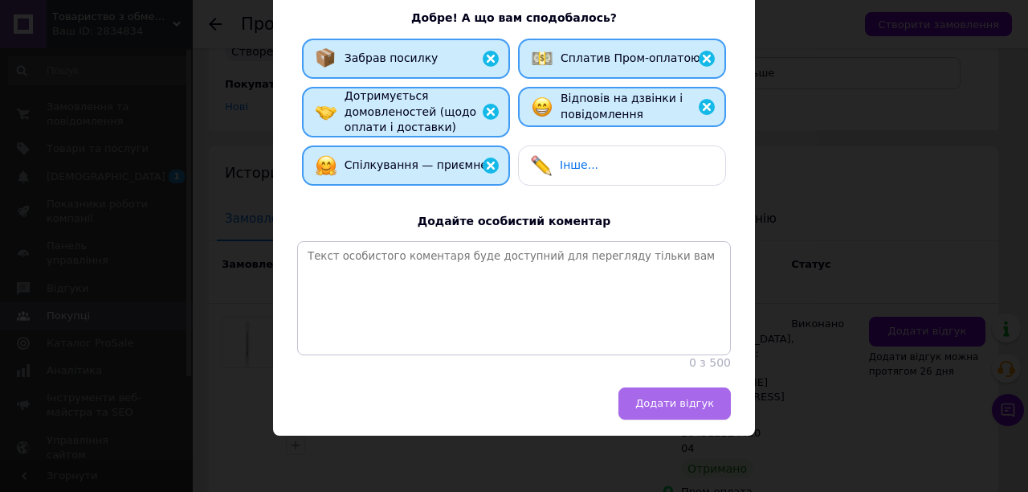
click at [665, 414] on button "Додати відгук" at bounding box center [675, 403] width 112 height 32
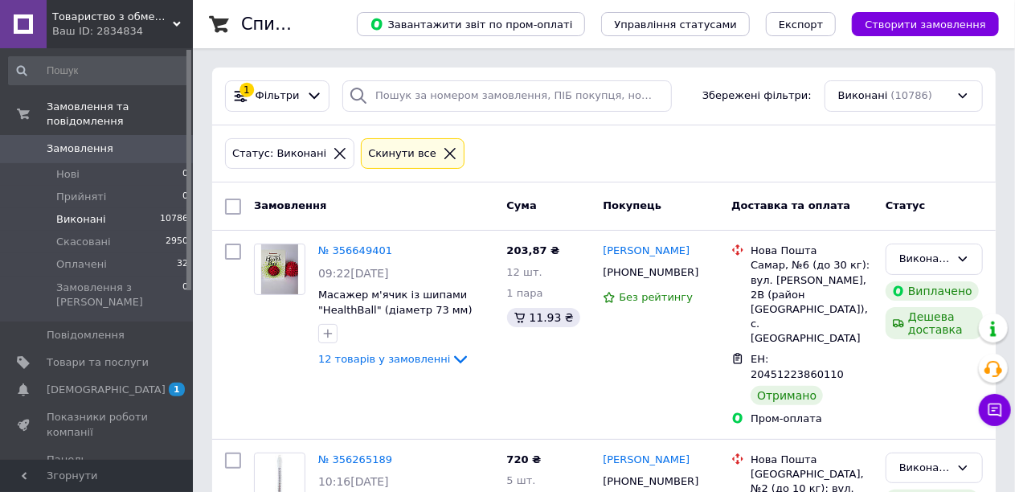
scroll to position [241, 0]
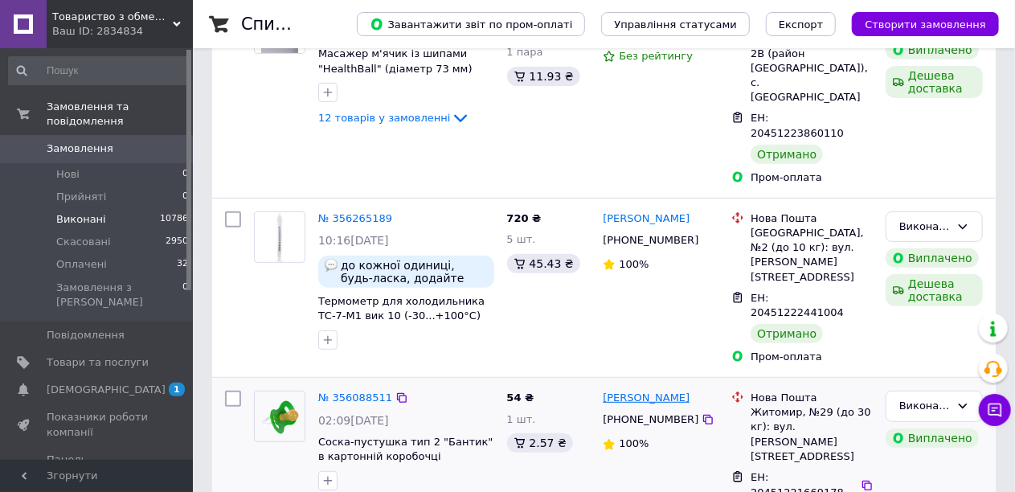
click at [689, 390] on link "ОЛЕКСАНДРА ІЛЬЧЕНКО" at bounding box center [646, 397] width 87 height 15
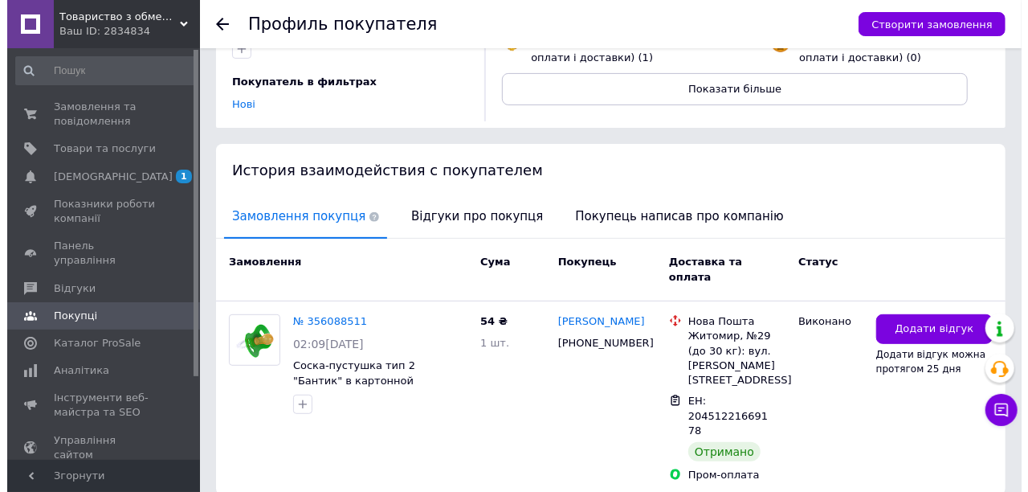
scroll to position [241, 0]
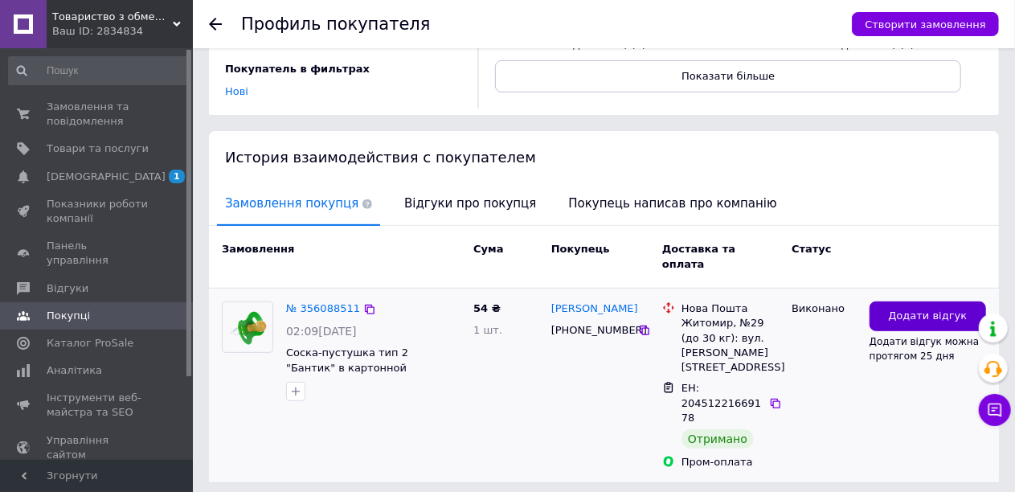
click at [925, 308] on span "Додати відгук" at bounding box center [927, 315] width 79 height 15
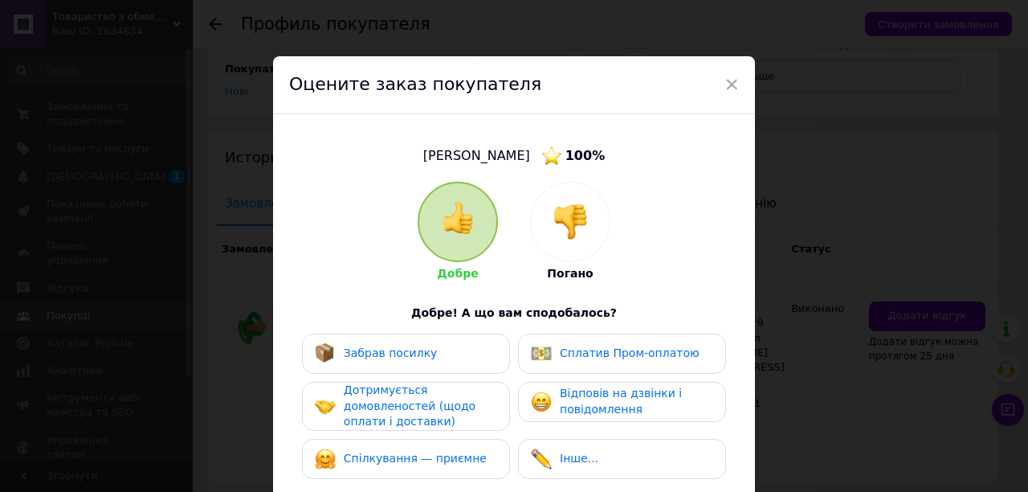
click at [419, 338] on div "Забрав посилку" at bounding box center [406, 353] width 208 height 40
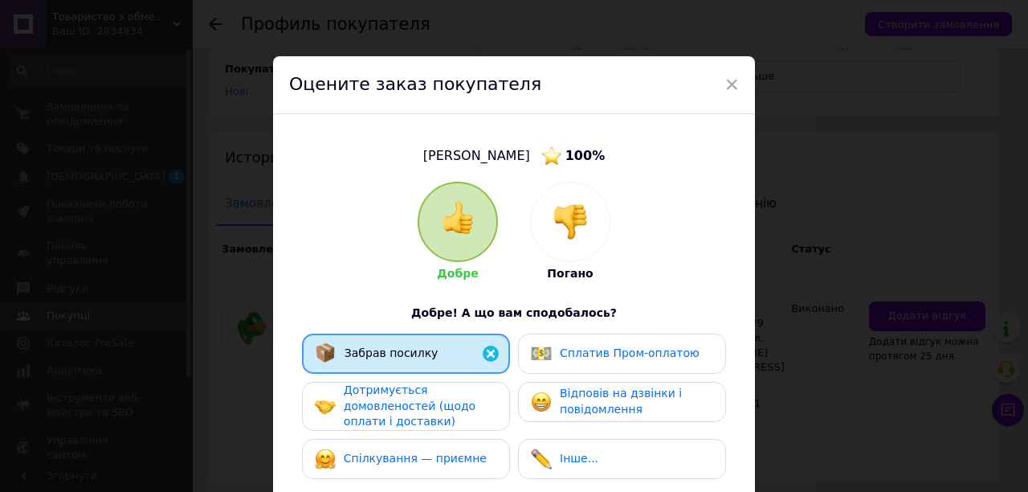
click at [604, 353] on span "Сплатив Пром-оплатою" at bounding box center [630, 352] width 140 height 13
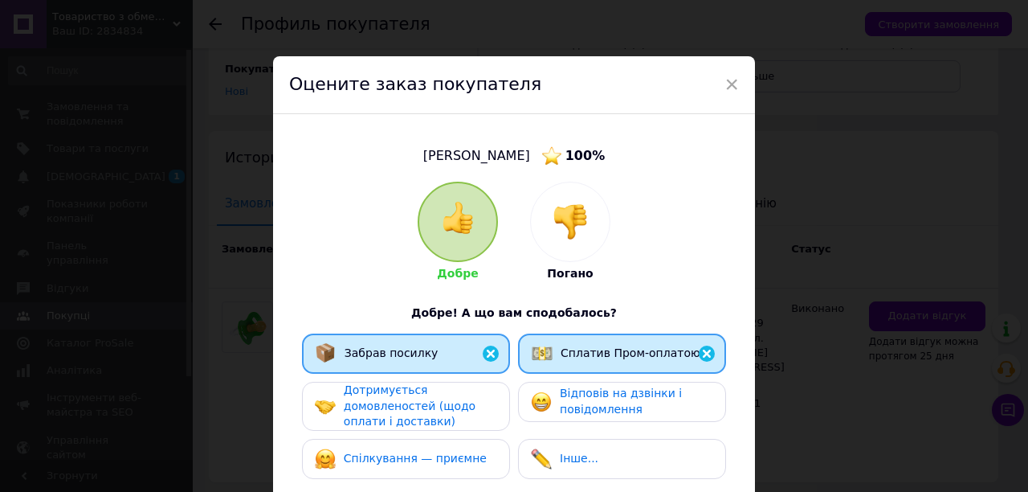
click at [591, 400] on span "Відповів на дзвінки і повідомлення" at bounding box center [621, 400] width 122 height 29
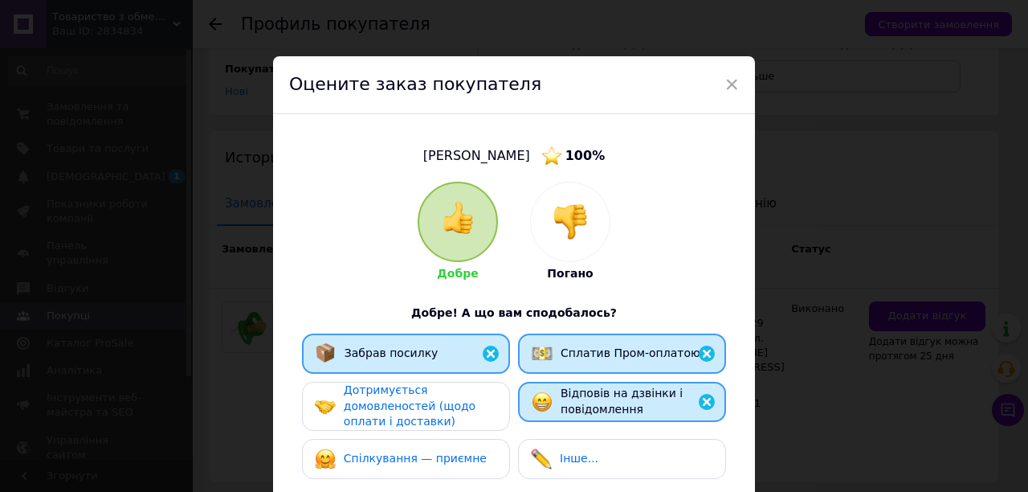
click at [451, 406] on span "Дотримується домовленостей (щодо оплати і доставки)" at bounding box center [410, 405] width 132 height 44
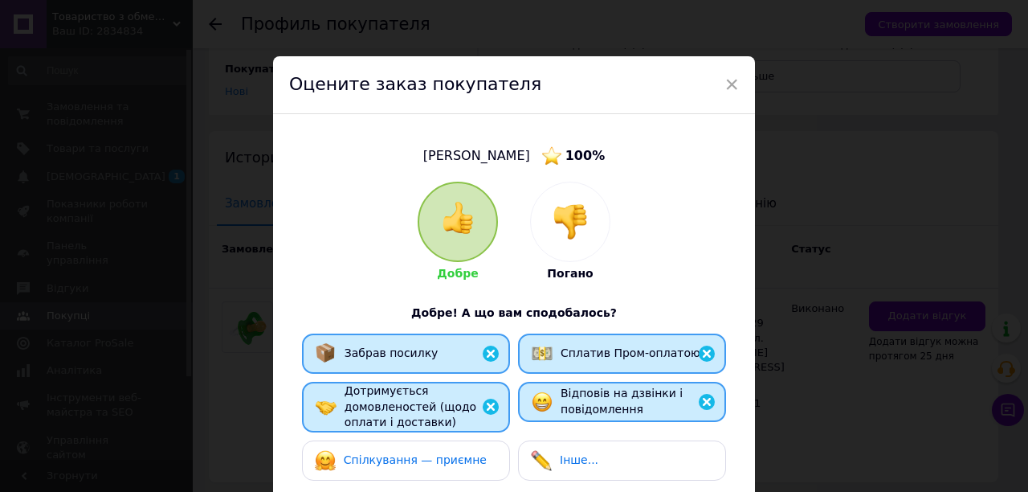
click at [451, 453] on span "Спілкування — приємне" at bounding box center [415, 459] width 143 height 13
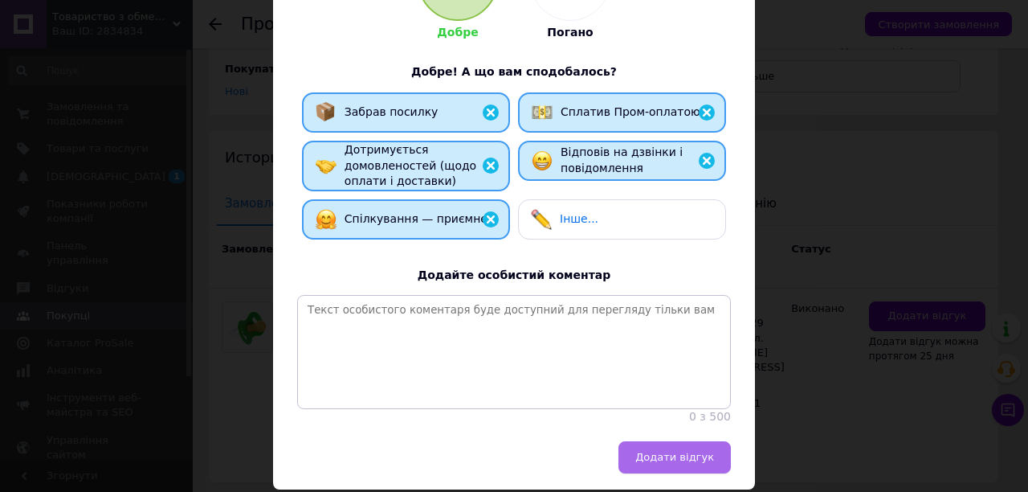
click at [683, 463] on span "Додати відгук" at bounding box center [674, 457] width 79 height 12
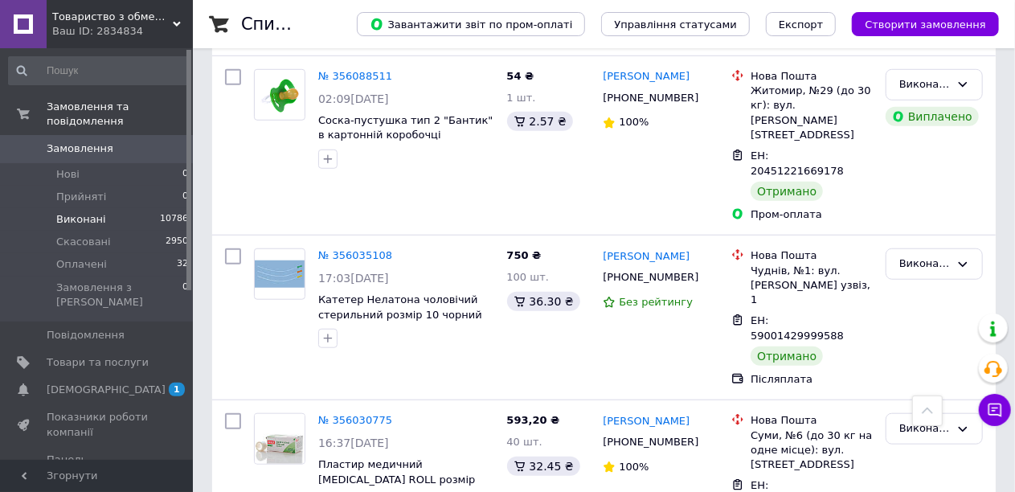
scroll to position [723, 0]
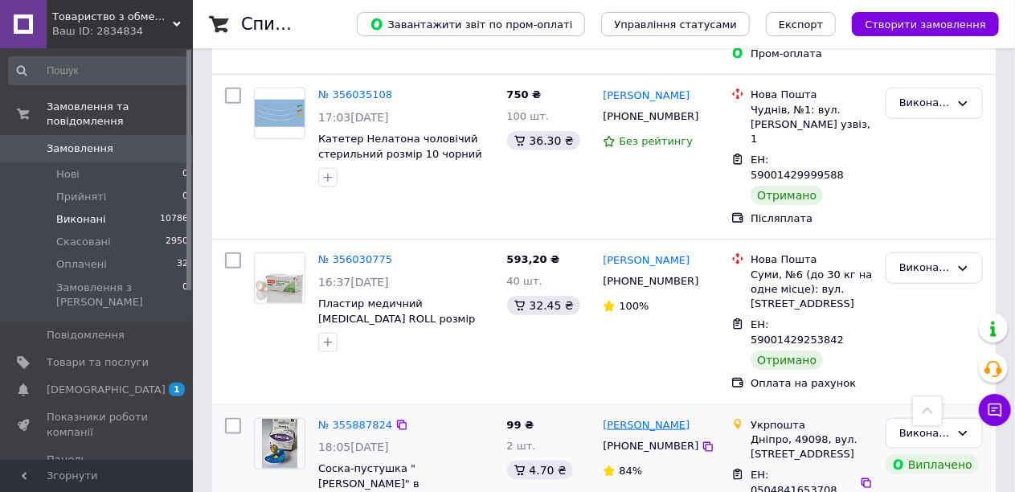
click at [639, 418] on link "Юлія Ільченко" at bounding box center [646, 425] width 87 height 15
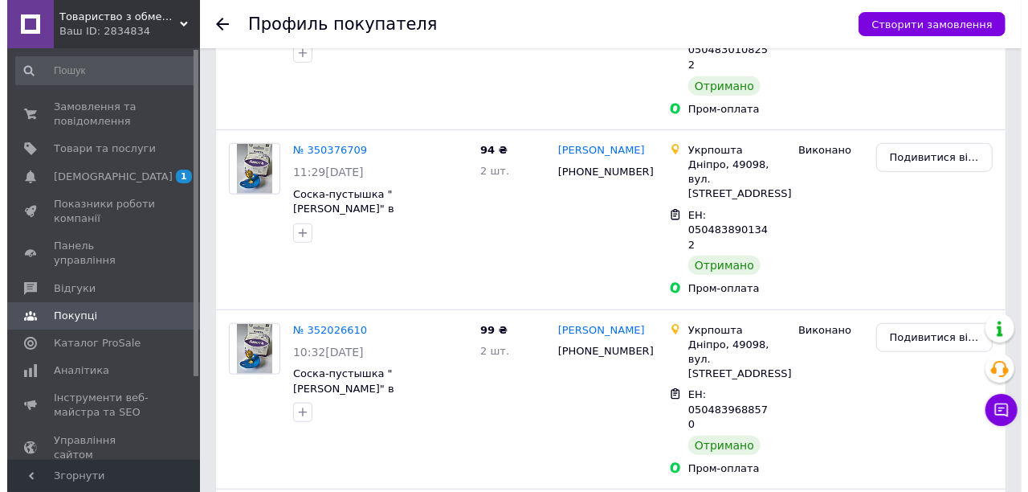
scroll to position [723, 0]
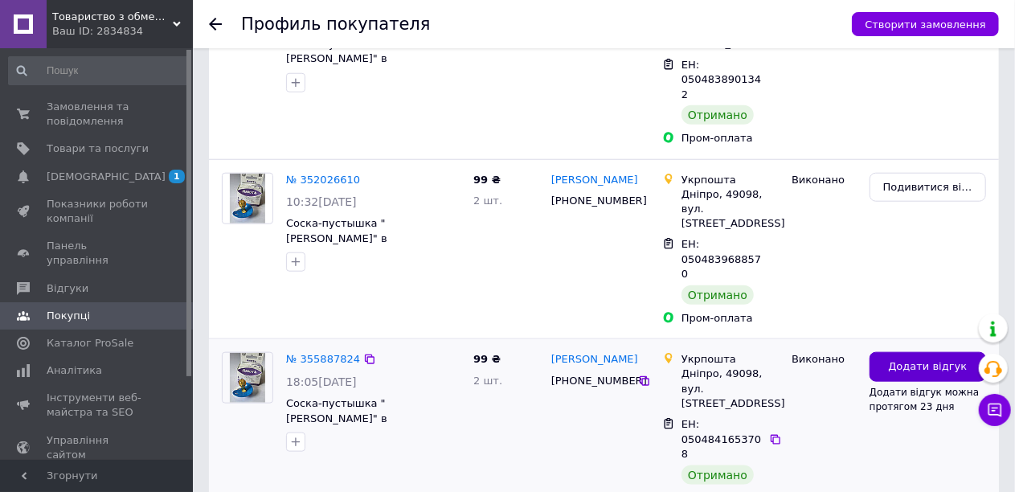
click at [903, 359] on span "Додати відгук" at bounding box center [927, 366] width 79 height 15
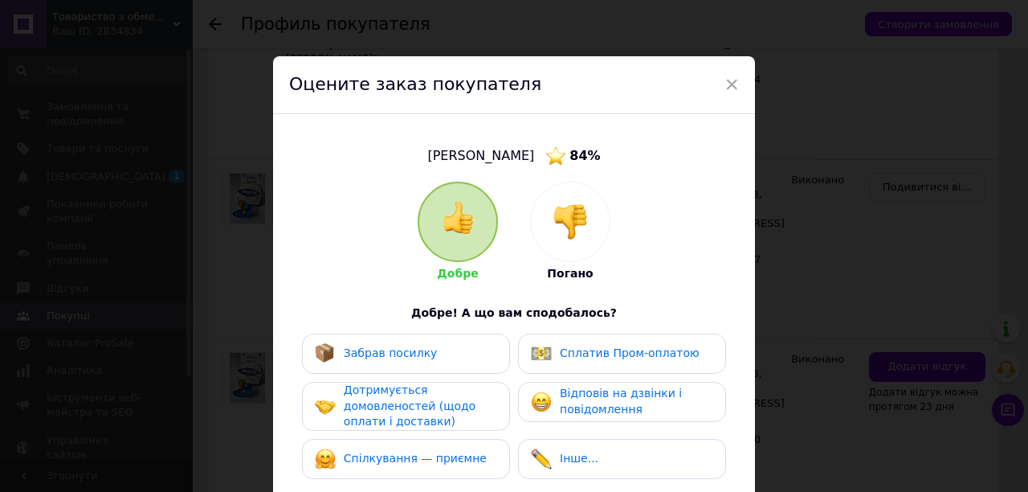
click at [416, 353] on span "Забрав посилку" at bounding box center [391, 352] width 94 height 13
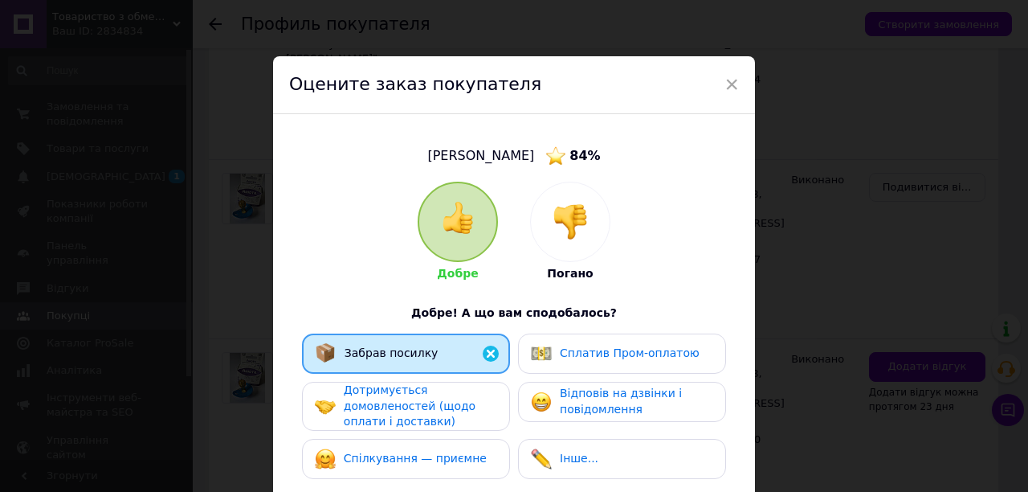
click at [561, 353] on span "Сплатив Пром-оплатою" at bounding box center [630, 352] width 140 height 13
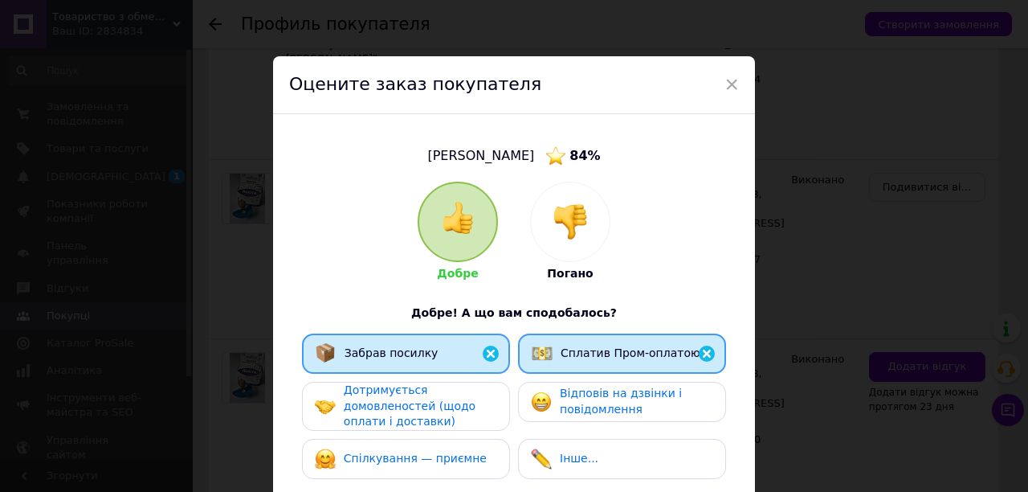
click at [563, 394] on span "Відповів на дзвінки і повідомлення" at bounding box center [621, 400] width 122 height 29
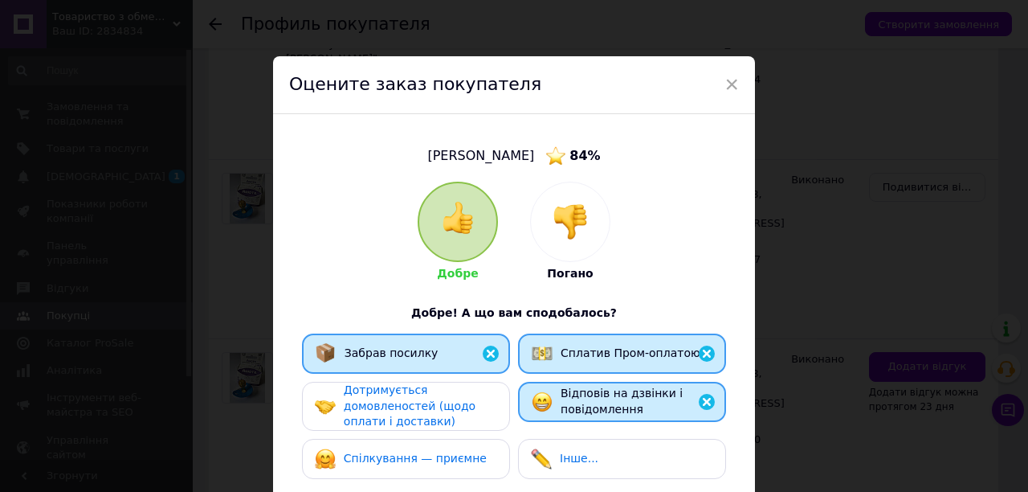
click at [472, 402] on div "Дотримується домовленостей (щодо оплати і доставки)" at bounding box center [420, 405] width 153 height 47
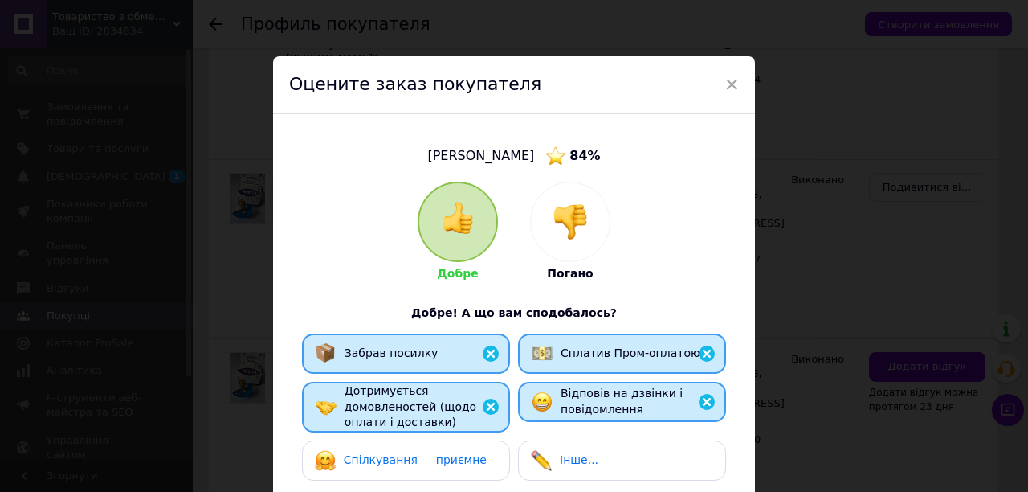
click at [464, 461] on span "Спілкування — приємне" at bounding box center [415, 459] width 143 height 13
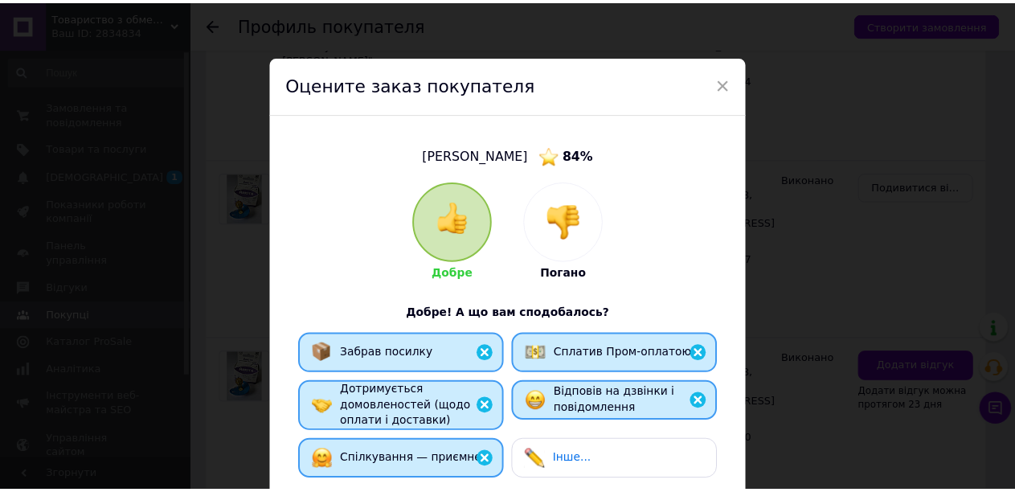
scroll to position [241, 0]
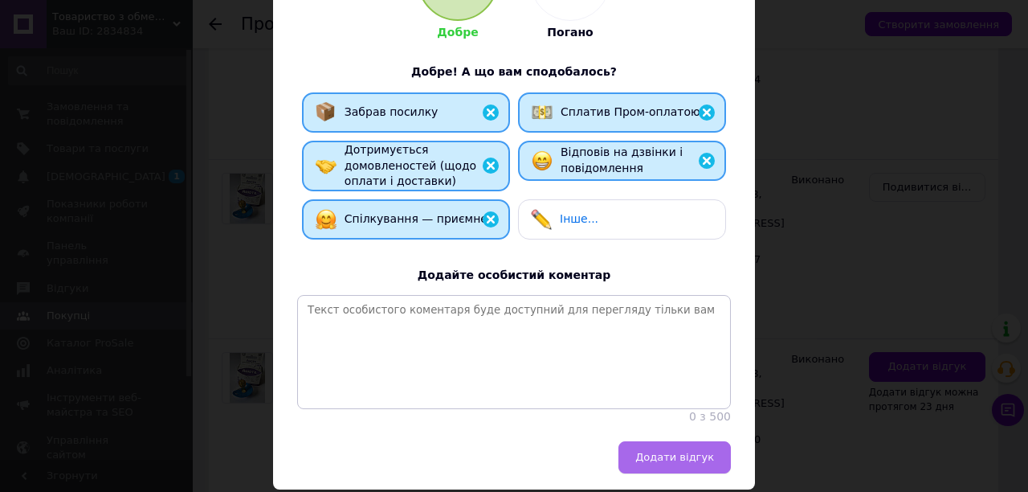
click at [705, 467] on button "Додати відгук" at bounding box center [675, 457] width 112 height 32
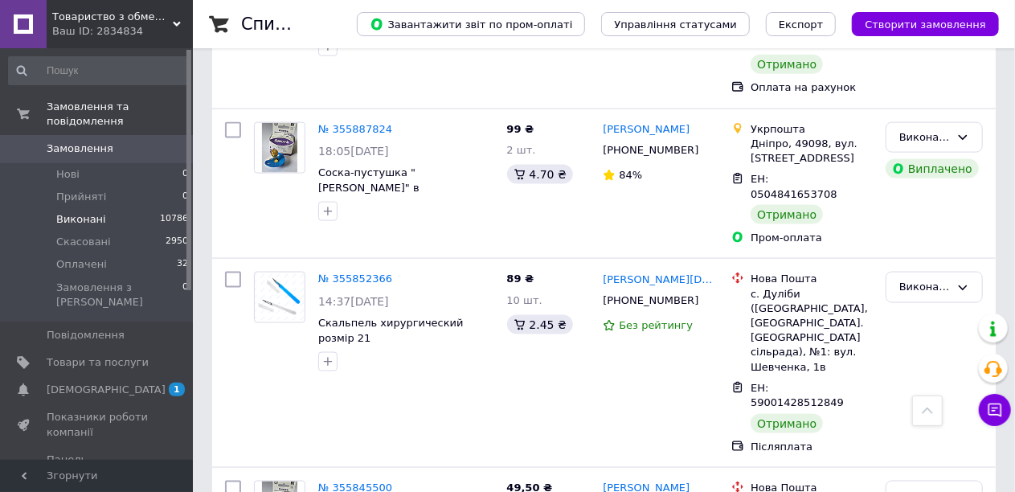
scroll to position [1044, 0]
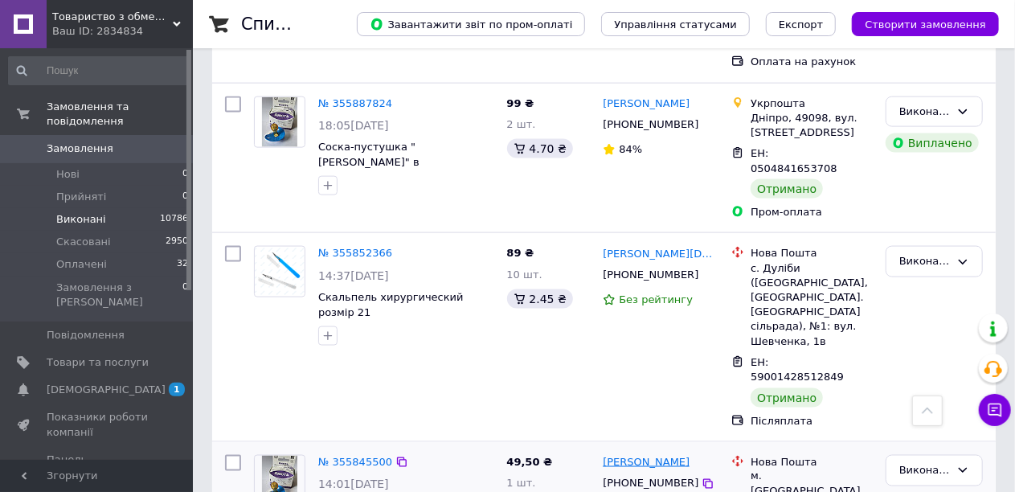
click at [657, 455] on link "Аліна Островська" at bounding box center [646, 462] width 87 height 15
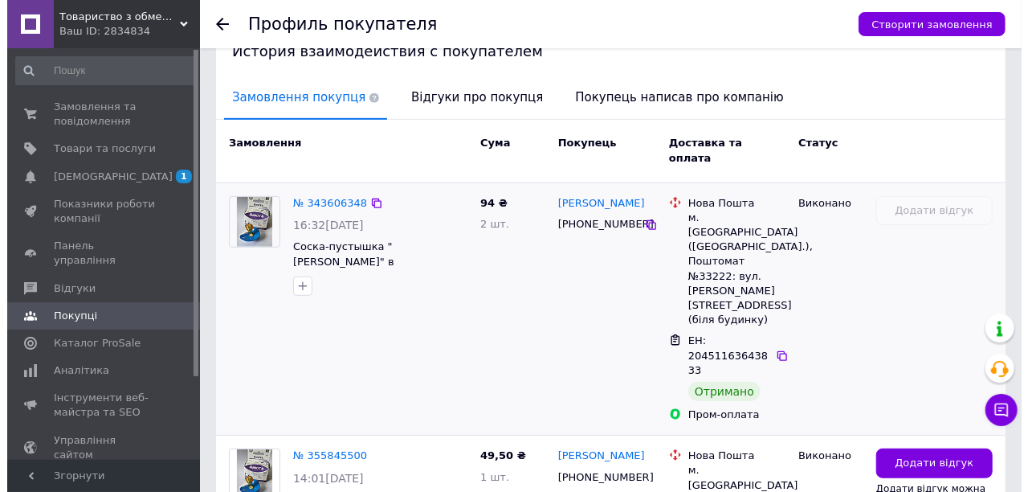
scroll to position [402, 0]
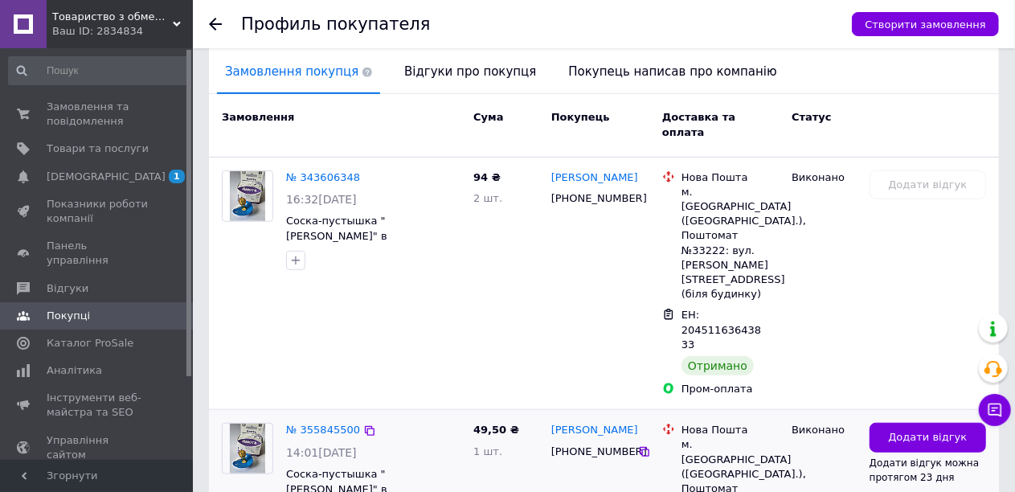
click at [909, 430] on span "Додати відгук" at bounding box center [927, 437] width 79 height 15
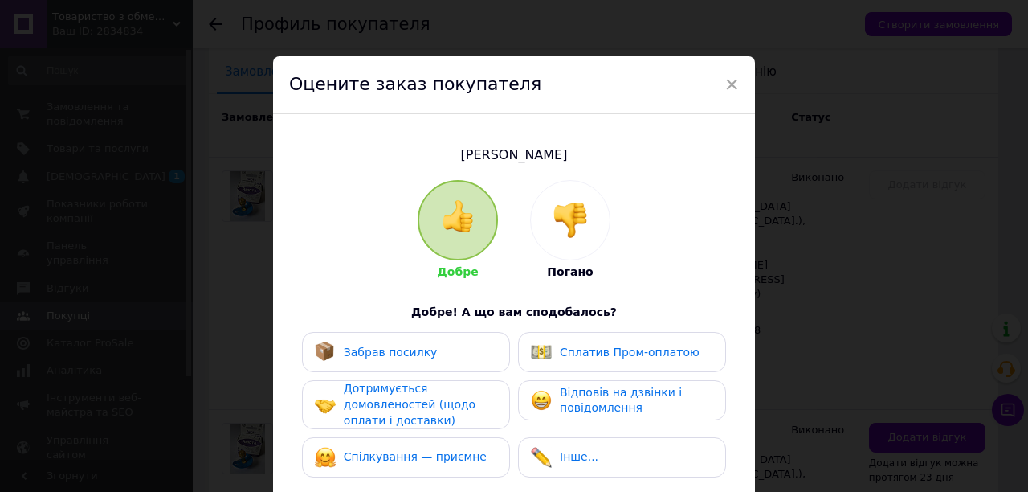
click at [431, 359] on div "Забрав посилку" at bounding box center [406, 351] width 182 height 21
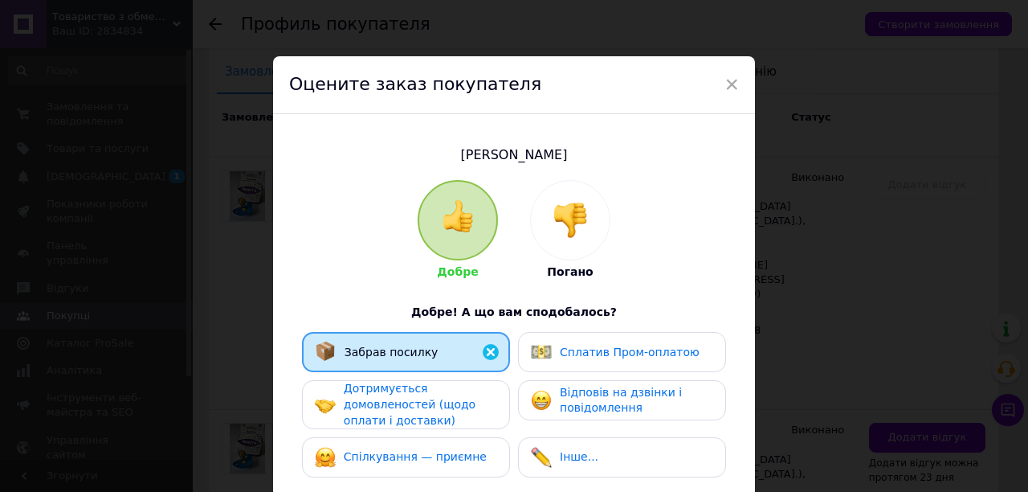
click at [562, 360] on div "Сплатив Пром-оплатою" at bounding box center [615, 351] width 169 height 21
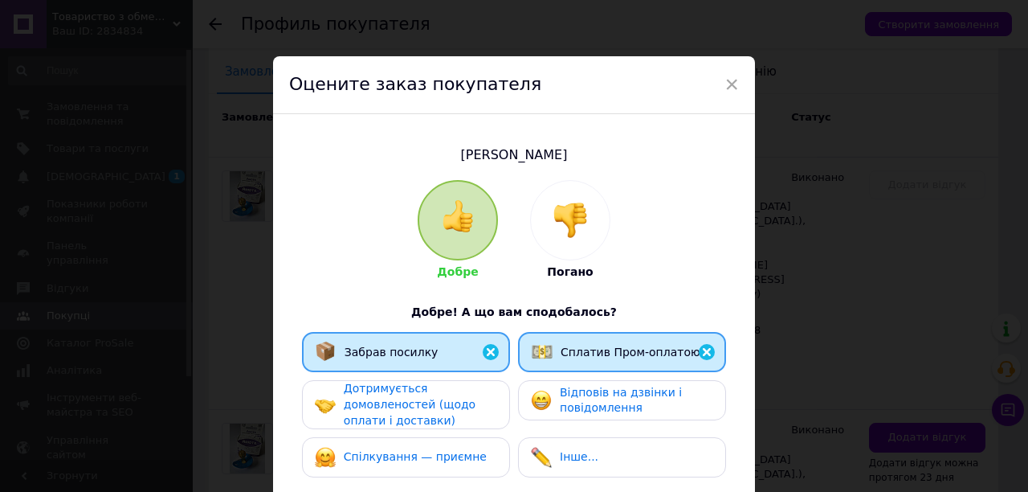
click at [538, 396] on img at bounding box center [541, 400] width 21 height 21
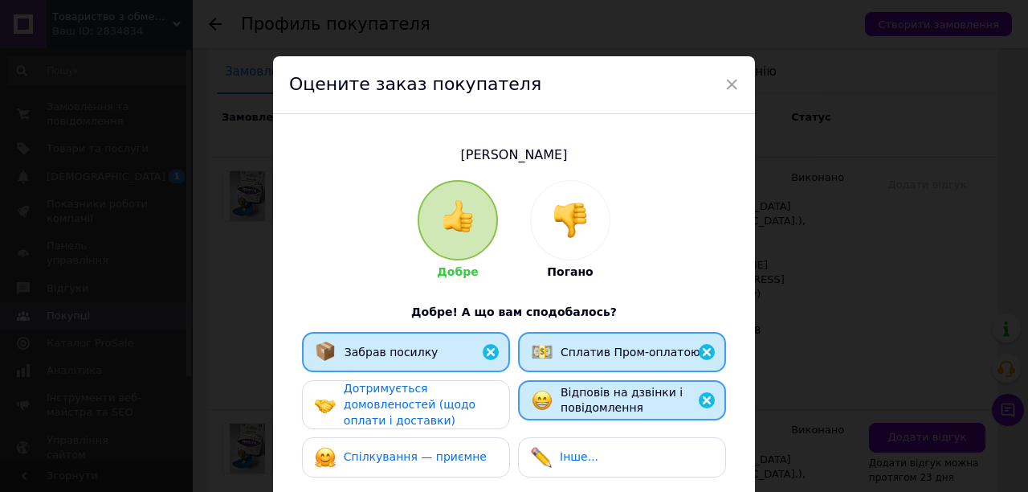
click at [466, 398] on div "Дотримується домовленостей (щодо оплати і доставки)" at bounding box center [420, 404] width 153 height 47
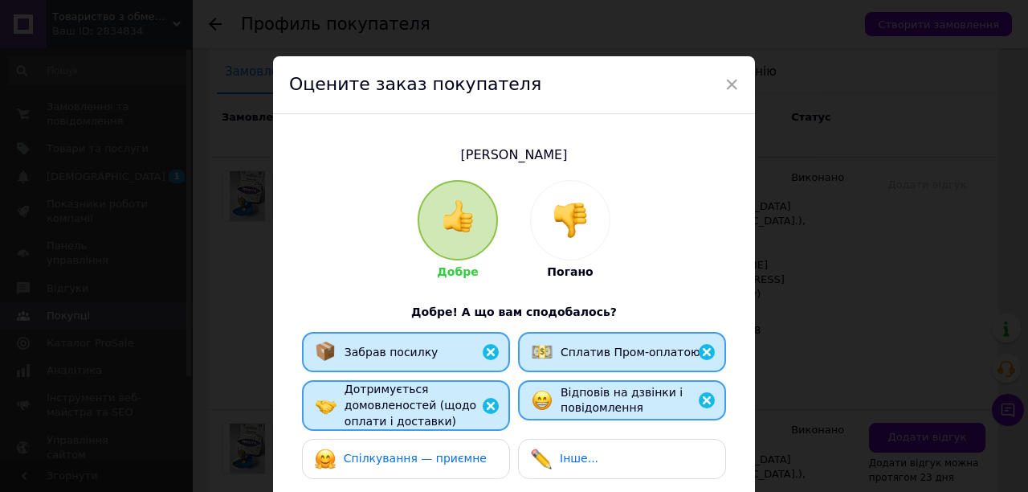
click at [466, 452] on span "Спілкування — приємне" at bounding box center [415, 457] width 143 height 13
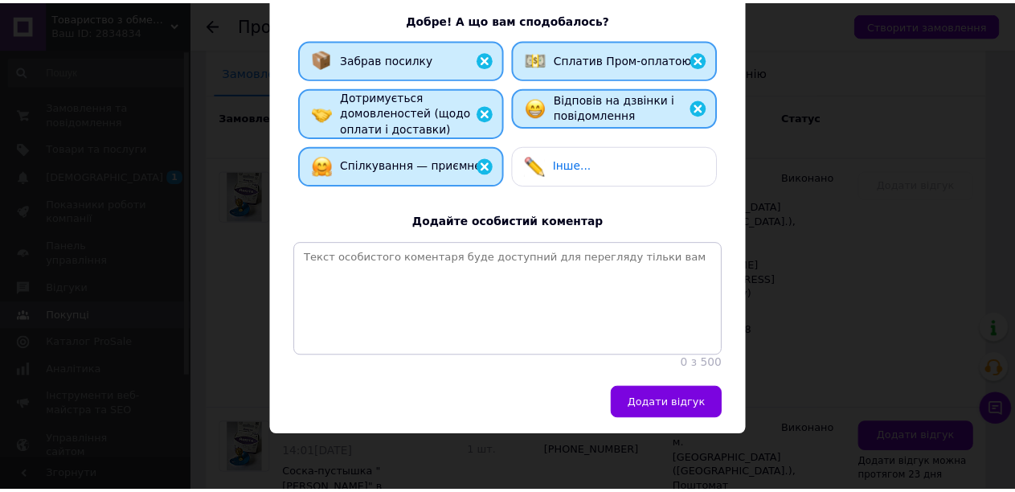
scroll to position [312, 0]
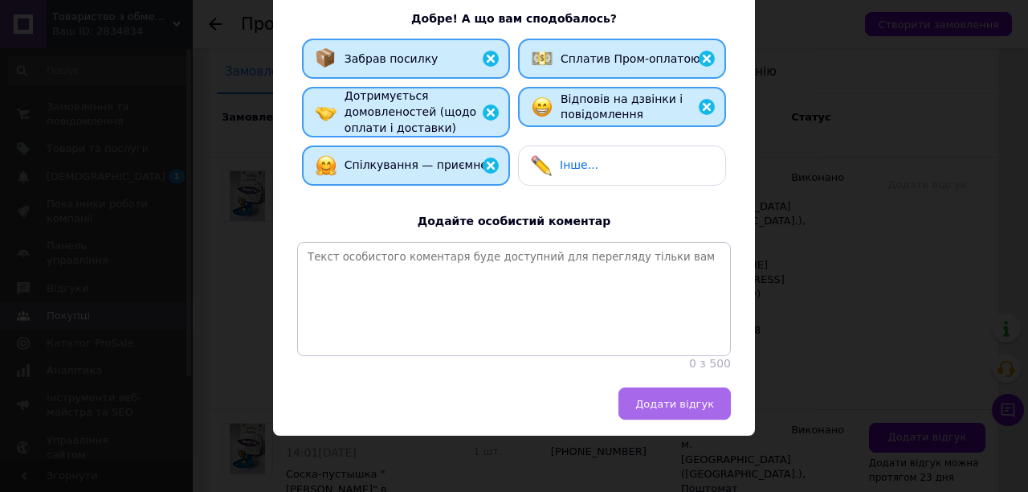
click at [709, 402] on span "Додати відгук" at bounding box center [674, 404] width 79 height 12
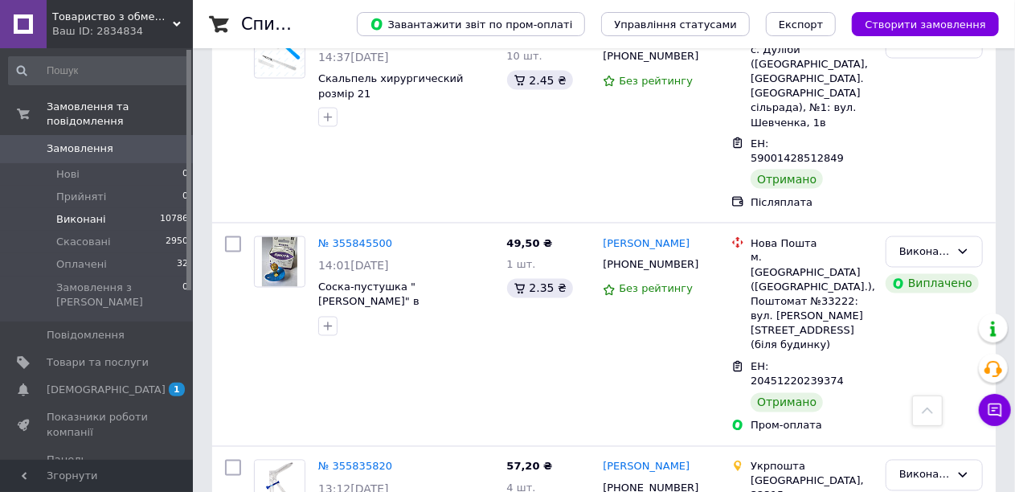
scroll to position [1285, 0]
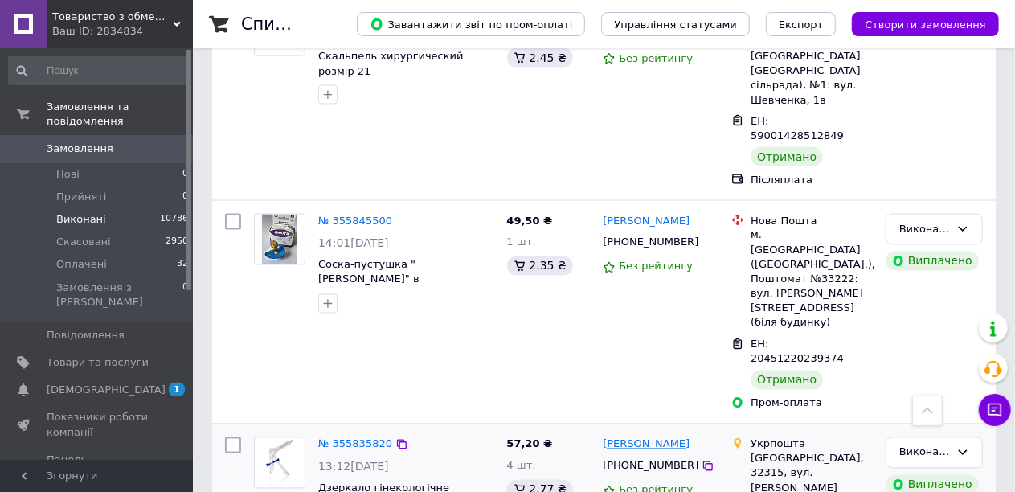
click at [681, 437] on link "Руслана Гетманчук" at bounding box center [646, 444] width 87 height 15
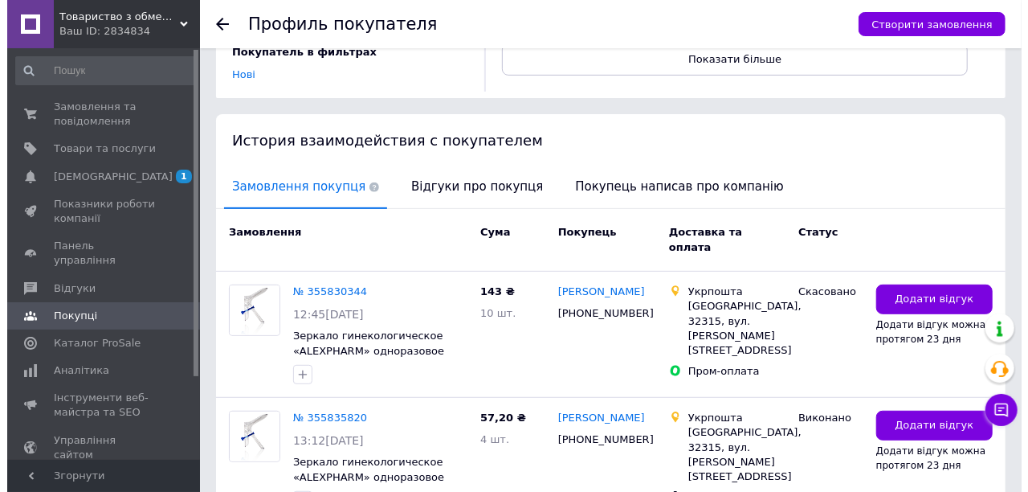
scroll to position [391, 0]
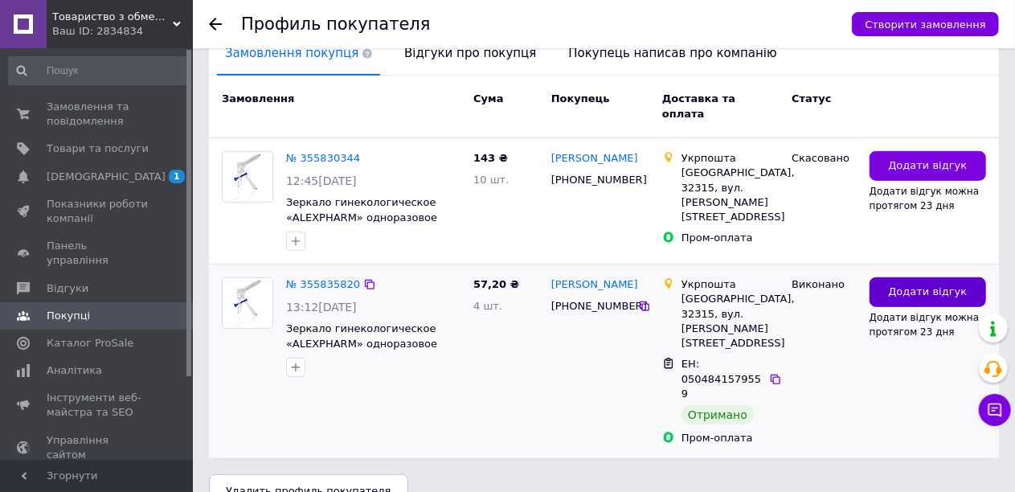
click at [892, 277] on button "Додати відгук" at bounding box center [927, 292] width 116 height 30
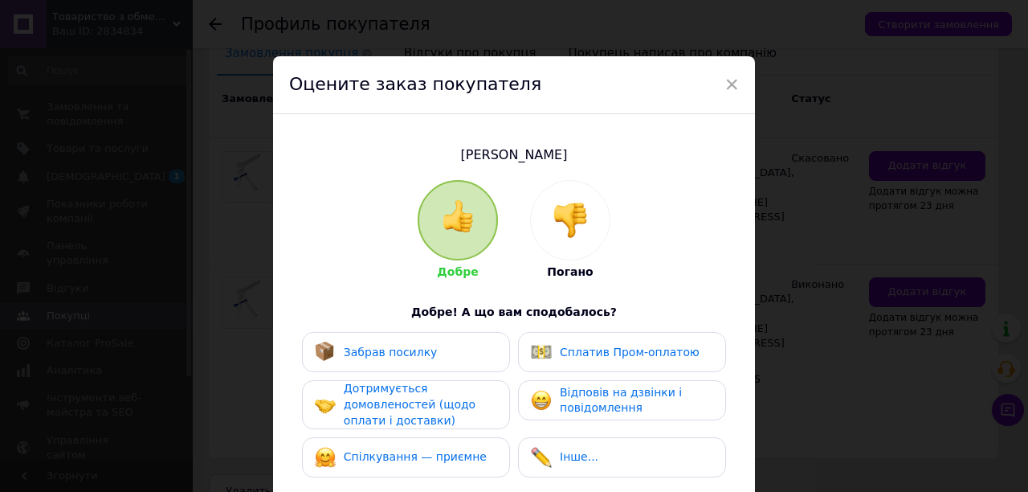
click at [403, 362] on div "Забрав посилку" at bounding box center [376, 351] width 123 height 21
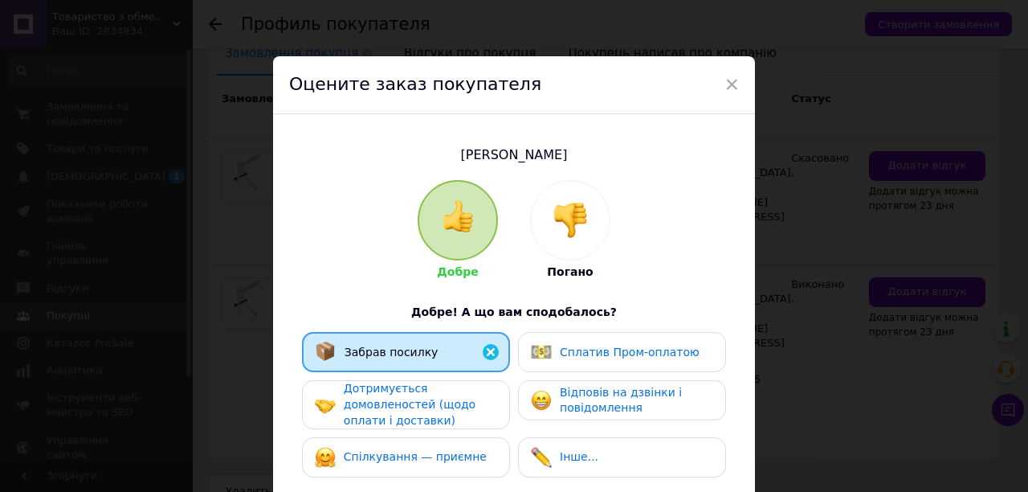
click at [560, 351] on span "Сплатив Пром-оплатою" at bounding box center [630, 351] width 140 height 13
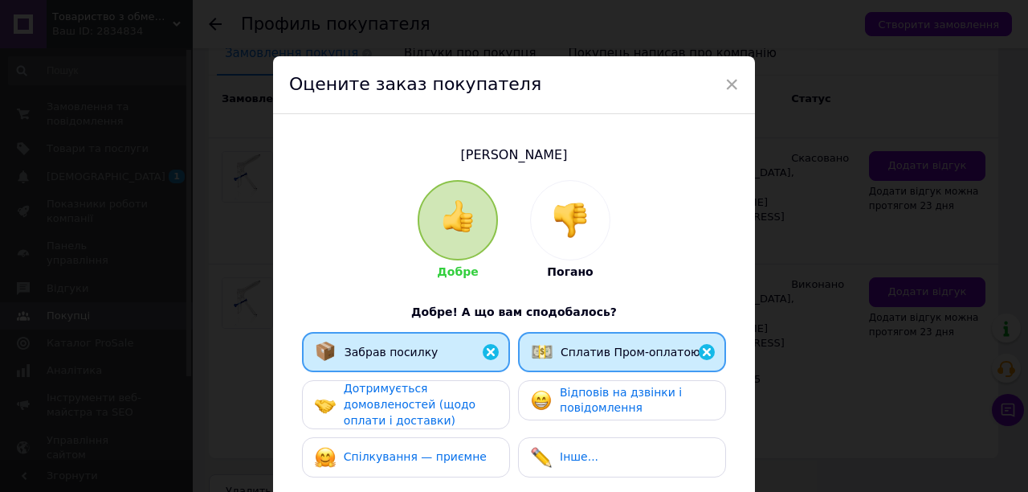
click at [560, 402] on span "Відповів на дзвінки і повідомлення" at bounding box center [621, 400] width 122 height 29
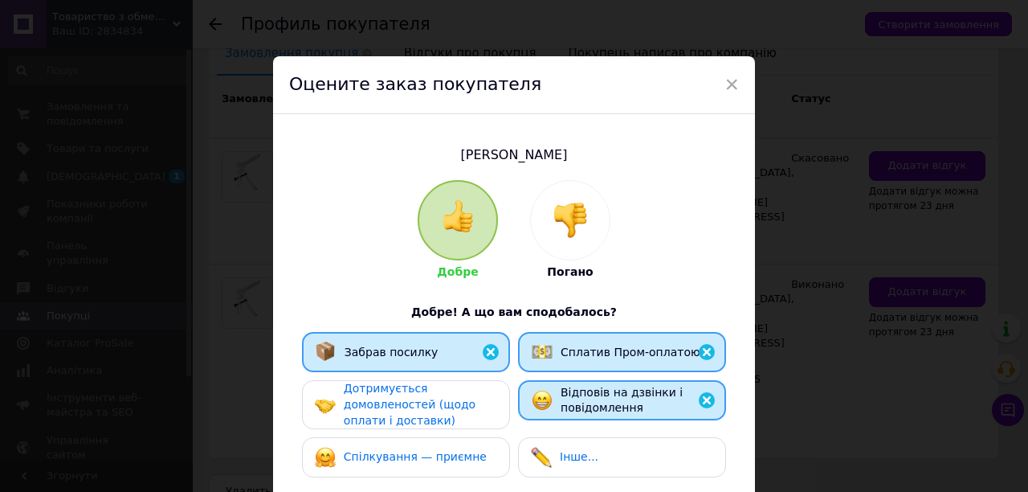
click at [474, 402] on div "Дотримується домовленостей (щодо оплати і доставки)" at bounding box center [420, 404] width 153 height 47
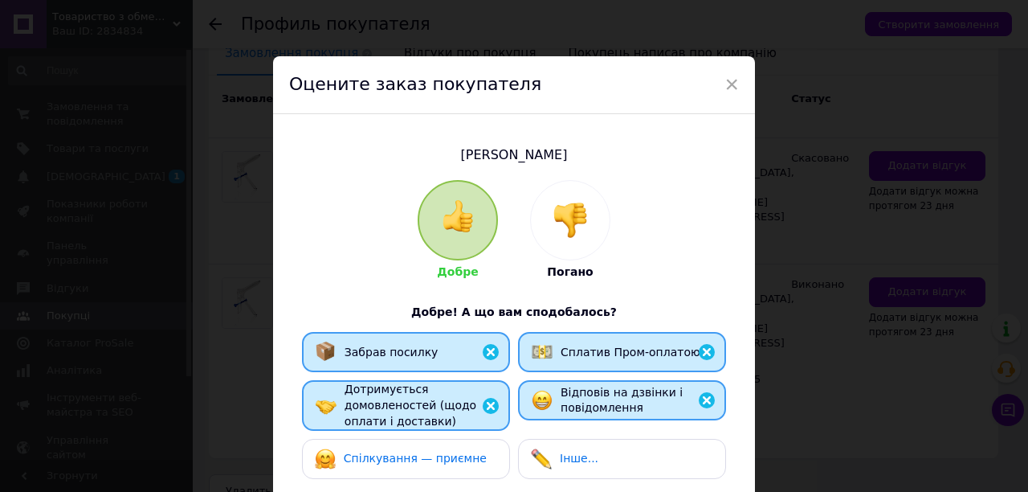
click at [484, 448] on div "Спілкування — приємне" at bounding box center [406, 458] width 182 height 21
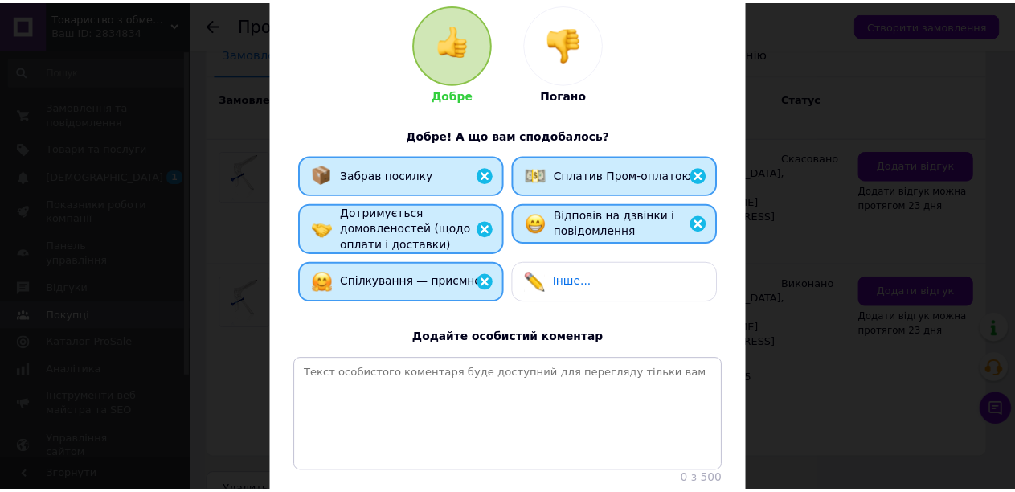
scroll to position [312, 0]
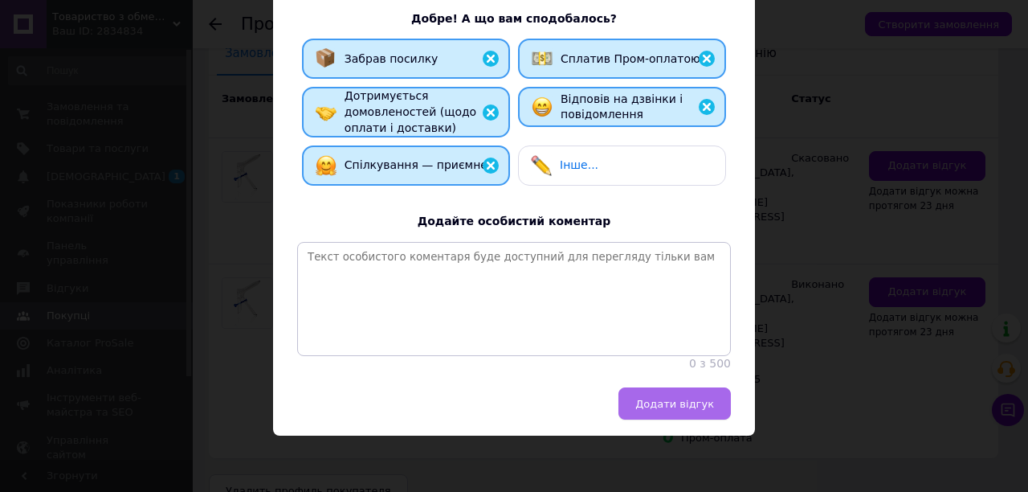
click at [691, 405] on span "Додати відгук" at bounding box center [674, 404] width 79 height 12
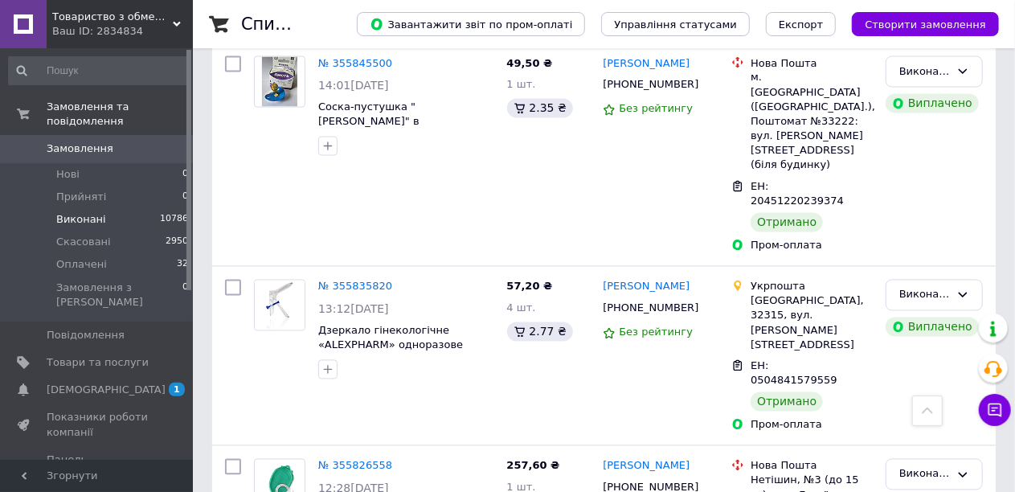
scroll to position [1446, 0]
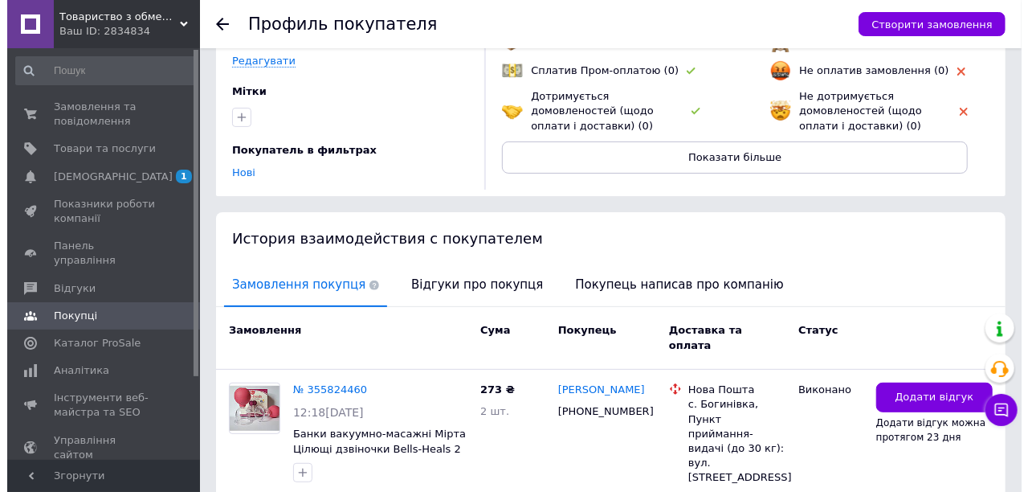
scroll to position [161, 0]
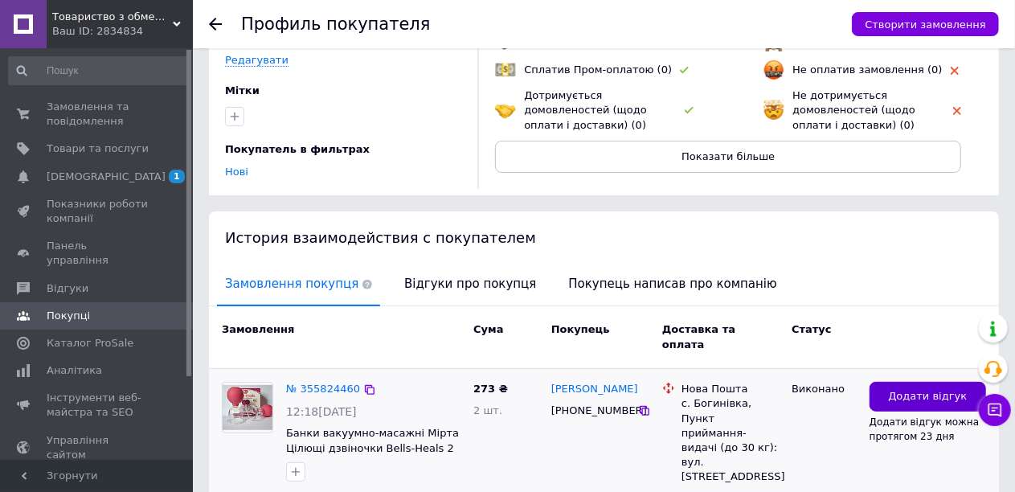
click at [879, 382] on button "Додати відгук" at bounding box center [927, 397] width 116 height 30
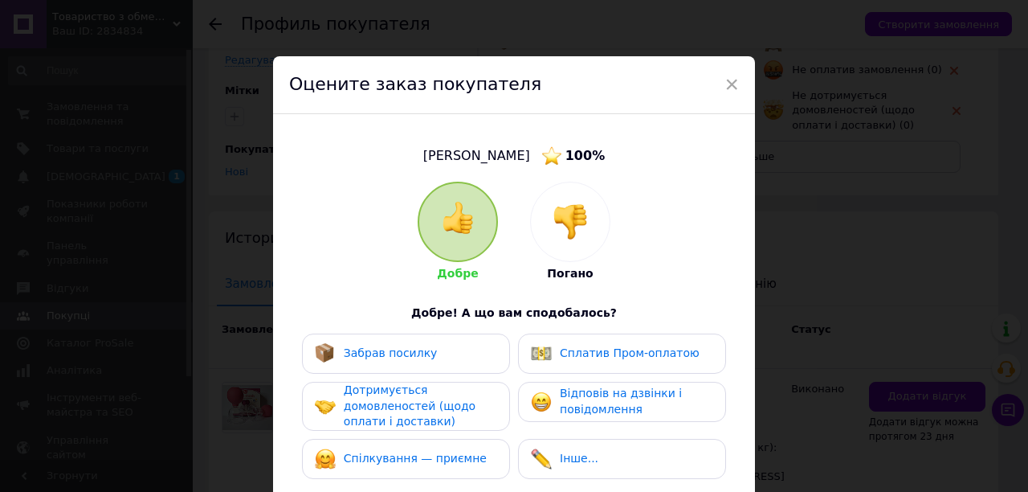
click at [390, 347] on span "Забрав посилку" at bounding box center [391, 352] width 94 height 13
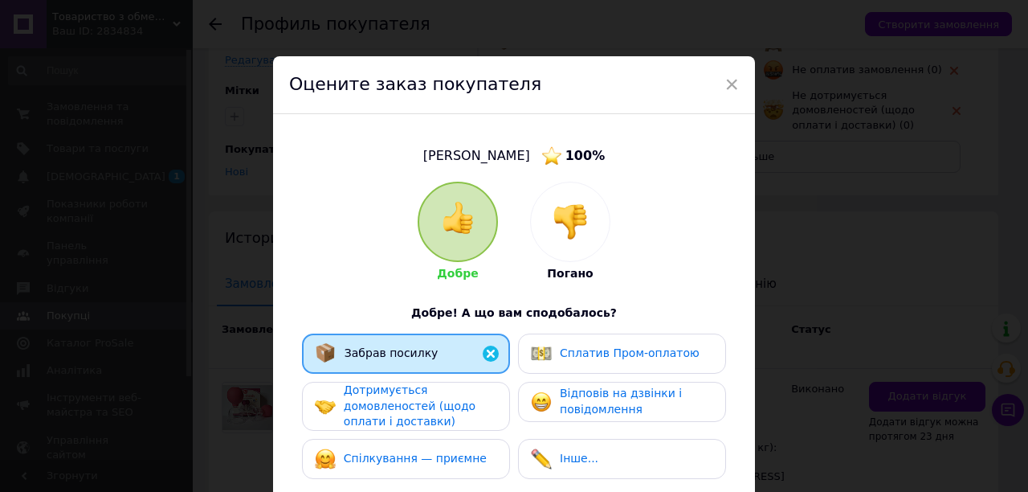
click at [562, 370] on div "Сплатив Пром-оплатою" at bounding box center [622, 353] width 208 height 40
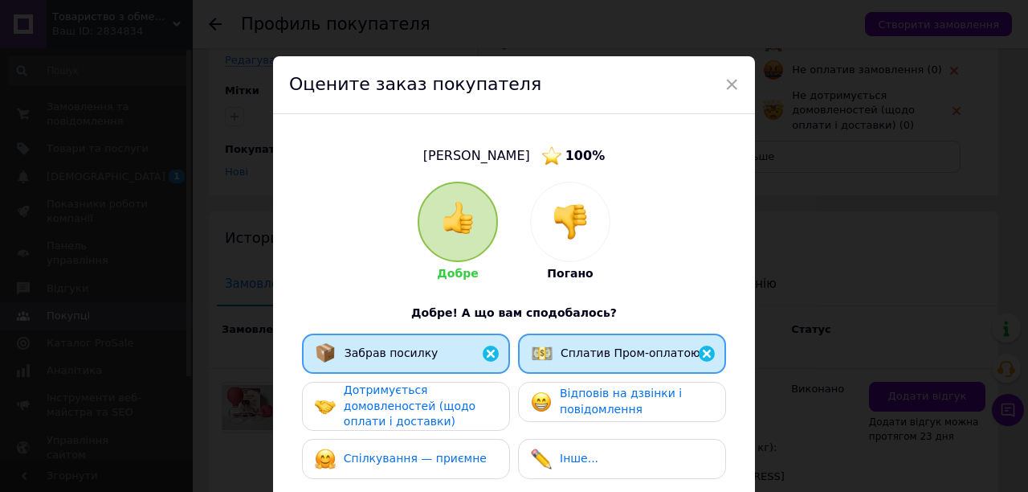
click at [560, 398] on span "Відповів на дзвінки і повідомлення" at bounding box center [621, 400] width 122 height 29
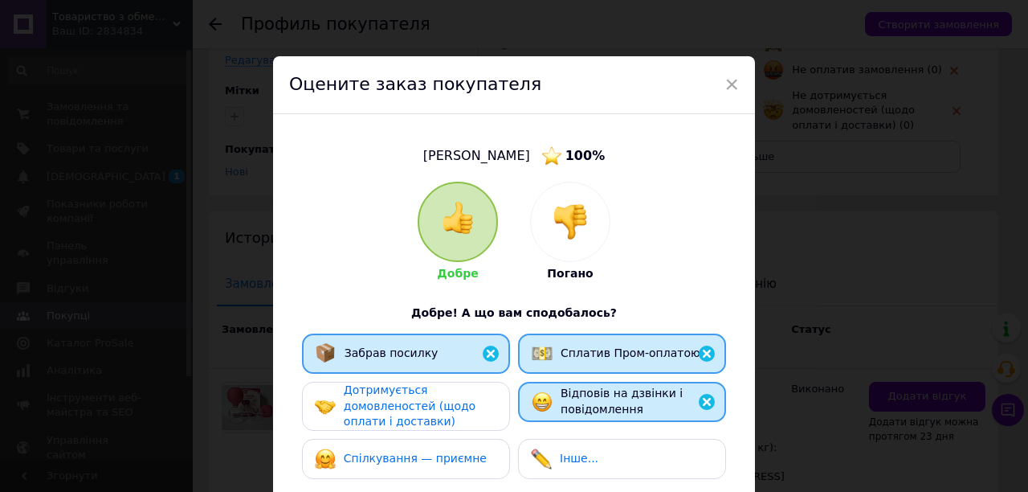
click at [504, 410] on div "Дотримується домовленостей (щодо оплати і доставки)" at bounding box center [406, 406] width 208 height 49
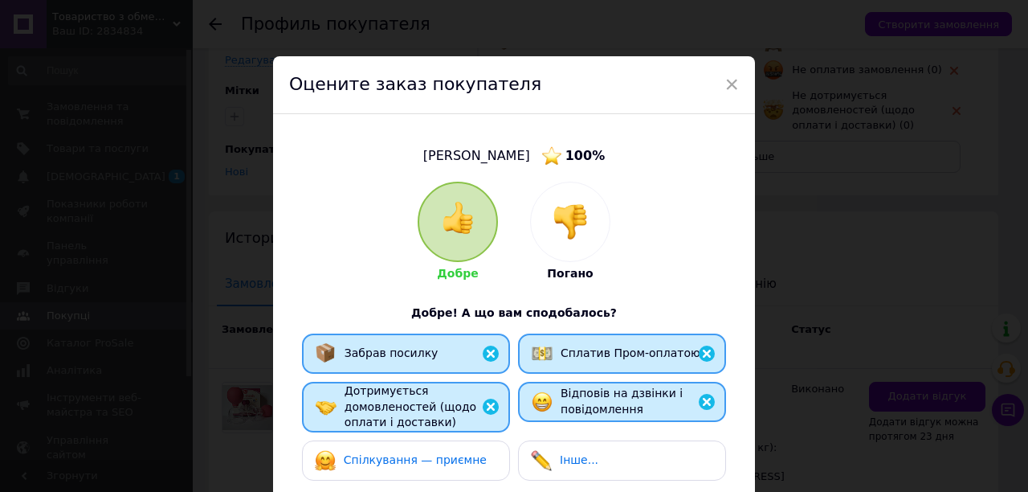
click at [477, 464] on div "Спілкування — приємне" at bounding box center [406, 460] width 182 height 21
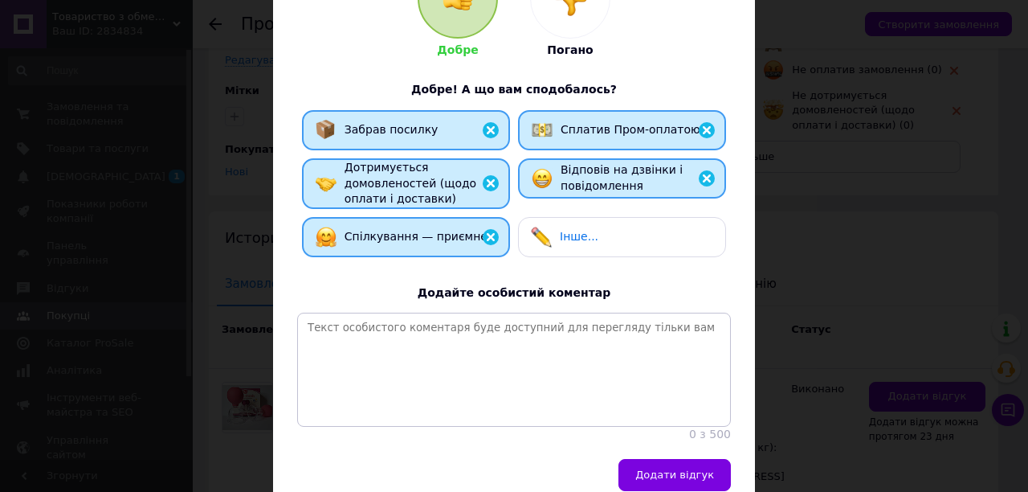
scroll to position [241, 0]
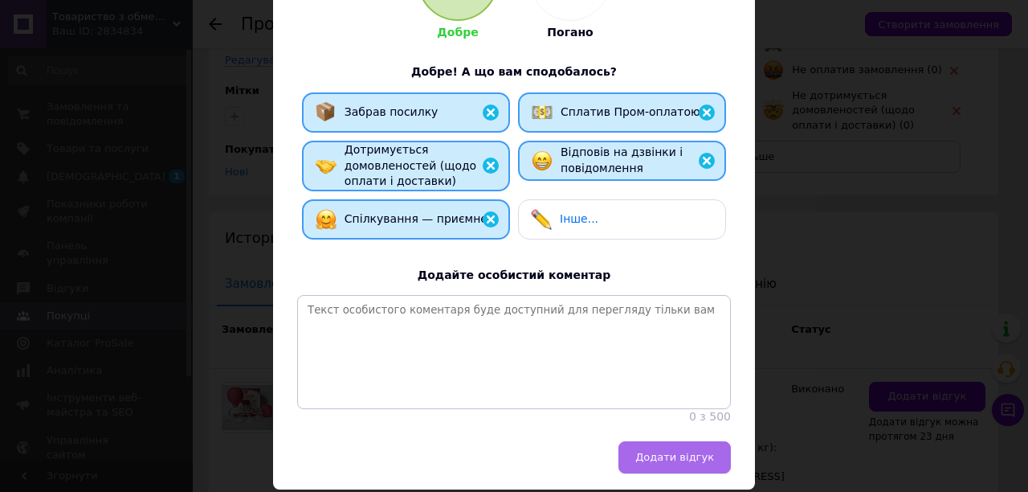
click at [662, 463] on span "Додати відгук" at bounding box center [674, 457] width 79 height 12
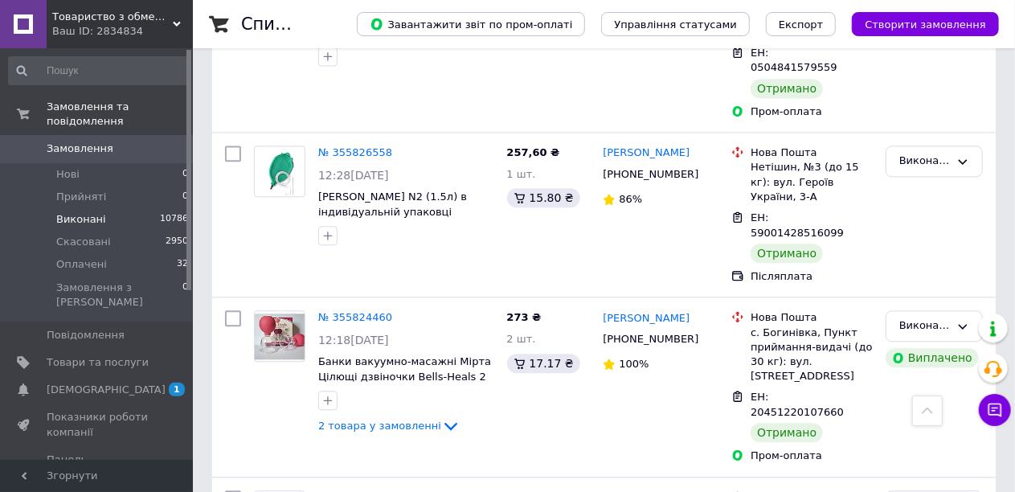
scroll to position [1767, 0]
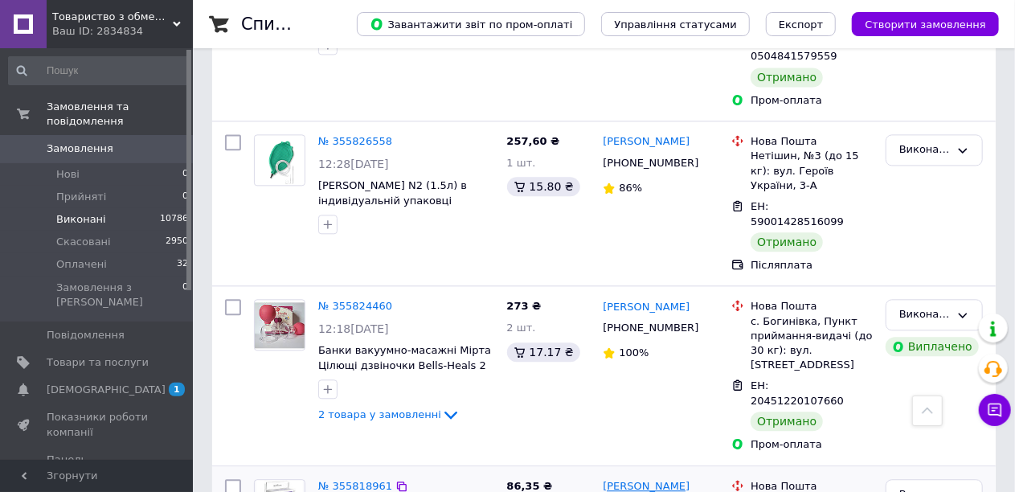
click at [643, 479] on link "Ірина Лецько" at bounding box center [646, 486] width 87 height 15
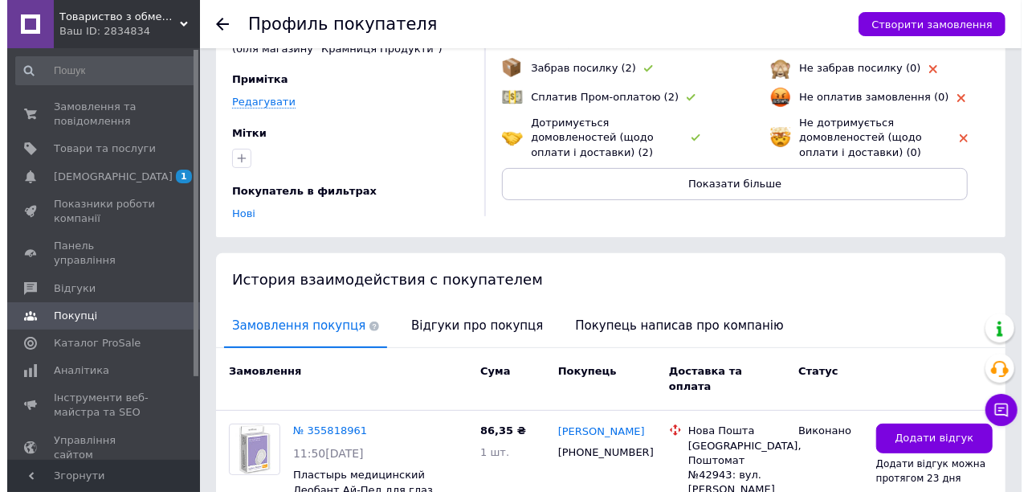
scroll to position [309, 0]
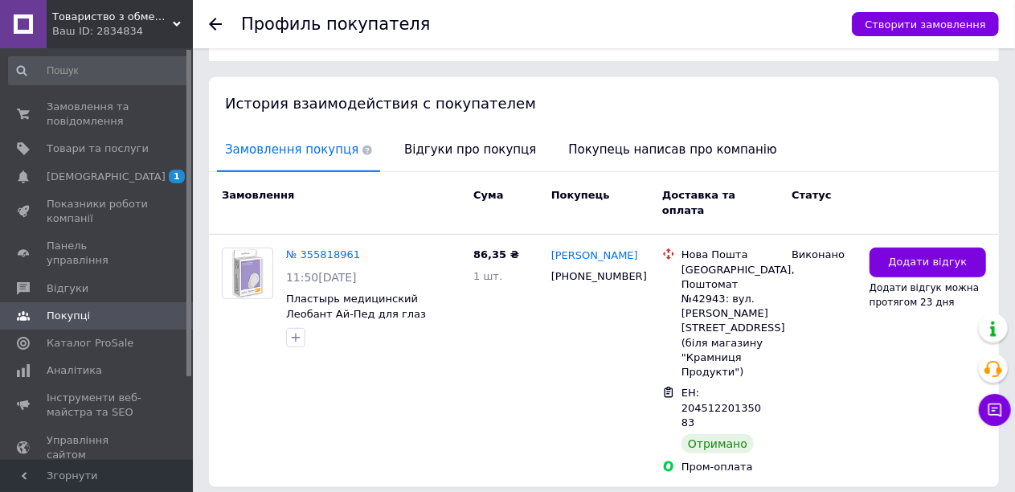
click at [901, 255] on span "Додати відгук" at bounding box center [927, 262] width 79 height 15
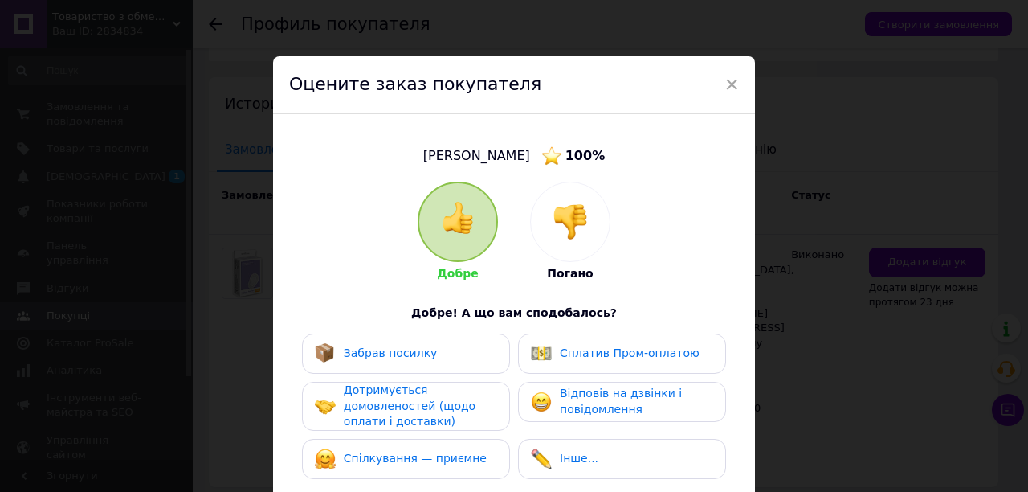
click at [416, 361] on div "Забрав посилку" at bounding box center [391, 353] width 94 height 16
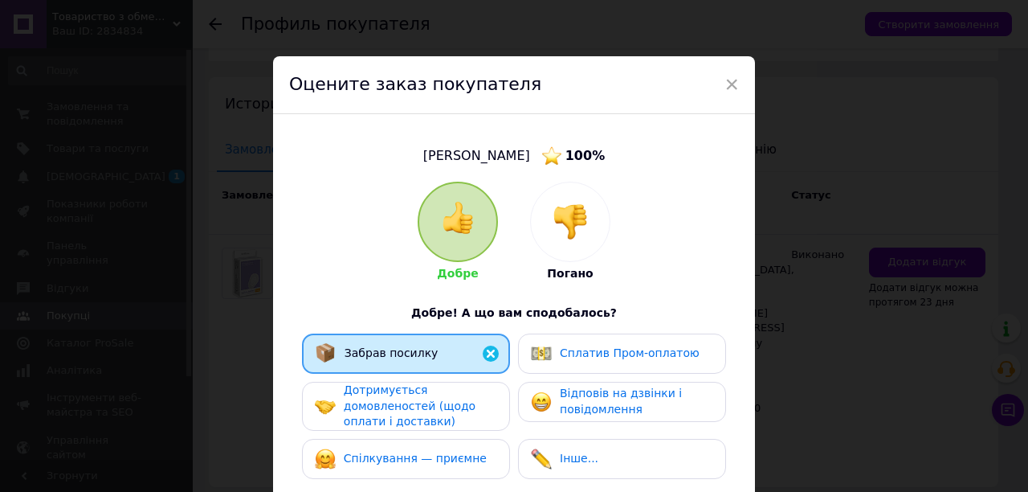
click at [522, 354] on div "Сплатив Пром-оплатою" at bounding box center [622, 353] width 208 height 40
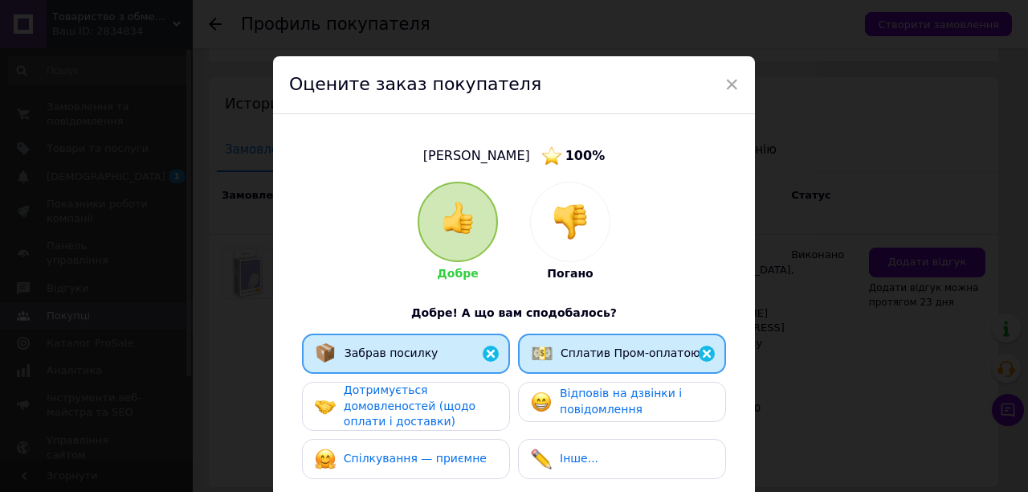
click at [546, 397] on img at bounding box center [541, 401] width 21 height 21
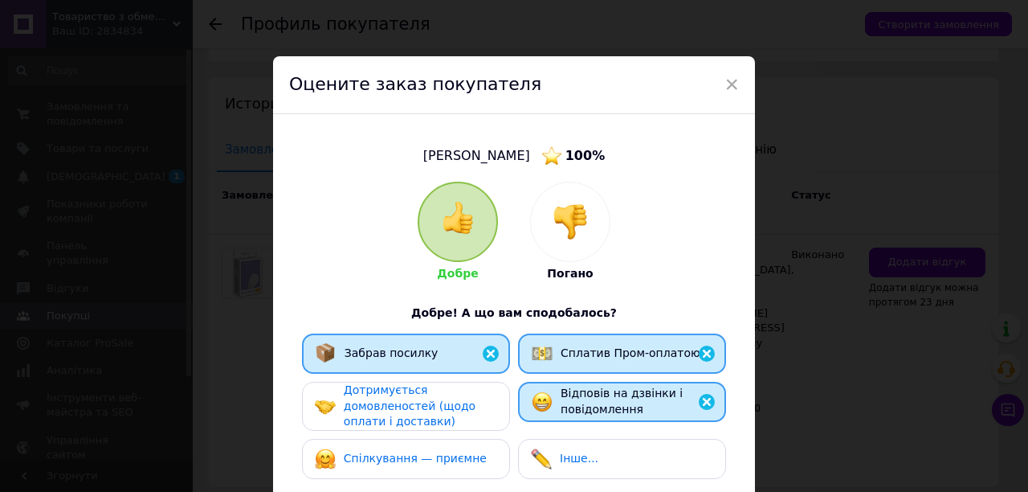
click at [496, 411] on div "Дотримується домовленостей (щодо оплати і доставки)" at bounding box center [406, 406] width 208 height 49
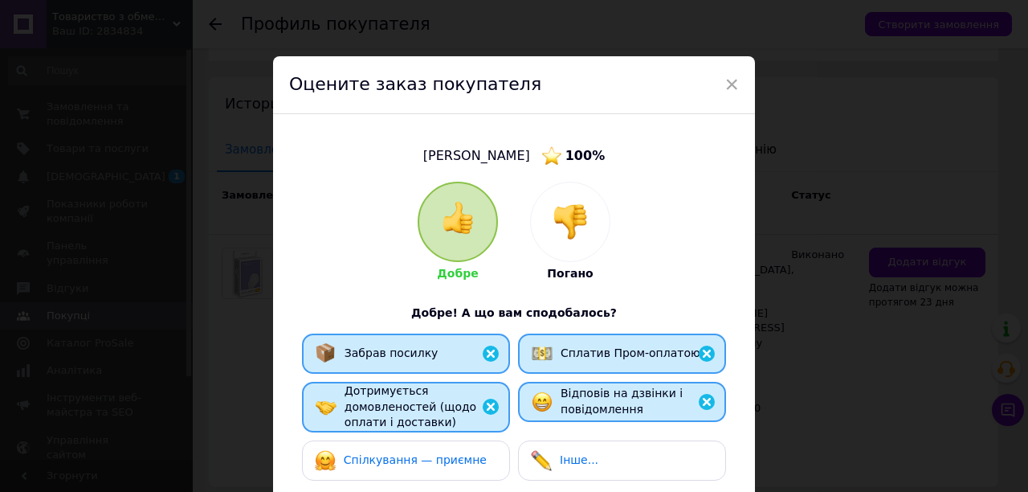
click at [485, 450] on div "Спілкування — приємне" at bounding box center [406, 460] width 182 height 21
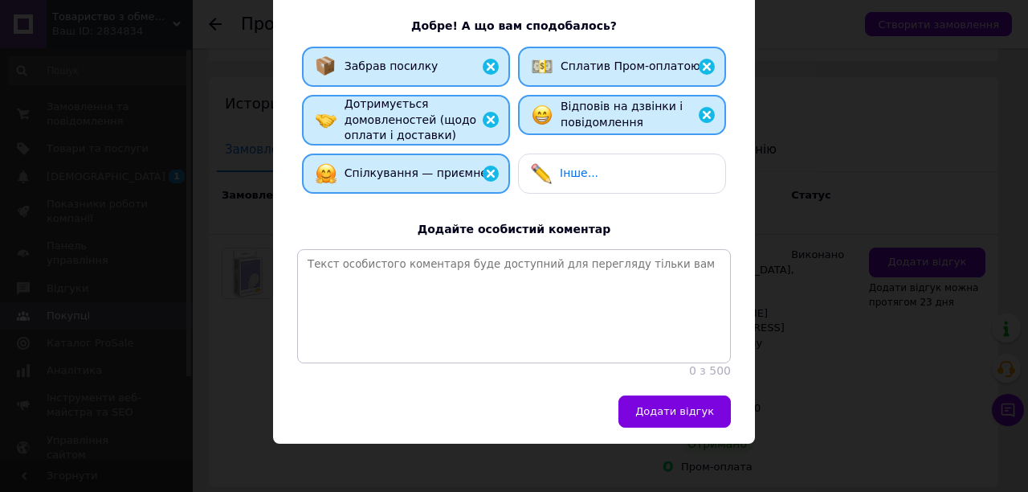
scroll to position [313, 0]
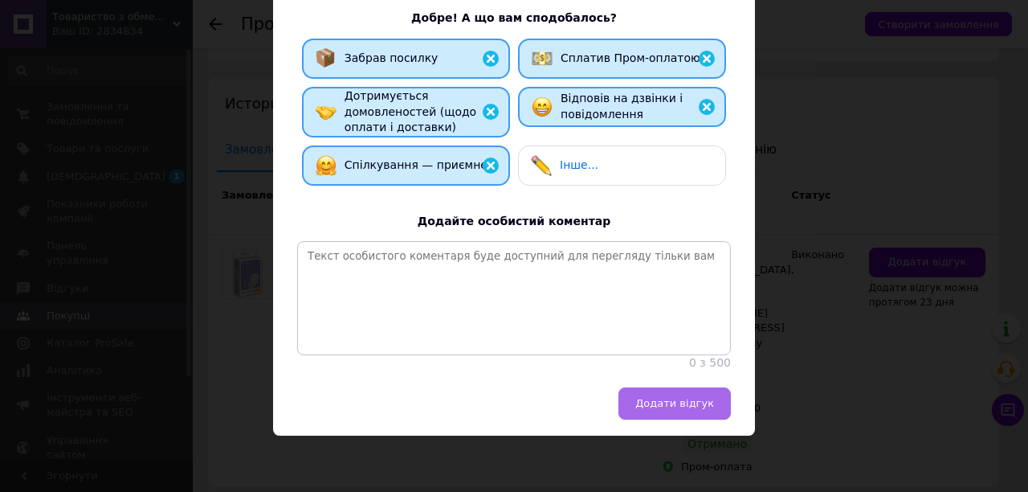
click at [646, 408] on button "Додати відгук" at bounding box center [675, 403] width 112 height 32
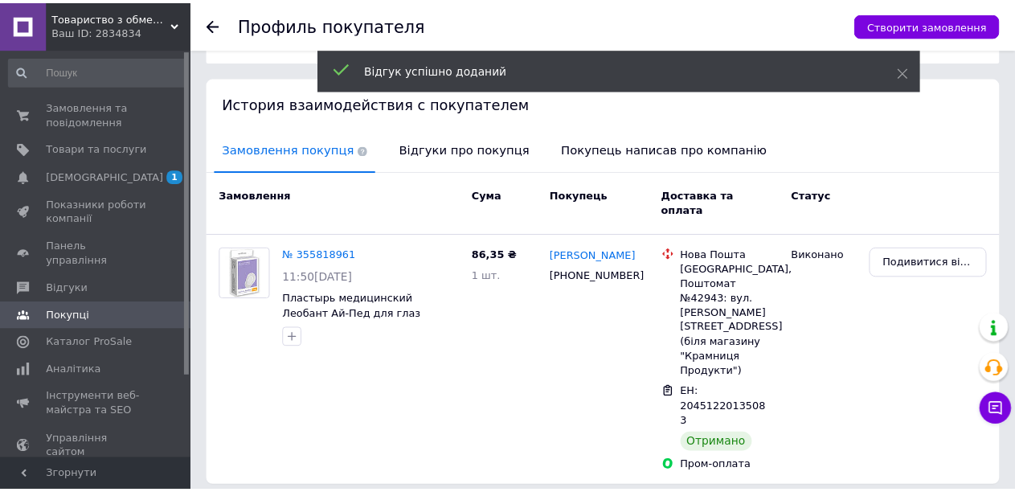
scroll to position [294, 0]
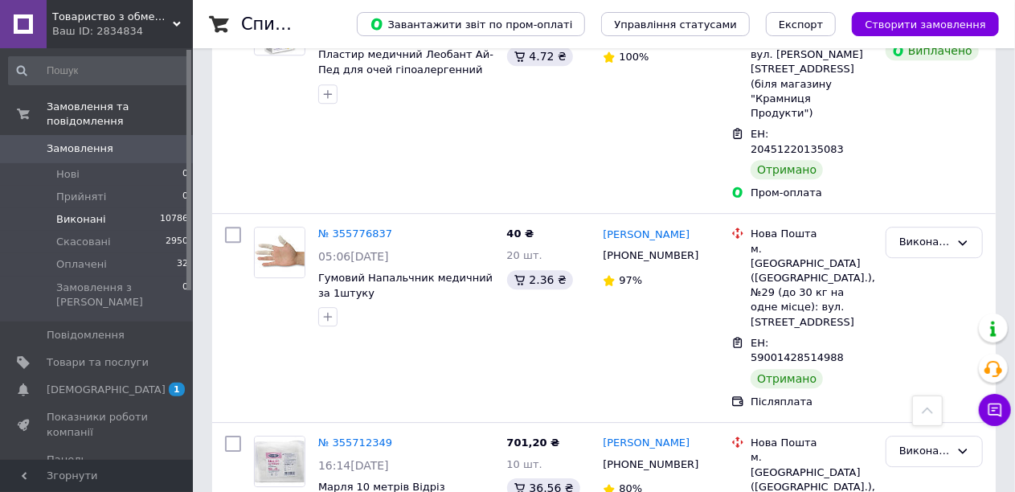
scroll to position [2249, 0]
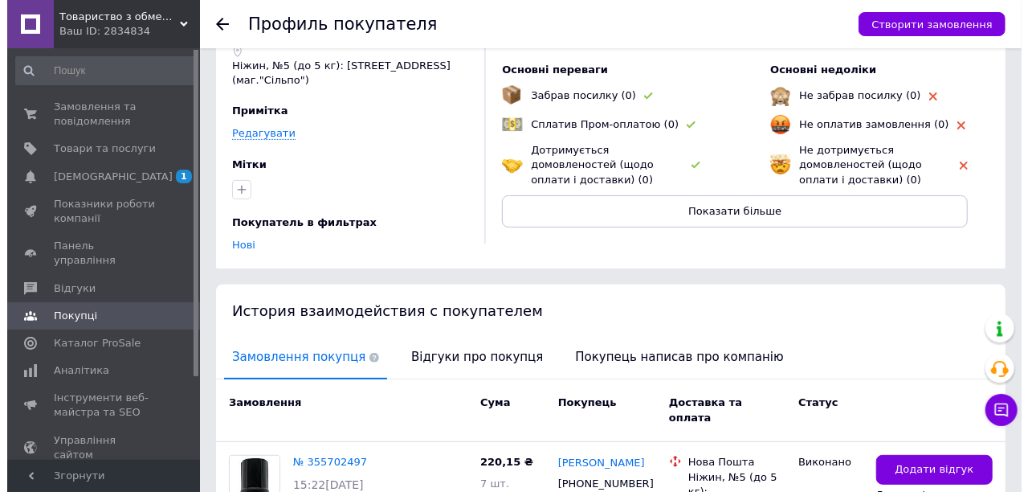
scroll to position [241, 0]
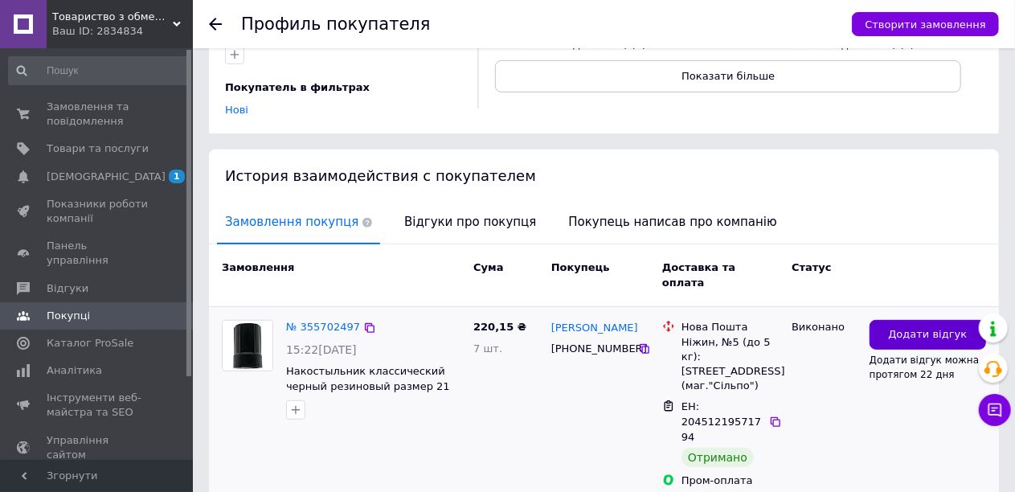
click at [871, 323] on button "Додати відгук" at bounding box center [927, 335] width 116 height 30
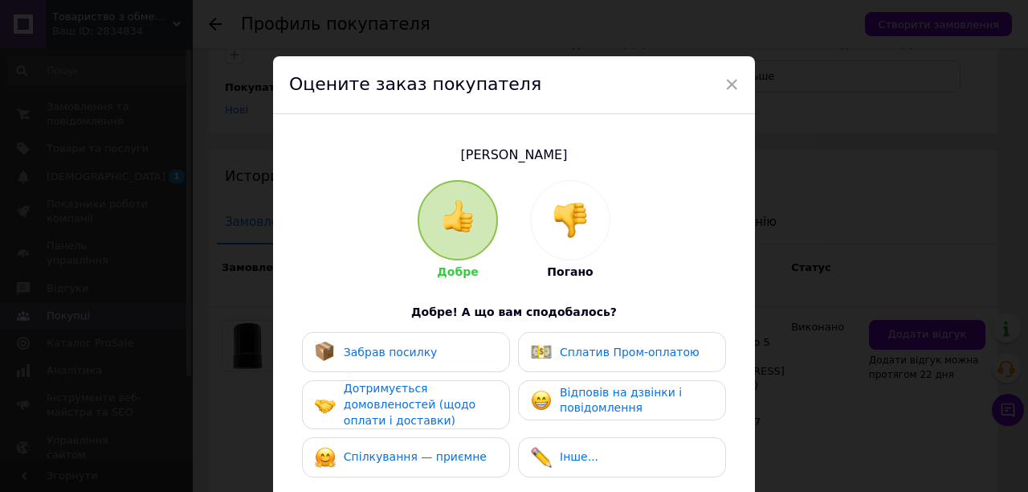
click at [390, 357] on span "Забрав посилку" at bounding box center [391, 351] width 94 height 13
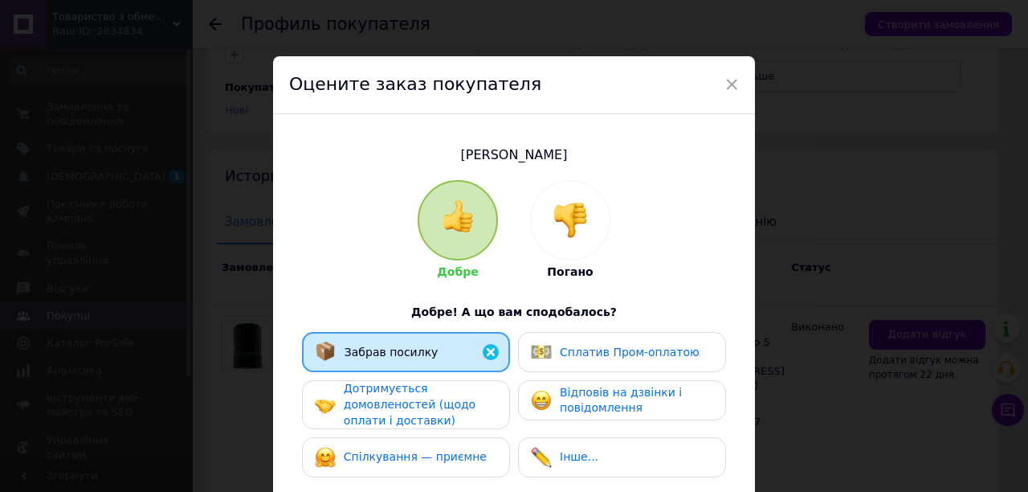
click at [572, 357] on span "Сплатив Пром-оплатою" at bounding box center [630, 351] width 140 height 13
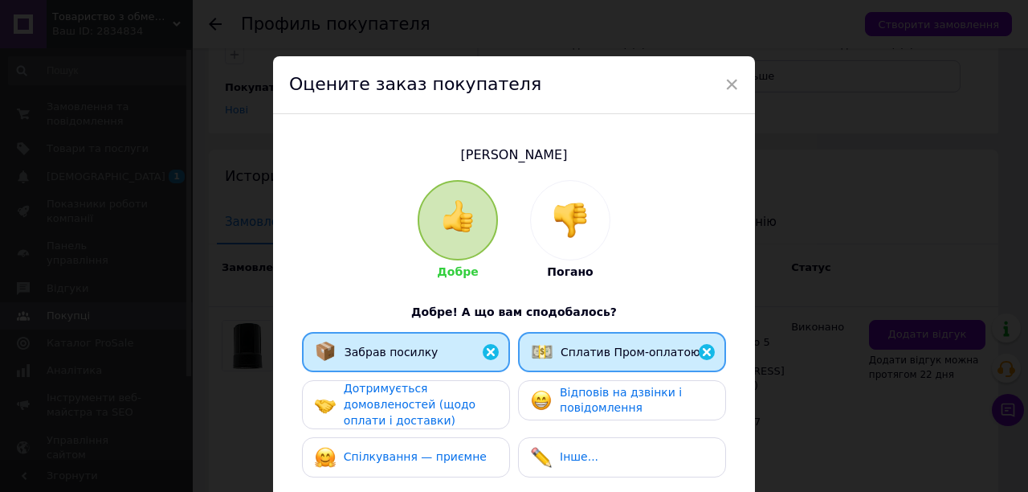
drag, startPoint x: 572, startPoint y: 395, endPoint x: 514, endPoint y: 411, distance: 60.0
click at [572, 396] on span "Відповів на дзвінки і повідомлення" at bounding box center [621, 400] width 122 height 29
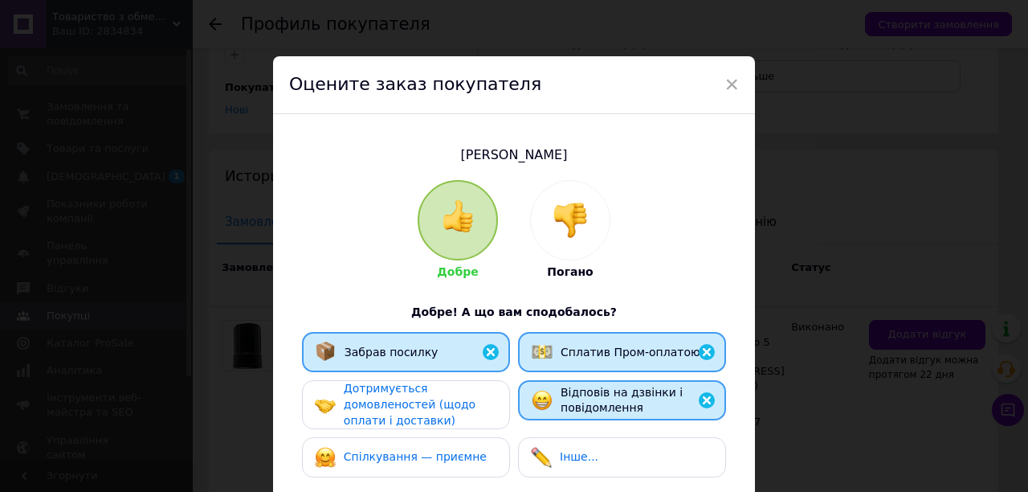
click at [465, 411] on div "Дотримується домовленостей (щодо оплати і доставки)" at bounding box center [420, 404] width 153 height 47
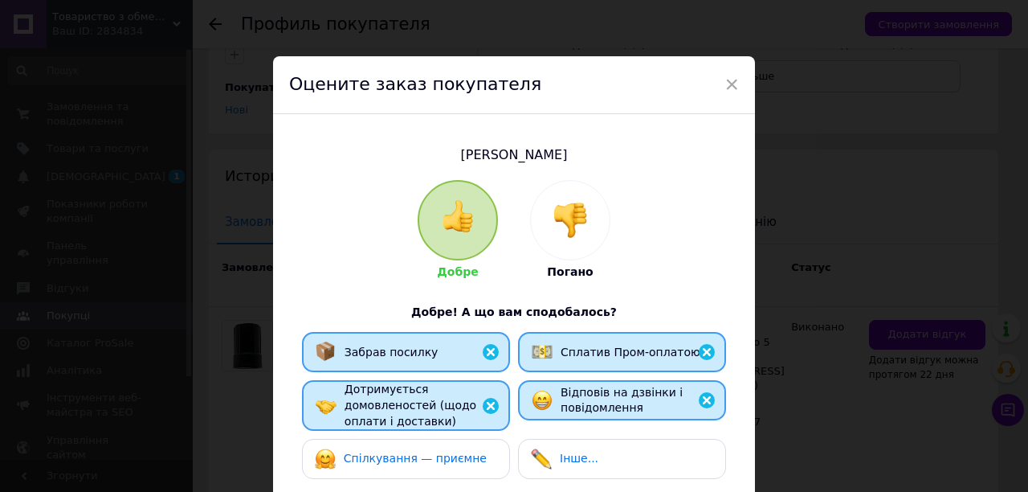
click at [464, 468] on div "Спілкування — приємне" at bounding box center [401, 458] width 172 height 21
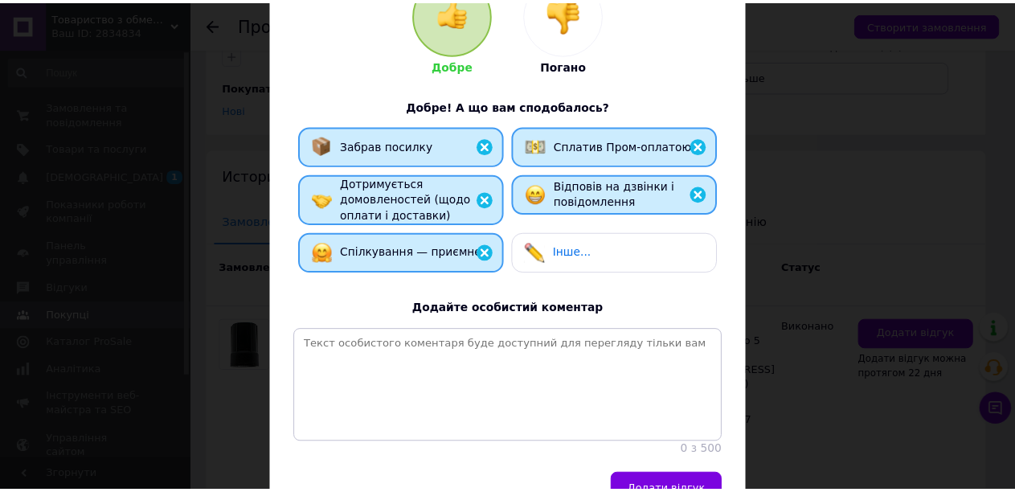
scroll to position [312, 0]
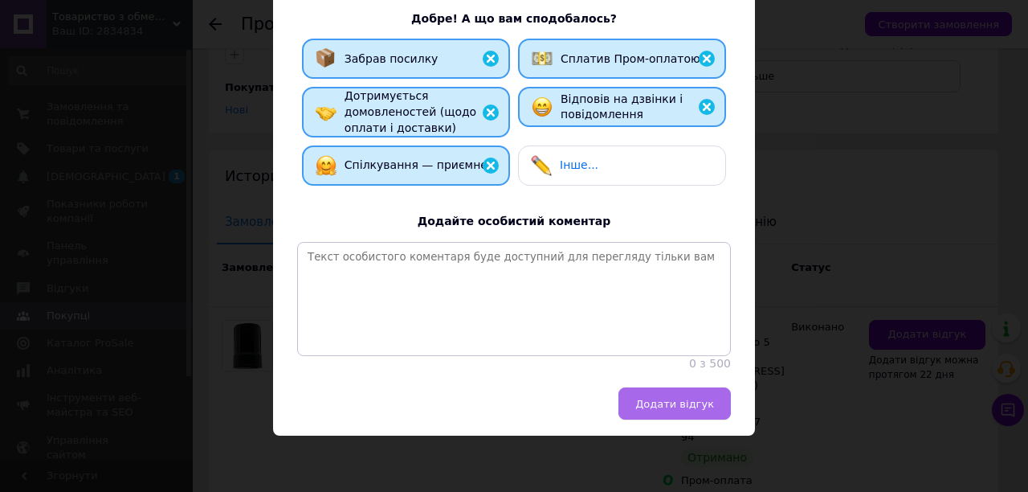
click at [661, 404] on span "Додати відгук" at bounding box center [674, 404] width 79 height 12
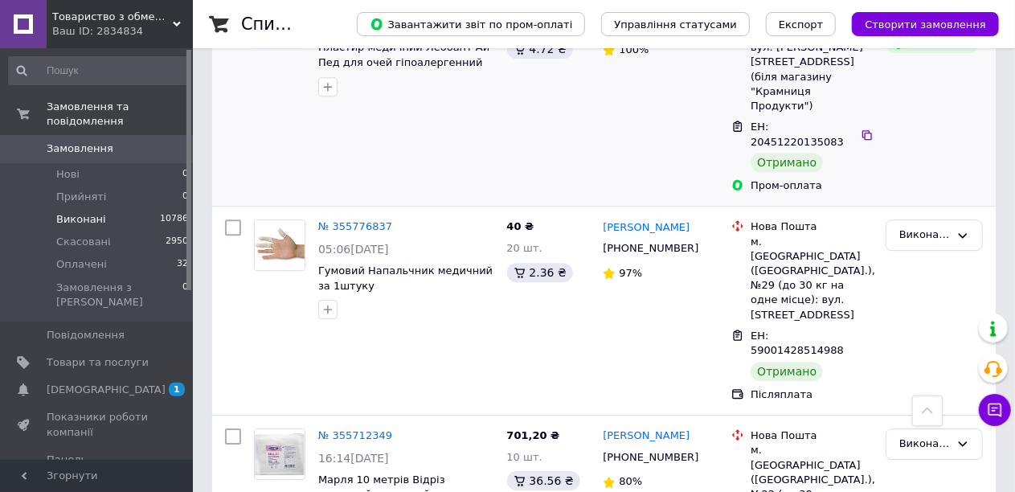
scroll to position [2330, 0]
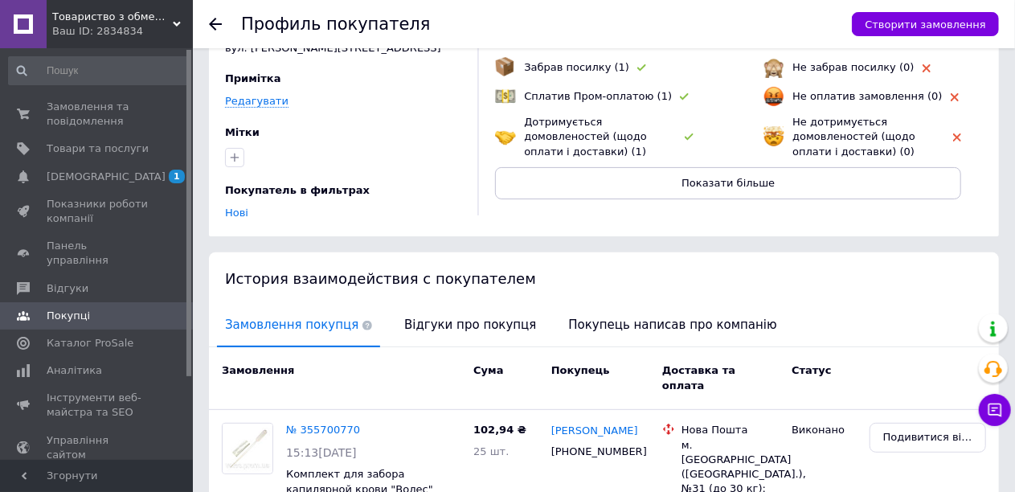
scroll to position [280, 0]
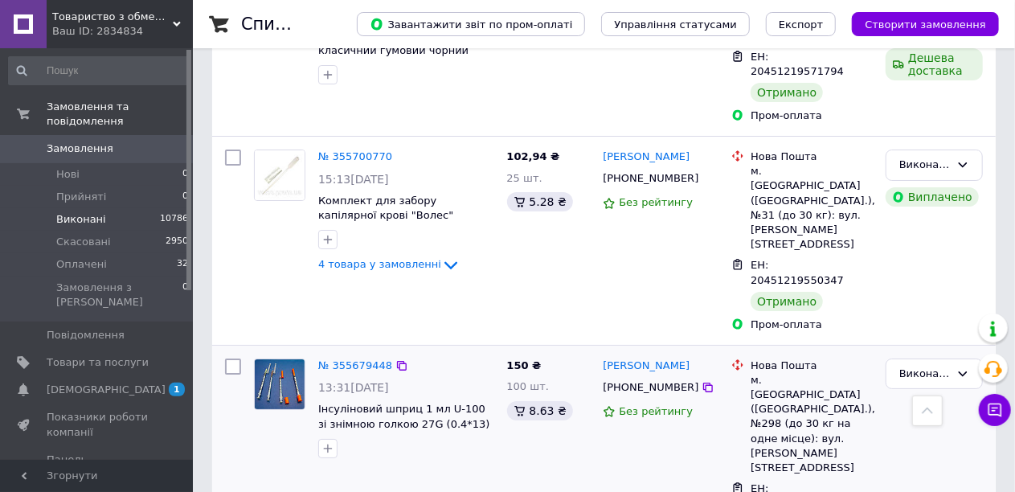
scroll to position [2919, 0]
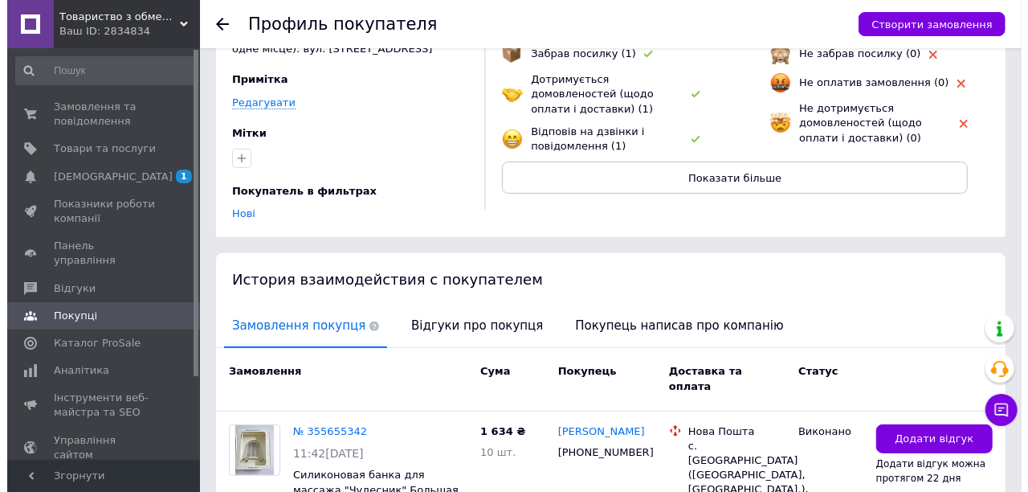
scroll to position [294, 0]
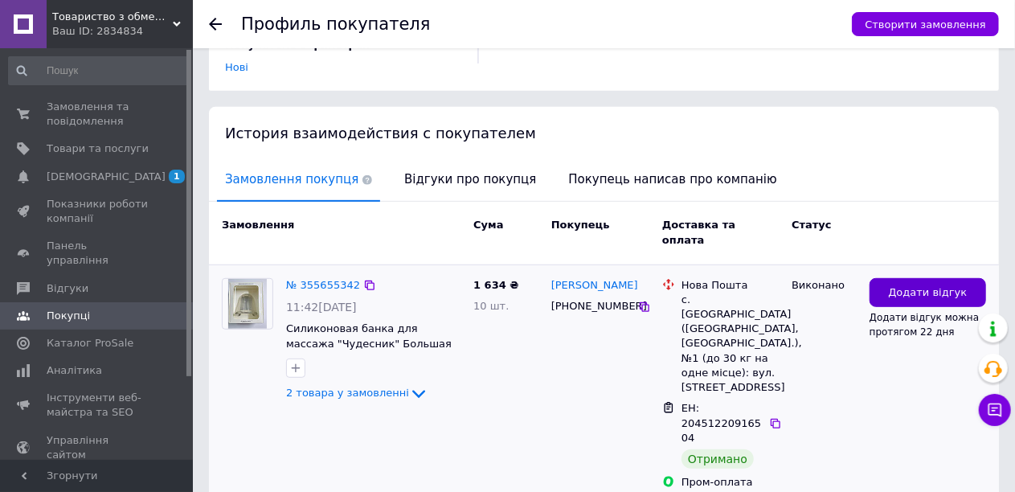
click at [889, 278] on button "Додати відгук" at bounding box center [927, 293] width 116 height 30
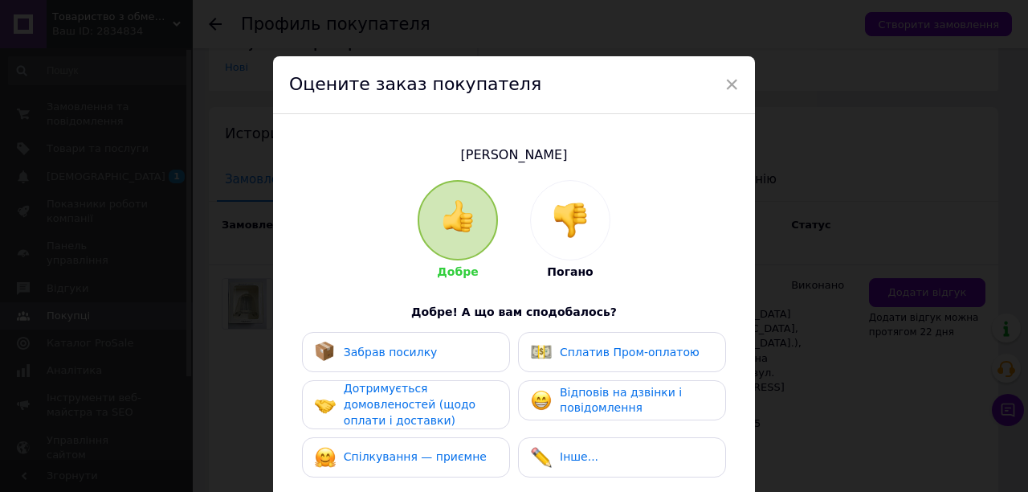
click at [424, 350] on div "Забрав посилку" at bounding box center [406, 351] width 182 height 21
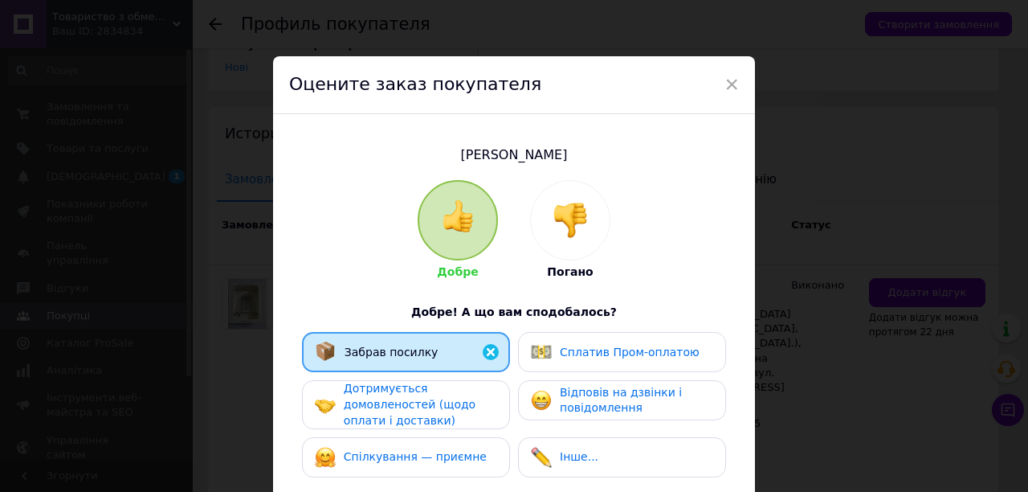
drag, startPoint x: 541, startPoint y: 348, endPoint x: 545, endPoint y: 386, distance: 37.9
click at [541, 349] on img at bounding box center [541, 351] width 21 height 21
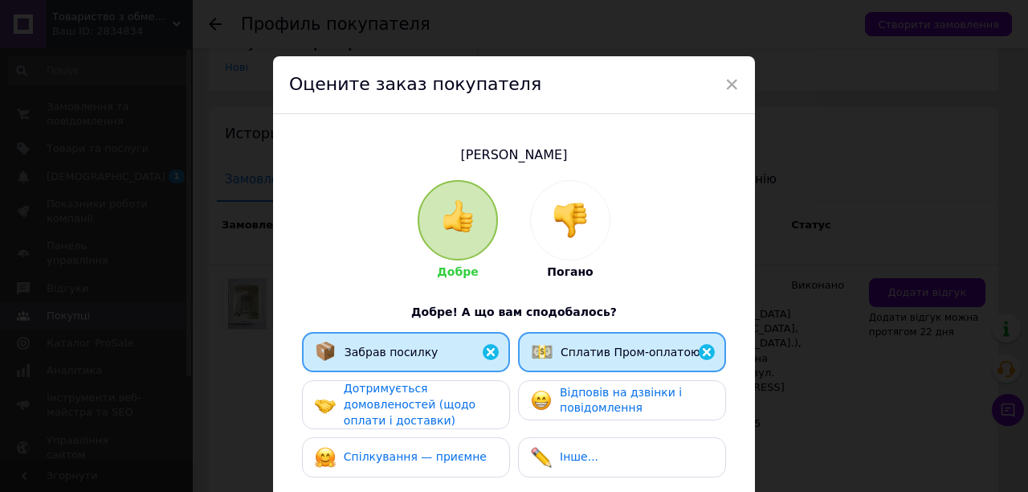
click at [546, 389] on div "Відповів на дзвінки і повідомлення" at bounding box center [622, 400] width 182 height 31
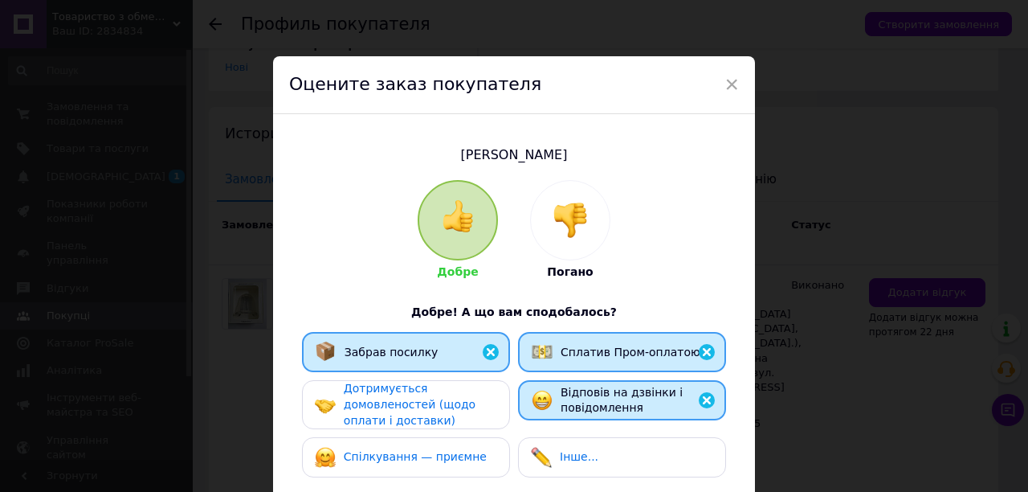
click at [475, 418] on div "Дотримується домовленостей (щодо оплати і доставки)" at bounding box center [420, 404] width 153 height 47
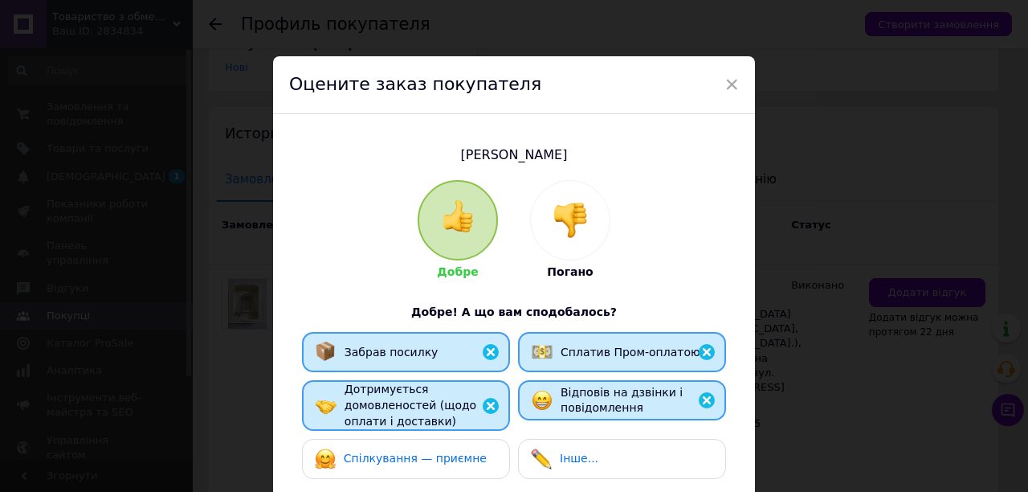
click at [476, 455] on div "Спілкування — приємне" at bounding box center [406, 458] width 182 height 21
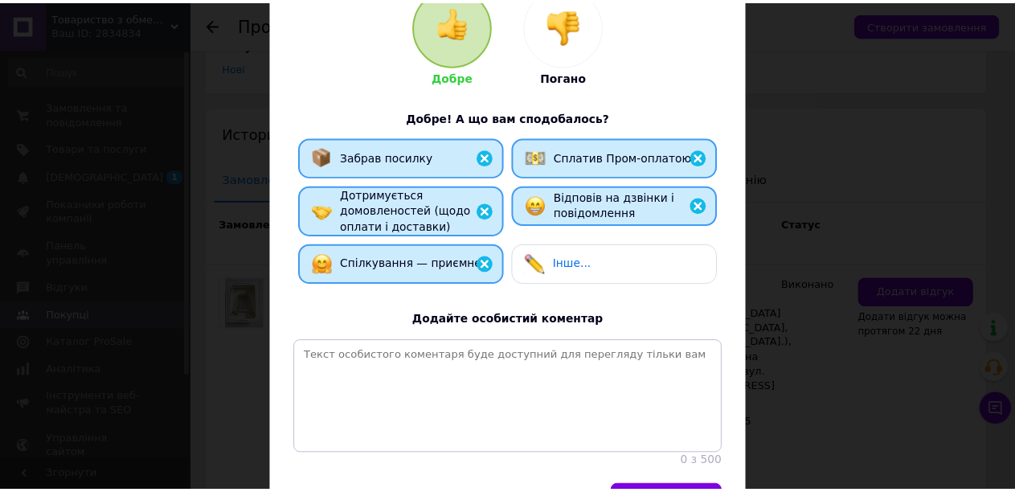
scroll to position [312, 0]
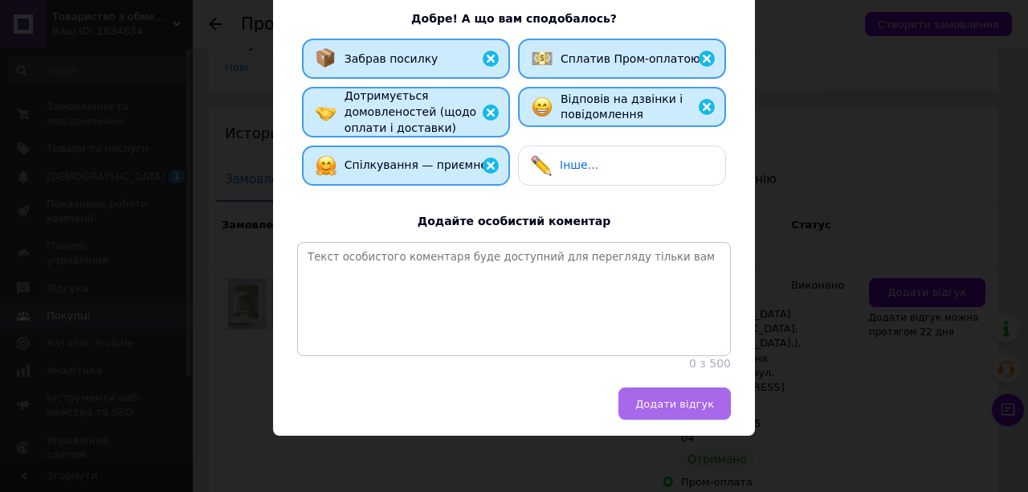
click at [686, 410] on button "Додати відгук" at bounding box center [675, 403] width 112 height 32
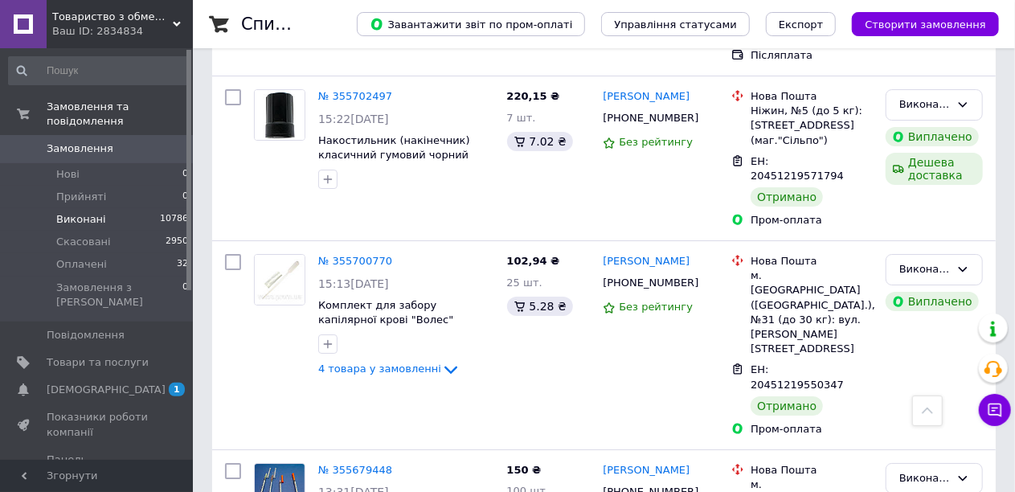
scroll to position [2919, 0]
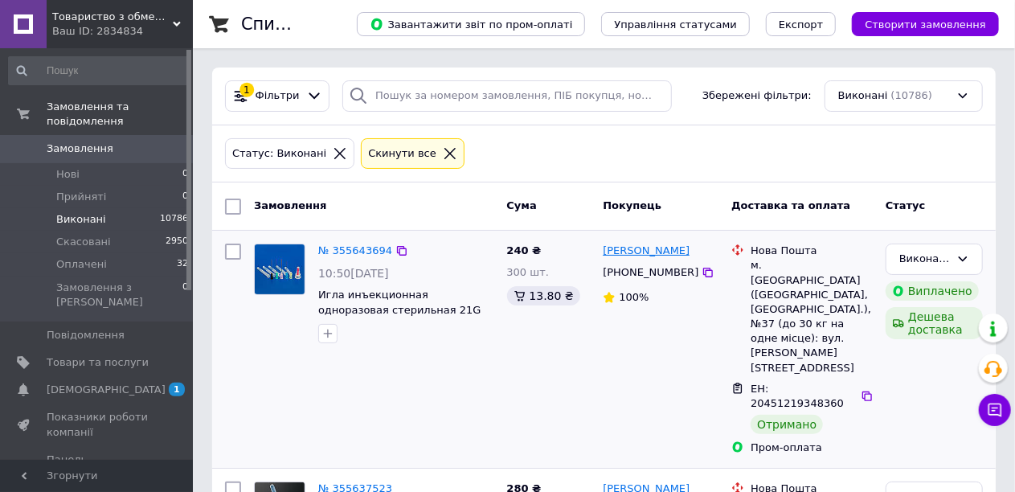
click at [676, 253] on link "Олександр Панченко" at bounding box center [646, 250] width 87 height 15
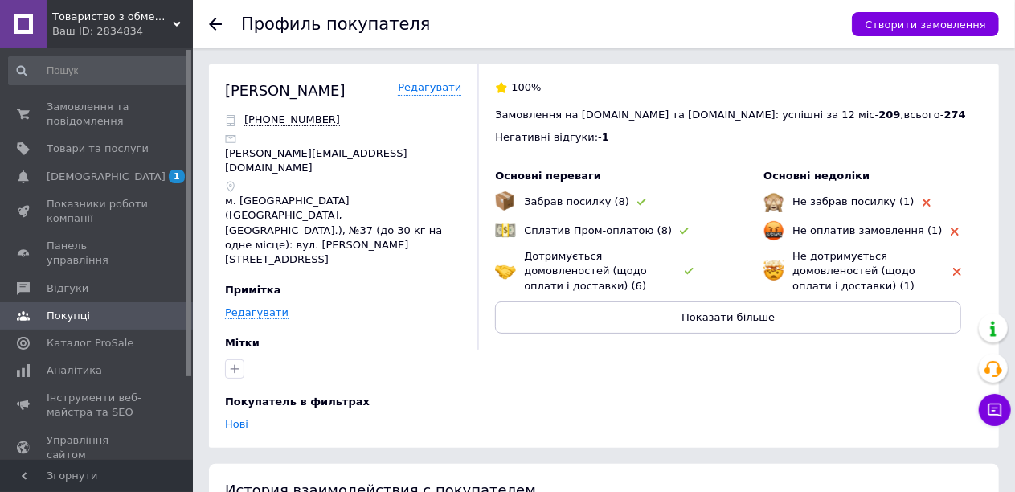
scroll to position [321, 0]
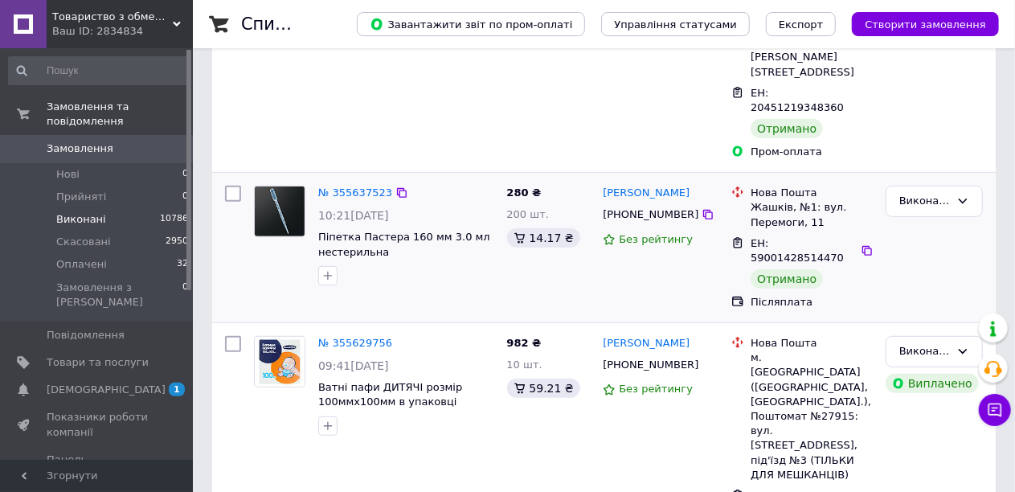
scroll to position [321, 0]
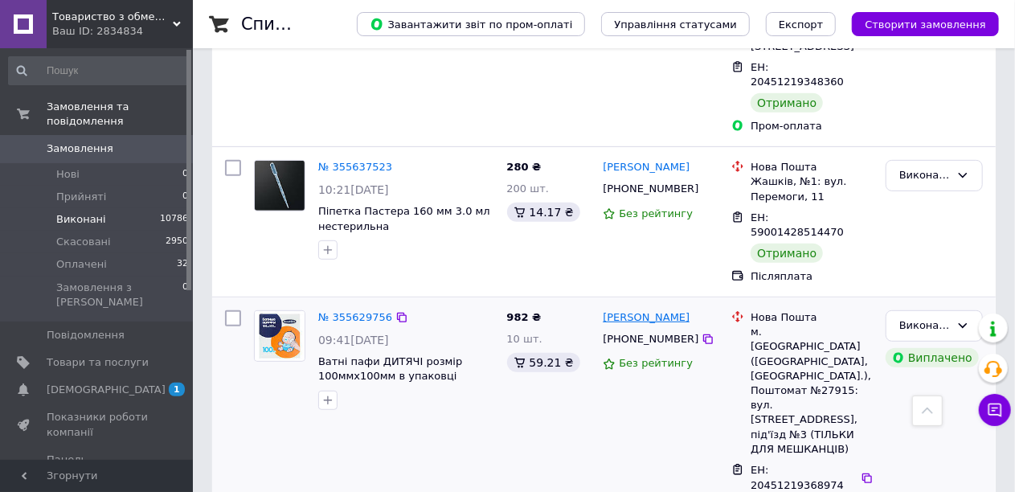
click at [672, 310] on link "Катерина Почтарьова" at bounding box center [646, 317] width 87 height 15
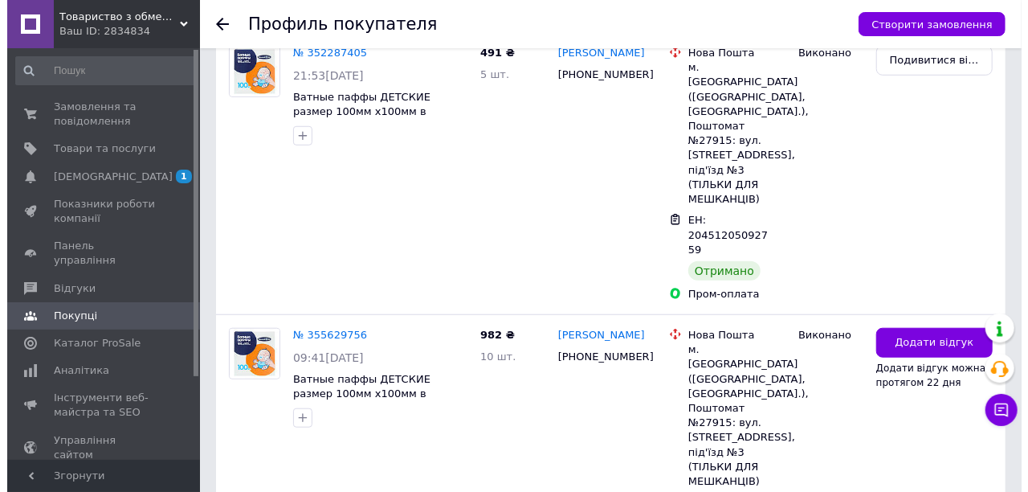
scroll to position [562, 0]
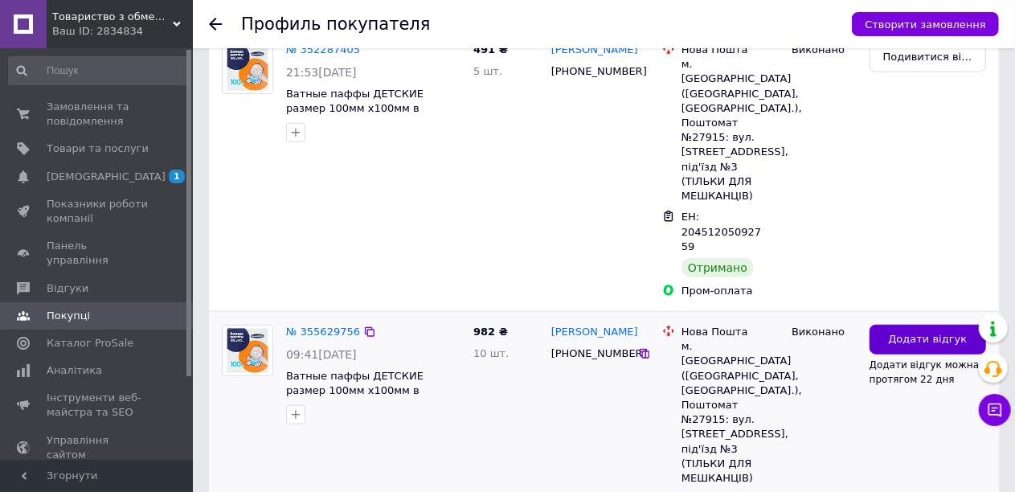
click at [877, 325] on button "Додати відгук" at bounding box center [927, 340] width 116 height 30
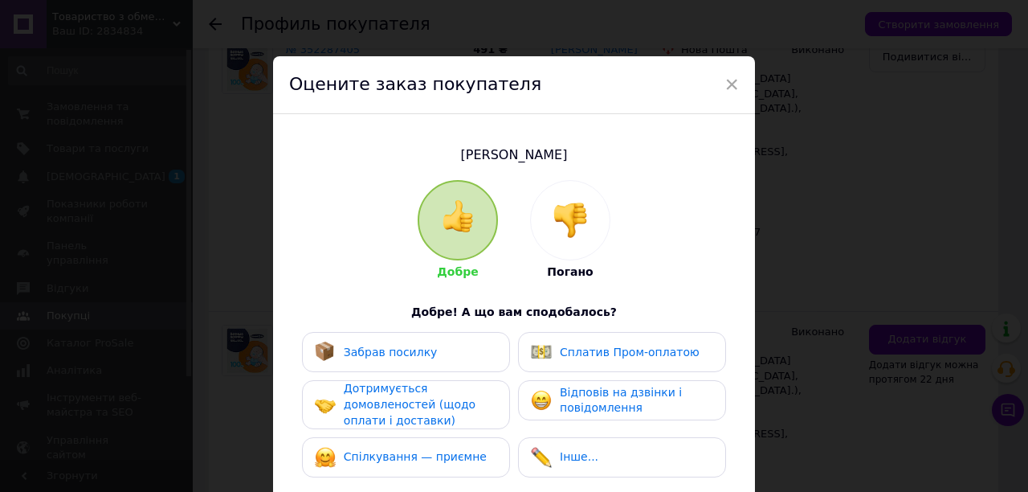
click at [427, 350] on div "Забрав посилку" at bounding box center [406, 351] width 182 height 21
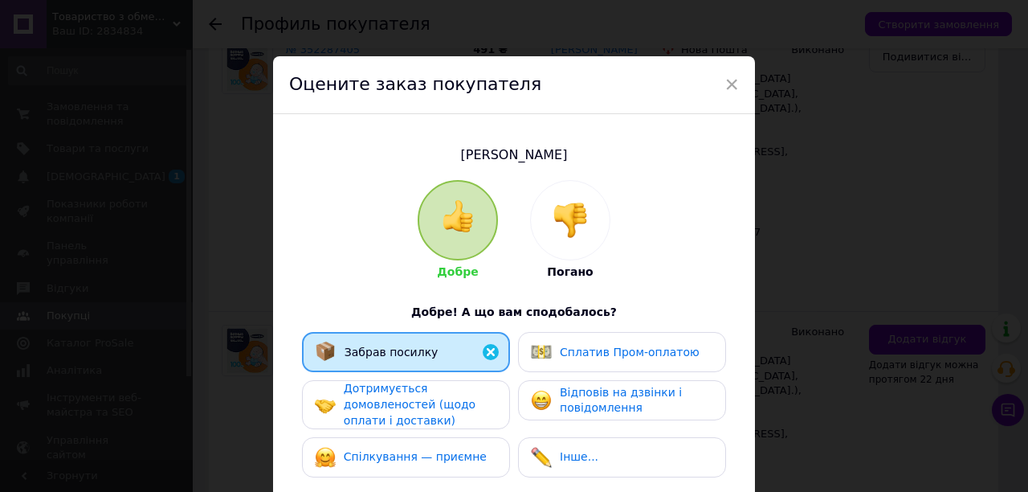
click at [567, 349] on span "Сплатив Пром-оплатою" at bounding box center [630, 351] width 140 height 13
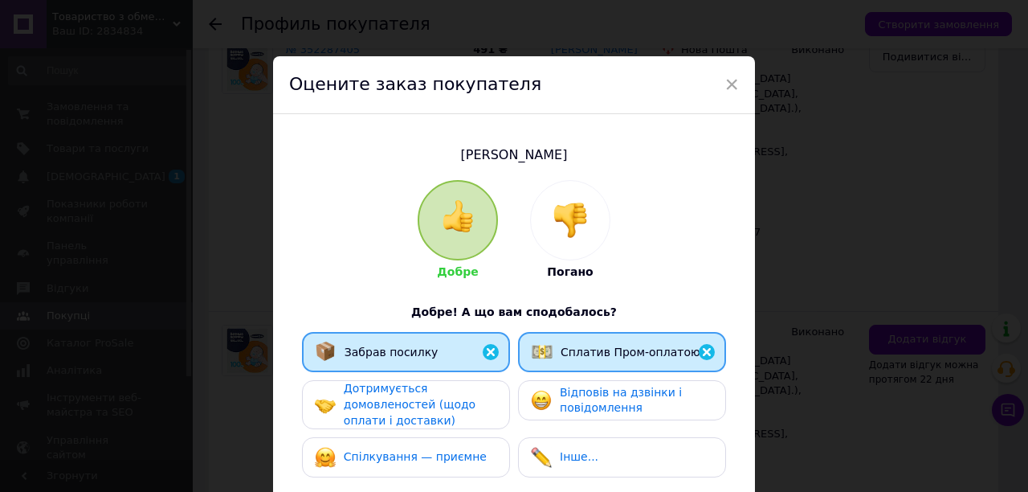
click at [560, 396] on span "Відповів на дзвінки і повідомлення" at bounding box center [621, 400] width 122 height 29
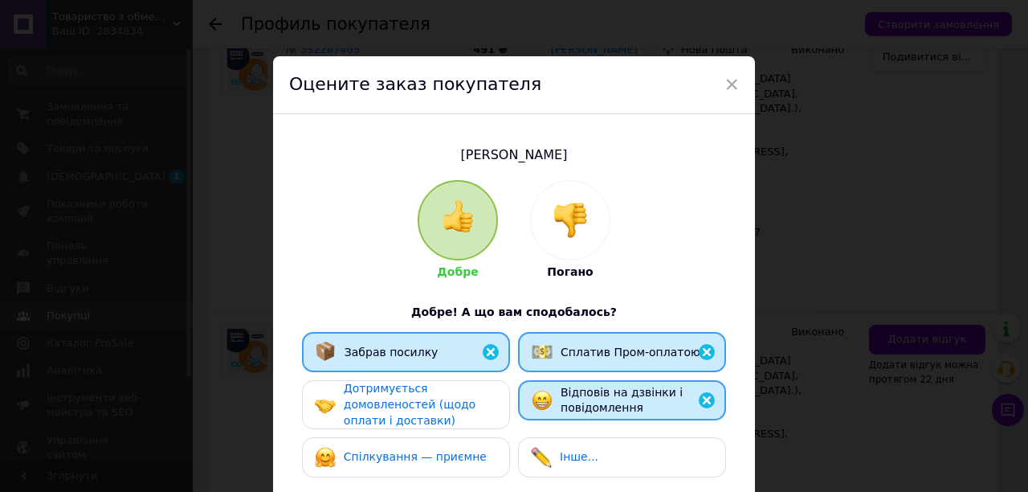
click at [464, 407] on div "Дотримується домовленостей (щодо оплати і доставки)" at bounding box center [420, 404] width 153 height 47
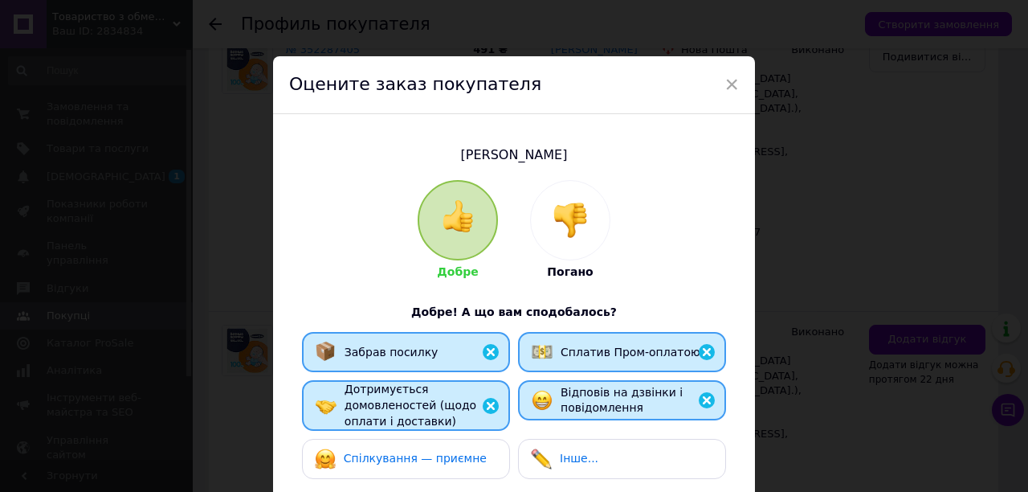
click at [484, 456] on div "Спілкування — приємне" at bounding box center [406, 458] width 182 height 21
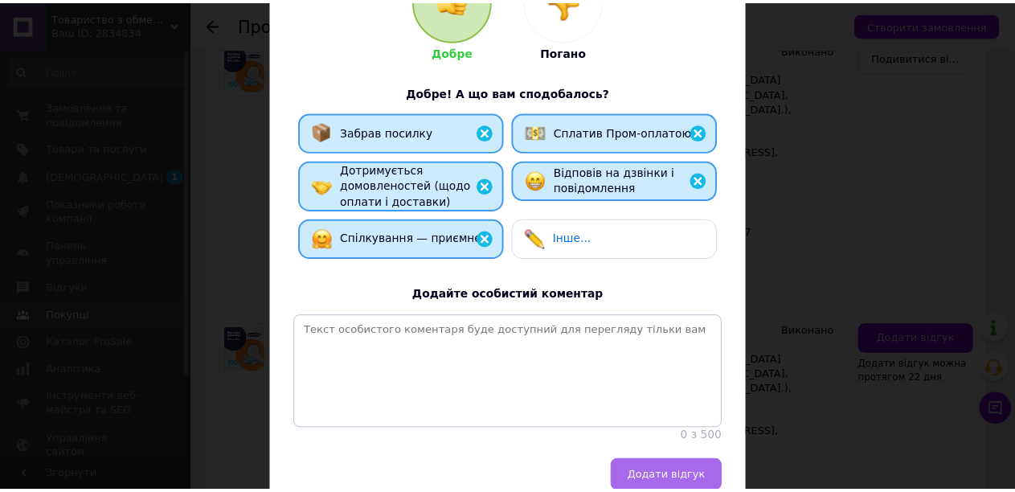
scroll to position [312, 0]
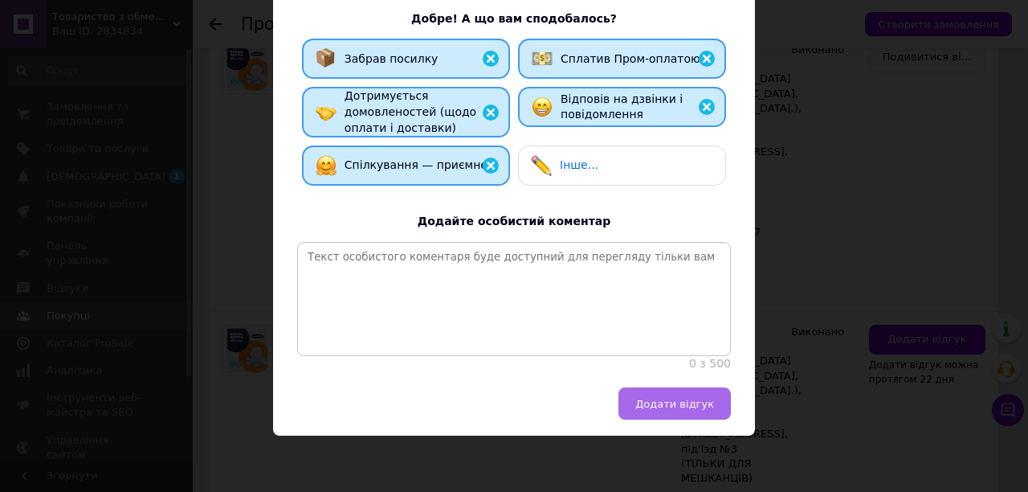
click at [667, 402] on span "Додати відгук" at bounding box center [674, 404] width 79 height 12
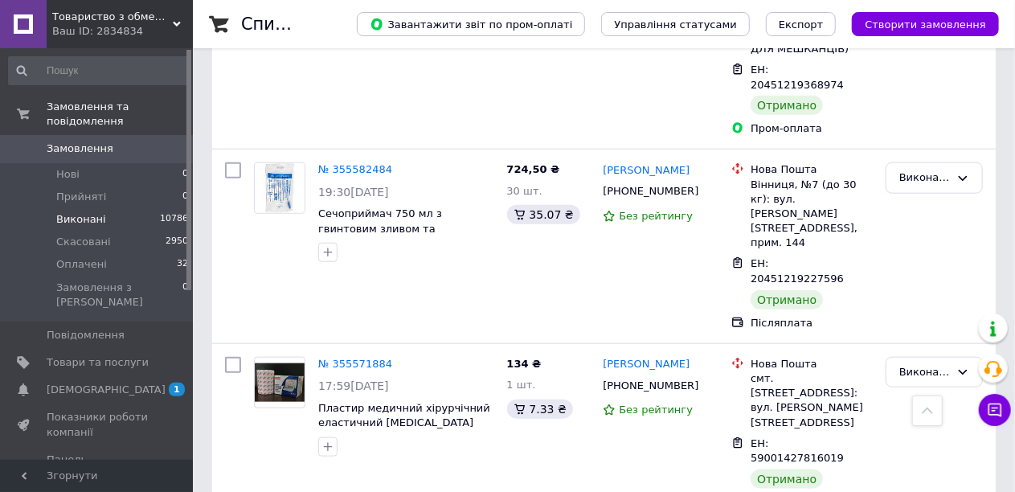
scroll to position [723, 0]
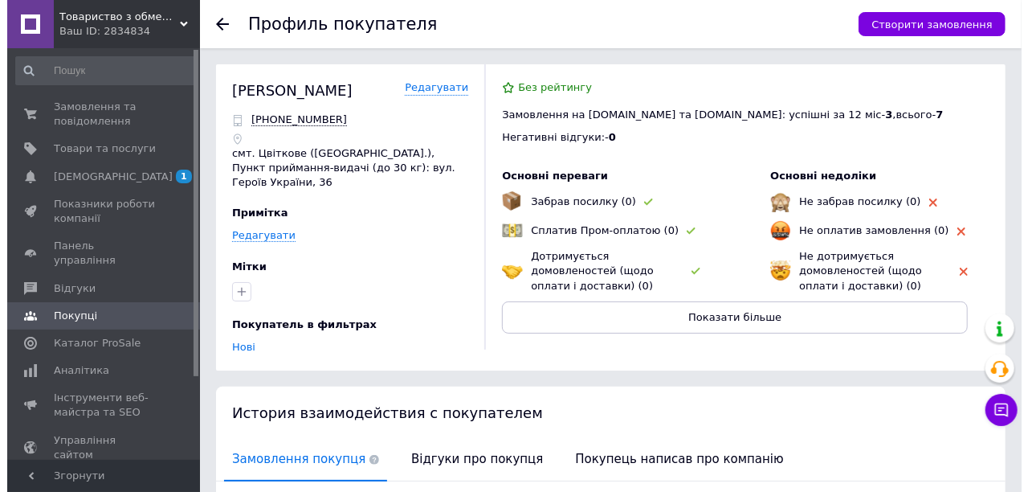
scroll to position [309, 0]
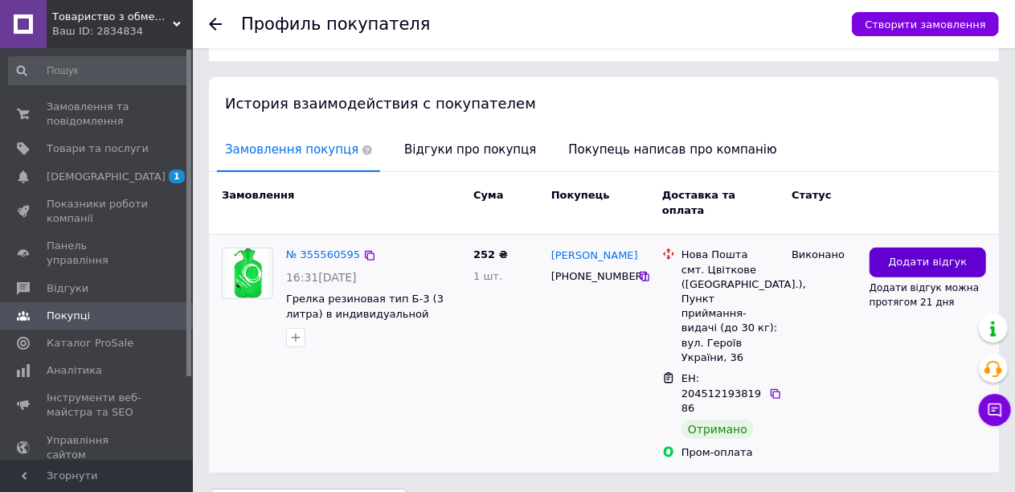
click at [890, 252] on button "Додати відгук" at bounding box center [927, 262] width 116 height 30
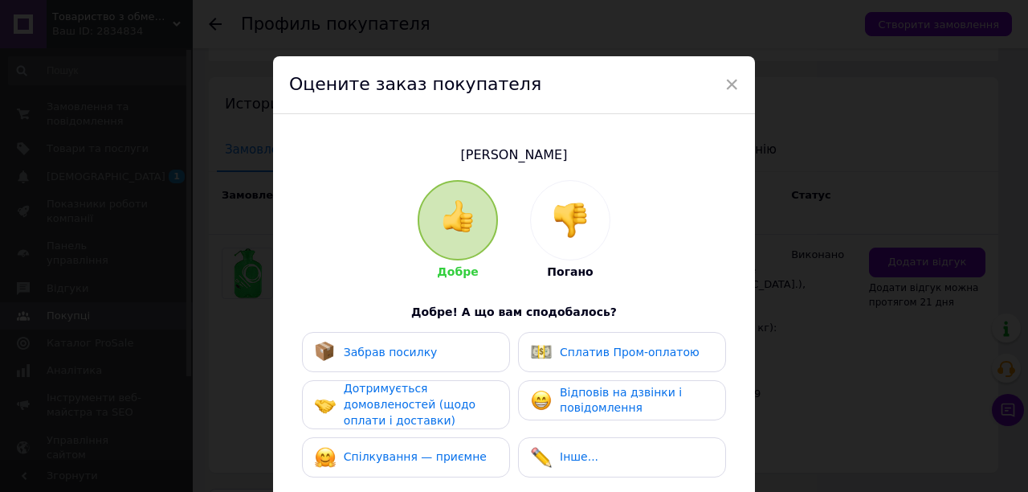
click at [408, 358] on span "Забрав посилку" at bounding box center [391, 351] width 94 height 13
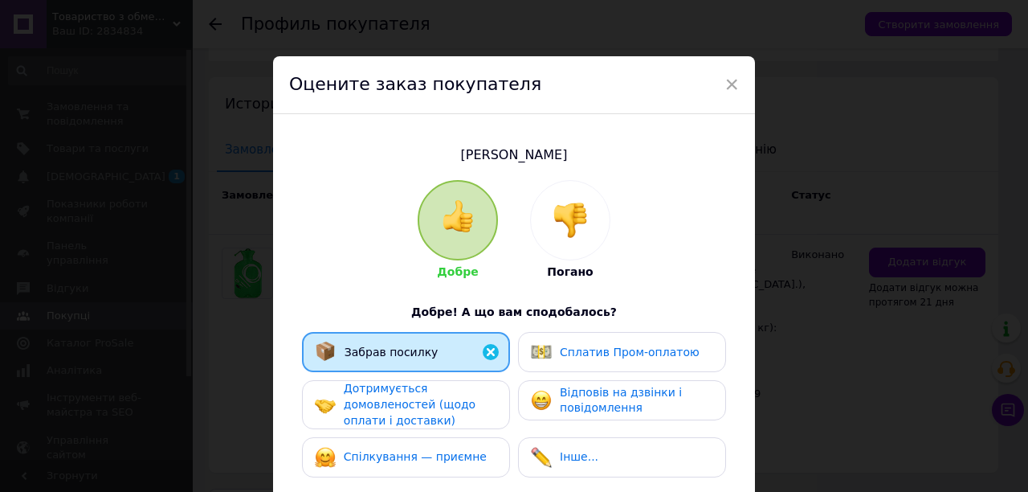
drag, startPoint x: 545, startPoint y: 353, endPoint x: 545, endPoint y: 366, distance: 13.7
click at [545, 353] on img at bounding box center [541, 351] width 21 height 21
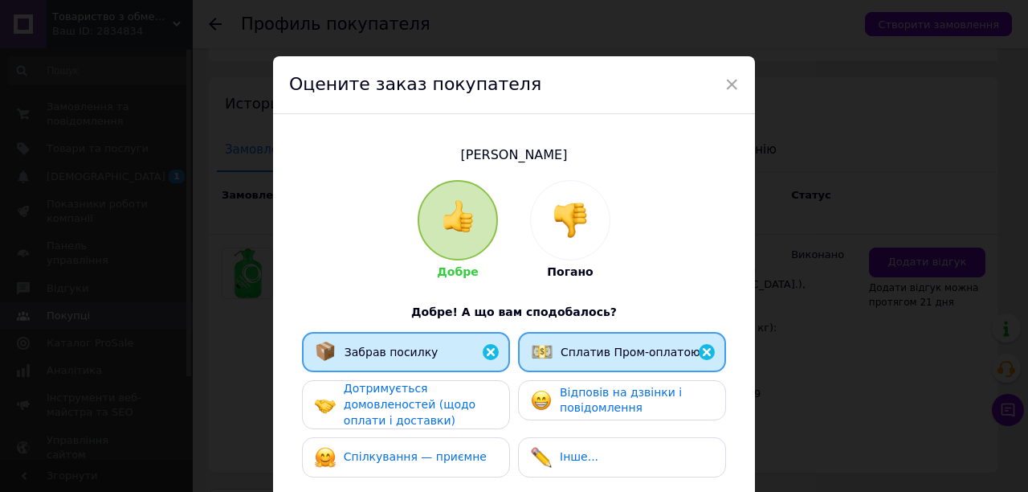
click at [546, 395] on img at bounding box center [541, 400] width 21 height 21
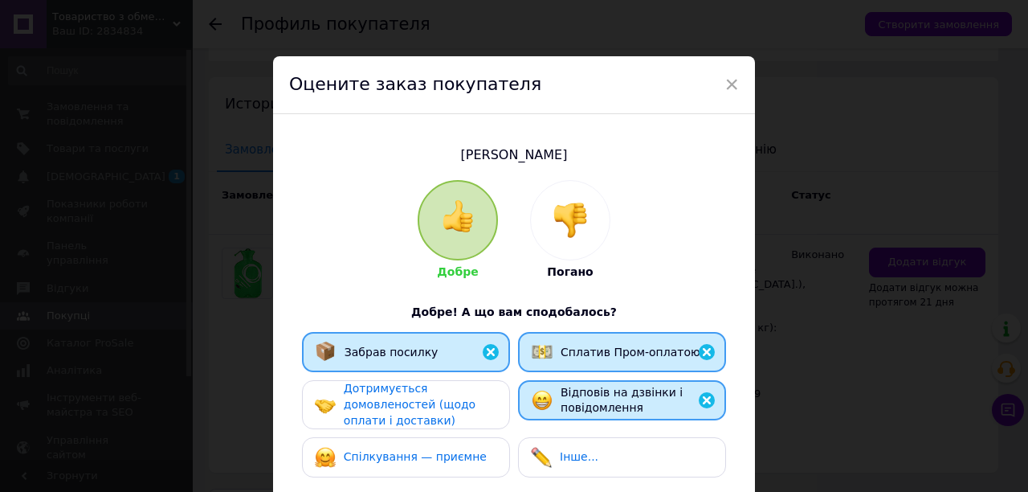
click at [506, 408] on div "Дотримується домовленостей (щодо оплати і доставки)" at bounding box center [406, 404] width 208 height 49
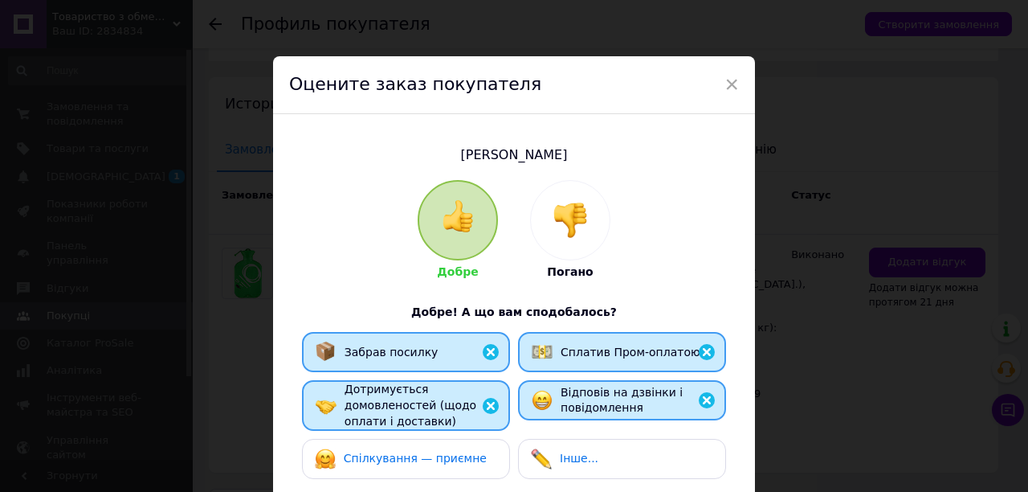
click at [498, 447] on div "Спілкування — приємне" at bounding box center [406, 459] width 208 height 40
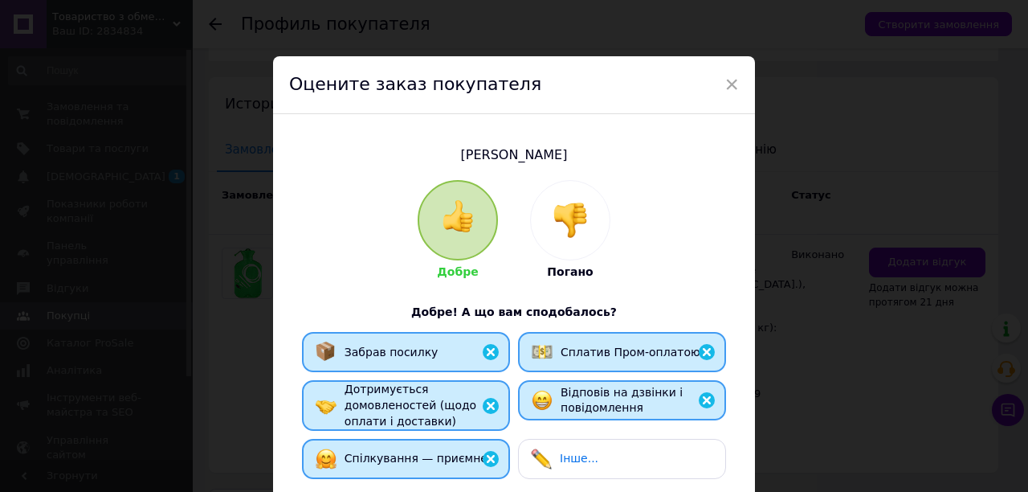
scroll to position [312, 0]
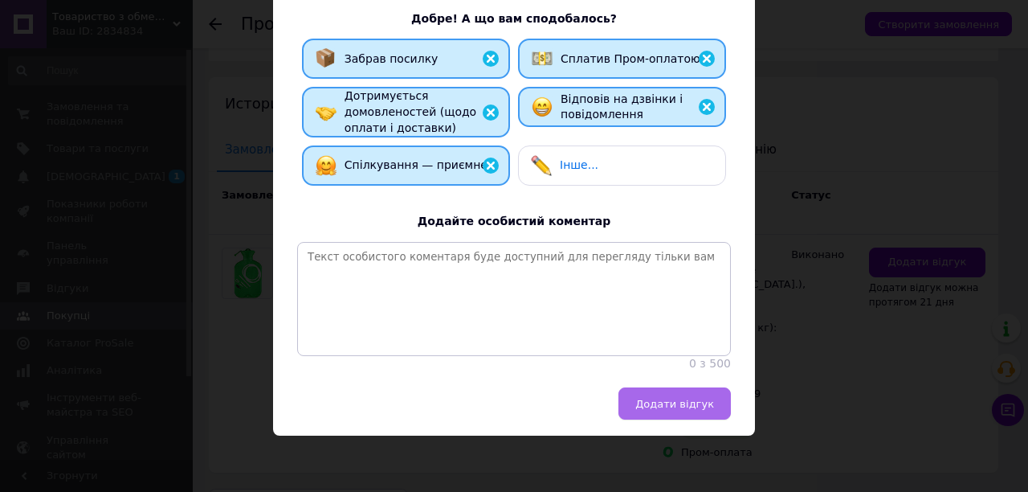
click at [676, 413] on button "Додати відгук" at bounding box center [675, 403] width 112 height 32
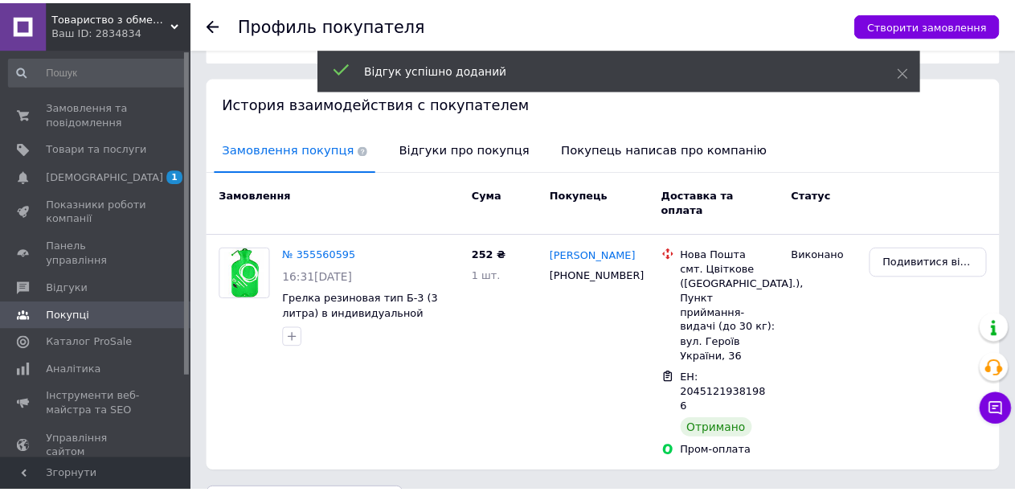
scroll to position [294, 0]
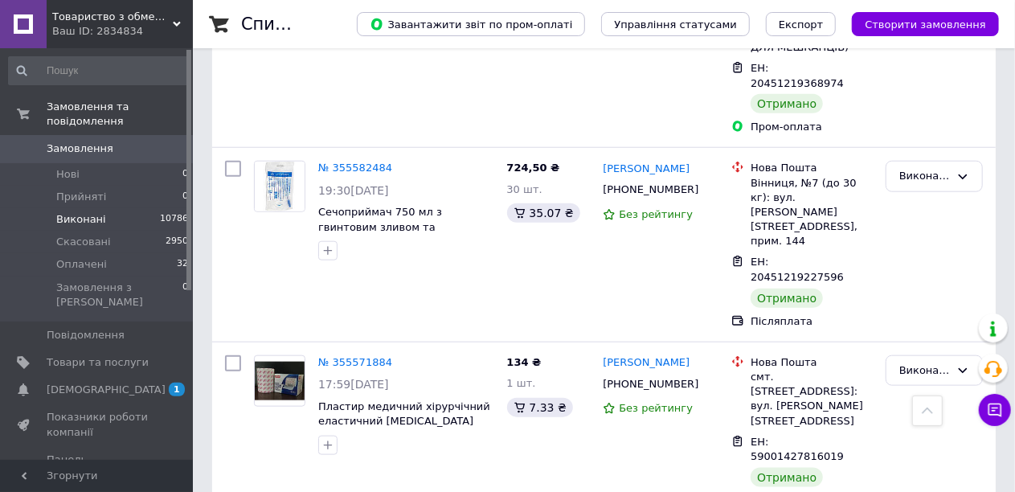
scroll to position [964, 0]
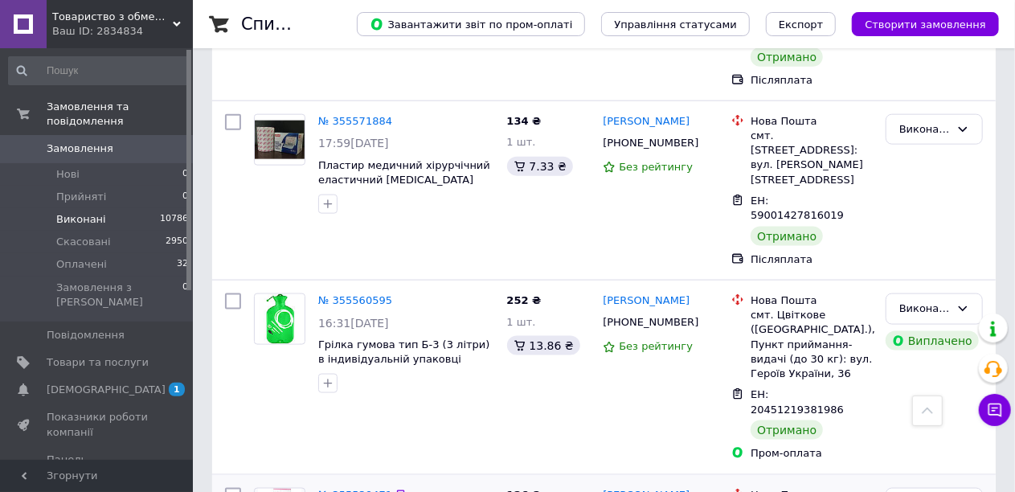
click at [636, 488] on link "Іван Чопик" at bounding box center [646, 495] width 87 height 15
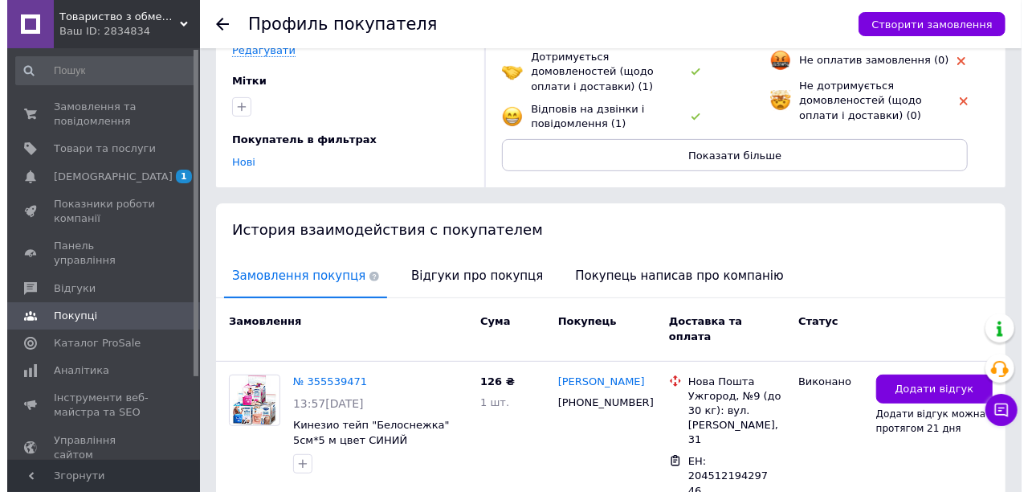
scroll to position [244, 0]
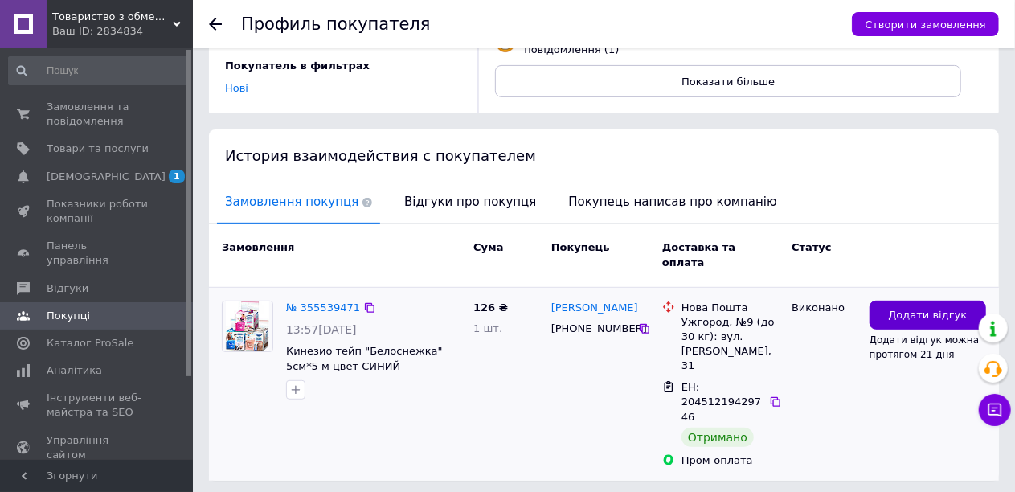
click at [893, 300] on button "Додати відгук" at bounding box center [927, 315] width 116 height 30
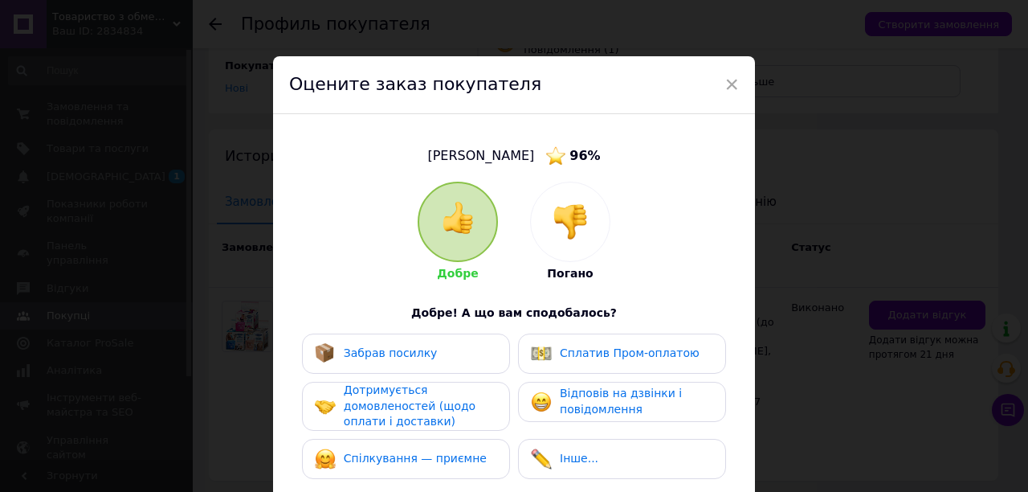
click at [461, 344] on div "Забрав посилку" at bounding box center [406, 353] width 182 height 21
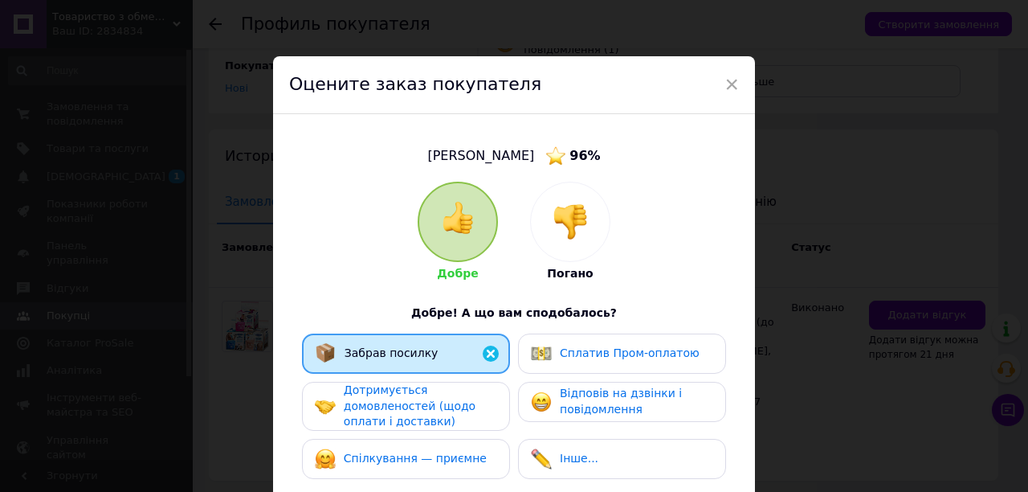
click at [551, 350] on div "Сплатив Пром-оплатою" at bounding box center [615, 353] width 169 height 21
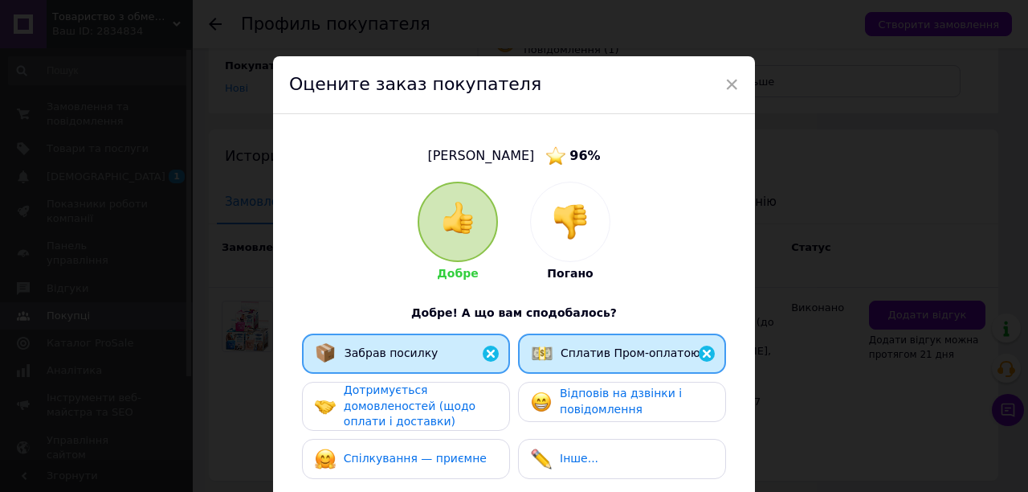
click at [568, 408] on span "Відповів на дзвінки і повідомлення" at bounding box center [621, 400] width 122 height 29
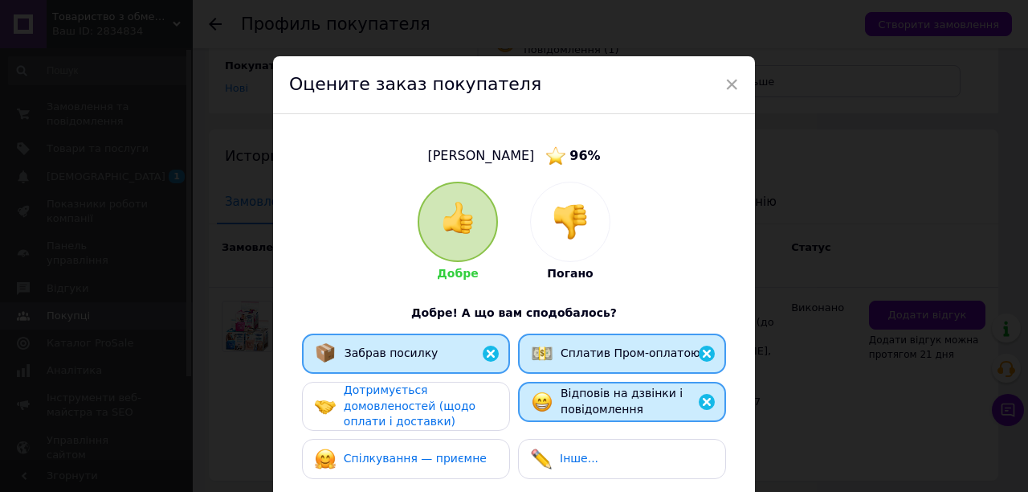
click at [493, 411] on div "Дотримується домовленостей (щодо оплати і доставки)" at bounding box center [420, 405] width 153 height 47
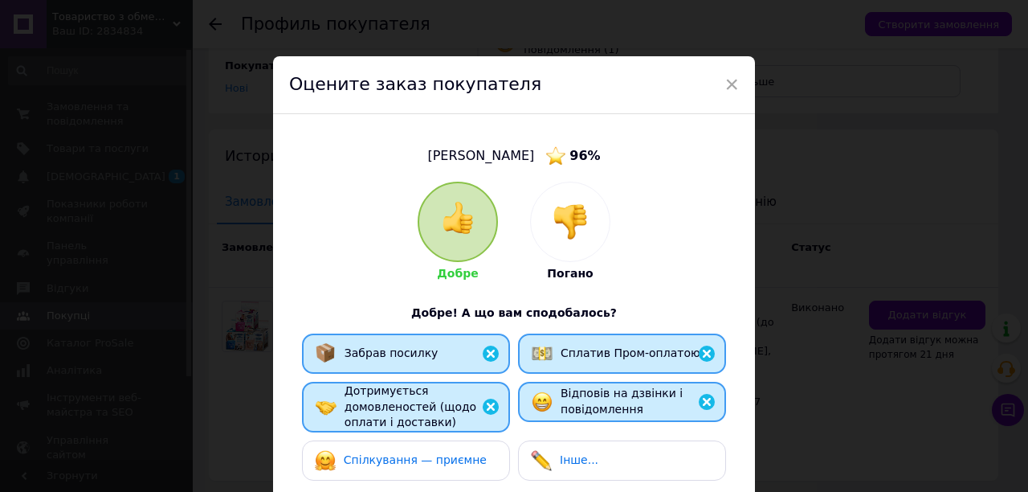
click at [483, 451] on div "Спілкування — приємне" at bounding box center [406, 460] width 182 height 21
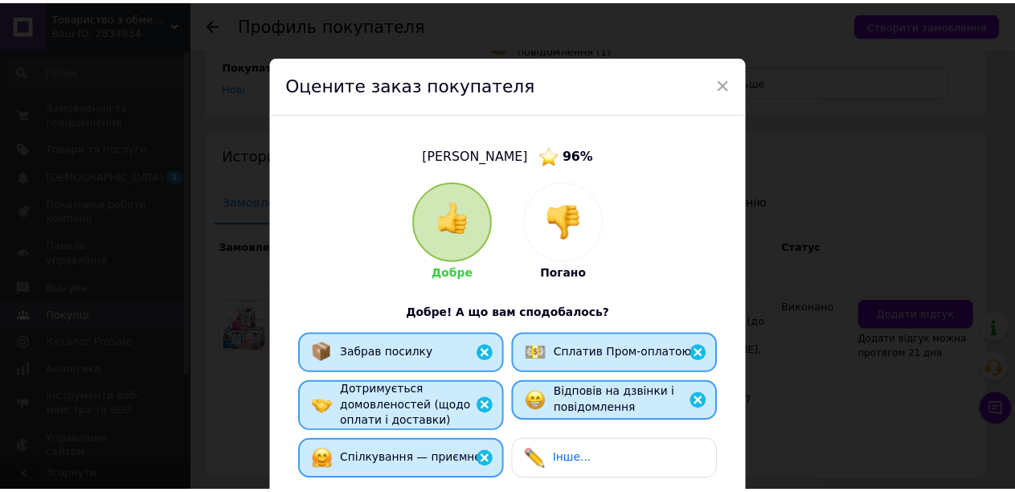
scroll to position [313, 0]
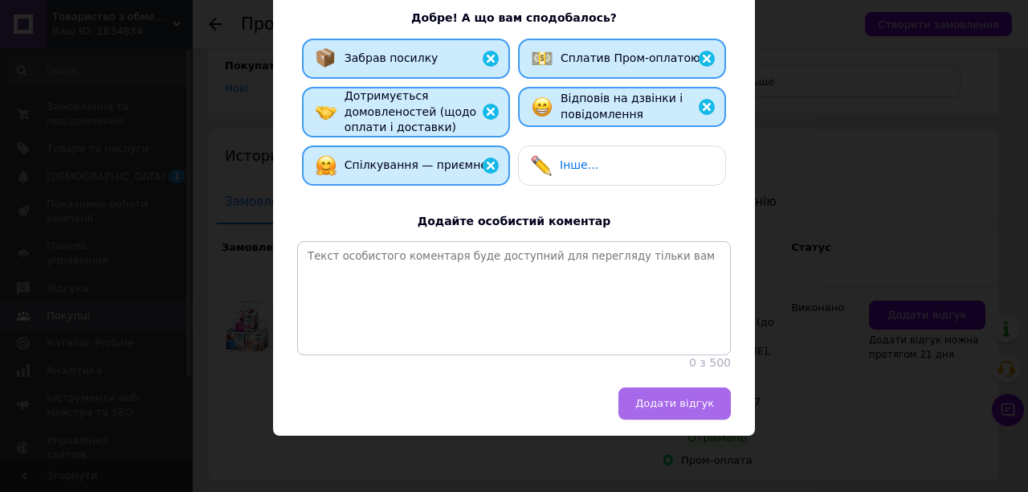
click at [655, 400] on span "Додати відгук" at bounding box center [674, 403] width 79 height 12
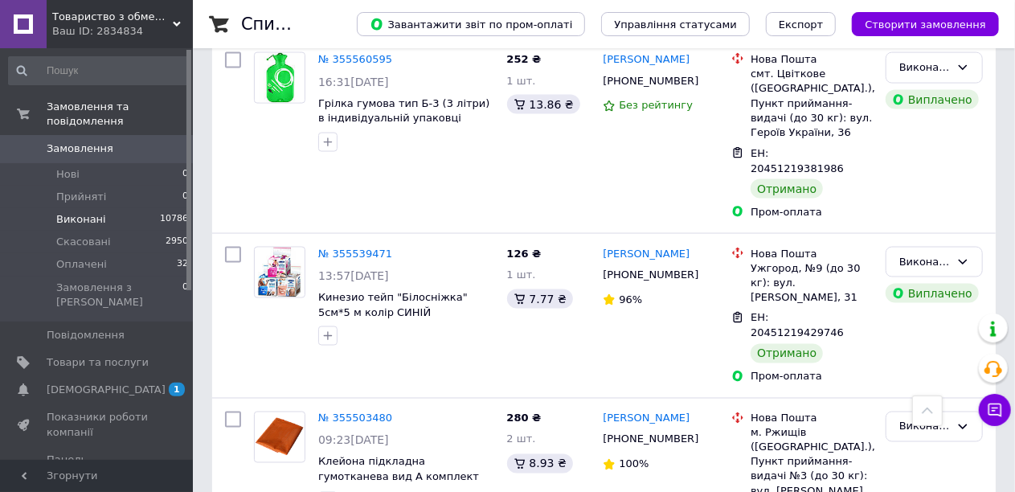
scroll to position [1366, 0]
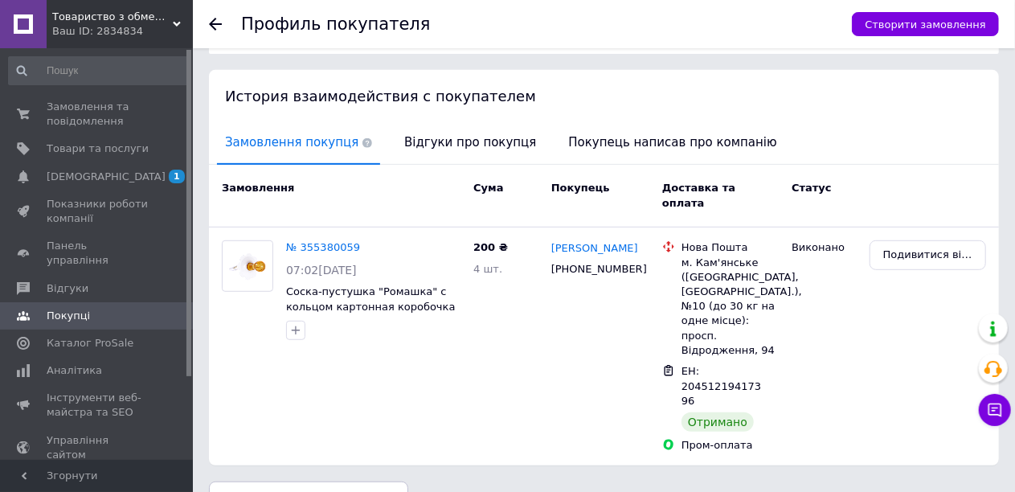
scroll to position [321, 0]
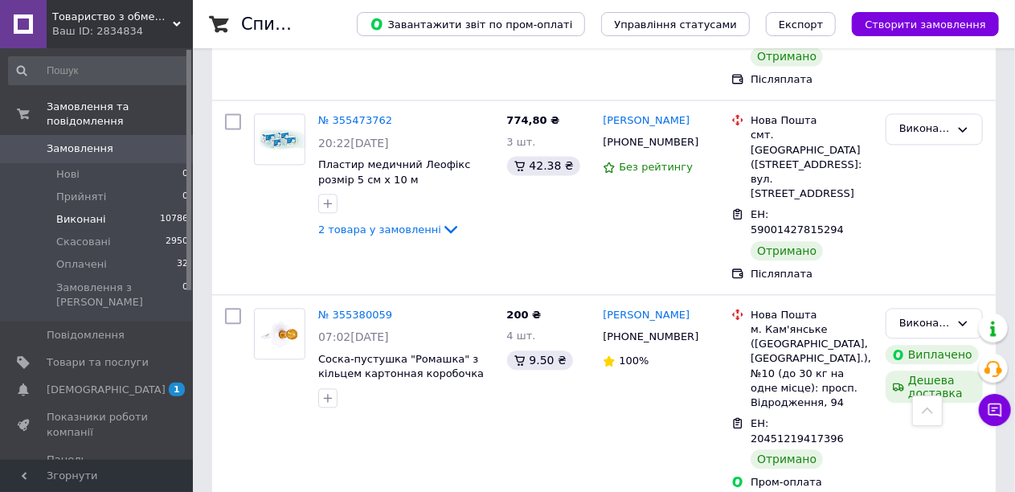
scroll to position [1767, 0]
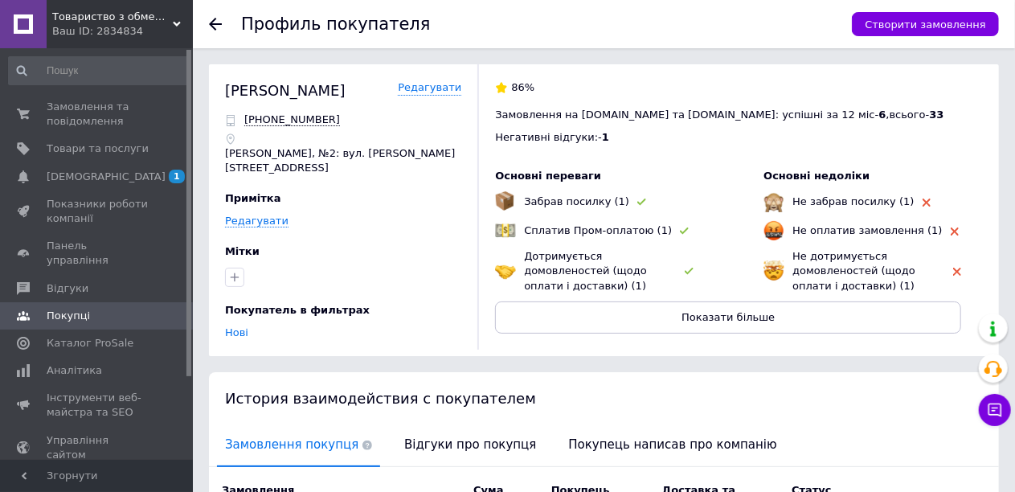
scroll to position [244, 0]
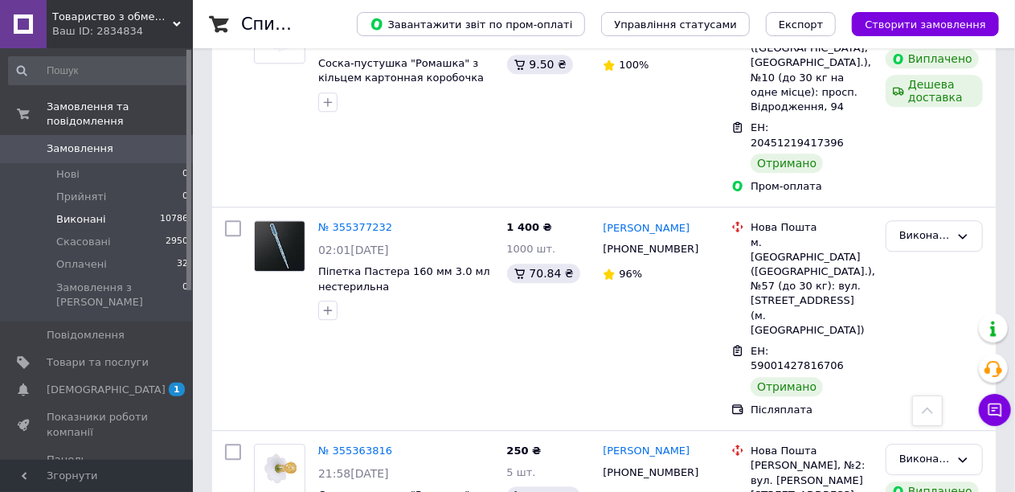
scroll to position [2008, 0]
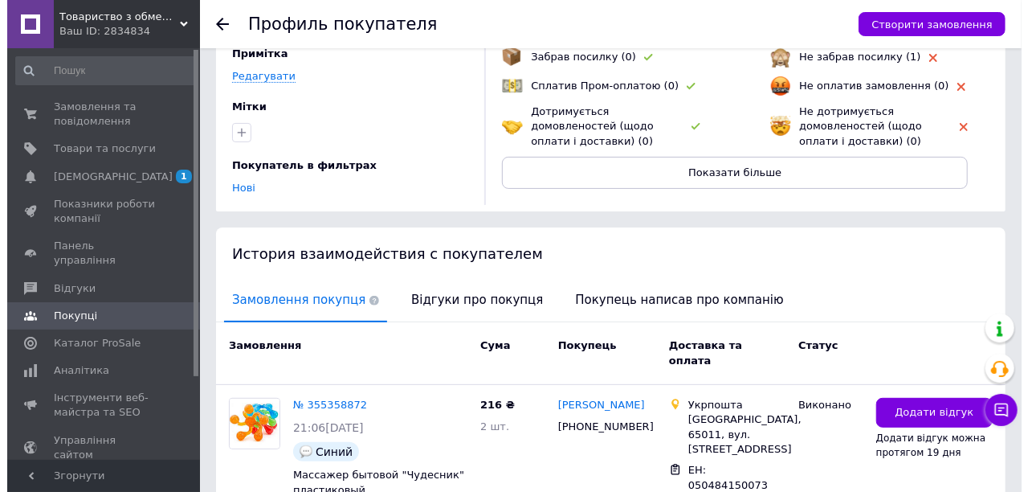
scroll to position [231, 0]
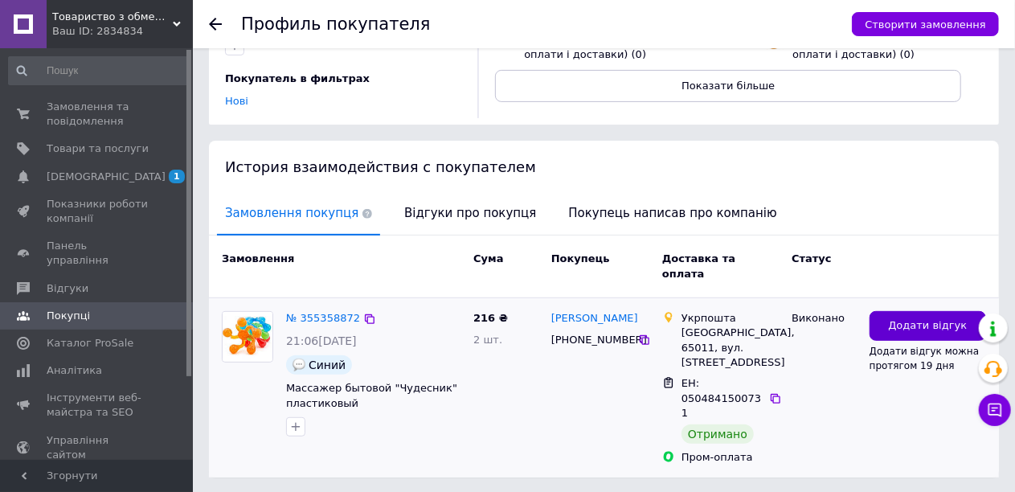
click at [887, 311] on button "Додати відгук" at bounding box center [927, 326] width 116 height 30
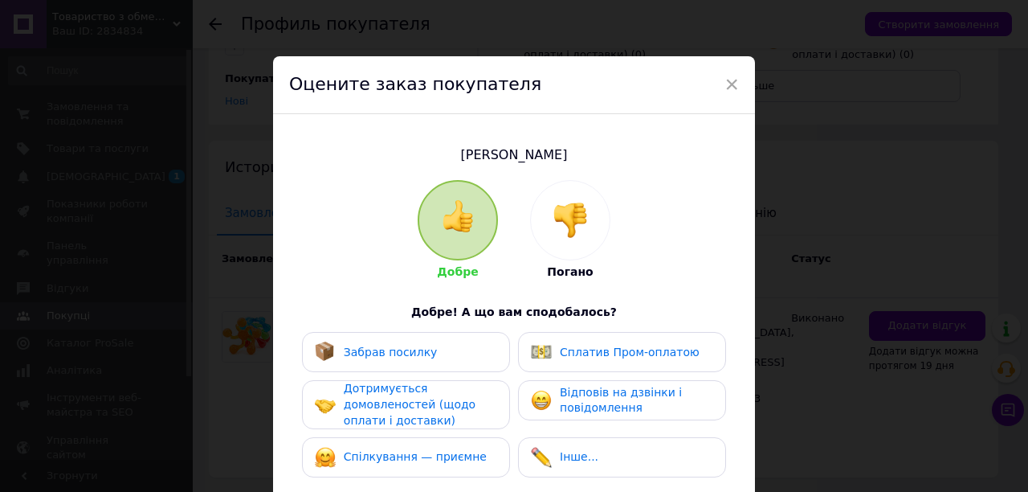
click at [423, 355] on div "Забрав посилку" at bounding box center [406, 351] width 182 height 21
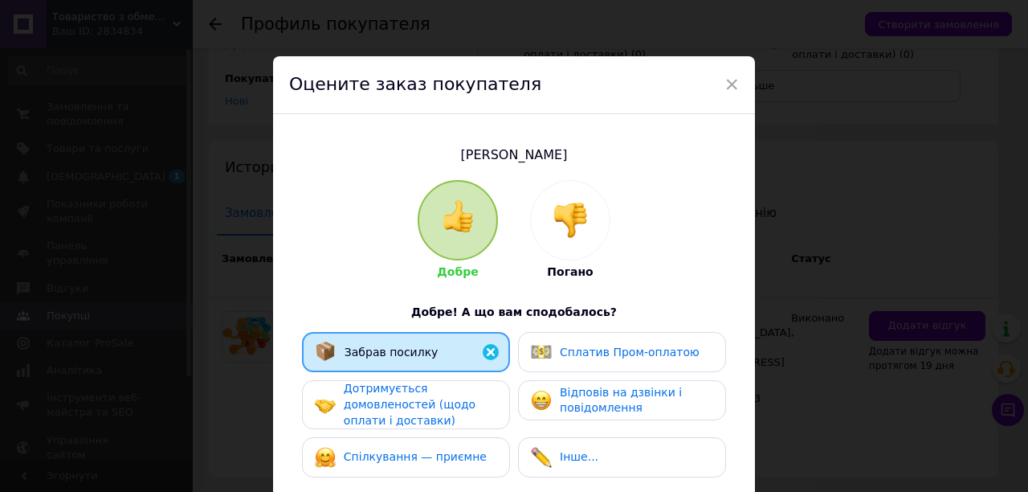
click at [567, 355] on span "Сплатив Пром-оплатою" at bounding box center [630, 351] width 140 height 13
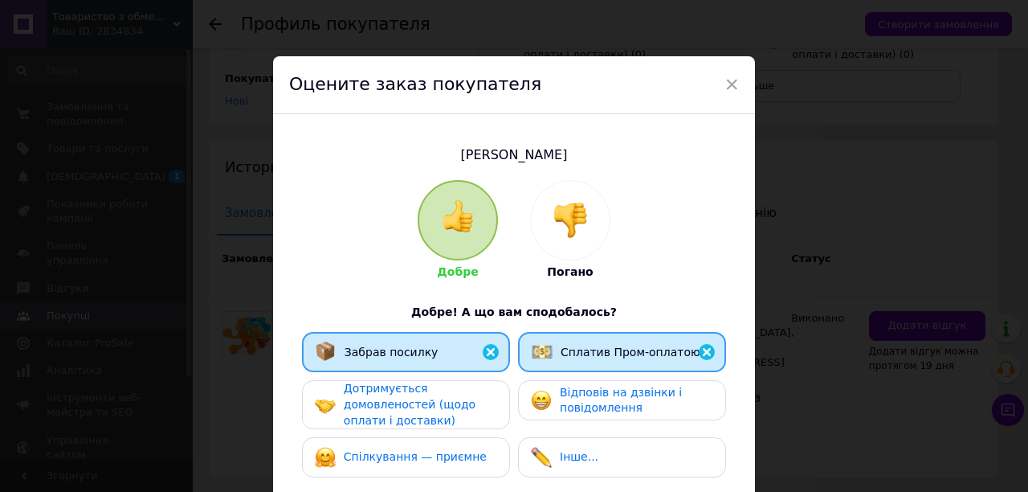
click at [562, 407] on span "Відповів на дзвінки і повідомлення" at bounding box center [621, 400] width 122 height 29
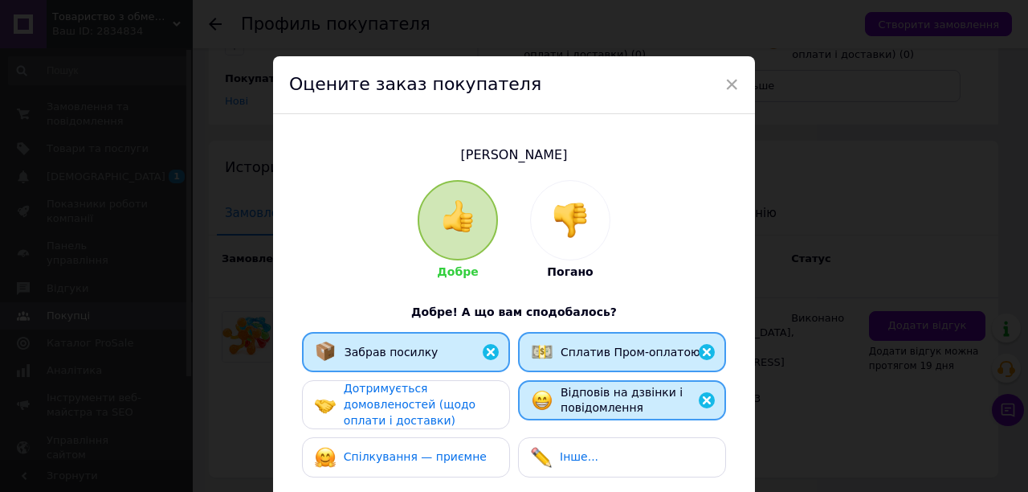
click at [455, 403] on span "Дотримується домовленостей (щодо оплати і доставки)" at bounding box center [410, 404] width 132 height 44
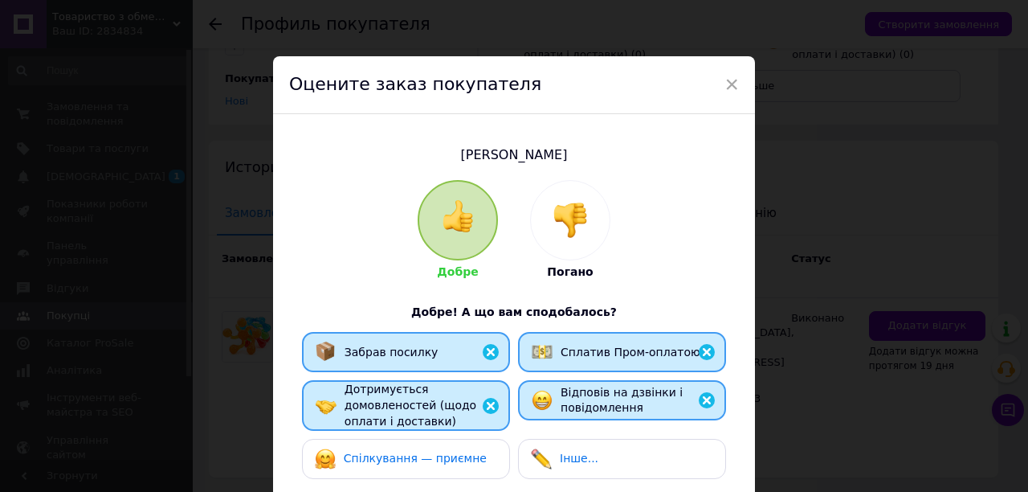
click at [458, 462] on span "Спілкування — приємне" at bounding box center [415, 457] width 143 height 13
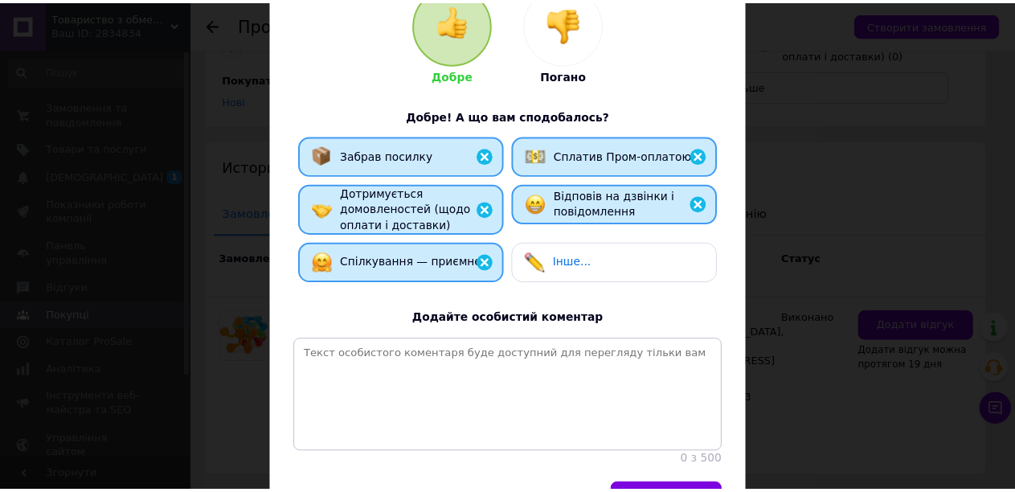
scroll to position [312, 0]
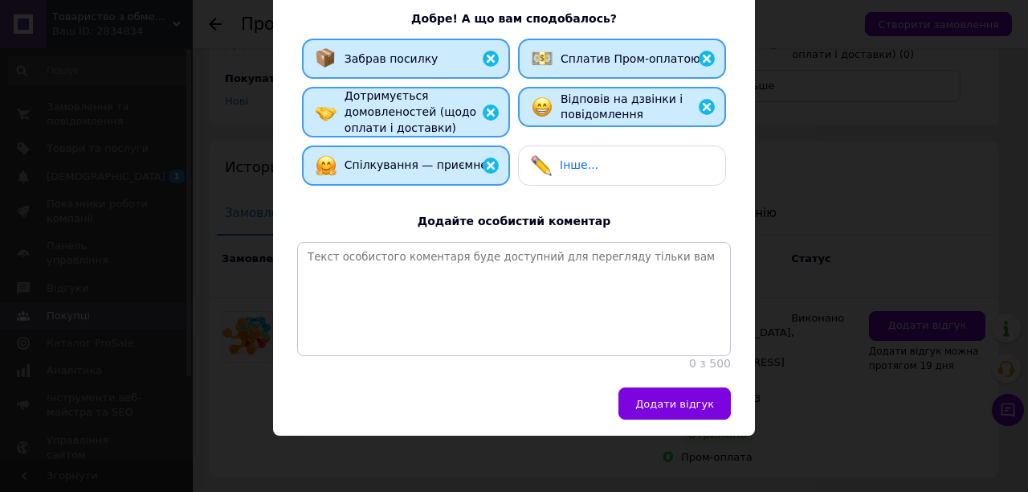
click at [699, 416] on button "Додати відгук" at bounding box center [675, 403] width 112 height 32
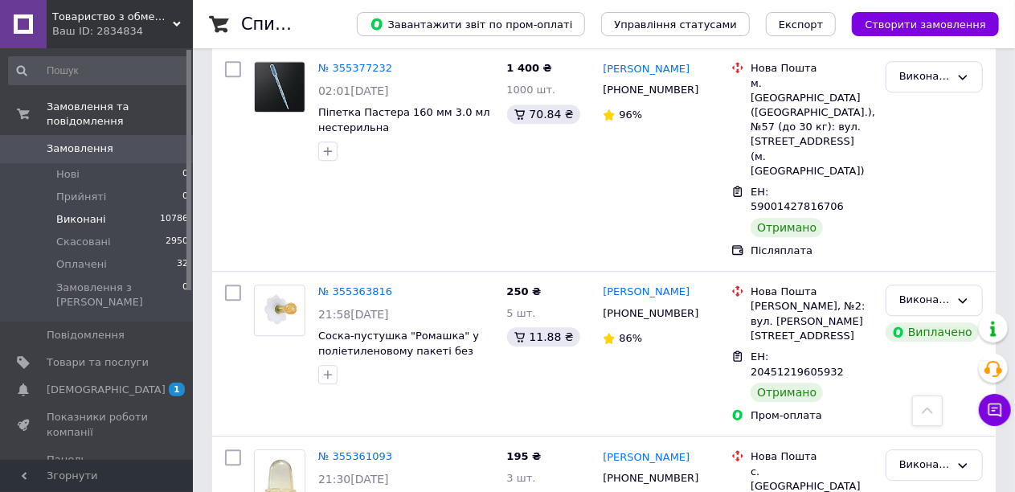
scroll to position [2169, 0]
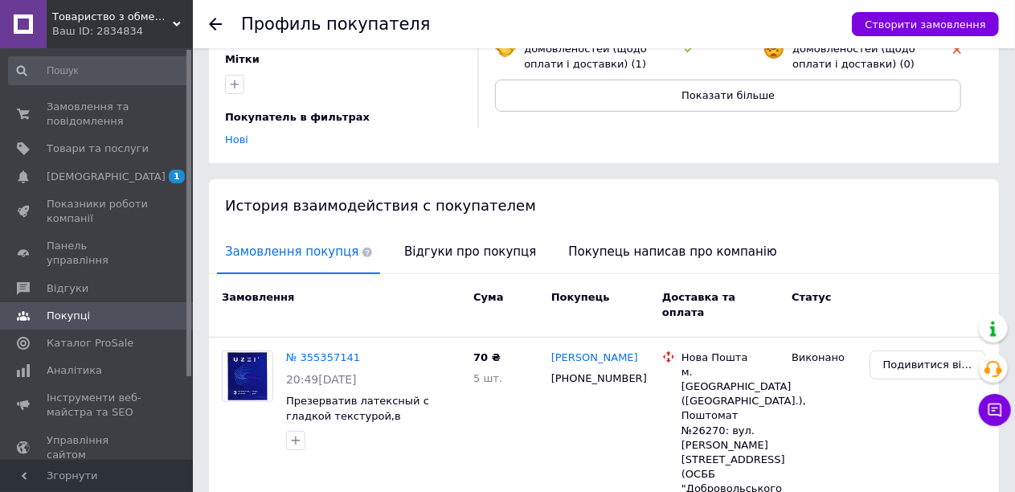
scroll to position [338, 0]
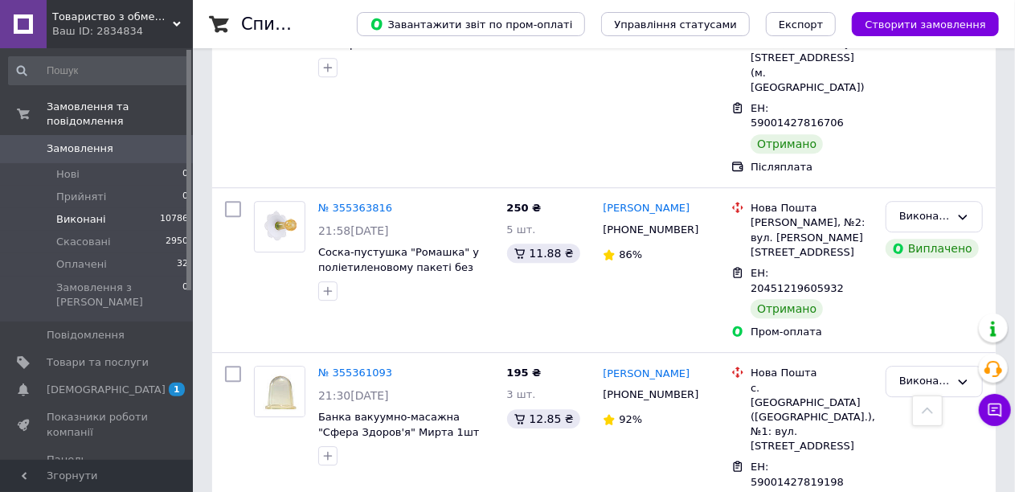
scroll to position [2410, 0]
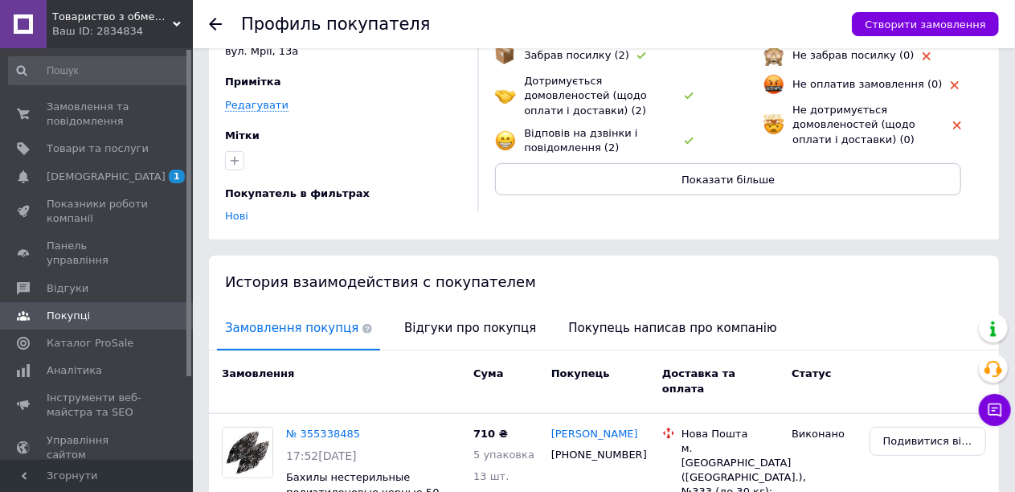
scroll to position [251, 0]
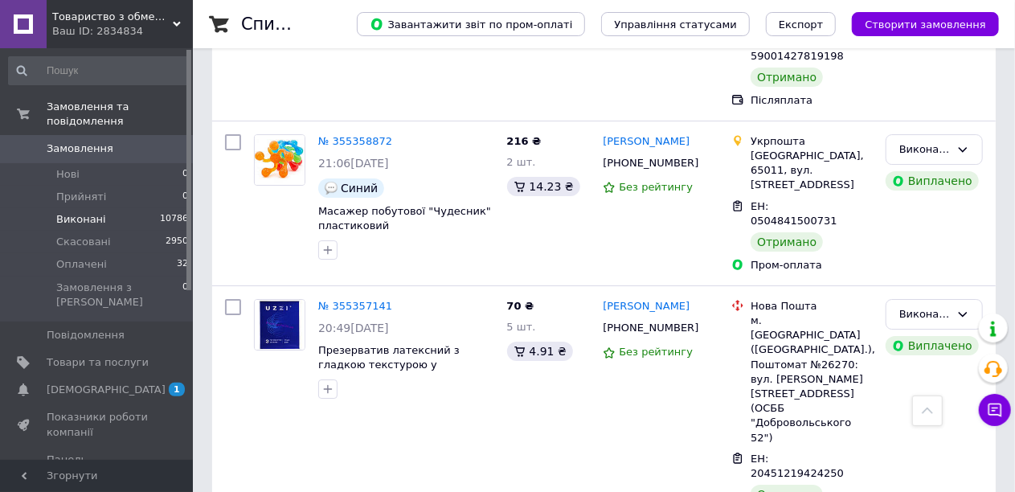
scroll to position [2651, 0]
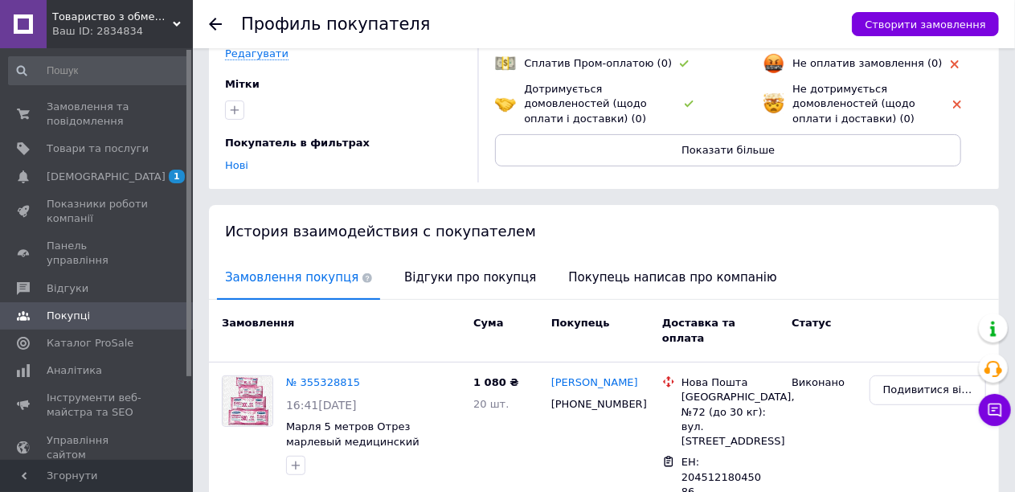
scroll to position [244, 0]
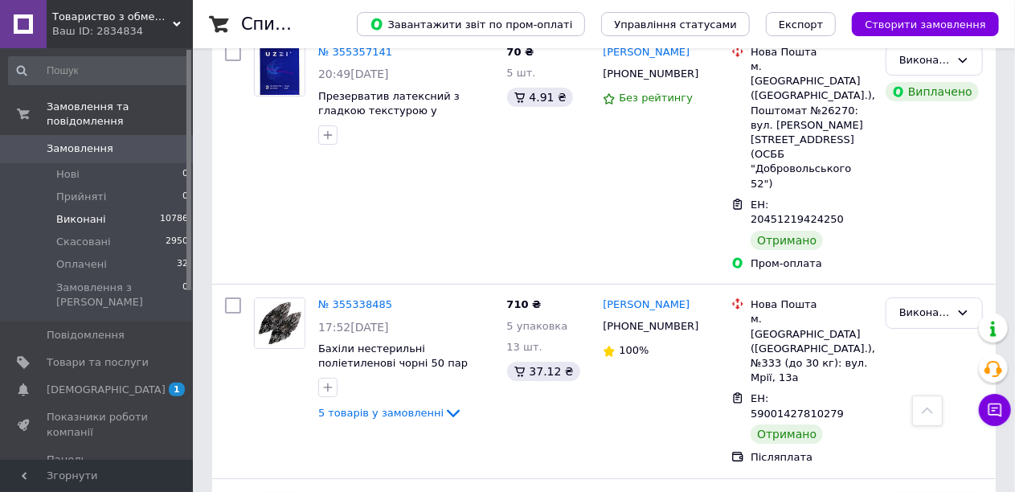
scroll to position [3023, 0]
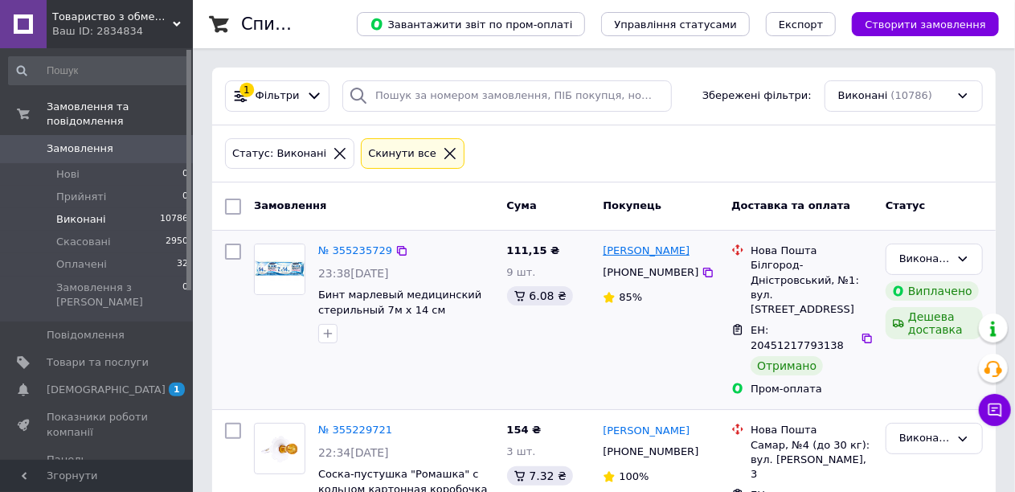
click at [635, 252] on link "Ольга Фурніка" at bounding box center [646, 250] width 87 height 15
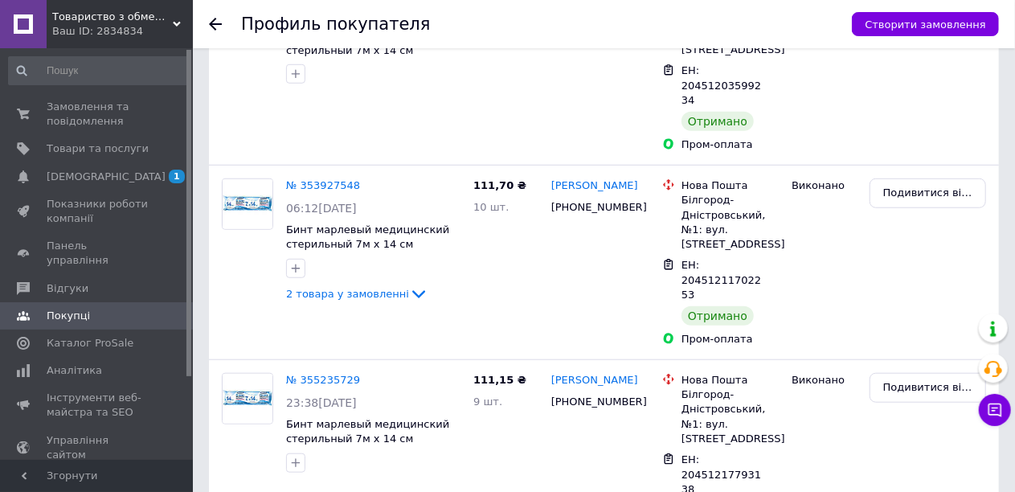
scroll to position [623, 0]
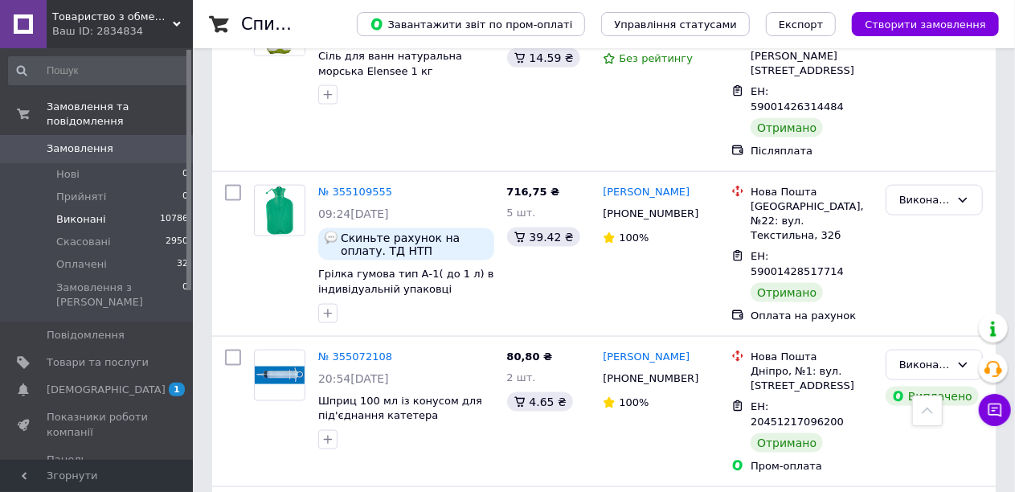
scroll to position [1044, 0]
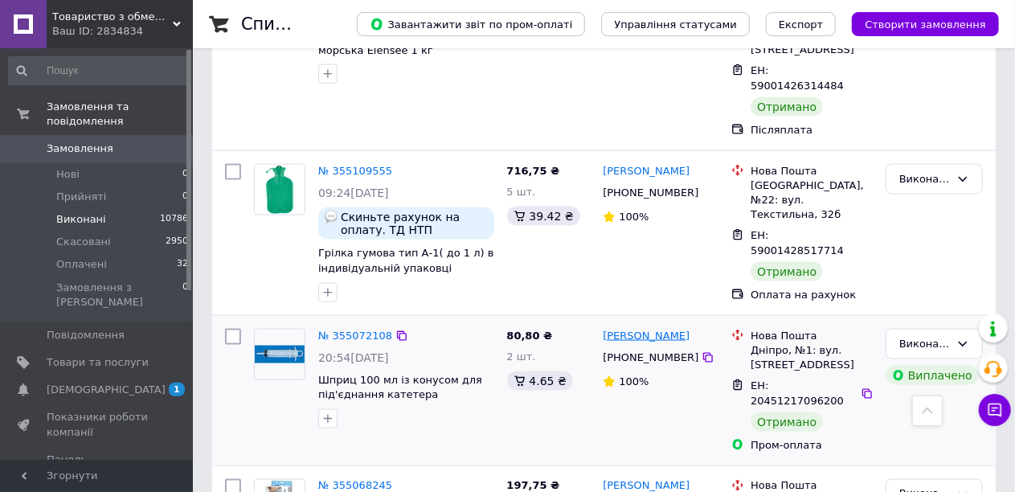
click at [664, 329] on link "Александр Лужний" at bounding box center [646, 336] width 87 height 15
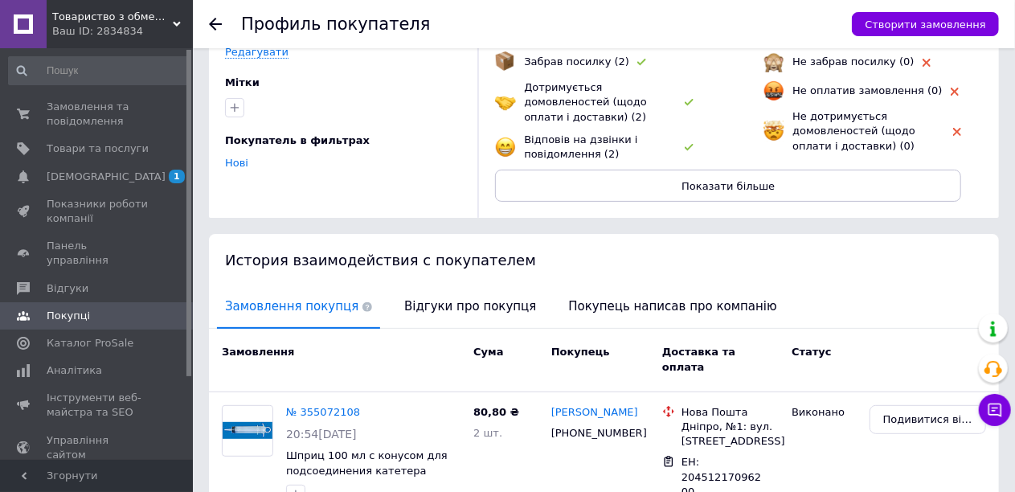
scroll to position [244, 0]
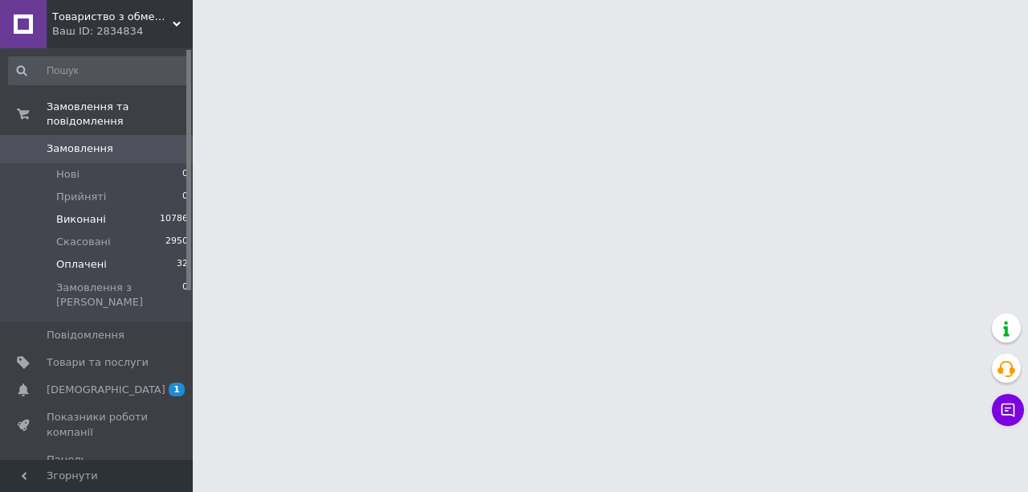
click at [67, 257] on span "Оплачені" at bounding box center [81, 264] width 51 height 14
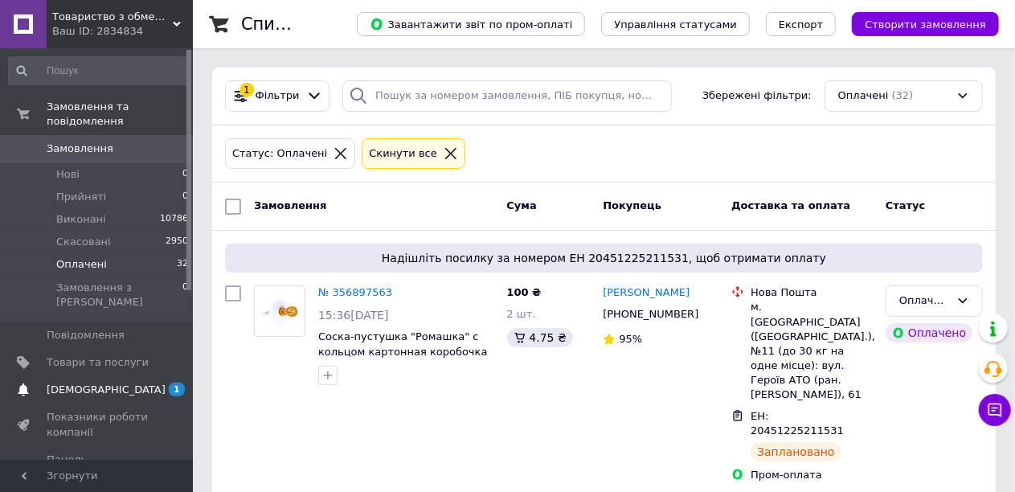
click at [88, 382] on span "[DEMOGRAPHIC_DATA]" at bounding box center [106, 389] width 119 height 14
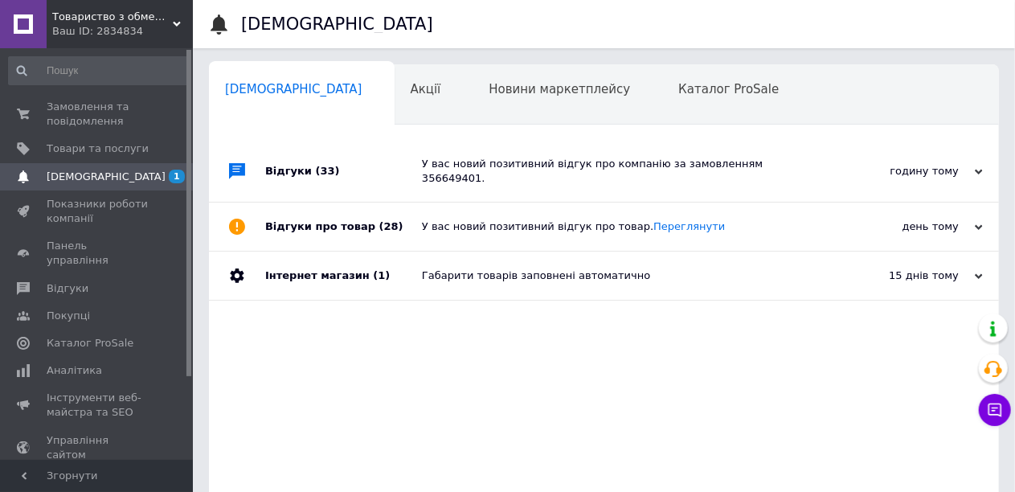
scroll to position [0, 6]
click at [91, 122] on span "Замовлення та повідомлення" at bounding box center [98, 114] width 102 height 29
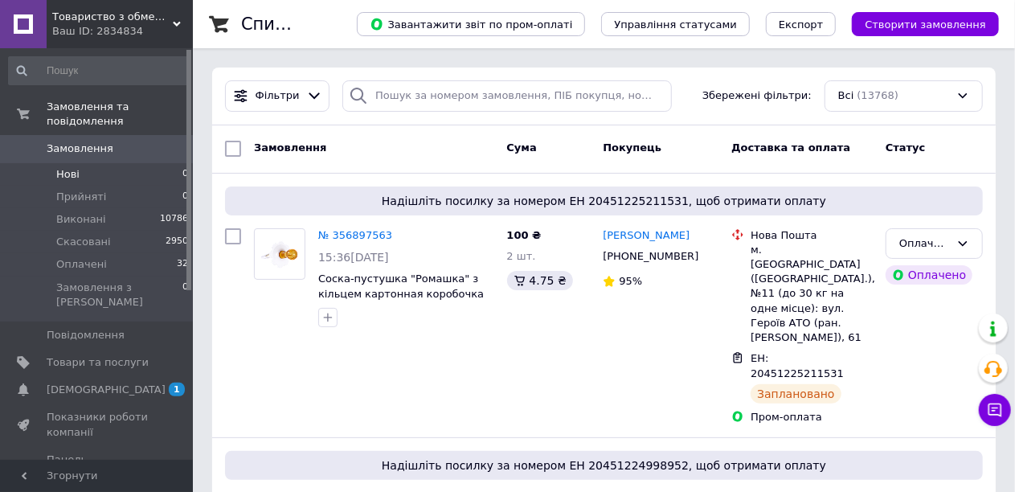
click at [69, 167] on span "Нові" at bounding box center [67, 174] width 23 height 14
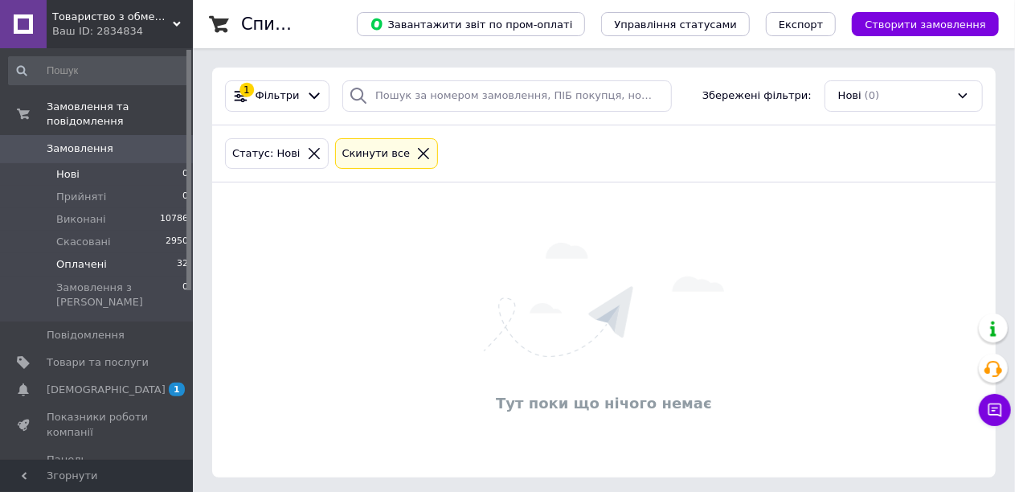
click at [70, 257] on li "Оплачені 32" at bounding box center [99, 264] width 198 height 22
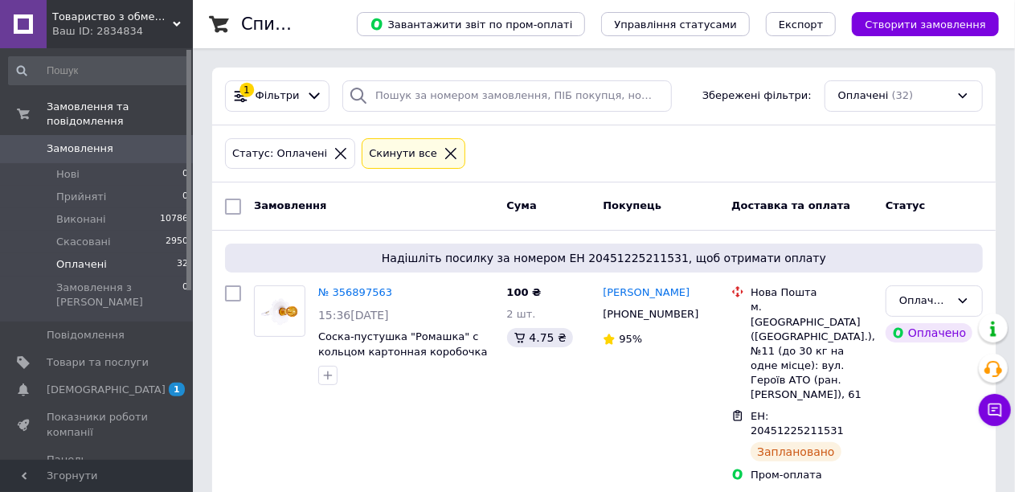
click at [84, 257] on span "Оплачені" at bounding box center [81, 264] width 51 height 14
click at [71, 382] on span "[DEMOGRAPHIC_DATA]" at bounding box center [106, 389] width 119 height 14
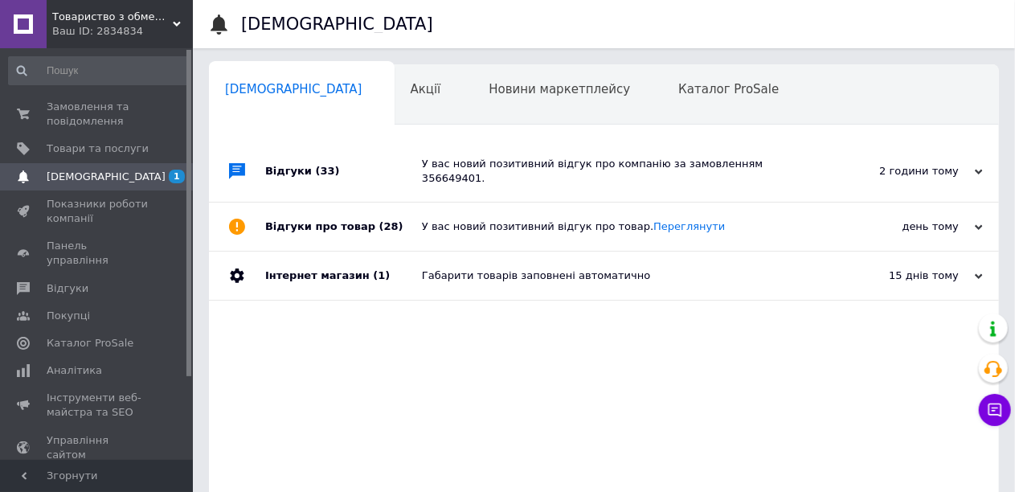
scroll to position [0, 6]
click at [65, 146] on span "Товари та послуги" at bounding box center [98, 148] width 102 height 14
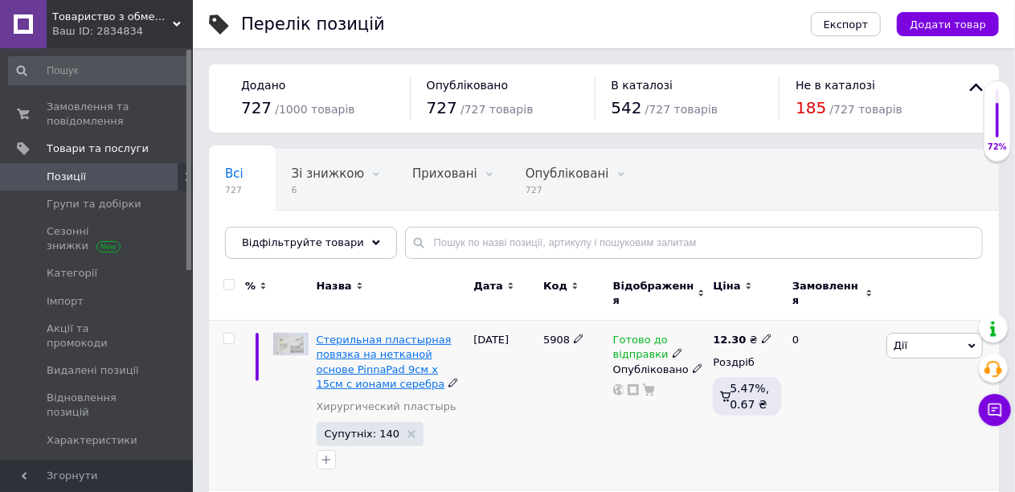
click at [423, 350] on span "Стерильная пластырная повязка на нетканой основе PinnaPad 9см х 15см с ионами с…" at bounding box center [384, 361] width 135 height 56
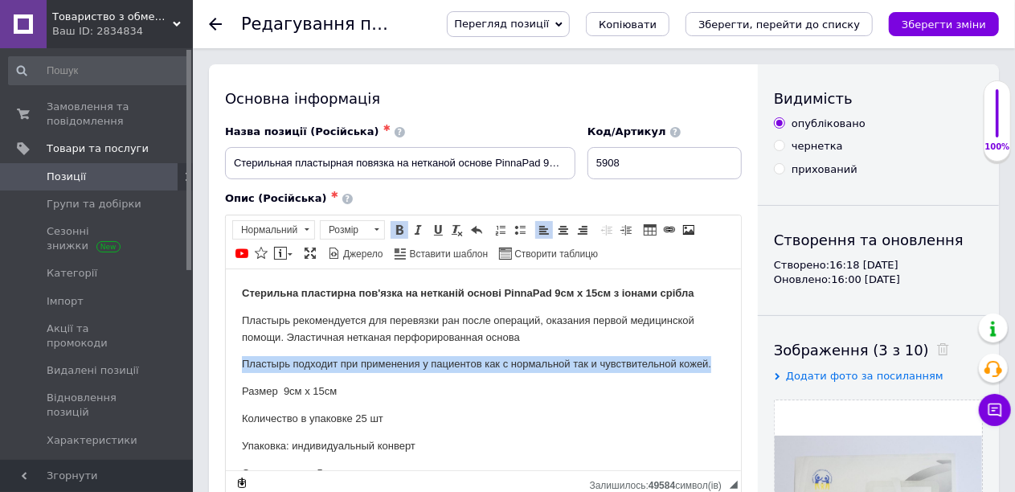
drag, startPoint x: 242, startPoint y: 362, endPoint x: 713, endPoint y: 363, distance: 471.6
click at [713, 363] on html "Стерильна пластирна пов'язка на нетканій основі PinnaPad 9см х 15см з іонами ср…" at bounding box center [482, 382] width 515 height 228
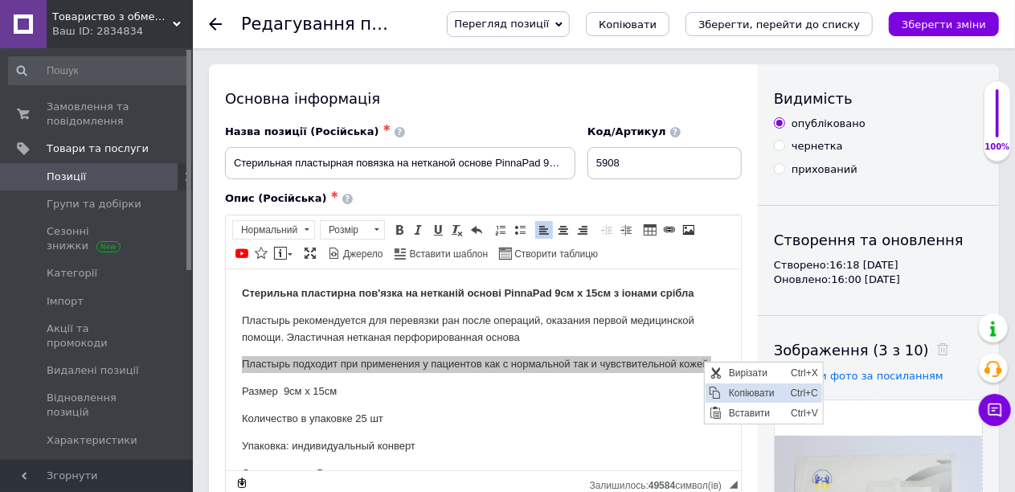
click at [728, 393] on span "Копіювати" at bounding box center [755, 391] width 62 height 19
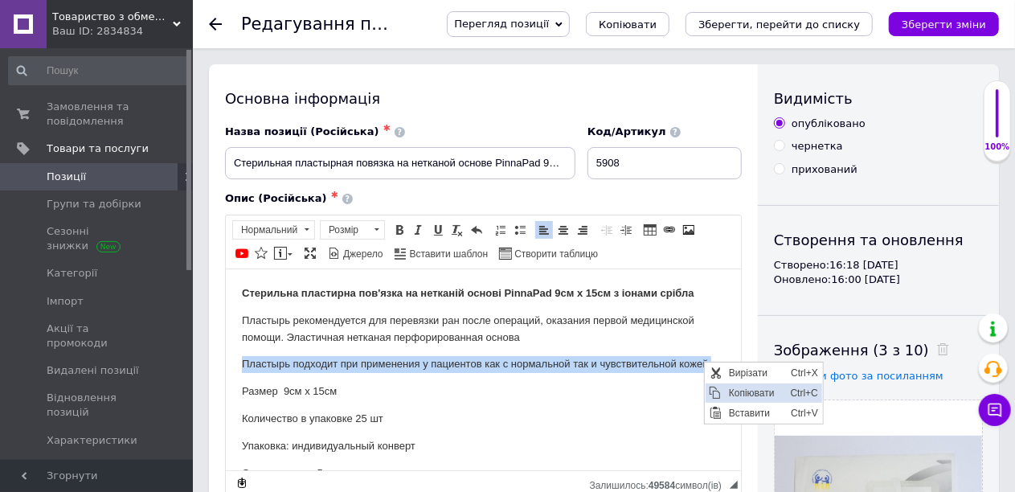
copy p "Пластырь подходит при применения у пациентов как с нормальной так и чувствитель…"
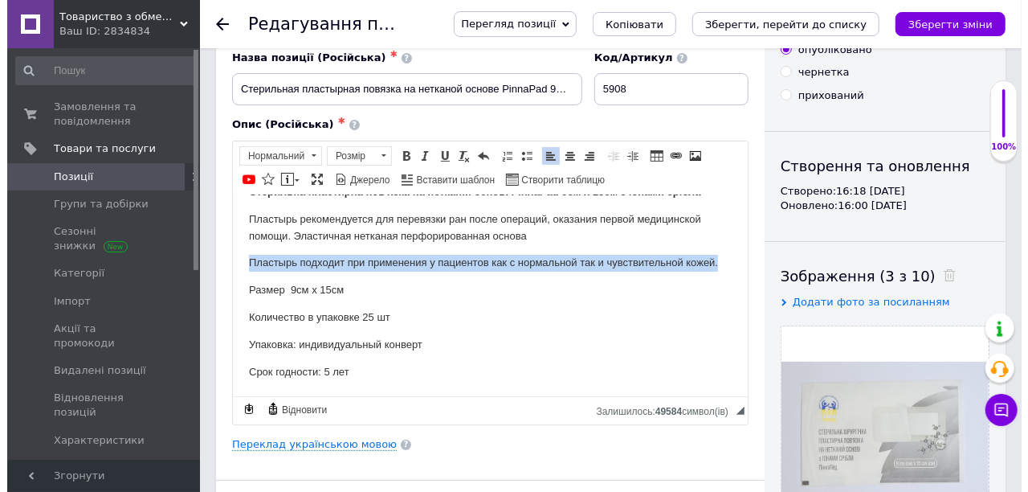
scroll to position [161, 0]
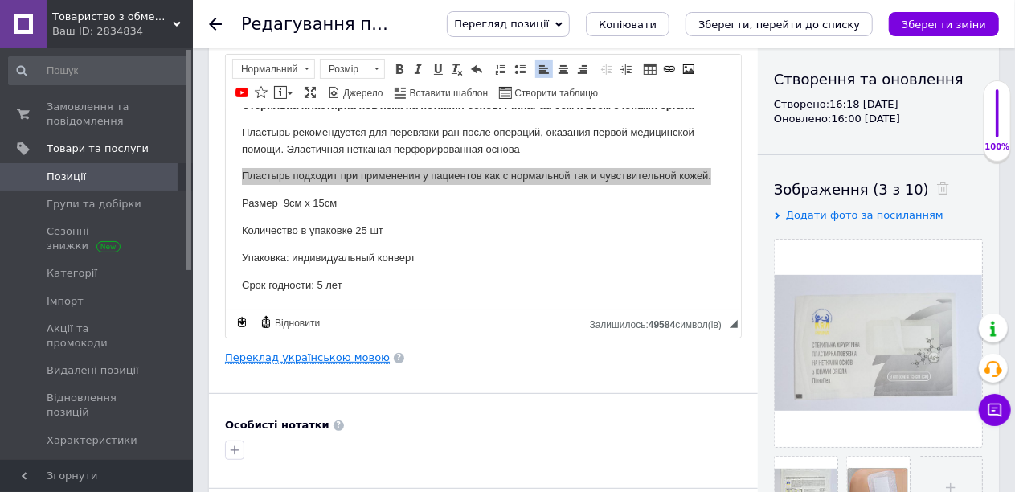
click at [297, 355] on link "Переклад українською мовою" at bounding box center [307, 357] width 165 height 13
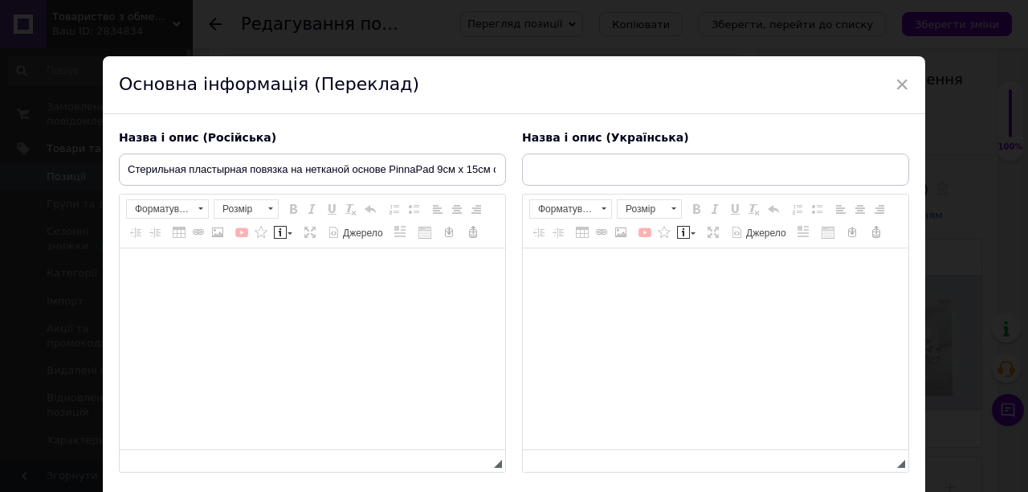
type input "Стерильна пластирна пов'язка на нетканій основі PinnaPad 9см х 15см з іонами ср…"
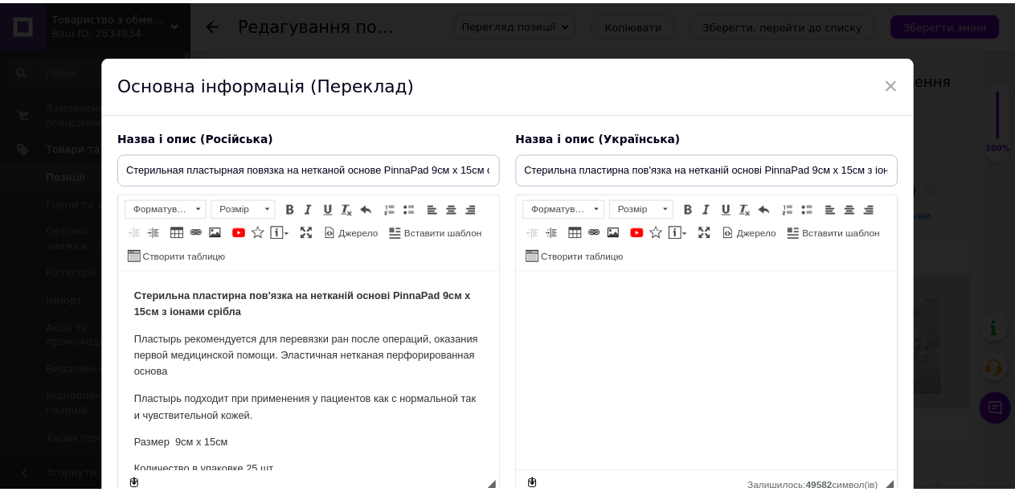
scroll to position [0, 0]
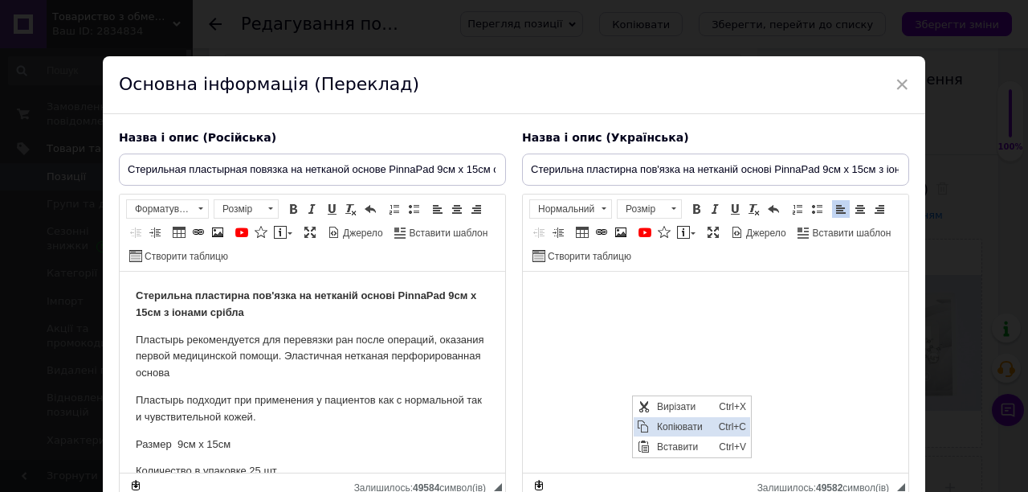
click at [661, 424] on span "Копіювати" at bounding box center [683, 425] width 62 height 19
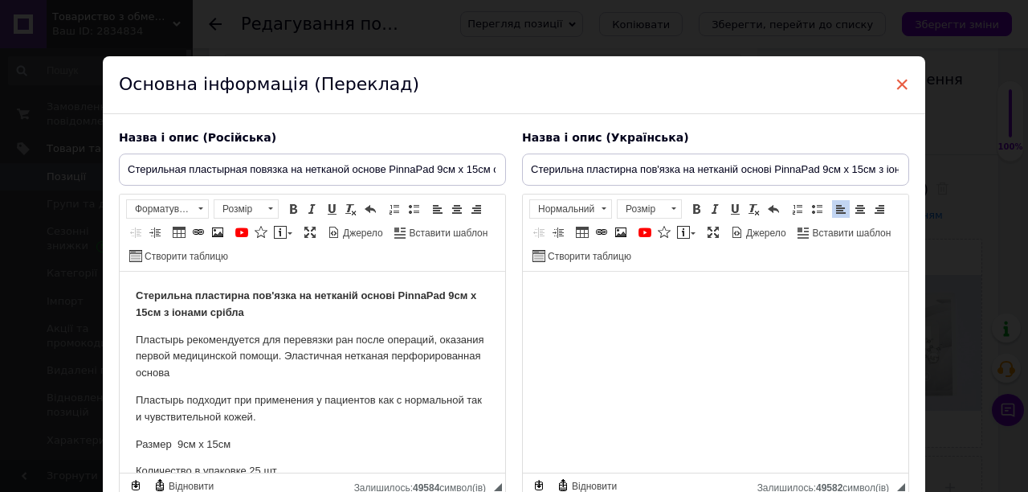
click at [899, 83] on span "×" at bounding box center [902, 84] width 14 height 27
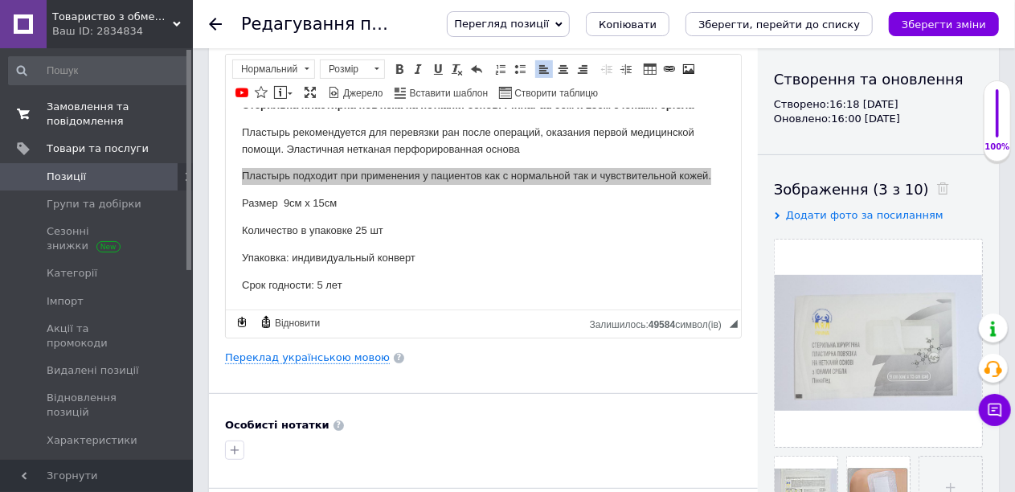
click at [79, 116] on span "Замовлення та повідомлення" at bounding box center [98, 114] width 102 height 29
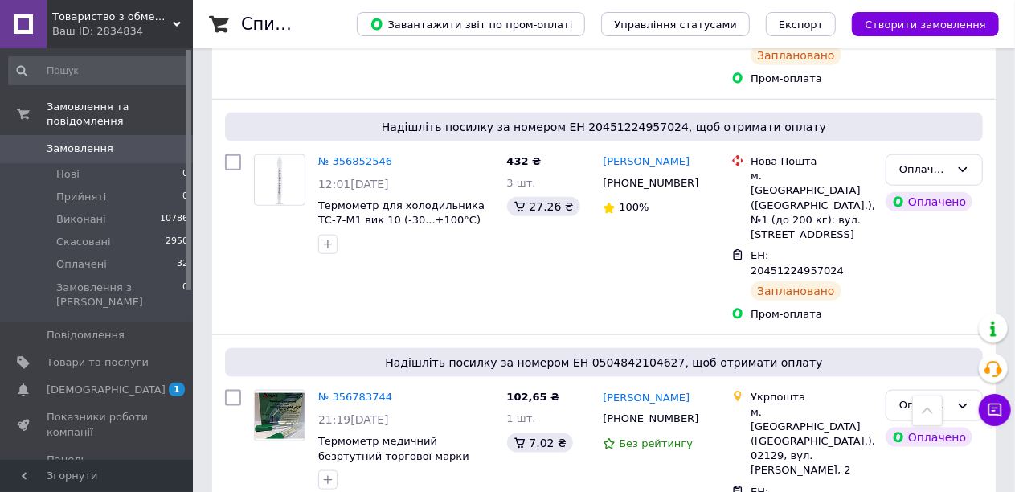
scroll to position [803, 0]
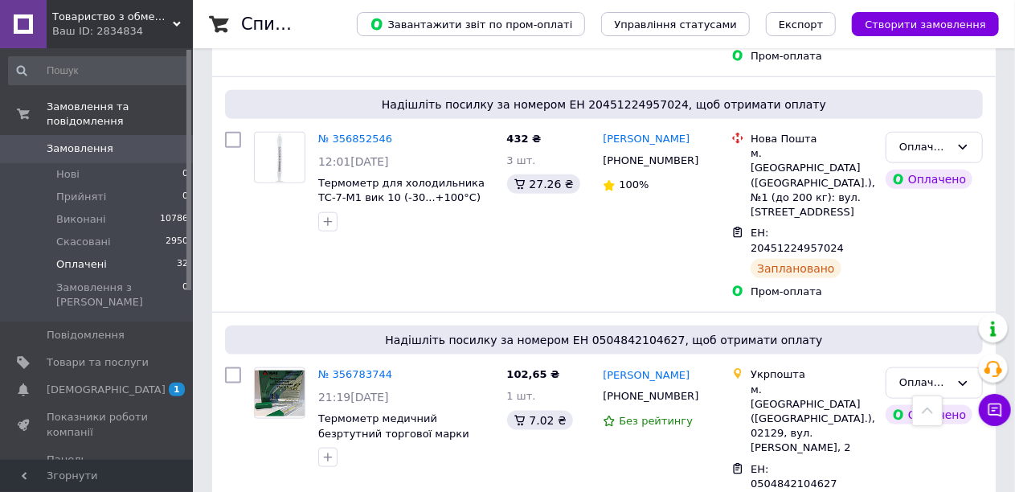
click at [100, 257] on span "Оплачені" at bounding box center [81, 264] width 51 height 14
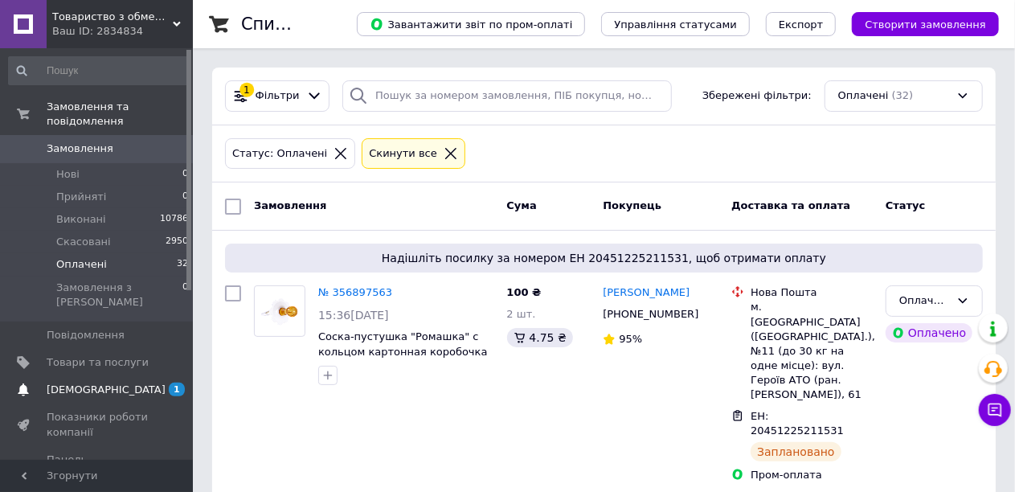
click at [71, 382] on span "[DEMOGRAPHIC_DATA]" at bounding box center [106, 389] width 119 height 14
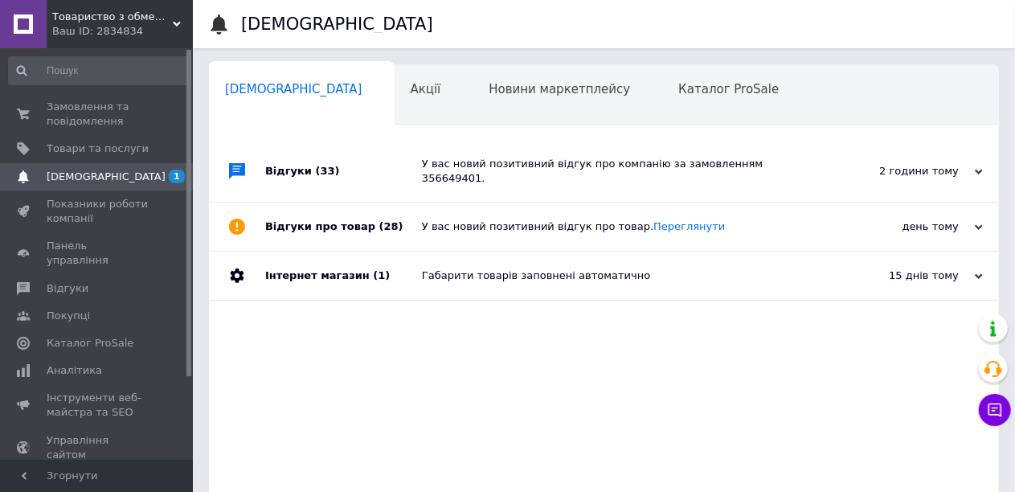
scroll to position [0, 6]
click at [293, 169] on div "Відгуки (33)" at bounding box center [343, 171] width 157 height 61
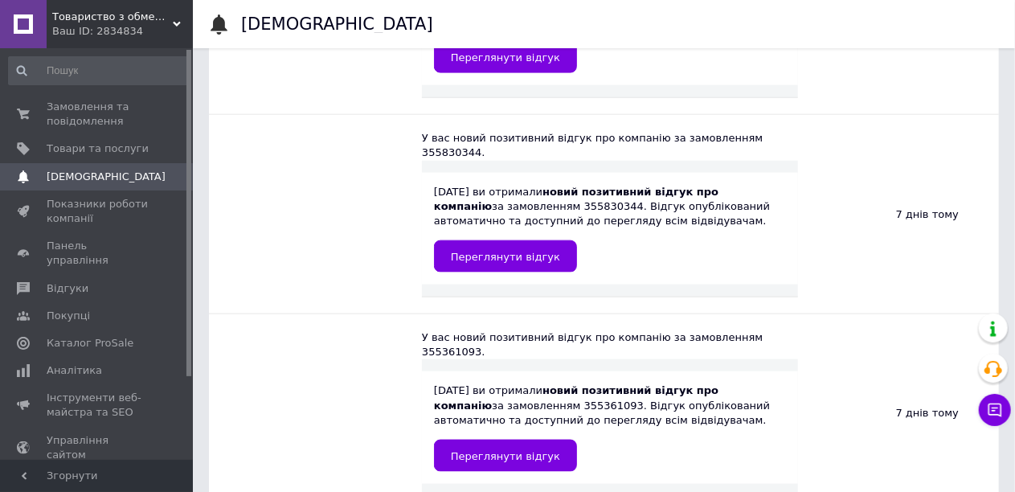
scroll to position [1125, 0]
